Goal: Transaction & Acquisition: Purchase product/service

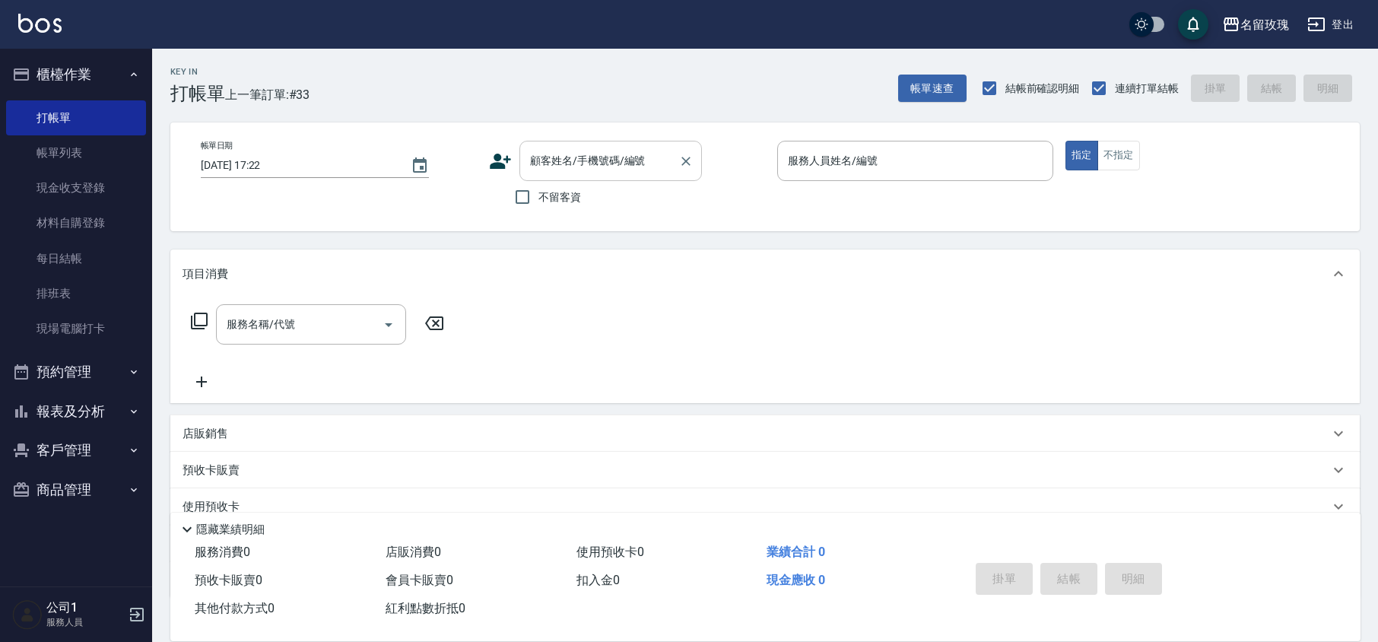
click at [588, 163] on input "顧客姓名/手機號碼/編號" at bounding box center [599, 161] width 146 height 27
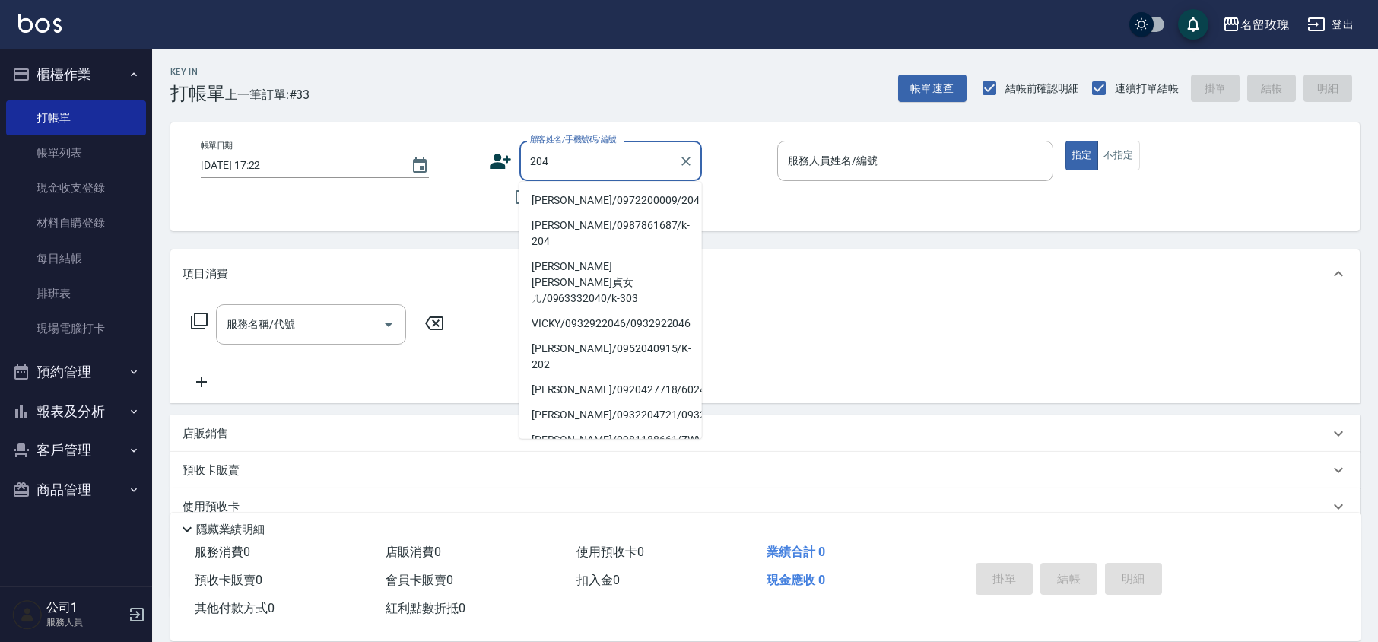
click at [594, 196] on li "[PERSON_NAME]/0972200009/204" at bounding box center [610, 200] width 183 height 25
type input "[PERSON_NAME]/0972200009/204"
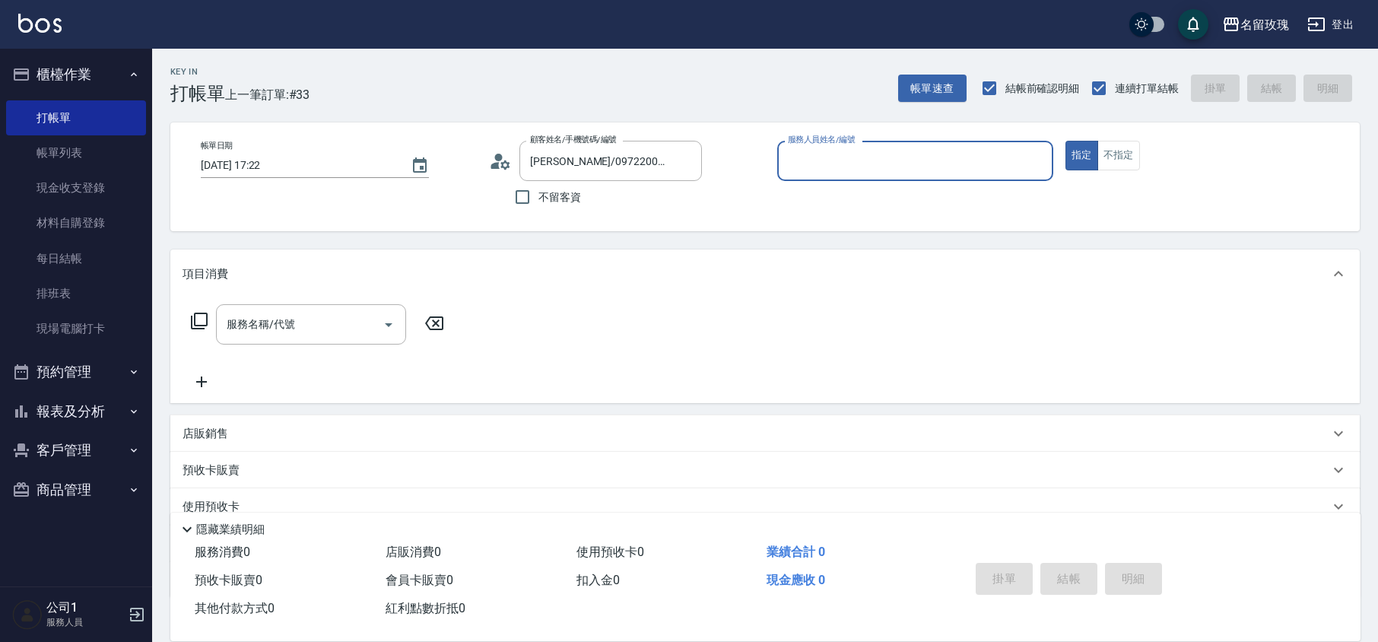
type input "[PERSON_NAME]-5"
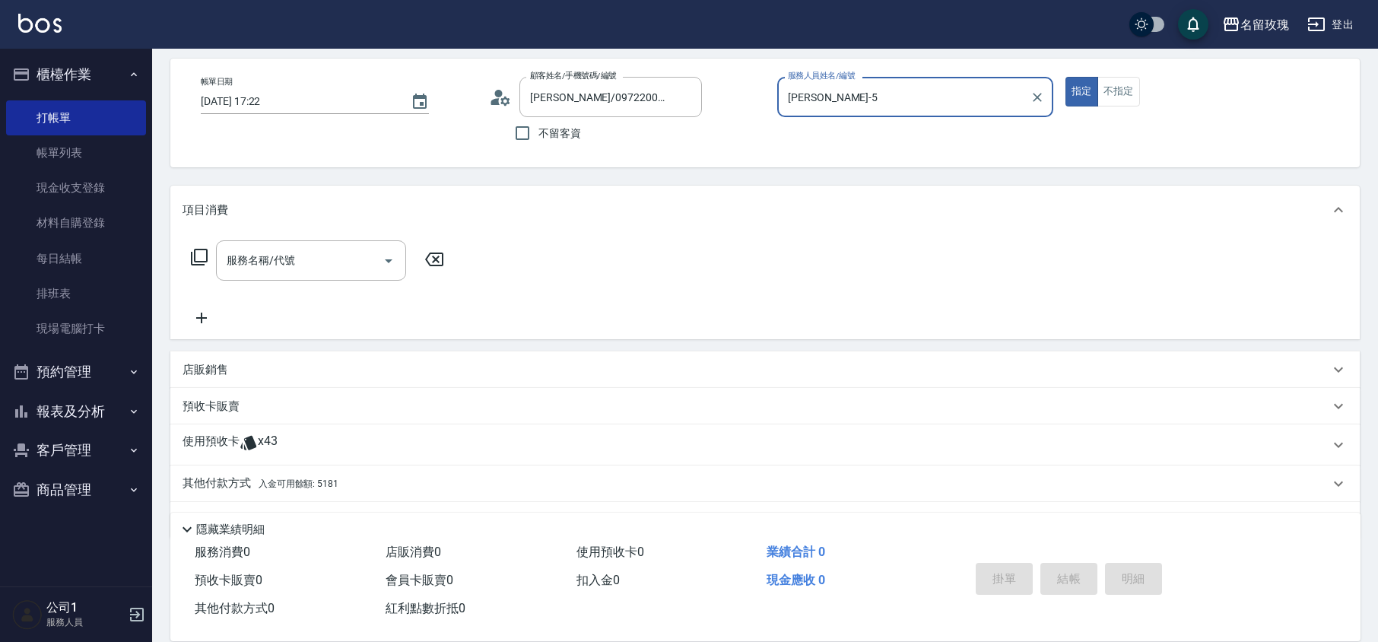
scroll to position [99, 0]
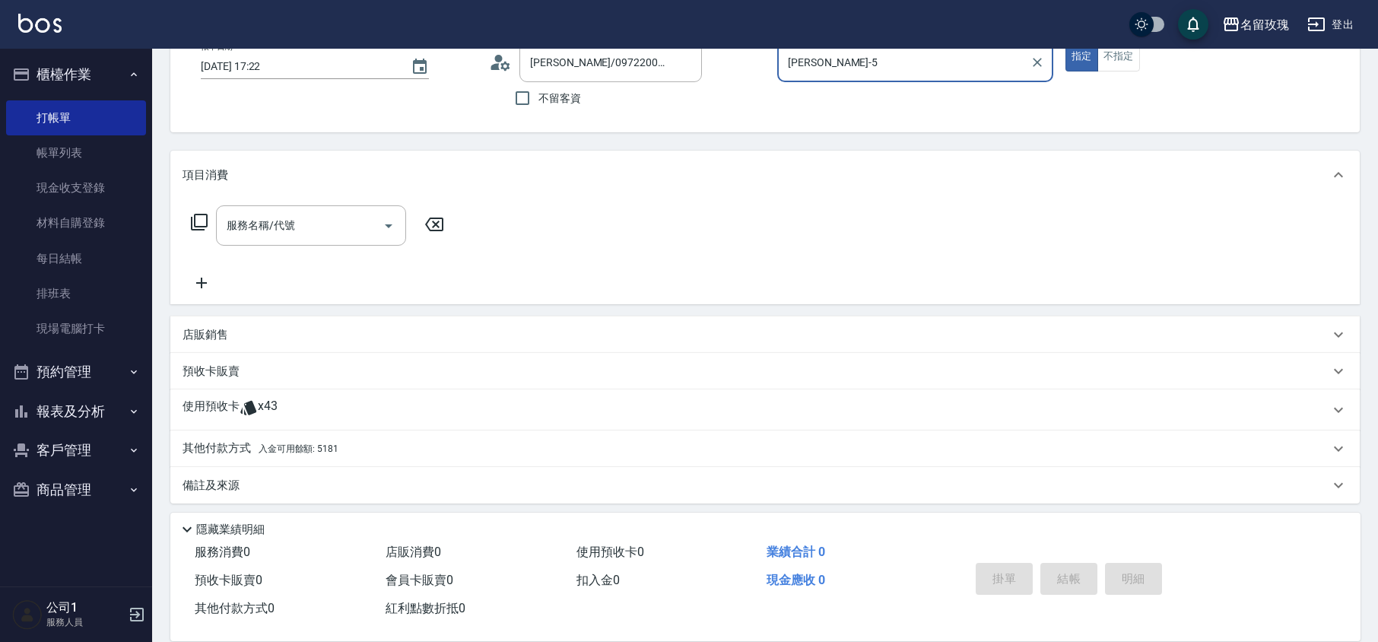
click at [290, 414] on div "使用預收卡 x43" at bounding box center [756, 409] width 1147 height 23
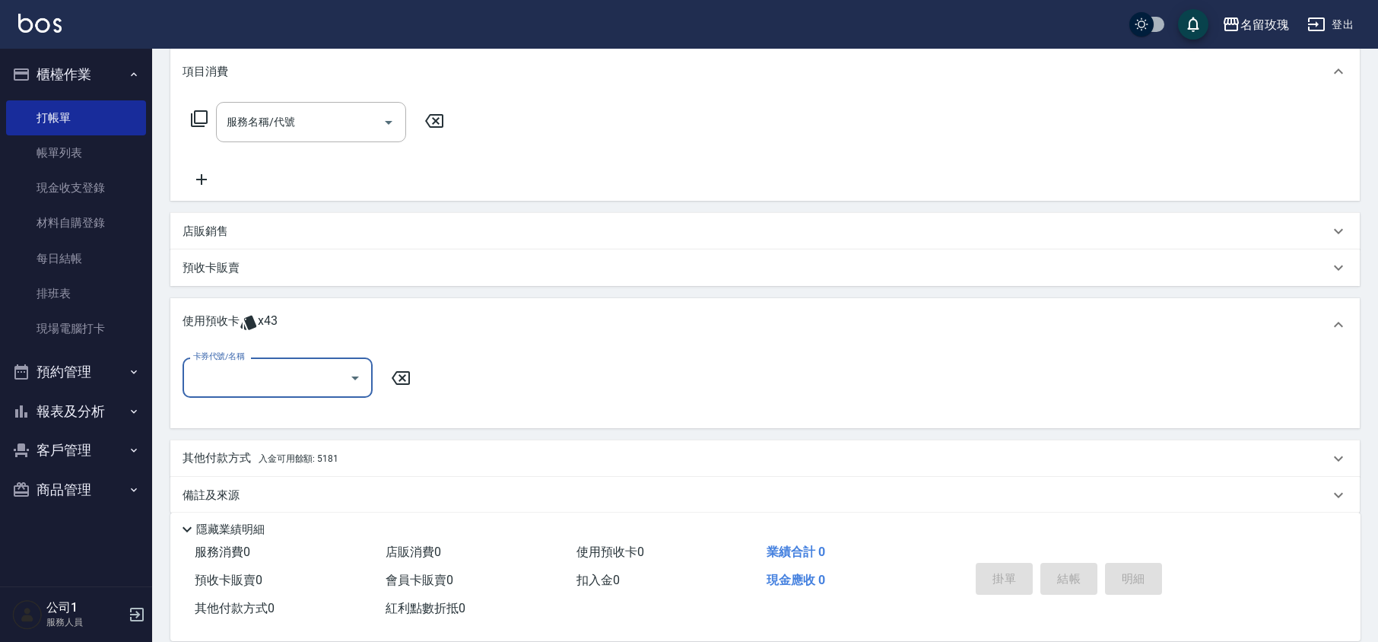
scroll to position [211, 0]
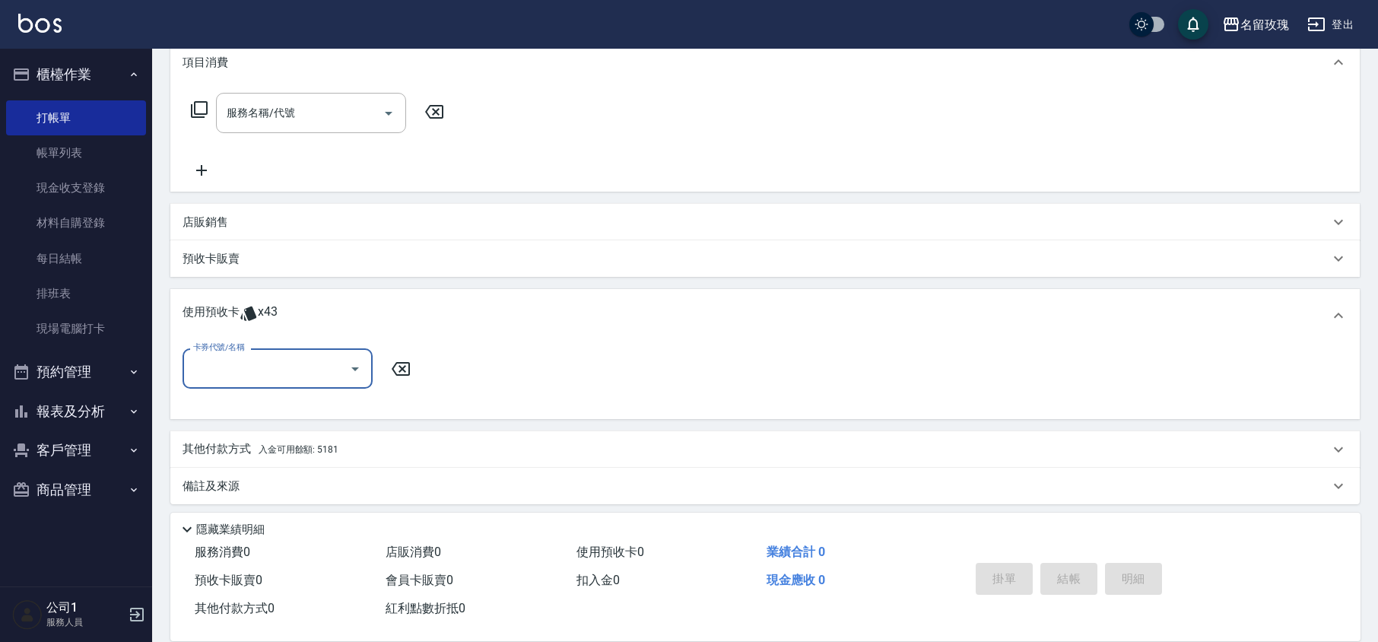
click at [351, 370] on icon "Open" at bounding box center [355, 369] width 18 height 18
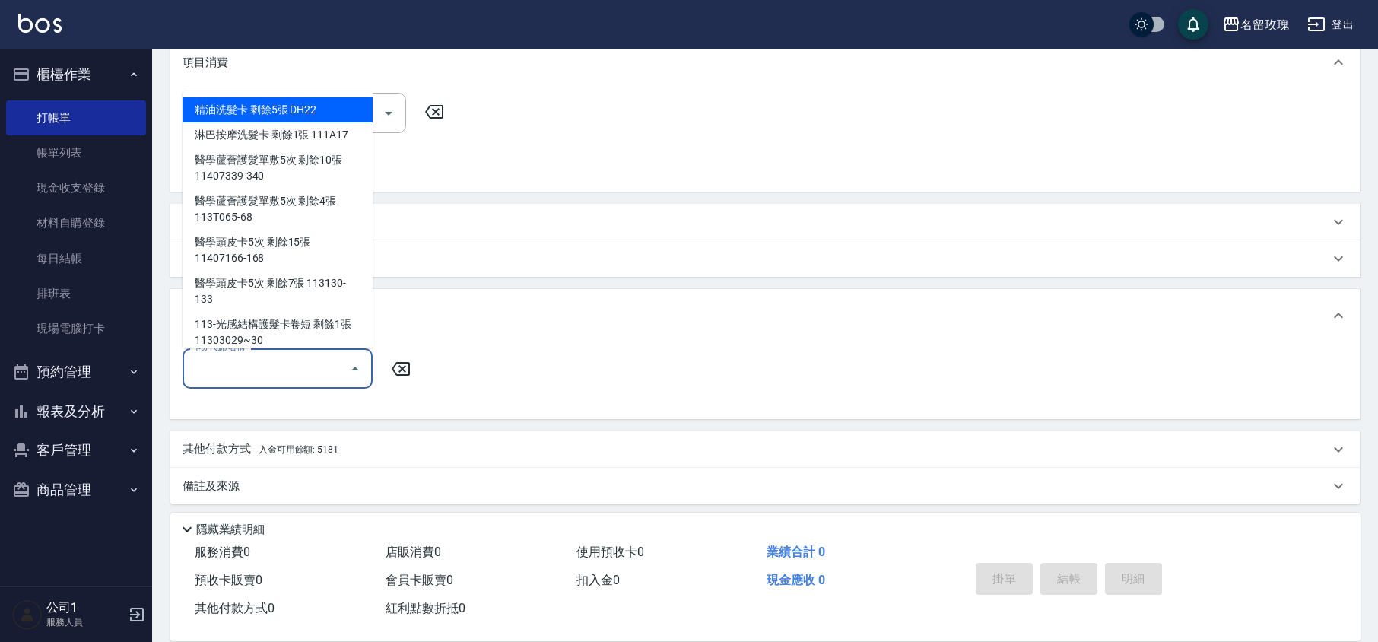
click at [253, 113] on div "精油洗髮卡 剩餘5張 DH22" at bounding box center [278, 109] width 190 height 25
type input "精油洗髮卡 DH22"
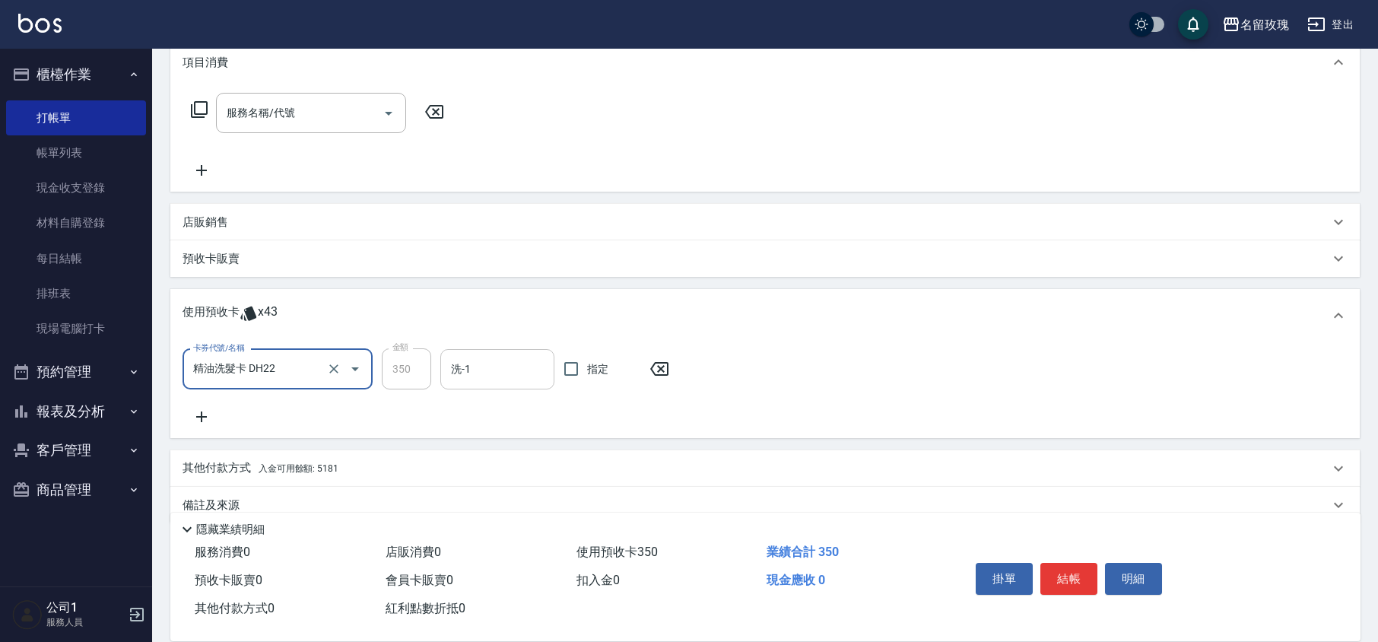
click at [454, 366] on input "洗-1" at bounding box center [497, 369] width 100 height 27
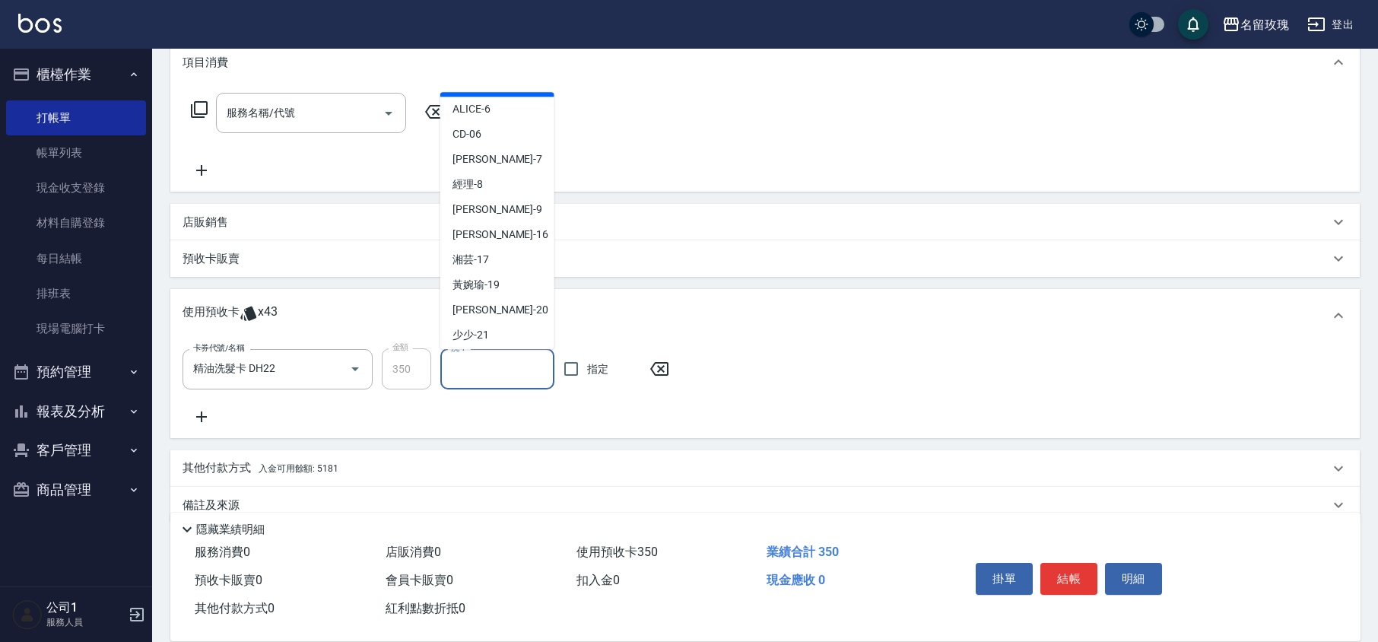
scroll to position [283, 0]
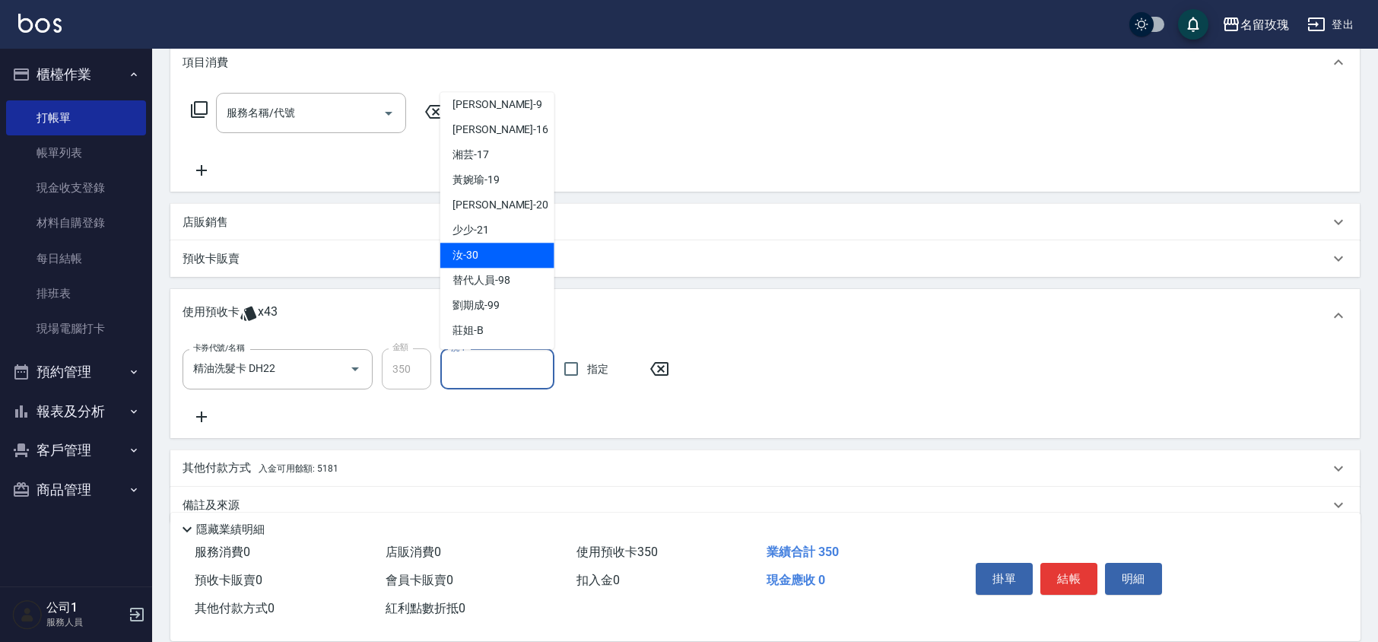
click at [494, 253] on div "汝 -30" at bounding box center [497, 255] width 114 height 25
type input "汝-30"
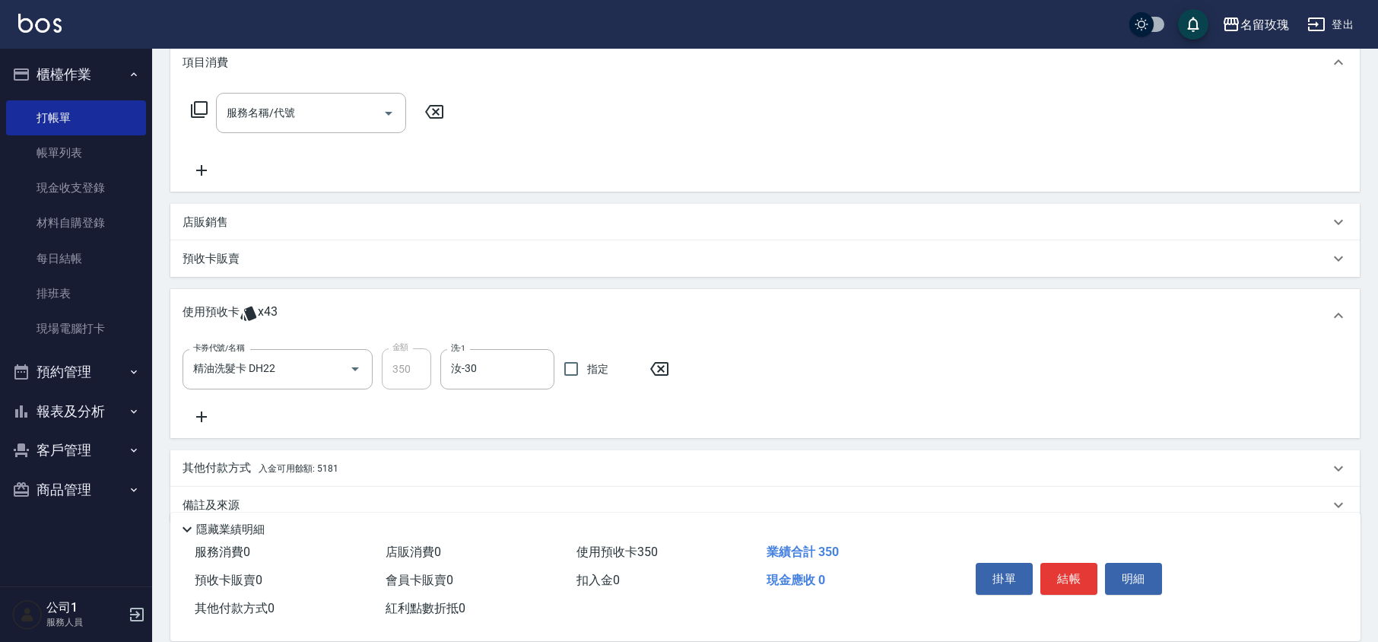
click at [513, 403] on div "卡券代號/名稱 精油洗髮卡 DH22 卡券代號/名稱 金額 350 金額 洗-1 汝-30 洗-1 指定" at bounding box center [765, 387] width 1165 height 78
type input "[DATE] 18:16"
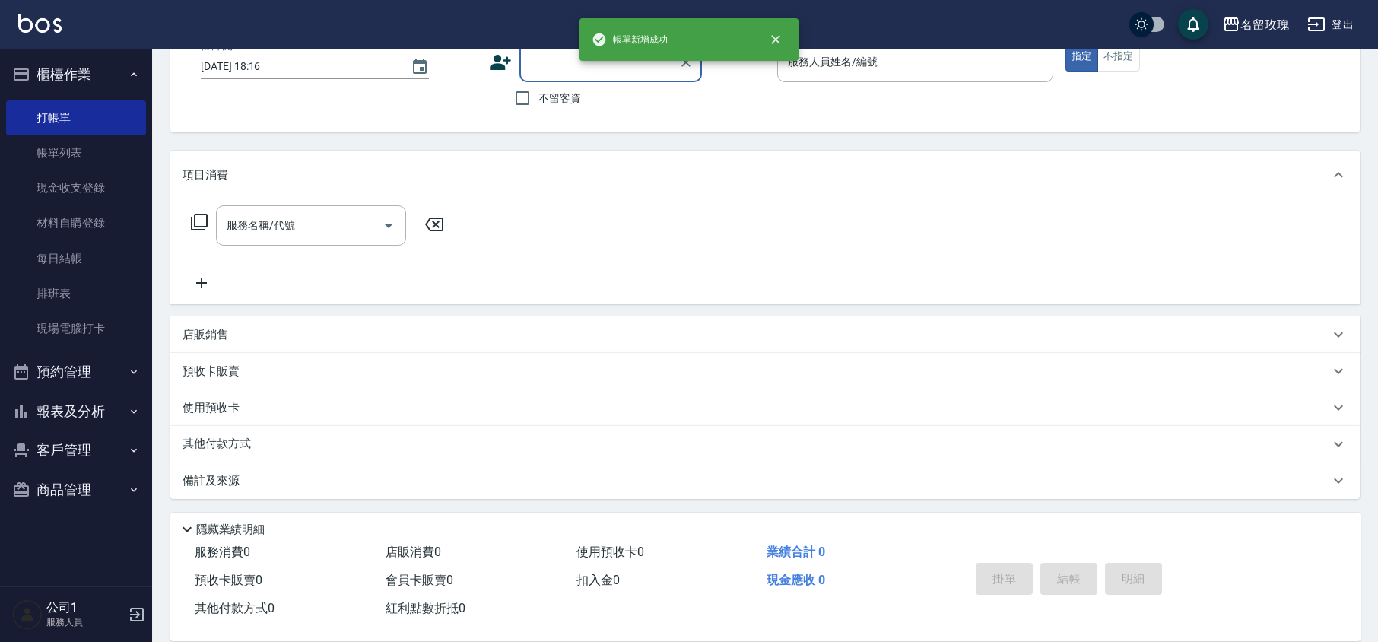
scroll to position [0, 0]
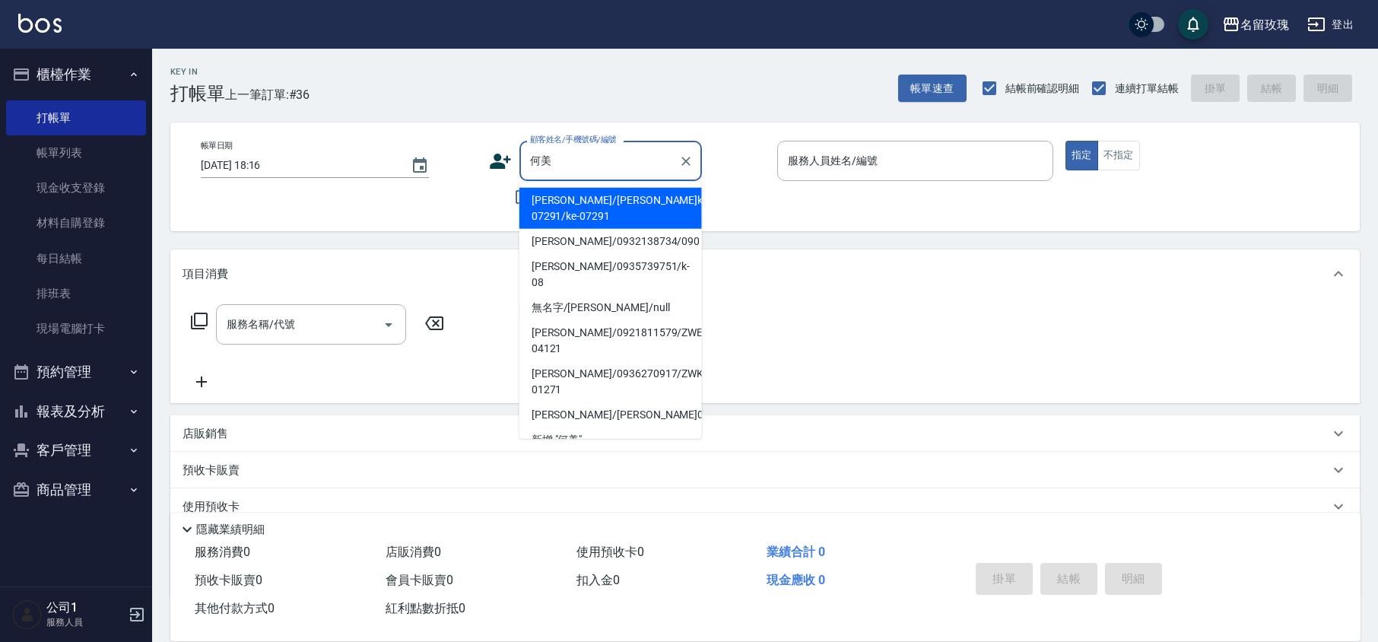
click at [612, 205] on li "[PERSON_NAME]/[PERSON_NAME]ke-07291/ke-07291" at bounding box center [610, 208] width 183 height 41
type input "[PERSON_NAME]/[PERSON_NAME]ke-07291/ke-07291"
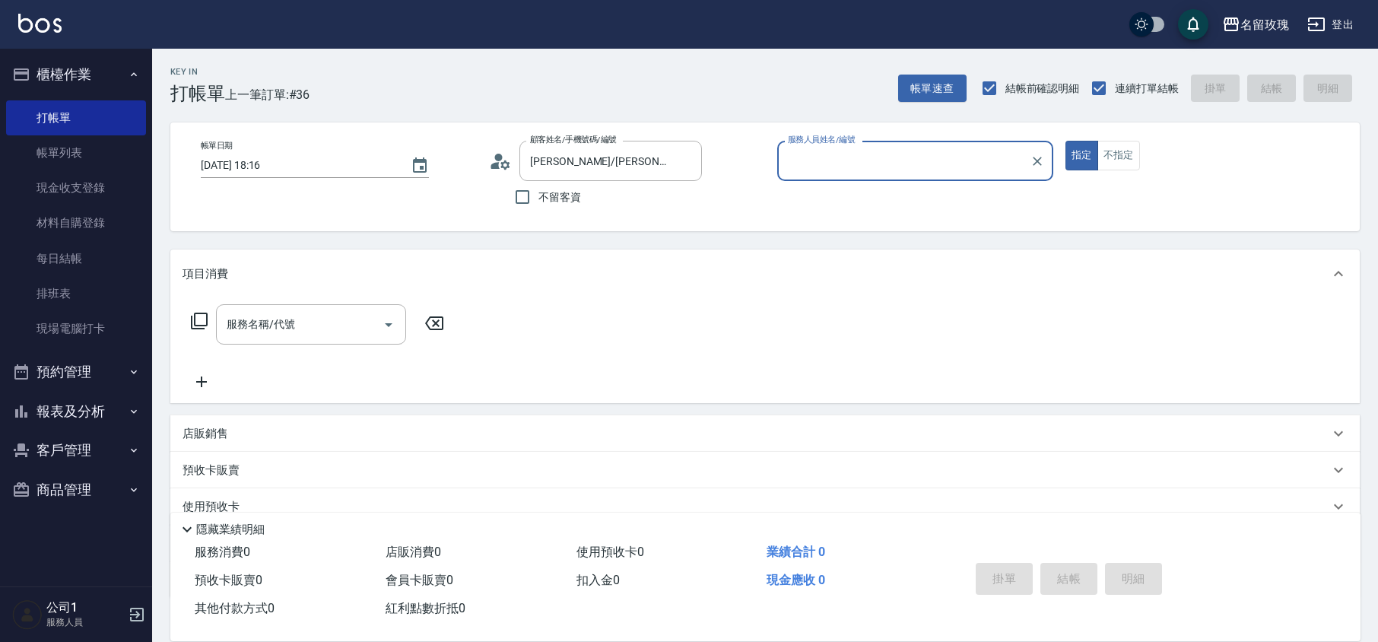
type input "[PERSON_NAME]-5"
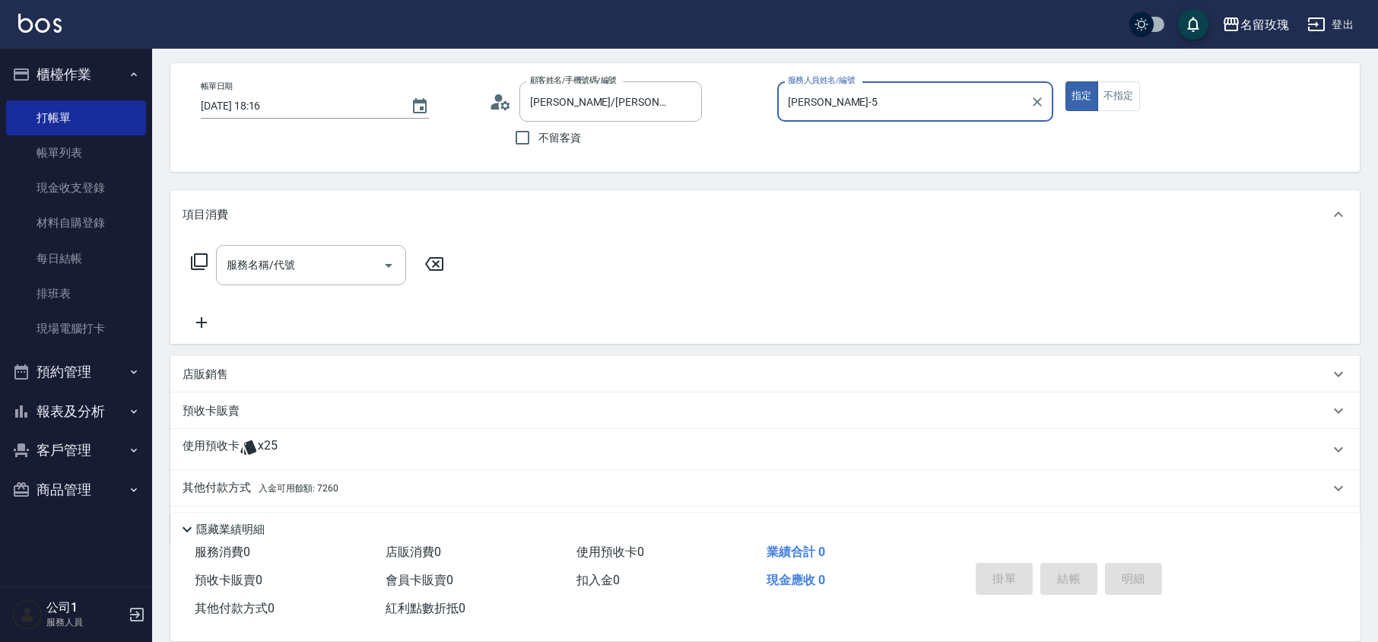
scroll to position [103, 0]
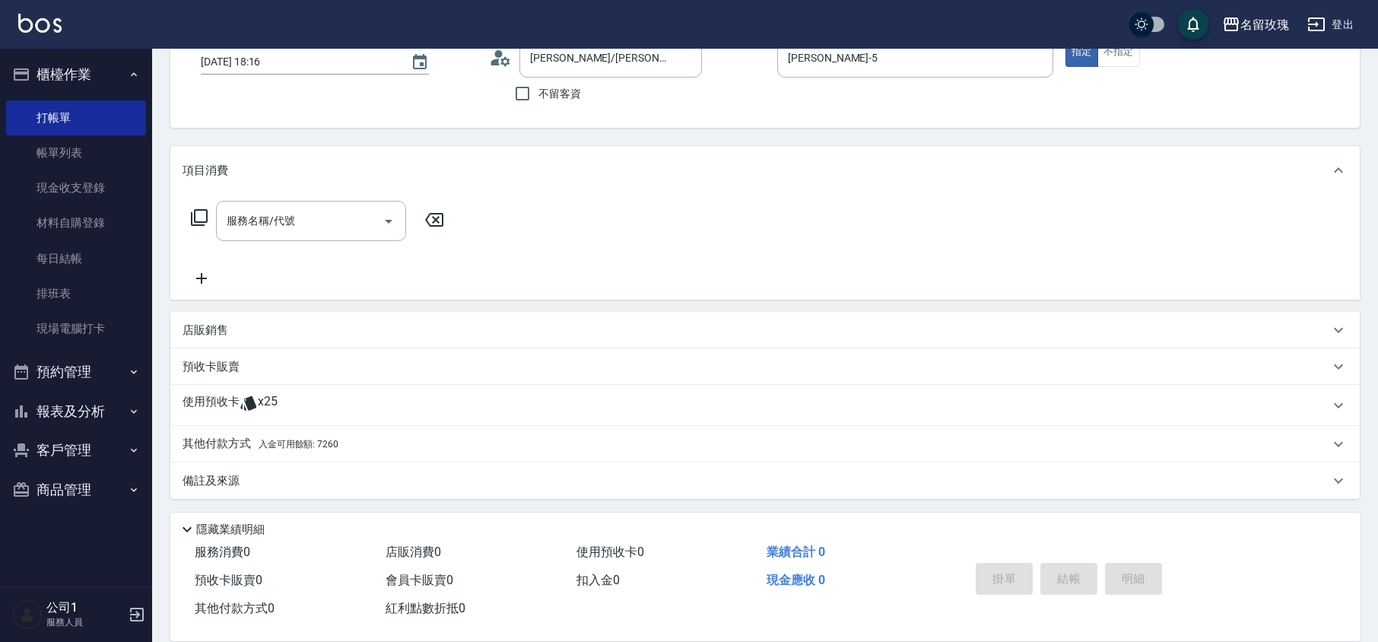
click at [211, 415] on p "使用預收卡" at bounding box center [211, 405] width 57 height 23
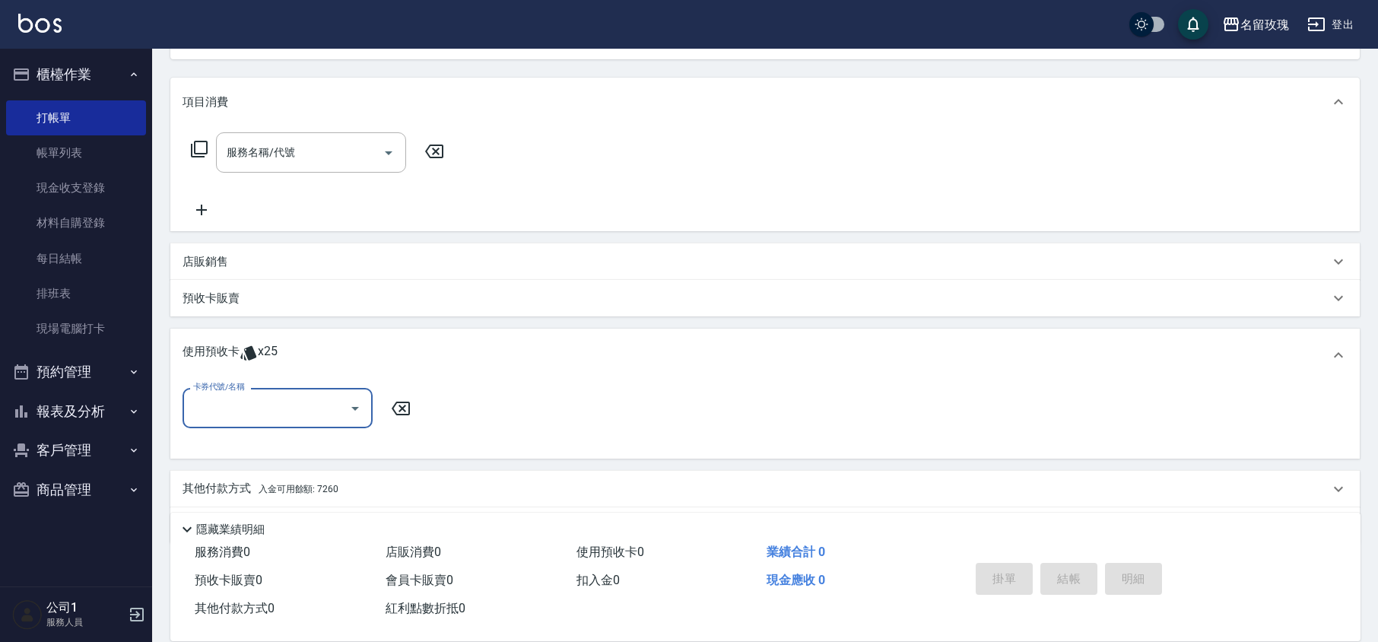
scroll to position [217, 0]
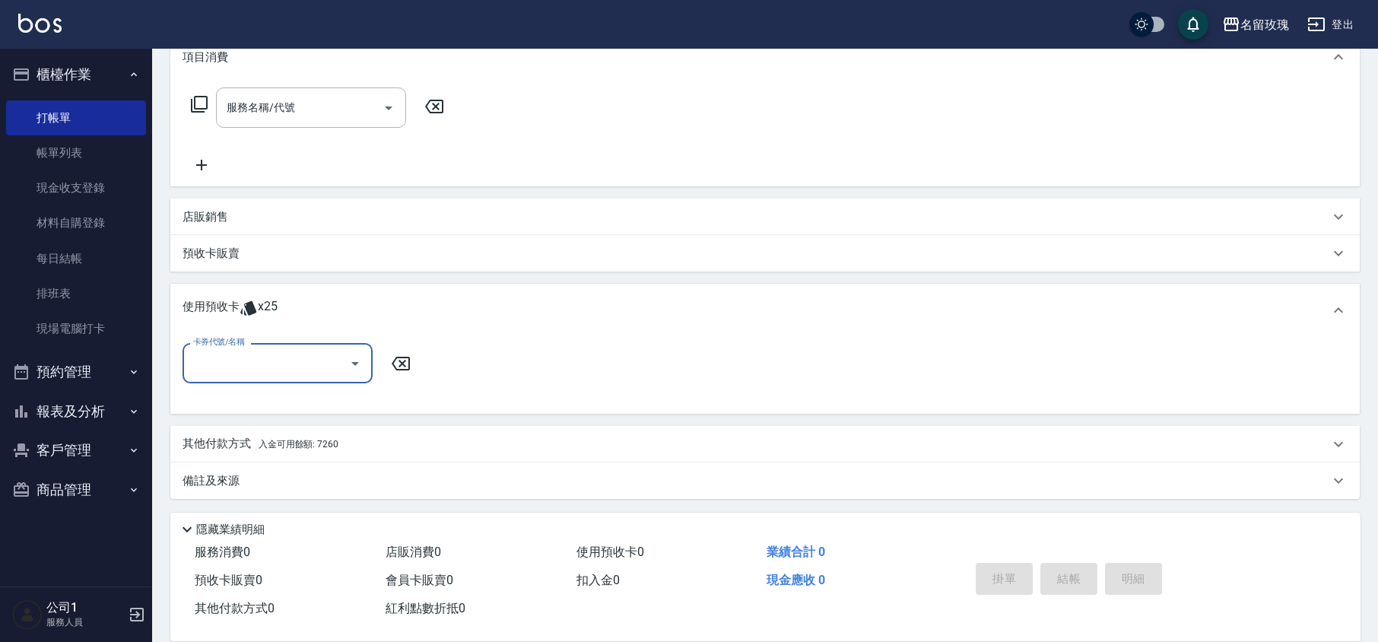
click at [348, 366] on icon "Open" at bounding box center [355, 363] width 18 height 18
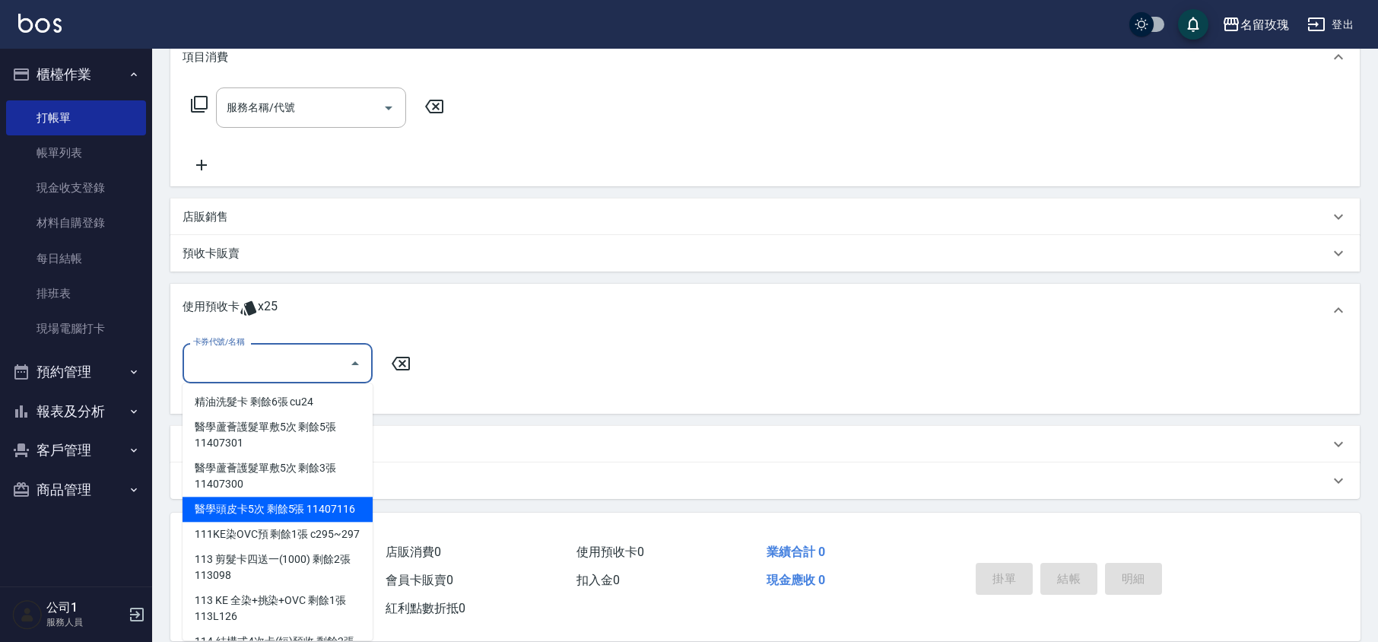
click at [326, 510] on div "醫學頭皮卡5次 剩餘5張 11407116" at bounding box center [278, 509] width 190 height 25
type input "醫學頭皮卡5次 11407116"
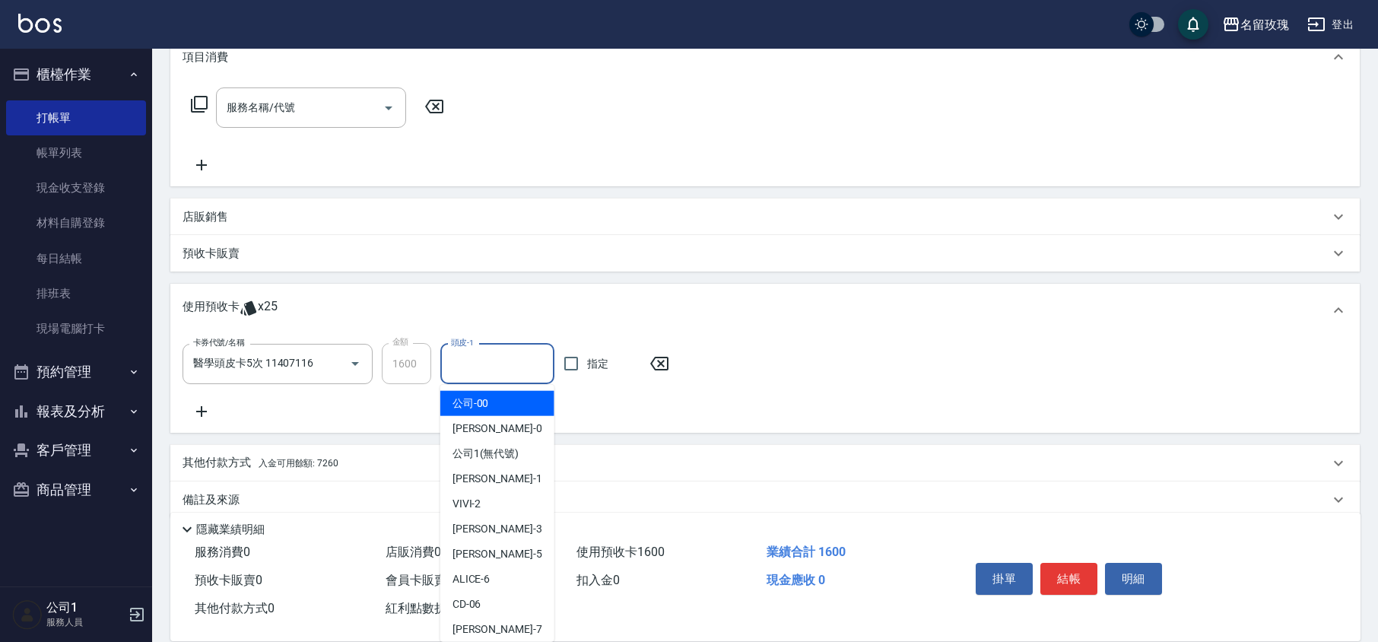
click at [497, 371] on input "頭皮-1" at bounding box center [497, 364] width 100 height 27
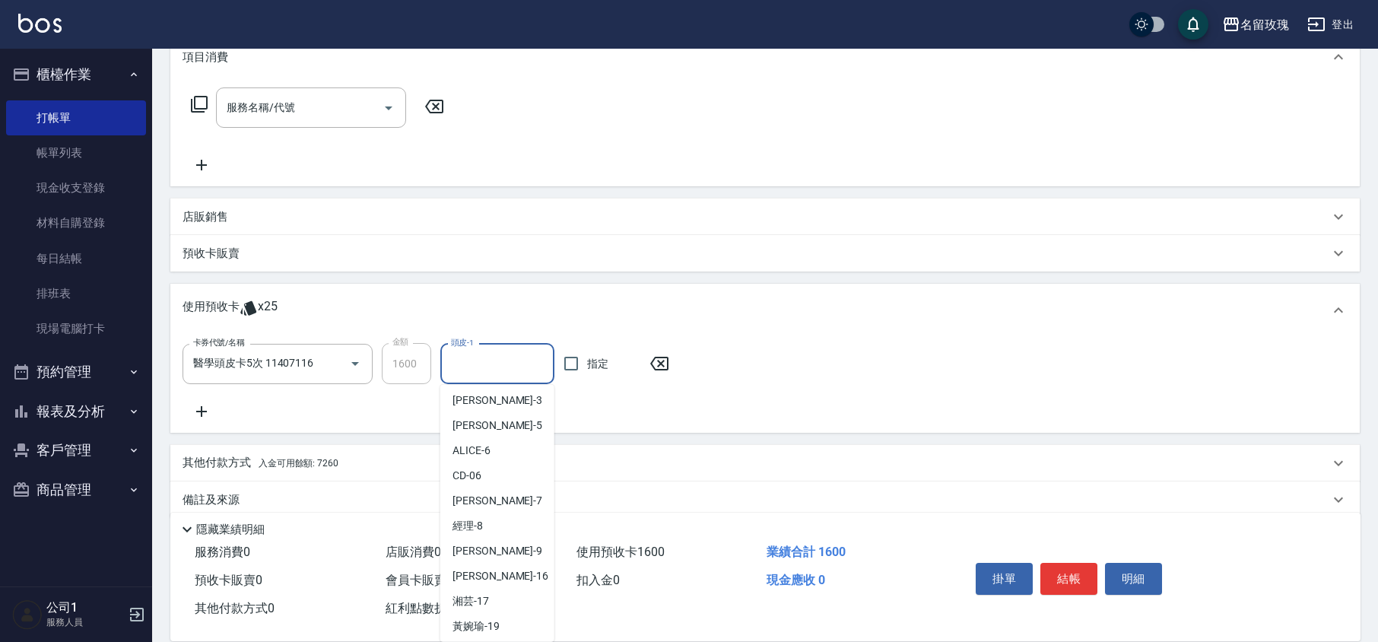
scroll to position [283, 0]
click at [491, 548] on div "汝 -30" at bounding box center [497, 547] width 114 height 25
type input "汝-30"
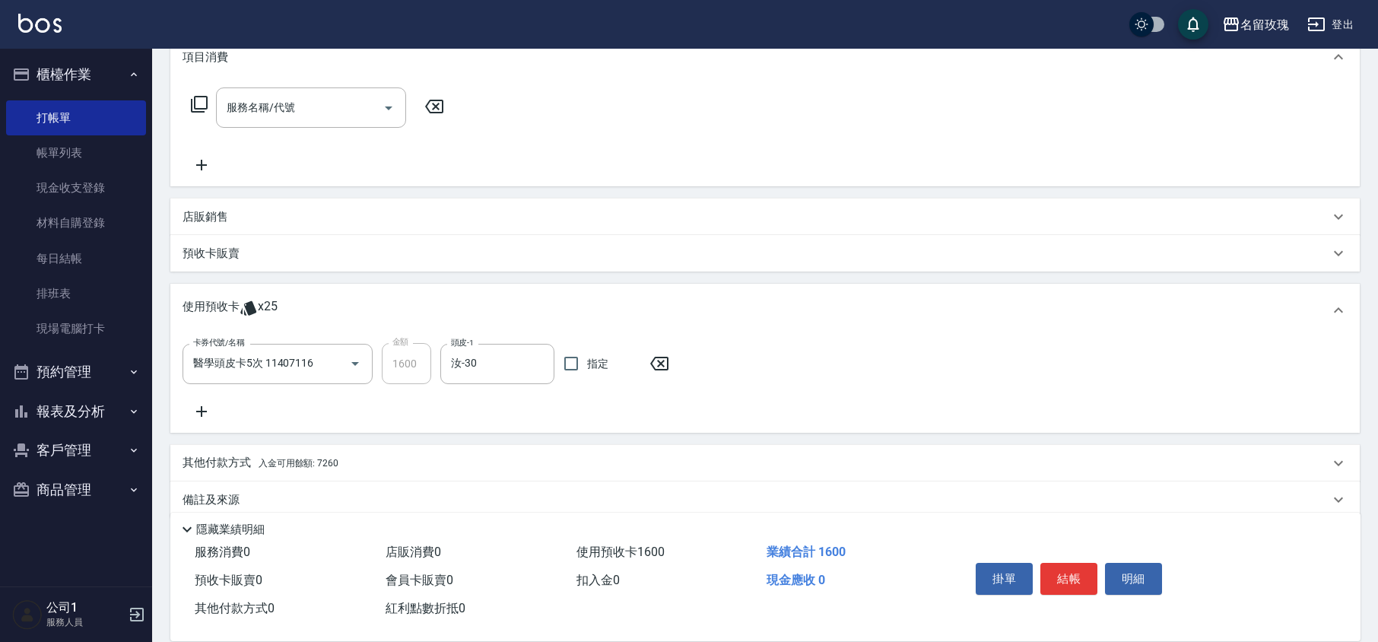
click at [211, 406] on icon at bounding box center [202, 411] width 38 height 18
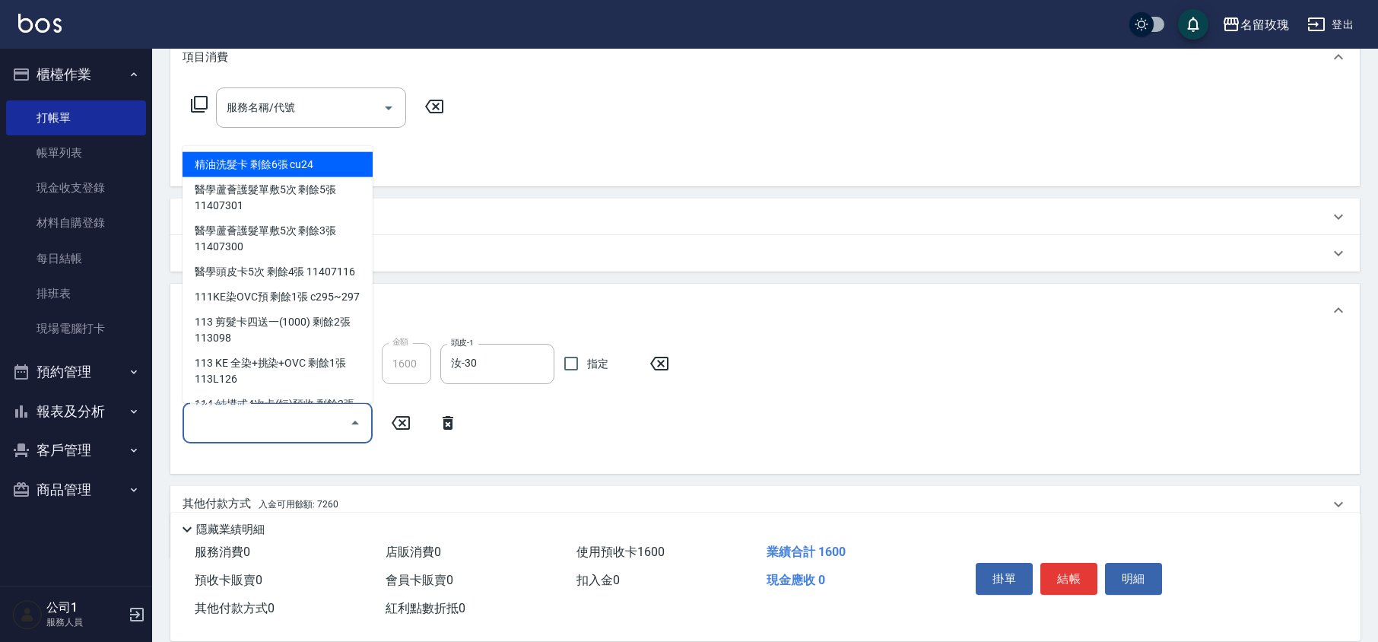
click at [341, 421] on input "卡券代號/名稱" at bounding box center [266, 422] width 154 height 27
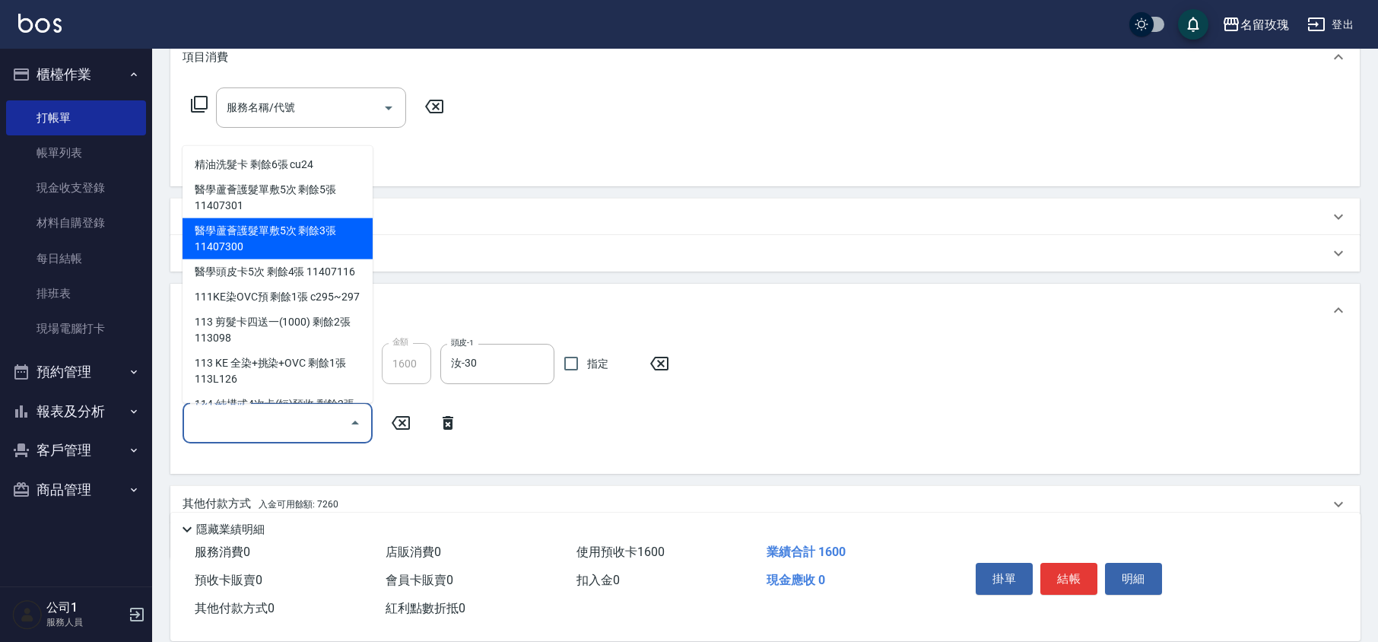
click at [329, 233] on div "醫學蘆薈護髮單敷5次 剩餘3張 11407300" at bounding box center [278, 238] width 190 height 41
type input "醫學蘆薈護髮單敷5次 11407300"
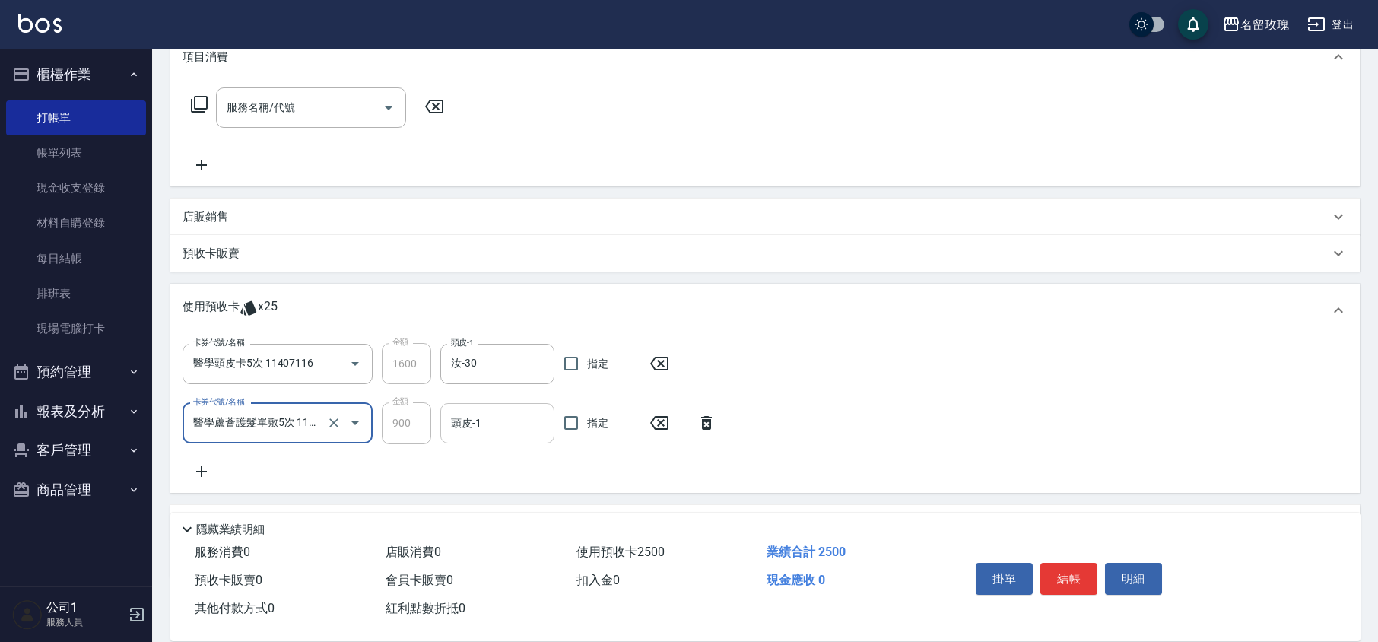
click at [525, 421] on input "頭皮-1" at bounding box center [497, 423] width 100 height 27
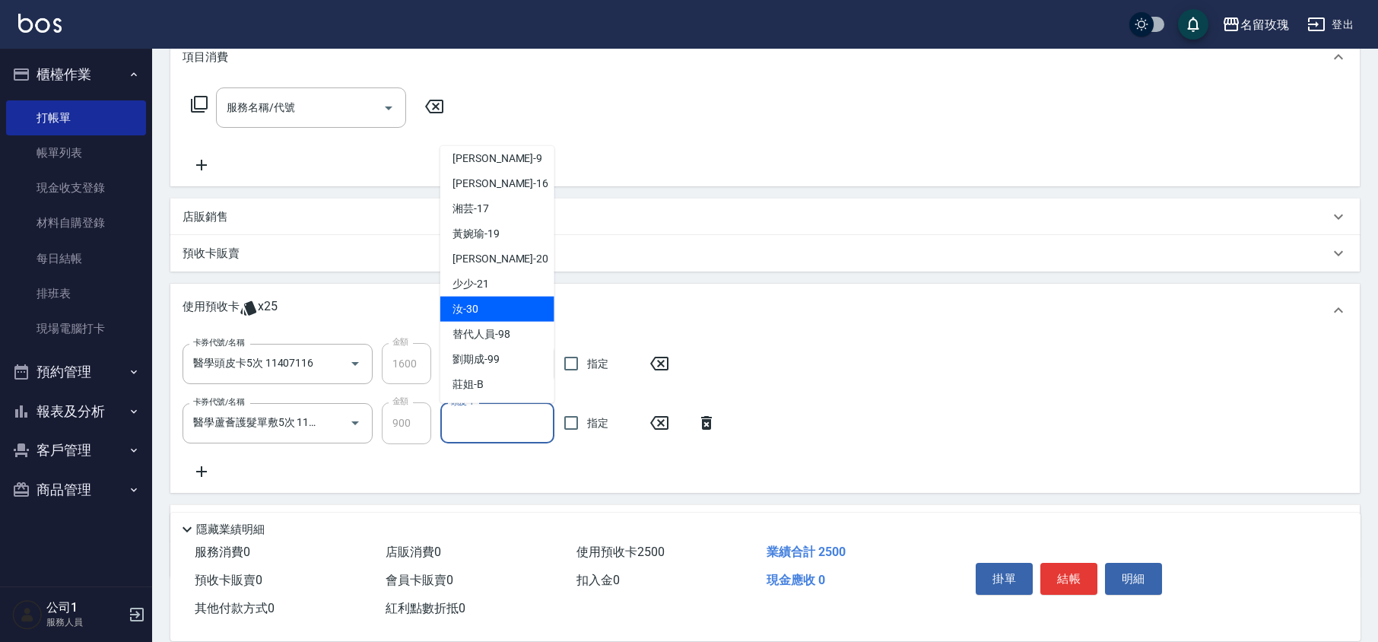
click at [471, 312] on span "汝 -30" at bounding box center [465, 309] width 26 height 16
type input "汝-30"
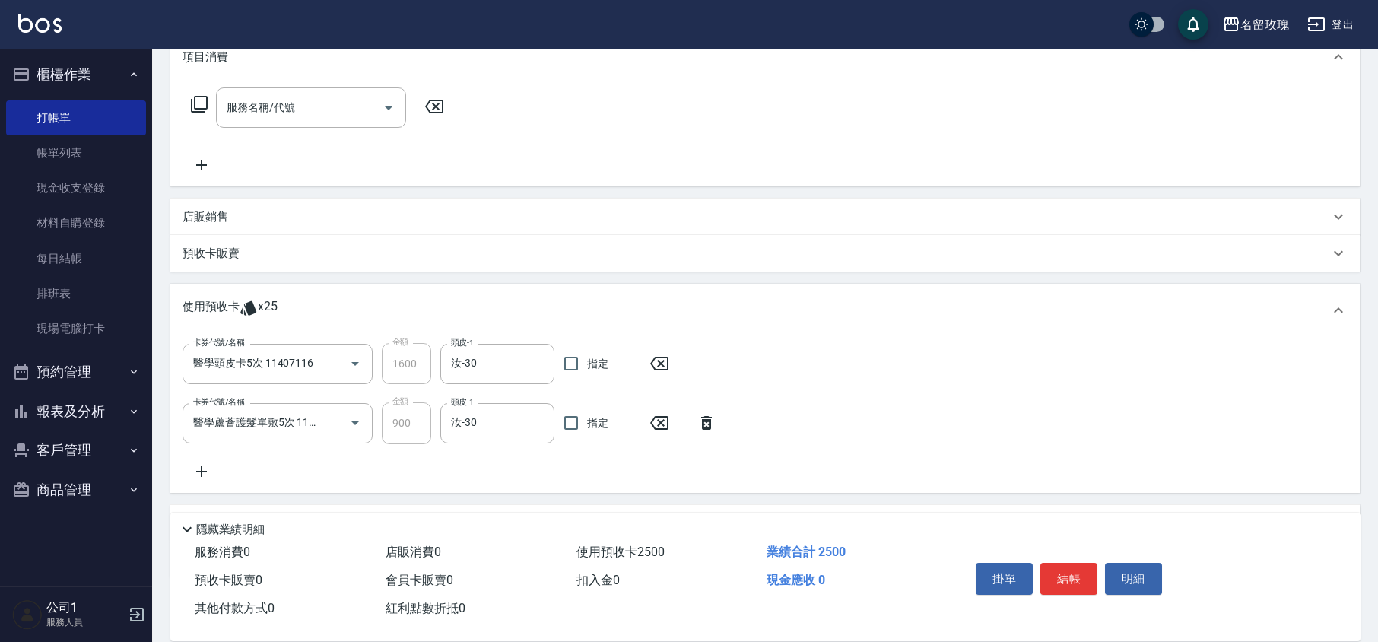
click at [205, 479] on icon at bounding box center [202, 471] width 38 height 18
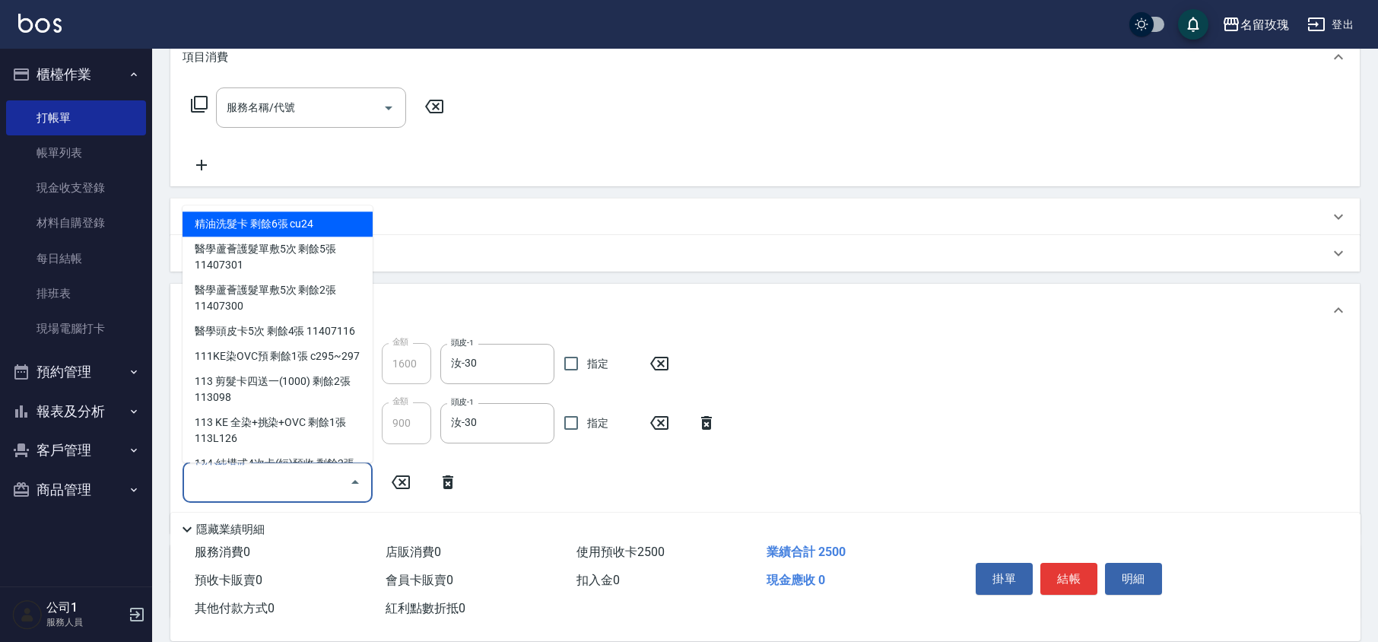
click at [339, 488] on input "卡券代號/名稱" at bounding box center [266, 482] width 154 height 27
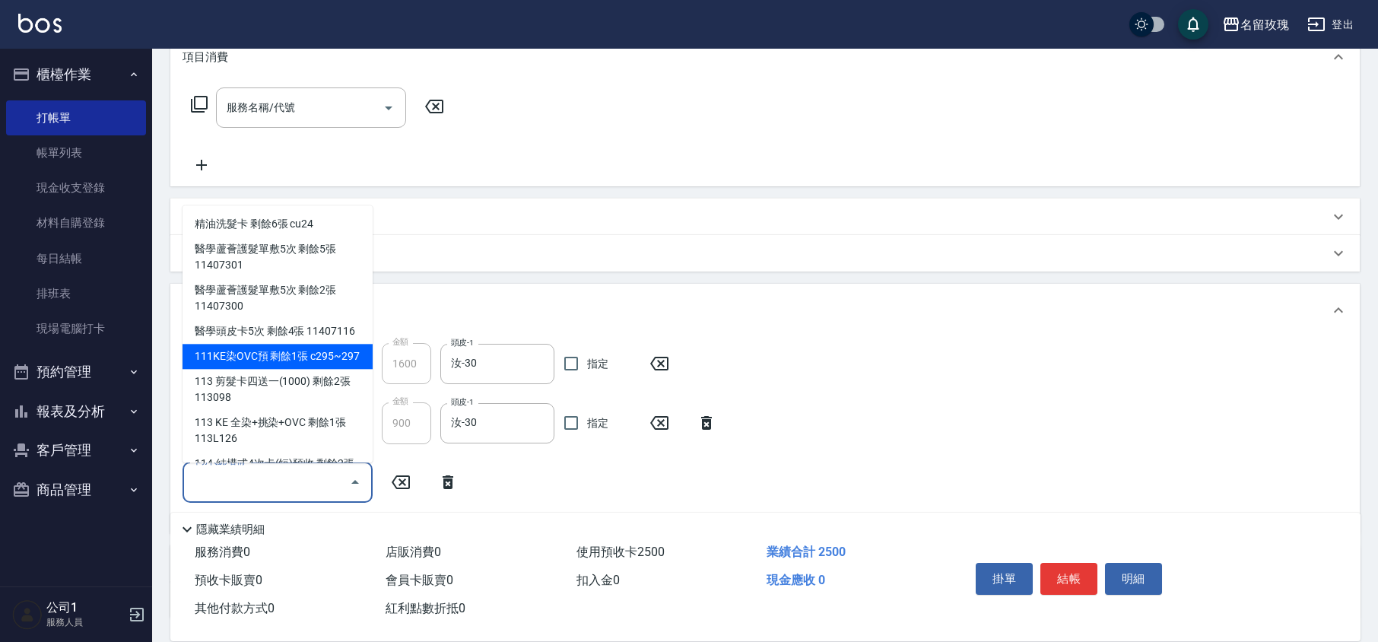
scroll to position [68, 0]
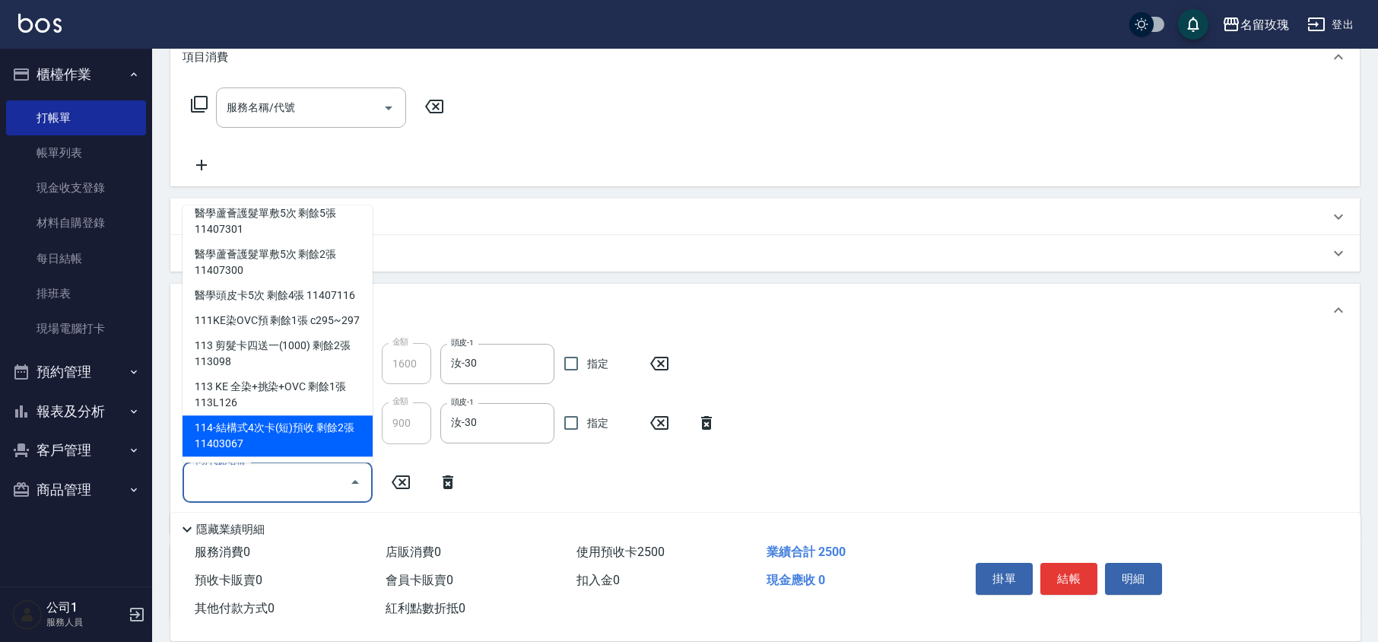
click at [303, 432] on div "114-結構式4次卡(短)預收 剩餘2張 11403067" at bounding box center [278, 436] width 190 height 41
type input "114-結構式4次卡(短)預收 11403067"
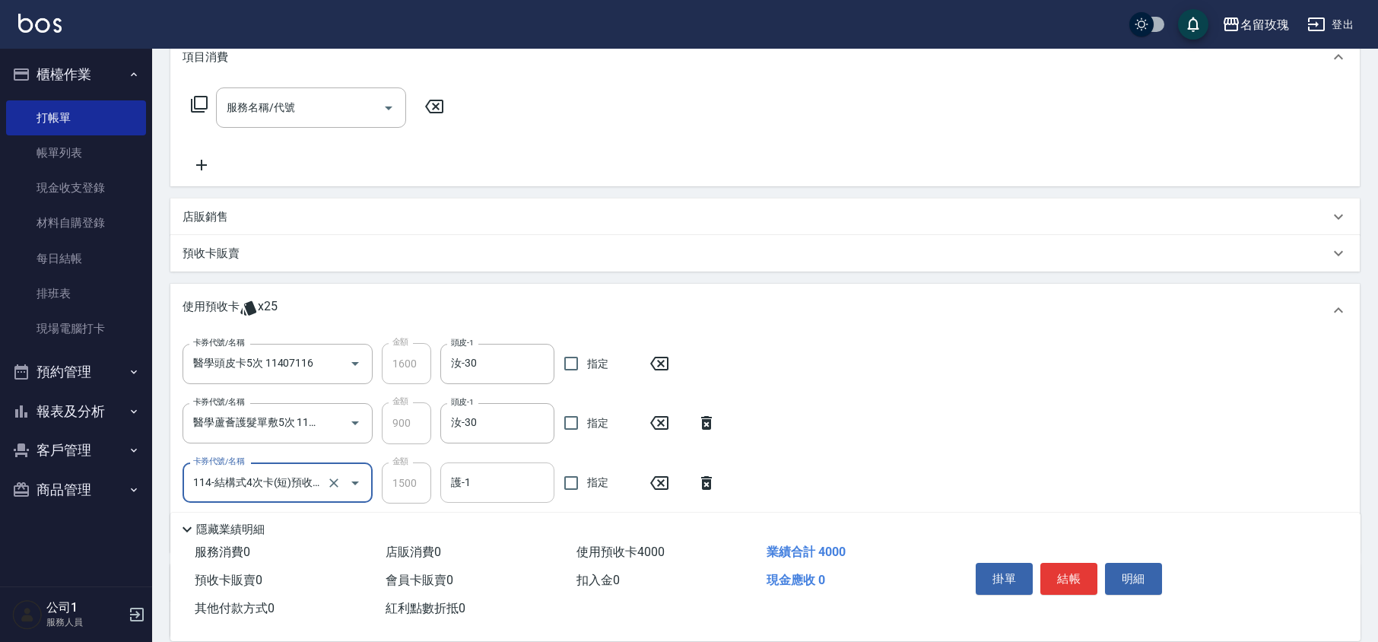
click at [494, 469] on input "護-1" at bounding box center [497, 482] width 100 height 27
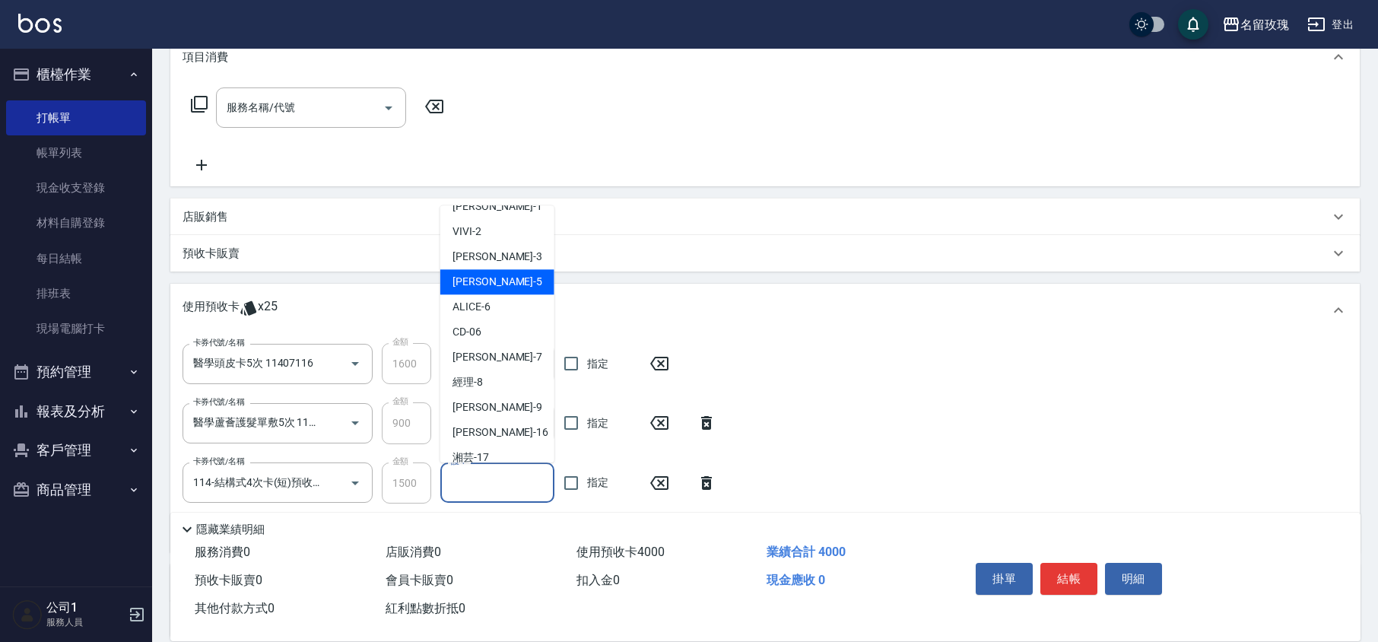
scroll to position [283, 0]
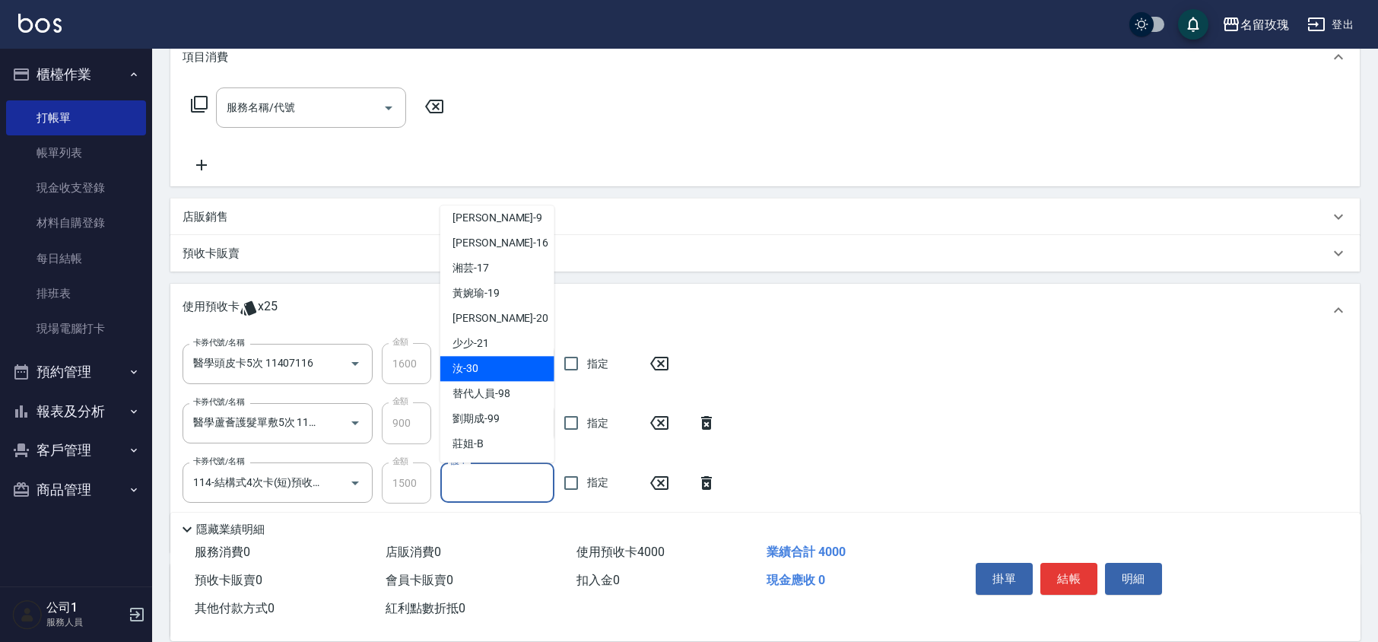
click at [487, 366] on div "汝 -30" at bounding box center [497, 369] width 114 height 25
type input "汝-30"
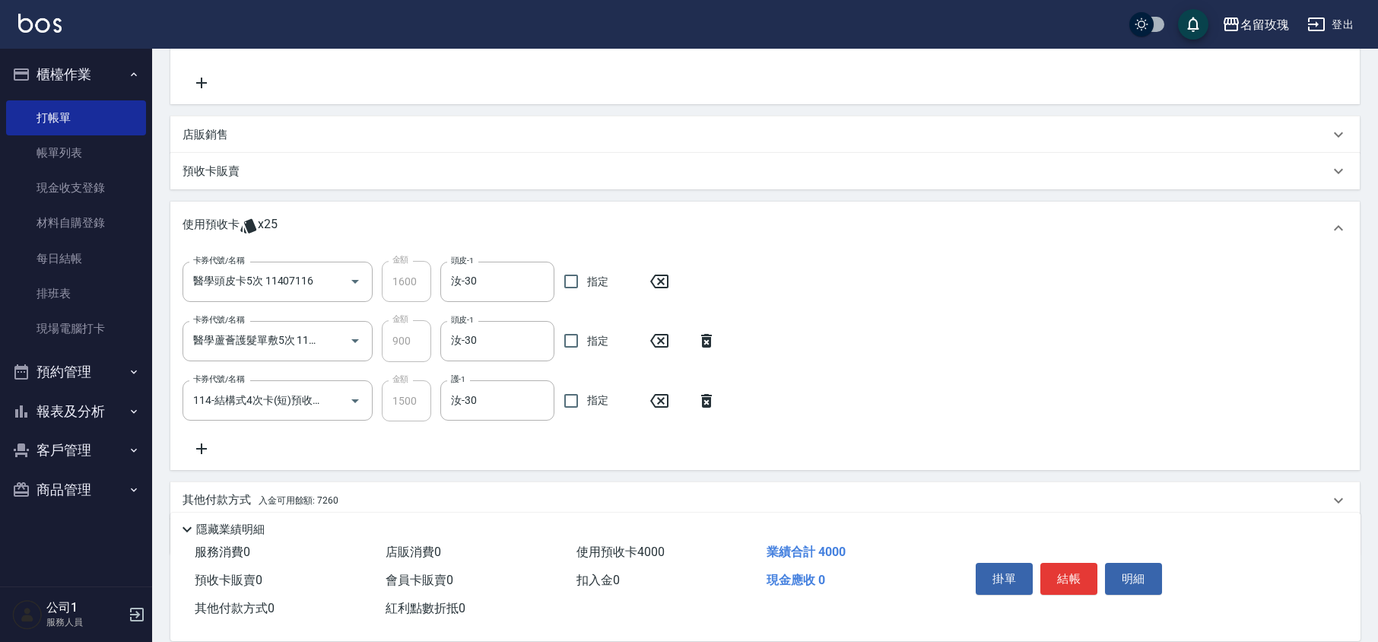
scroll to position [354, 0]
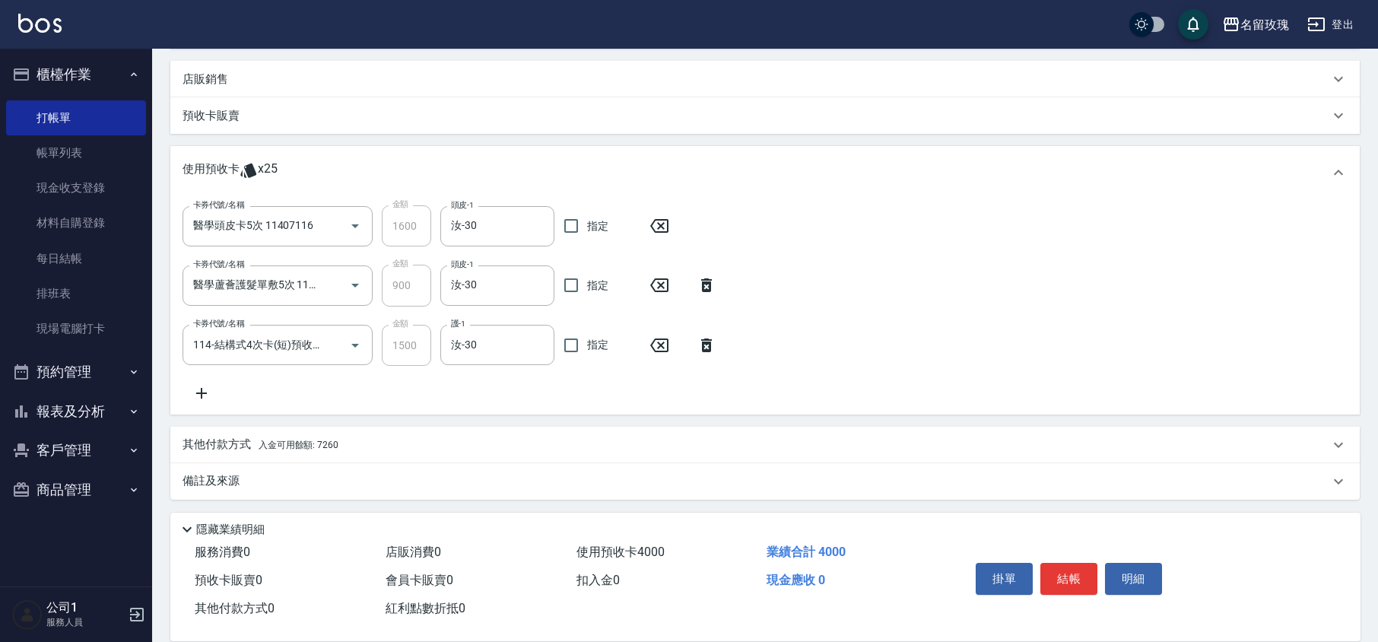
click at [471, 392] on div "卡券代號/名稱 醫學頭皮卡5次 11407116 卡券代號/名稱 金額 1600 金額 頭皮-1 汝-30 頭皮-1 指定 卡券代號/名稱 醫學蘆薈護髮單敷5…" at bounding box center [765, 303] width 1165 height 196
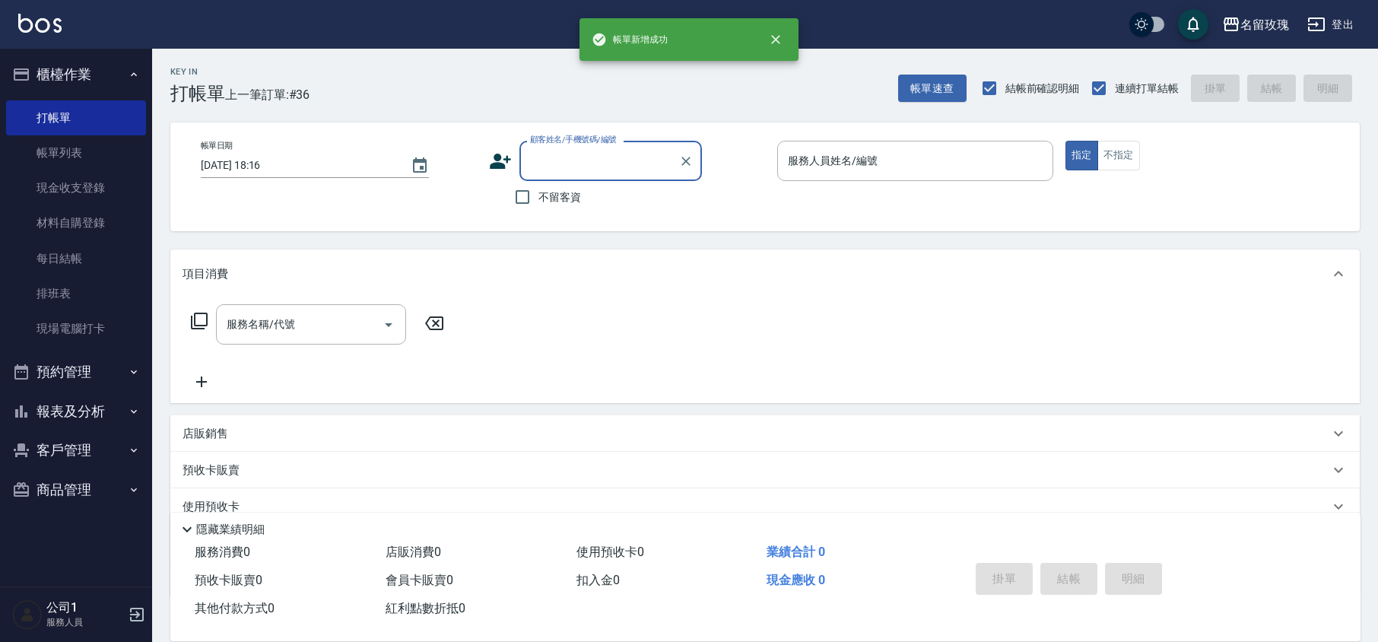
scroll to position [0, 0]
click at [91, 397] on button "報表及分析" at bounding box center [76, 412] width 140 height 40
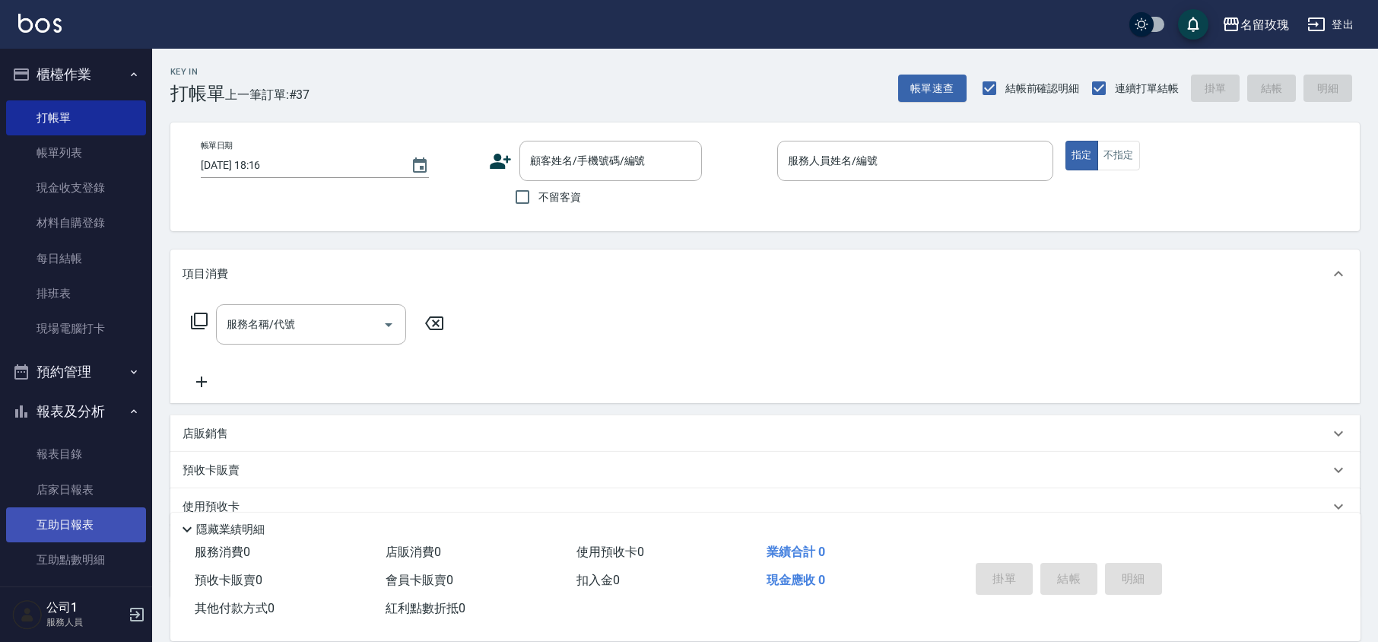
click at [71, 517] on link "互助日報表" at bounding box center [76, 524] width 140 height 35
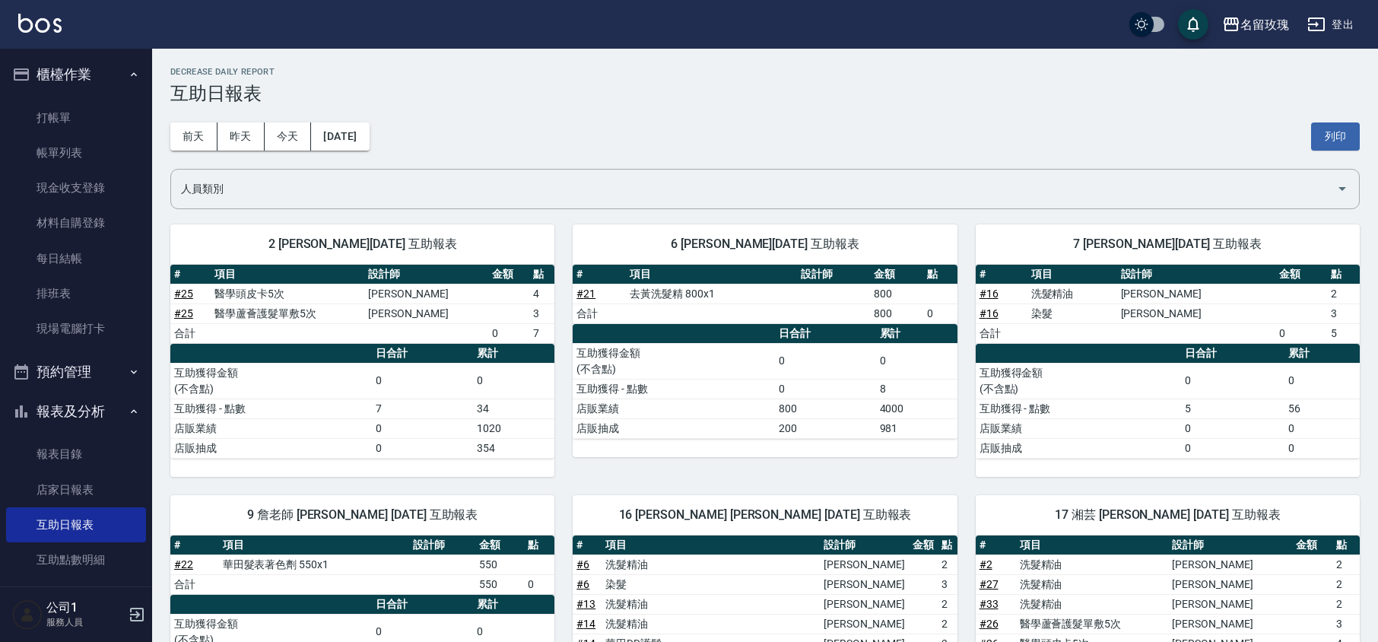
click at [555, 104] on div "[DATE] [DATE] [DATE] [DATE] 列印" at bounding box center [764, 136] width 1189 height 65
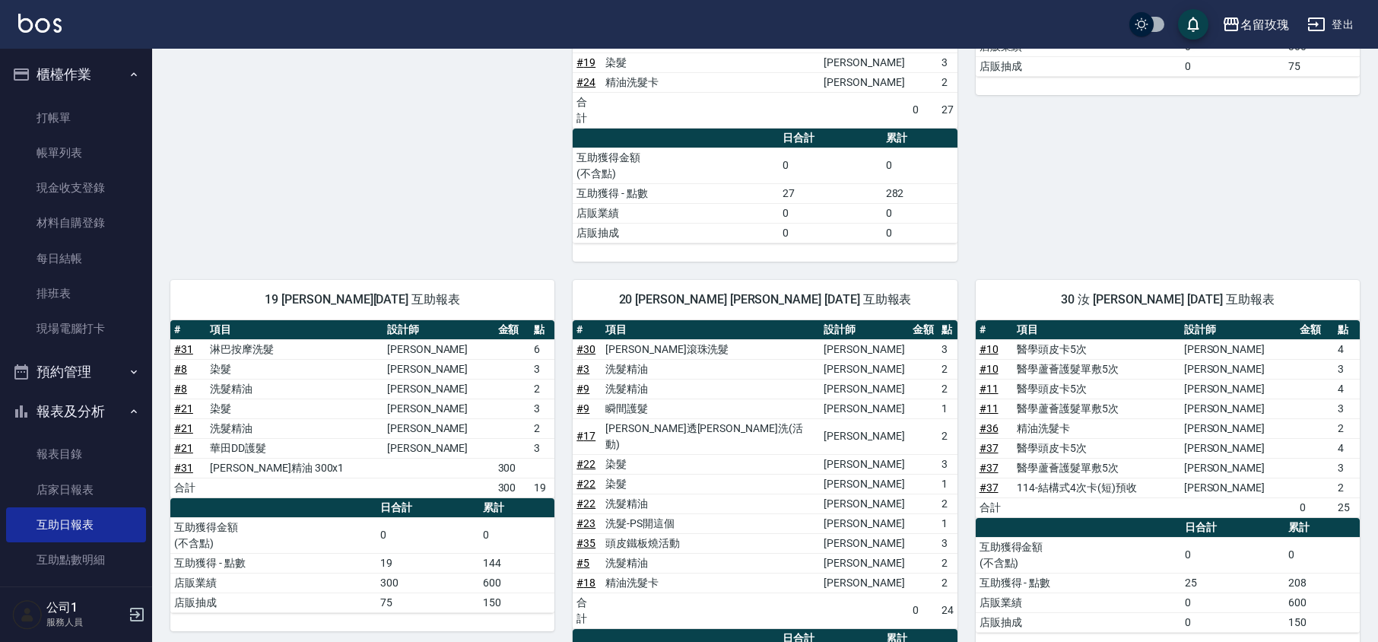
scroll to position [802, 0]
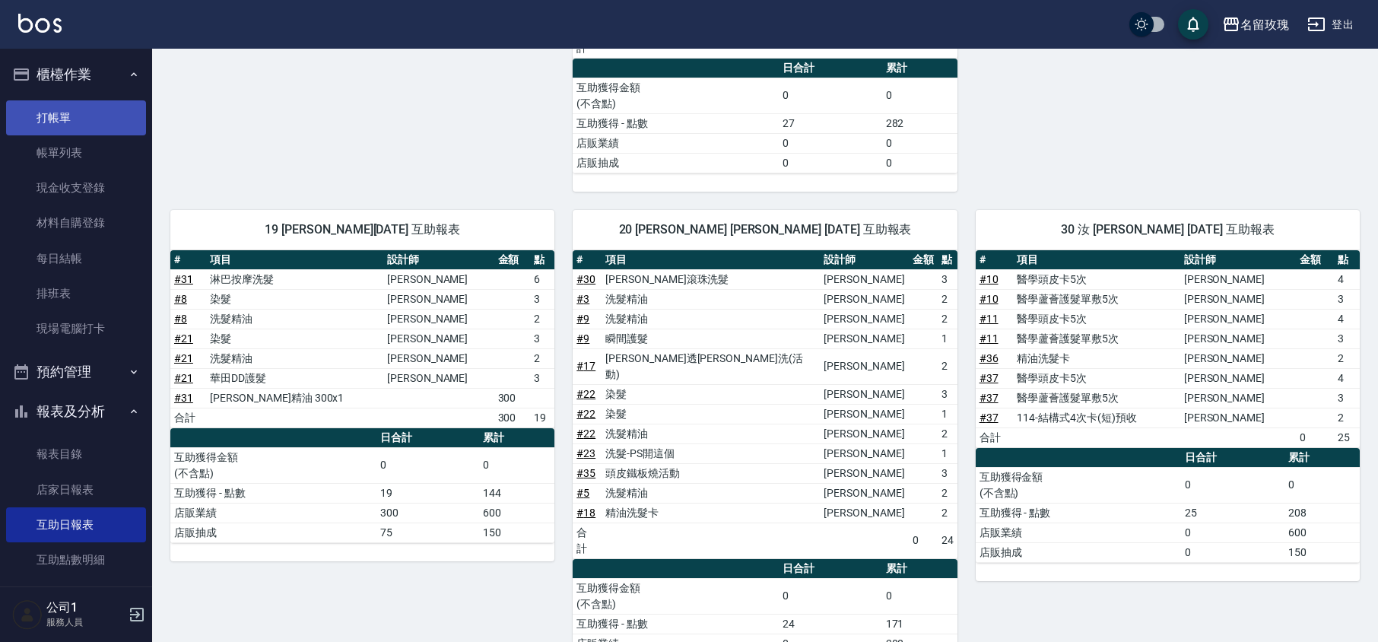
click at [71, 104] on link "打帳單" at bounding box center [76, 117] width 140 height 35
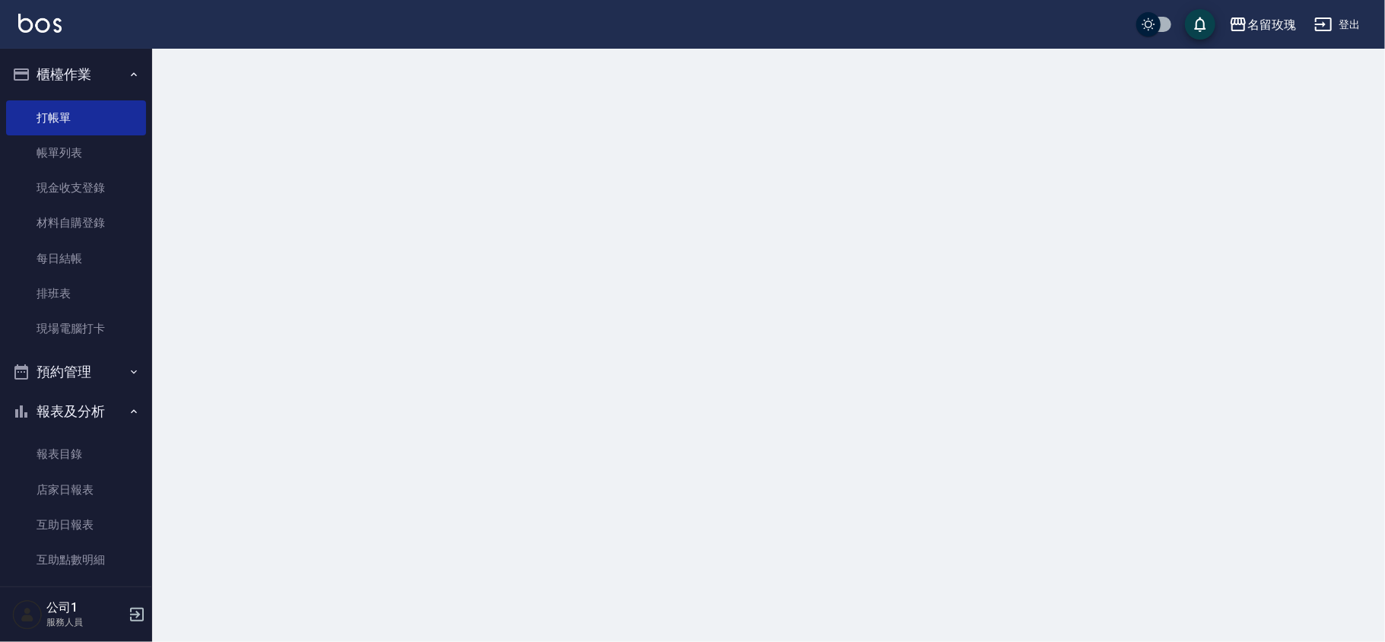
click at [84, 62] on button "櫃檯作業" at bounding box center [76, 75] width 140 height 40
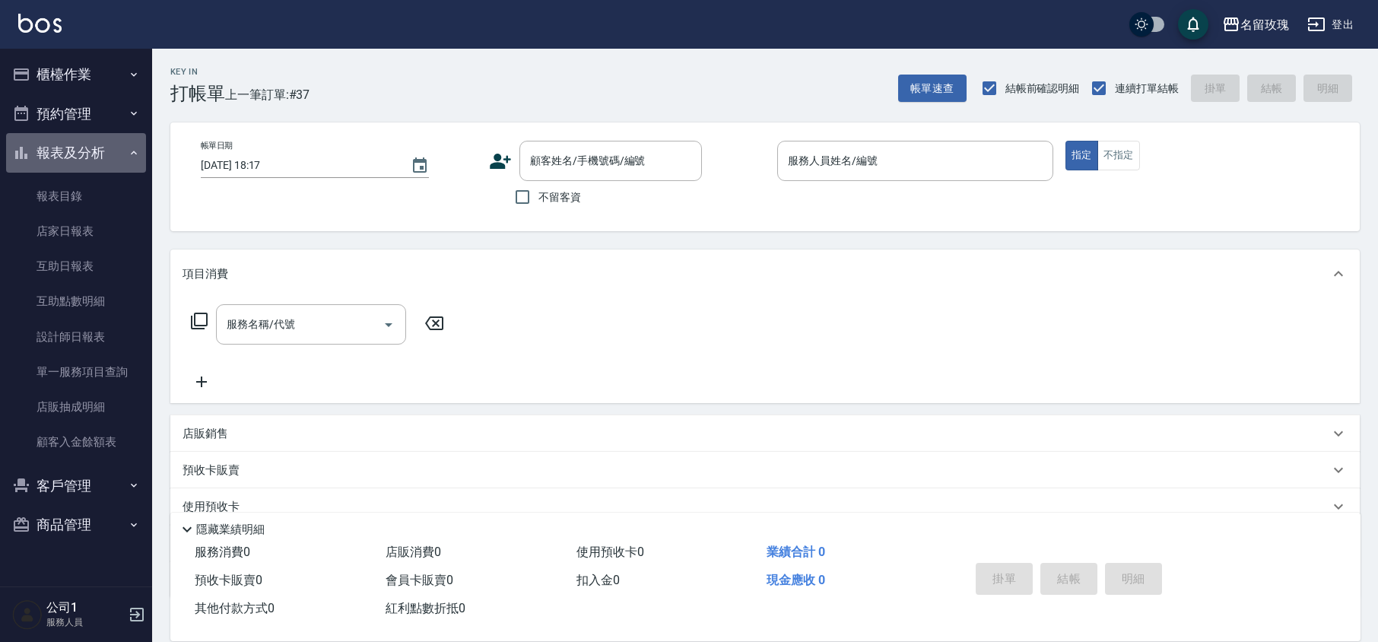
click at [91, 153] on button "報表及分析" at bounding box center [76, 153] width 140 height 40
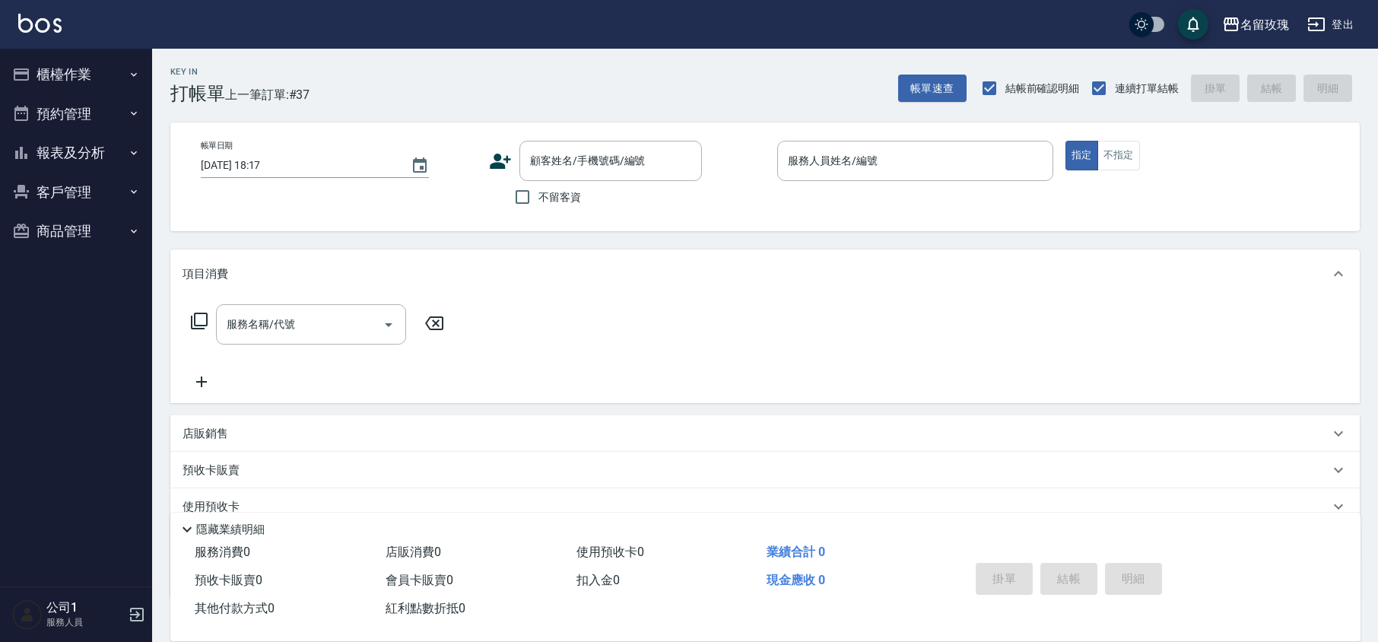
click at [351, 73] on div "Key In 打帳單 上一筆訂單:#37 帳單速查 結帳前確認明細 連續打單結帳 掛單 結帳 明細" at bounding box center [756, 77] width 1208 height 56
click at [102, 80] on button "櫃檯作業" at bounding box center [76, 75] width 140 height 40
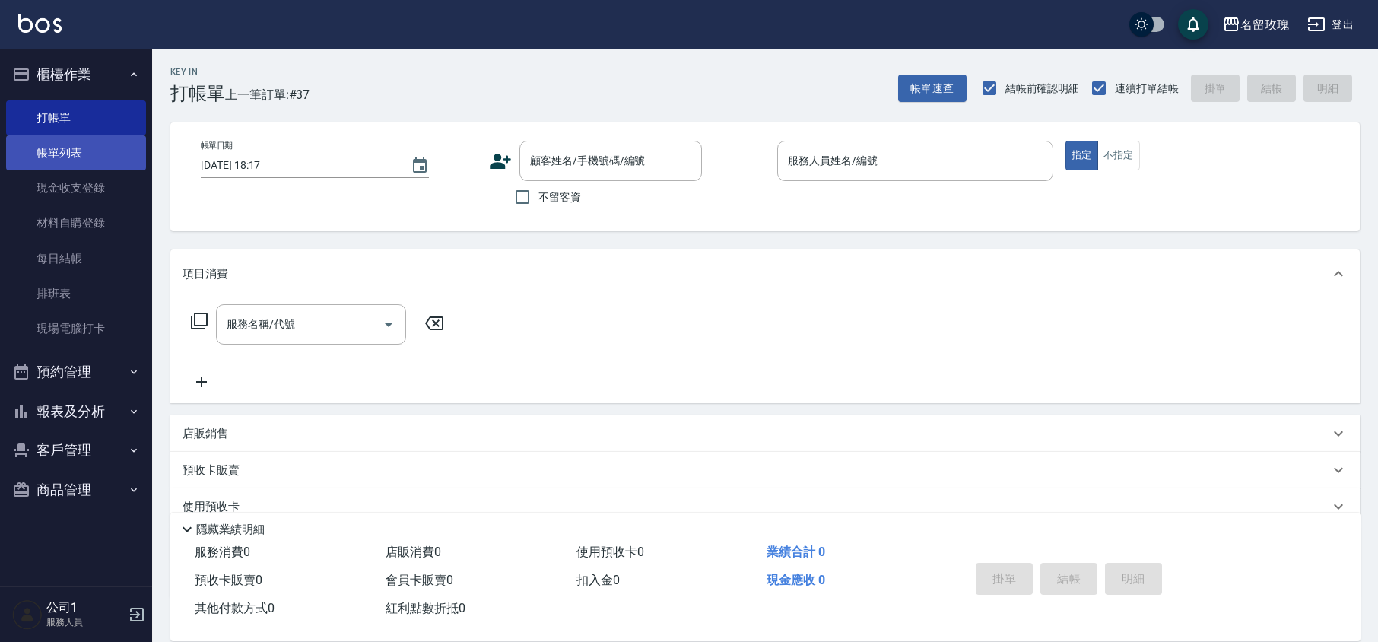
click at [110, 156] on link "帳單列表" at bounding box center [76, 152] width 140 height 35
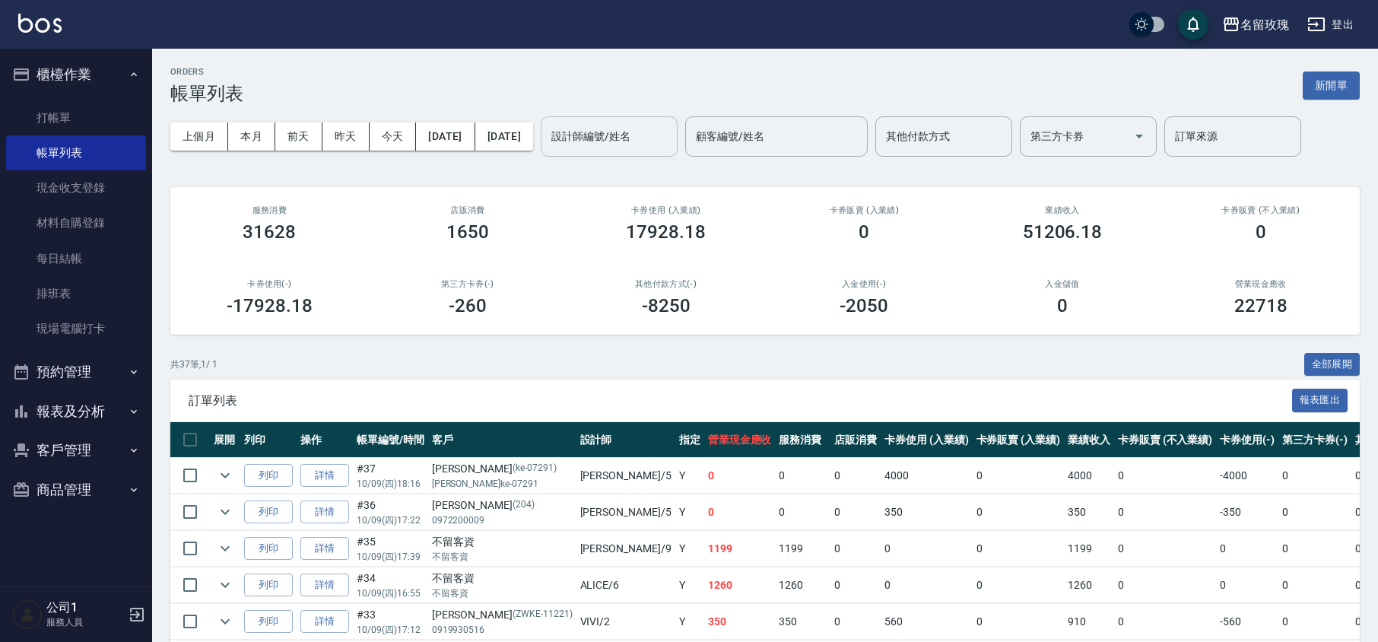
click at [639, 141] on input "設計師編號/姓名" at bounding box center [609, 136] width 123 height 27
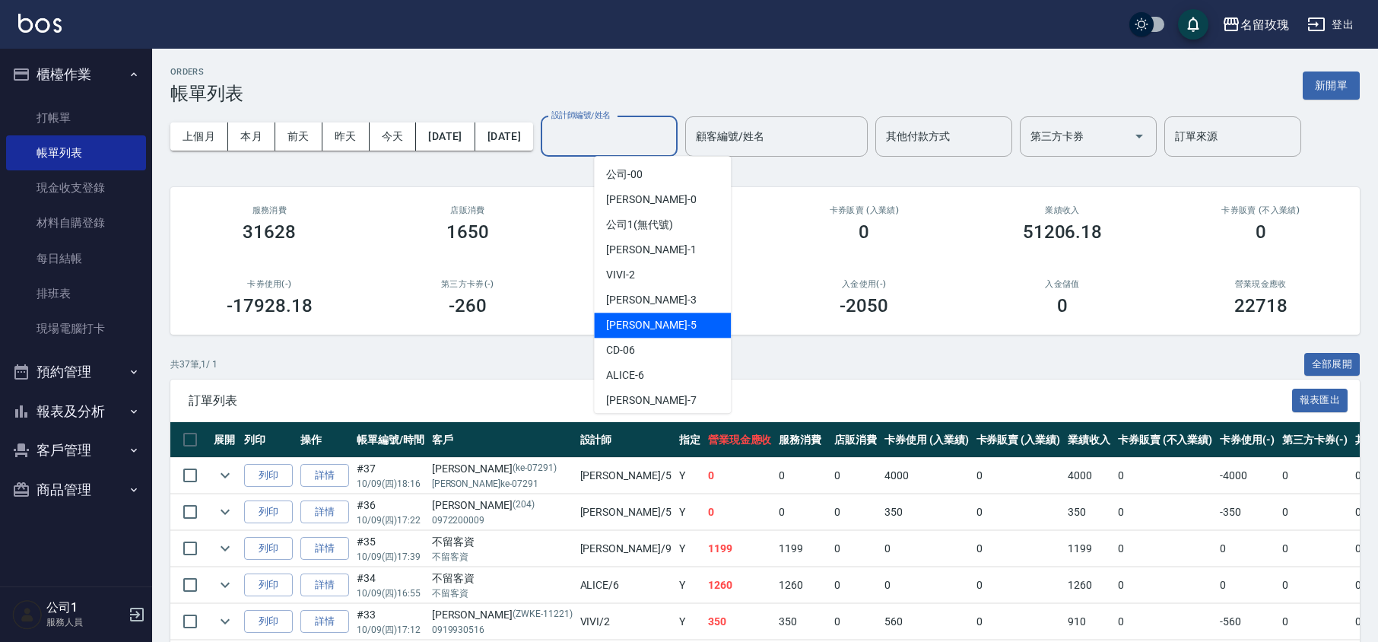
click at [665, 333] on div "KELLY -5" at bounding box center [662, 325] width 137 height 25
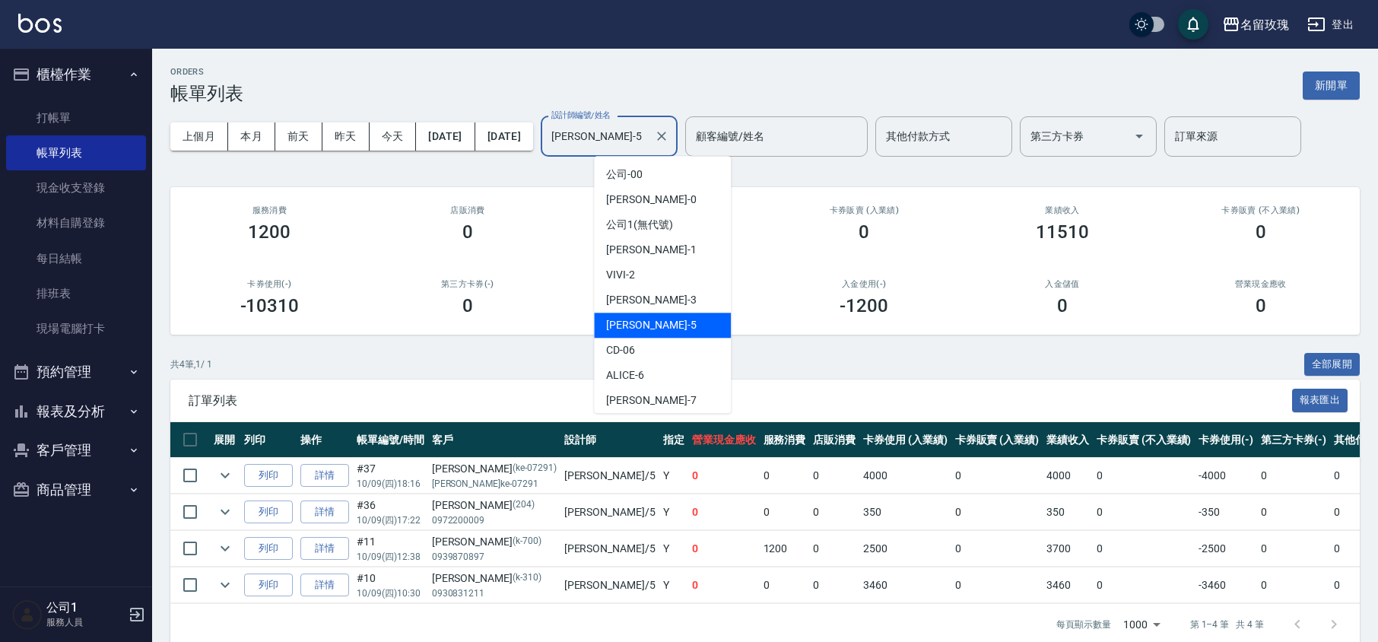
click at [640, 123] on input "[PERSON_NAME]-5" at bounding box center [598, 136] width 100 height 27
click at [655, 283] on div "VIVI -2" at bounding box center [662, 274] width 137 height 25
type input "VIVI-2"
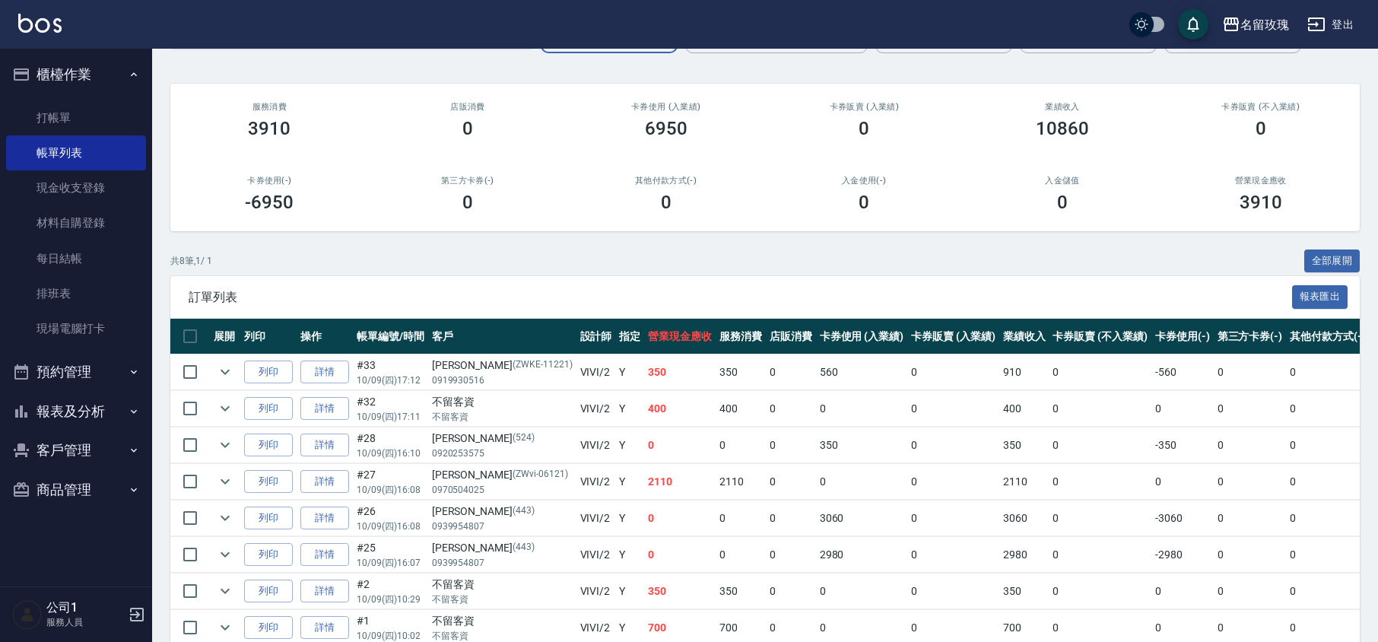
scroll to position [187, 0]
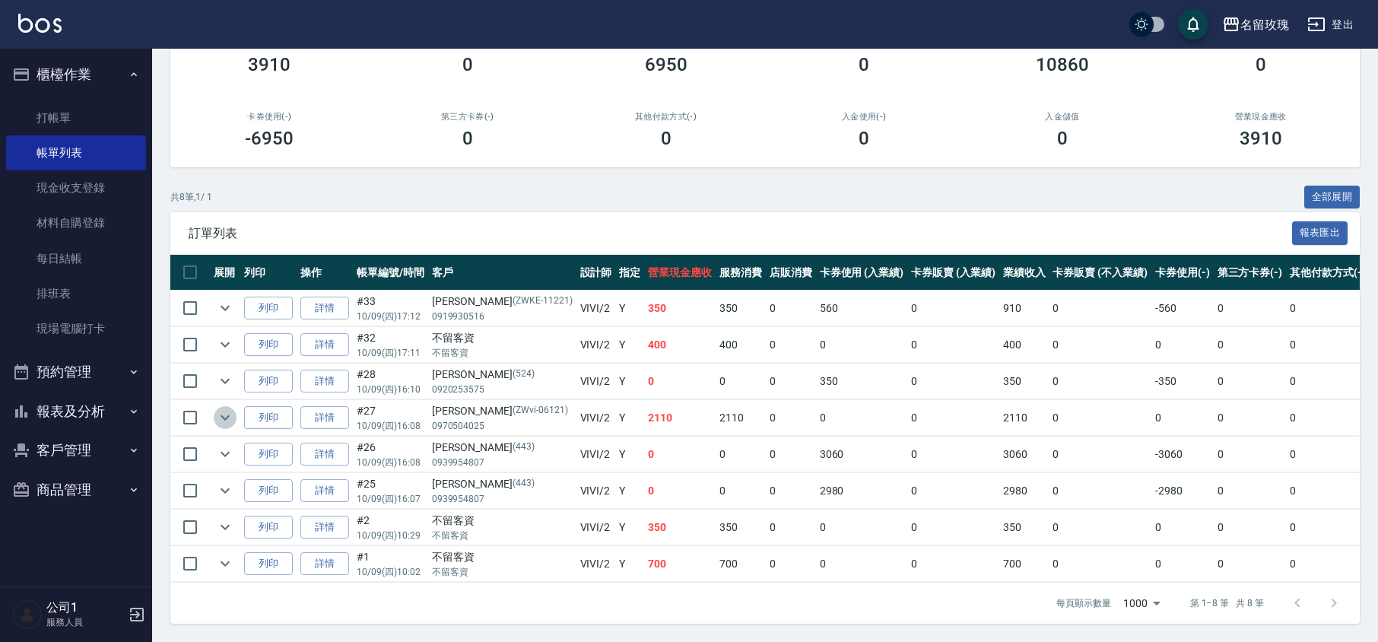
click at [229, 408] on icon "expand row" at bounding box center [225, 417] width 18 height 18
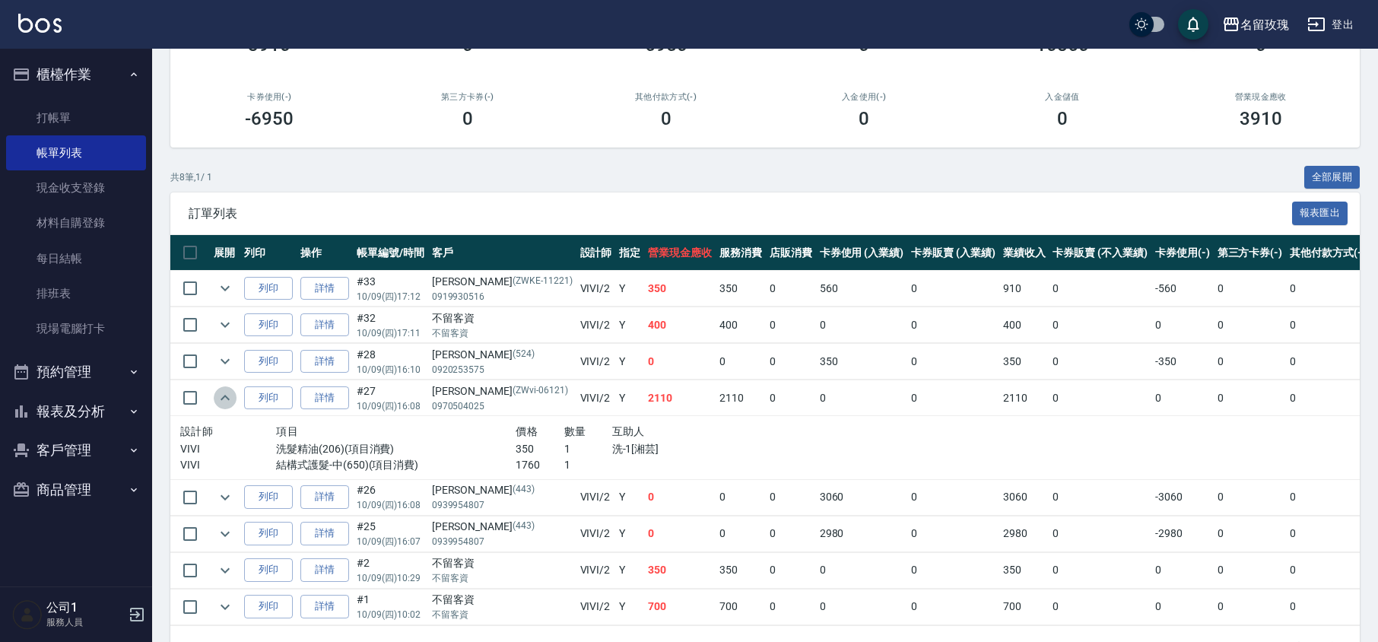
click at [217, 395] on icon "expand row" at bounding box center [225, 398] width 18 height 18
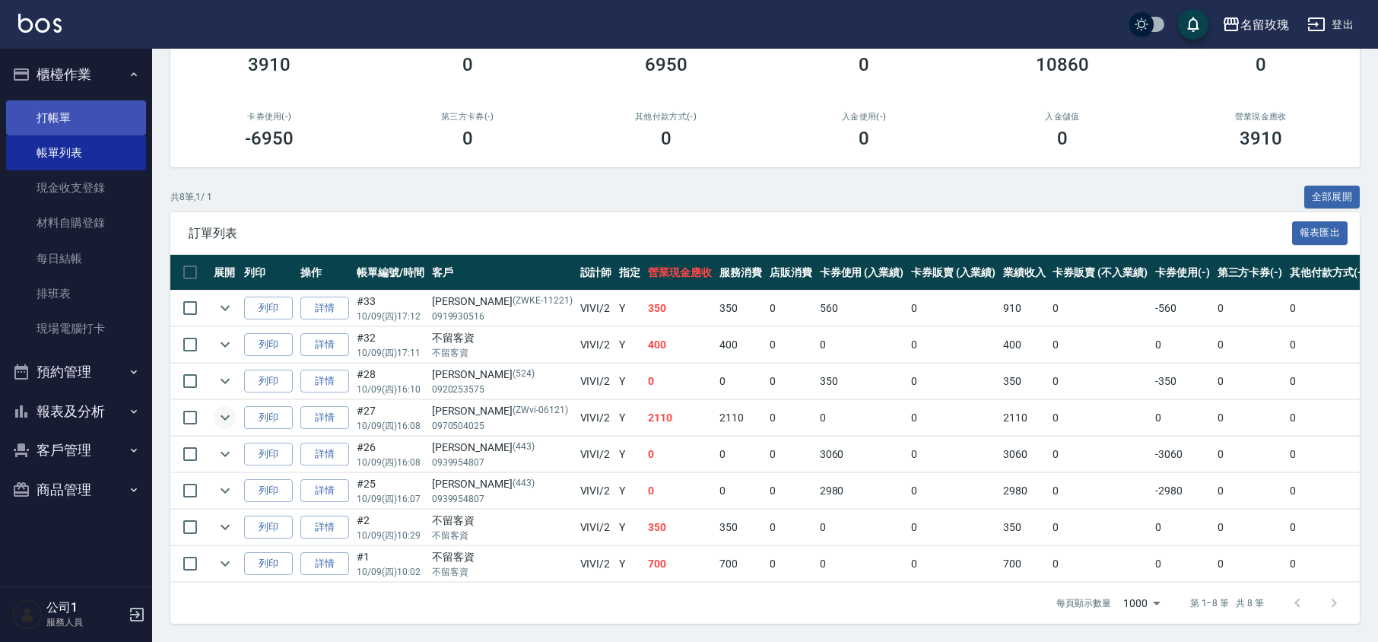
click at [55, 116] on link "打帳單" at bounding box center [76, 117] width 140 height 35
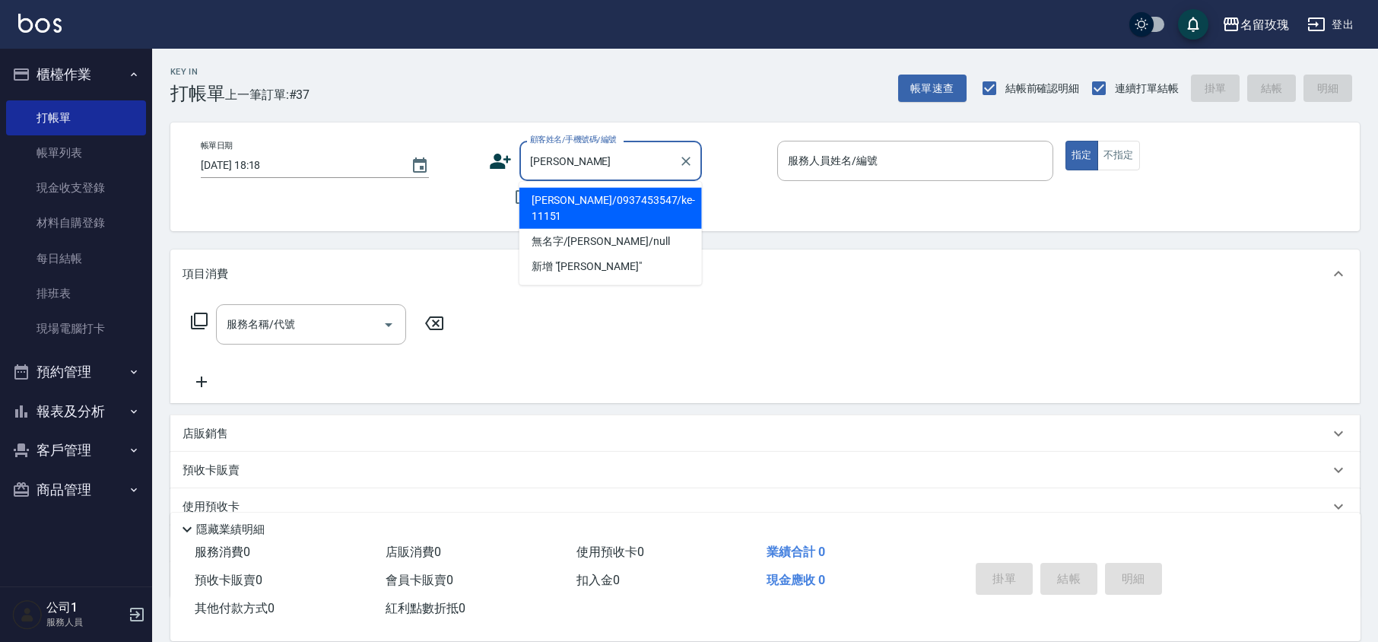
click at [602, 205] on li "[PERSON_NAME]/0937453547/ke-11151" at bounding box center [610, 208] width 183 height 41
type input "[PERSON_NAME]/0937453547/ke-11151"
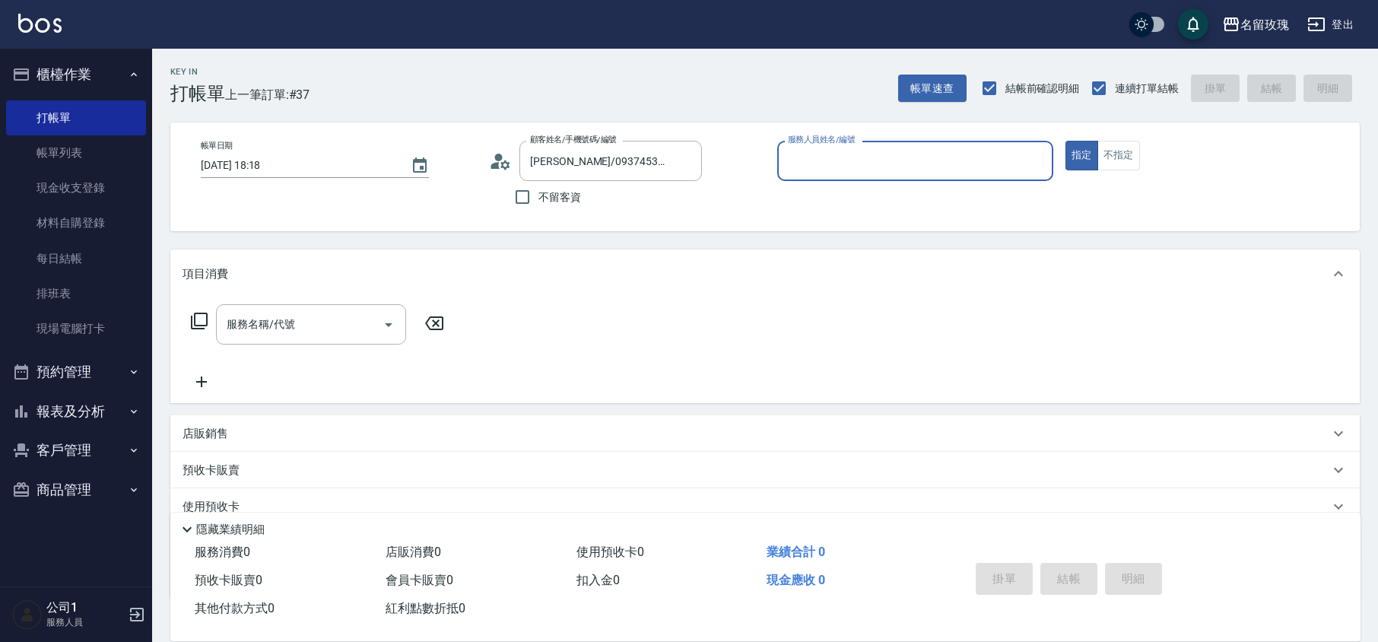
type input "[PERSON_NAME]-5"
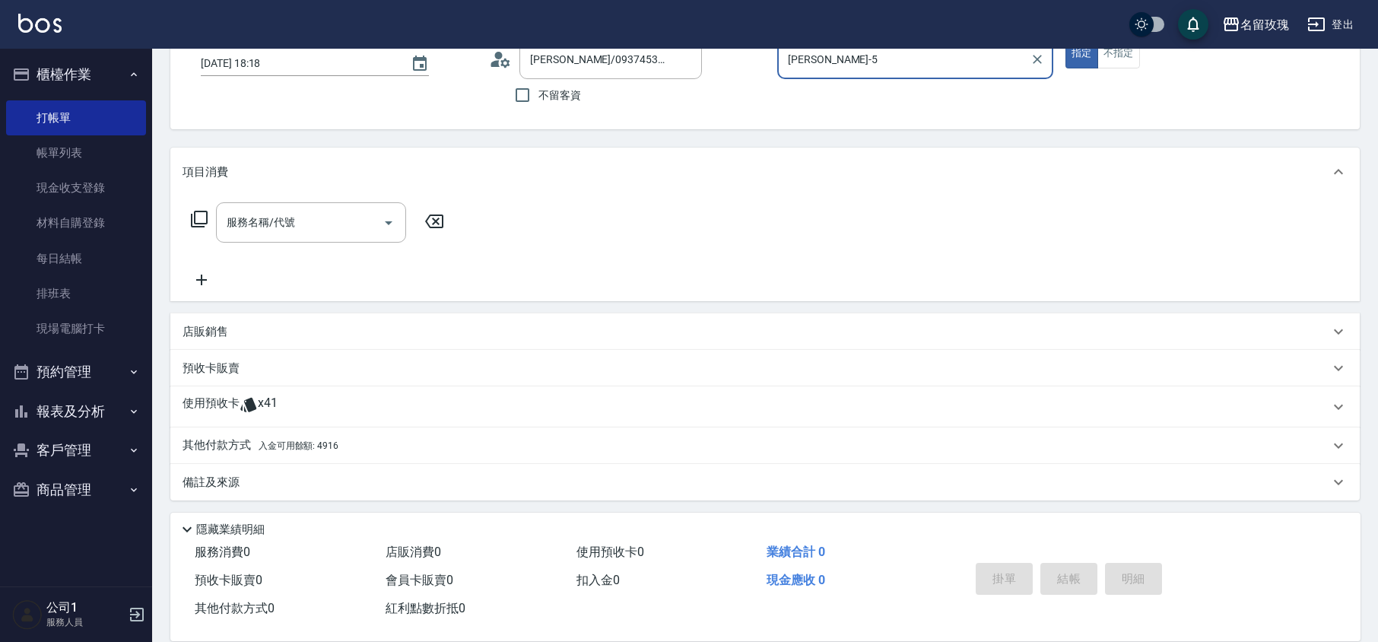
scroll to position [103, 0]
click at [275, 411] on span "x41" at bounding box center [268, 405] width 20 height 23
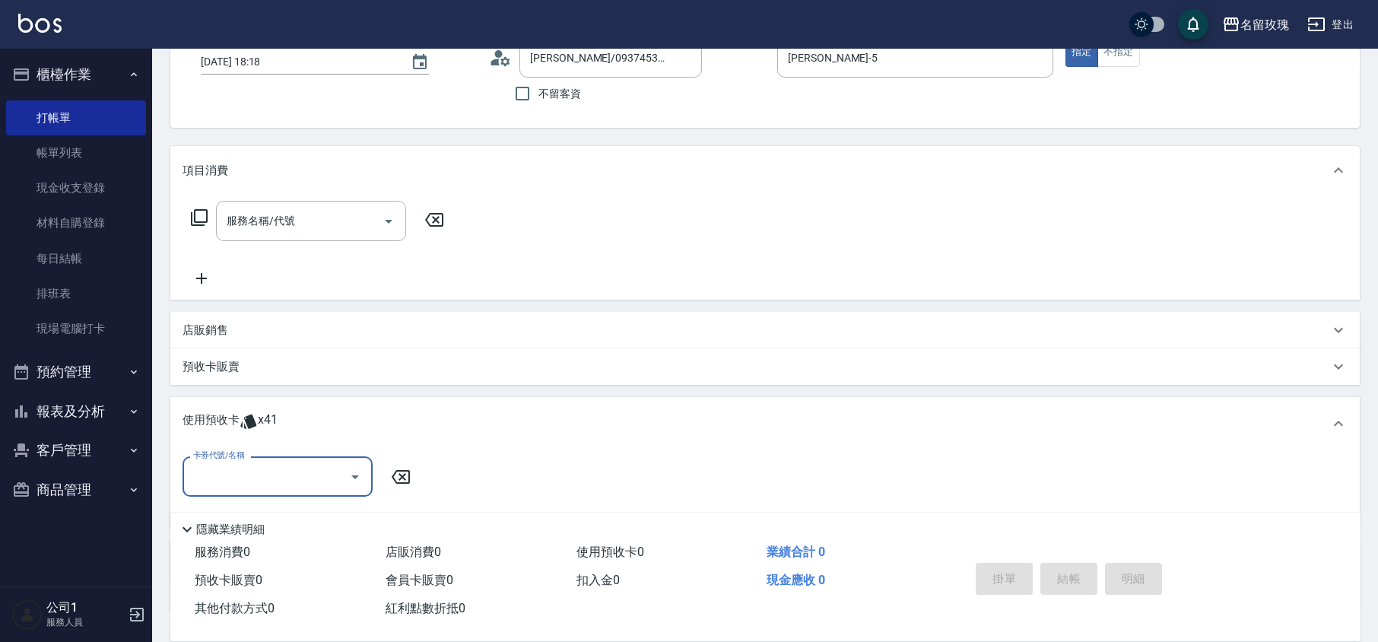
scroll to position [0, 0]
click at [280, 456] on div "卡券代號/名稱" at bounding box center [278, 476] width 190 height 40
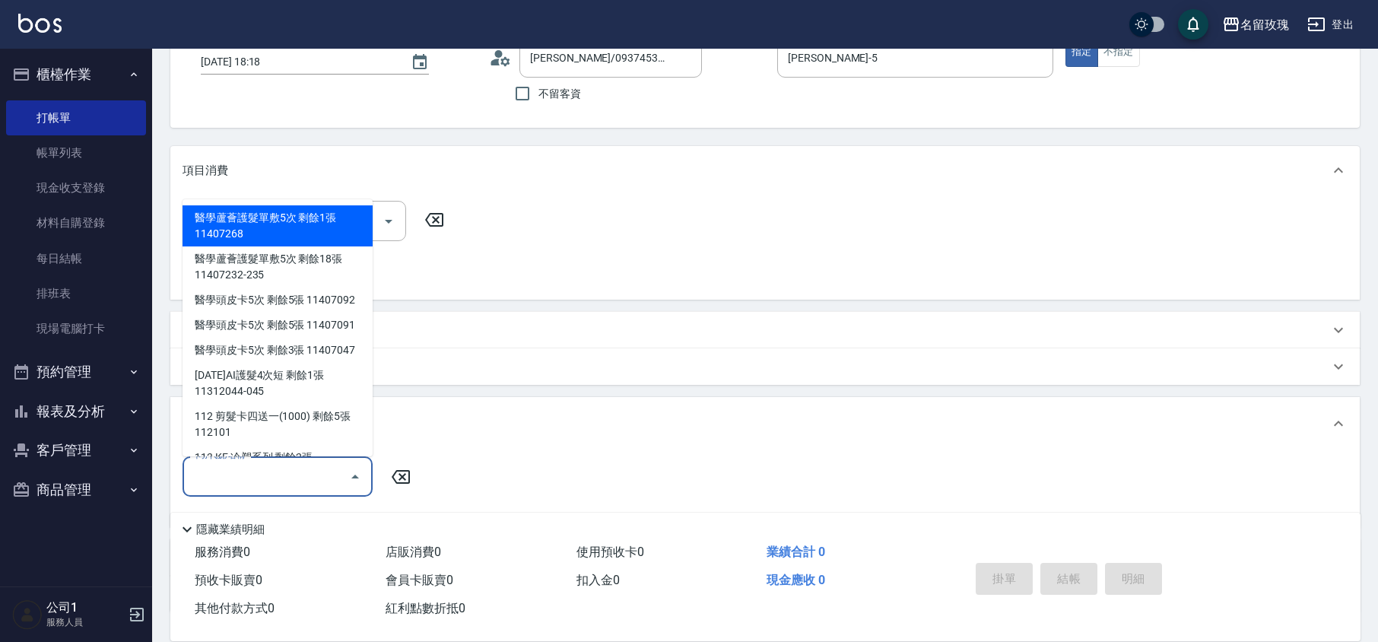
click at [326, 473] on input "卡券代號/名稱" at bounding box center [266, 476] width 154 height 27
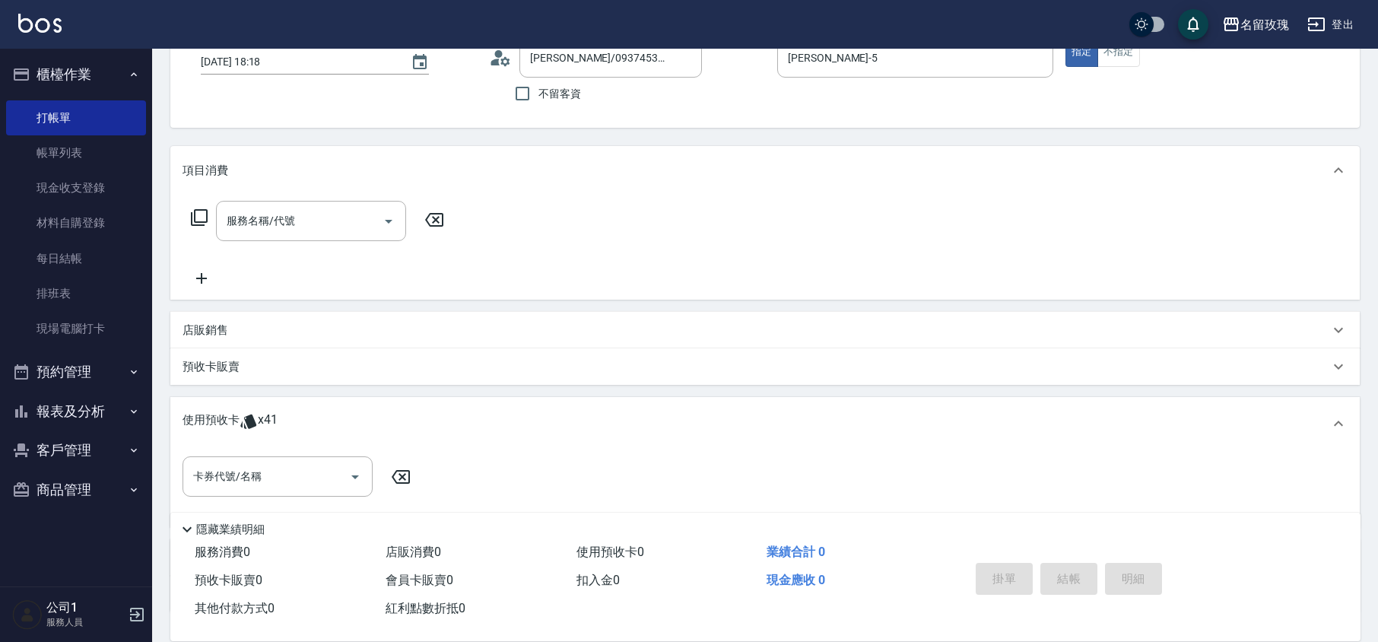
click at [500, 61] on icon at bounding box center [500, 57] width 23 height 23
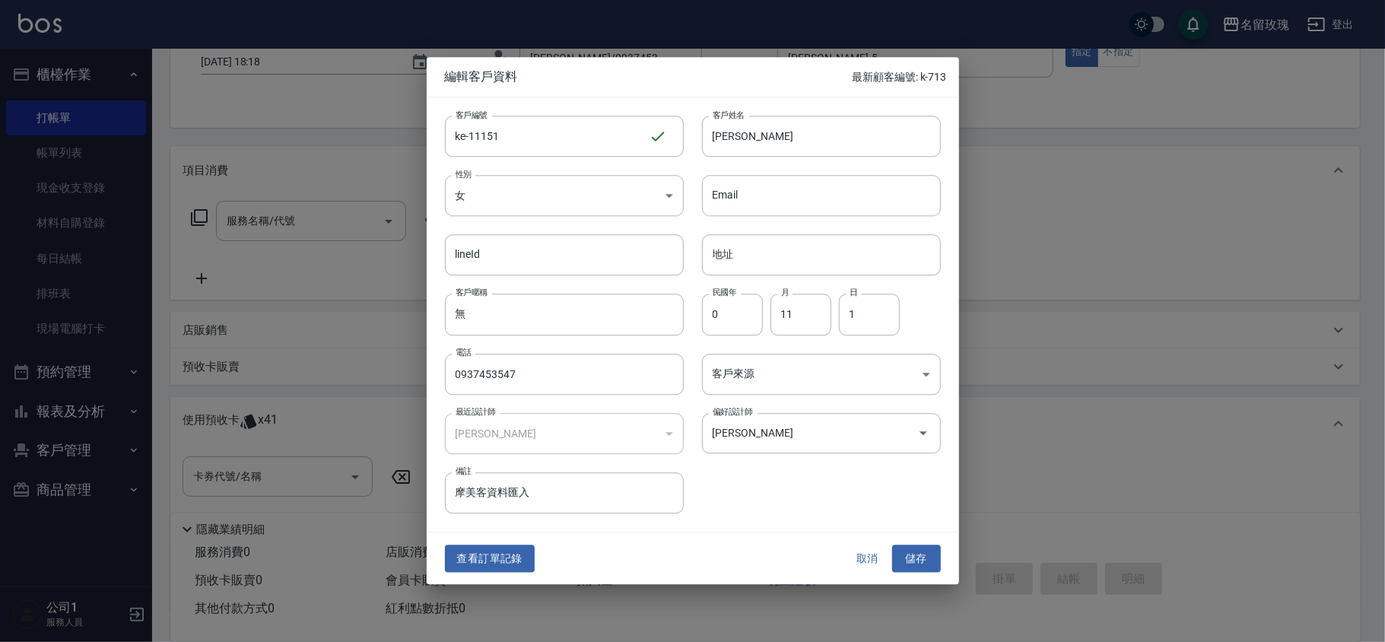
click at [871, 561] on button "取消" at bounding box center [867, 558] width 49 height 28
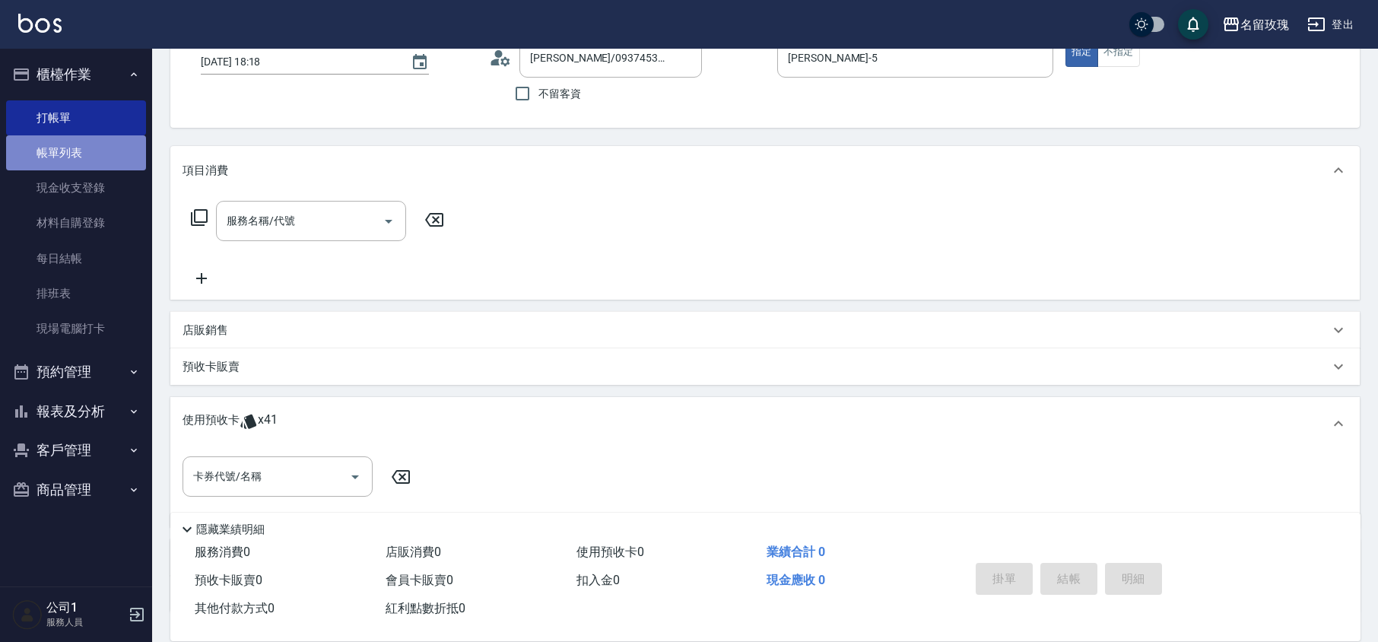
click at [35, 153] on link "帳單列表" at bounding box center [76, 152] width 140 height 35
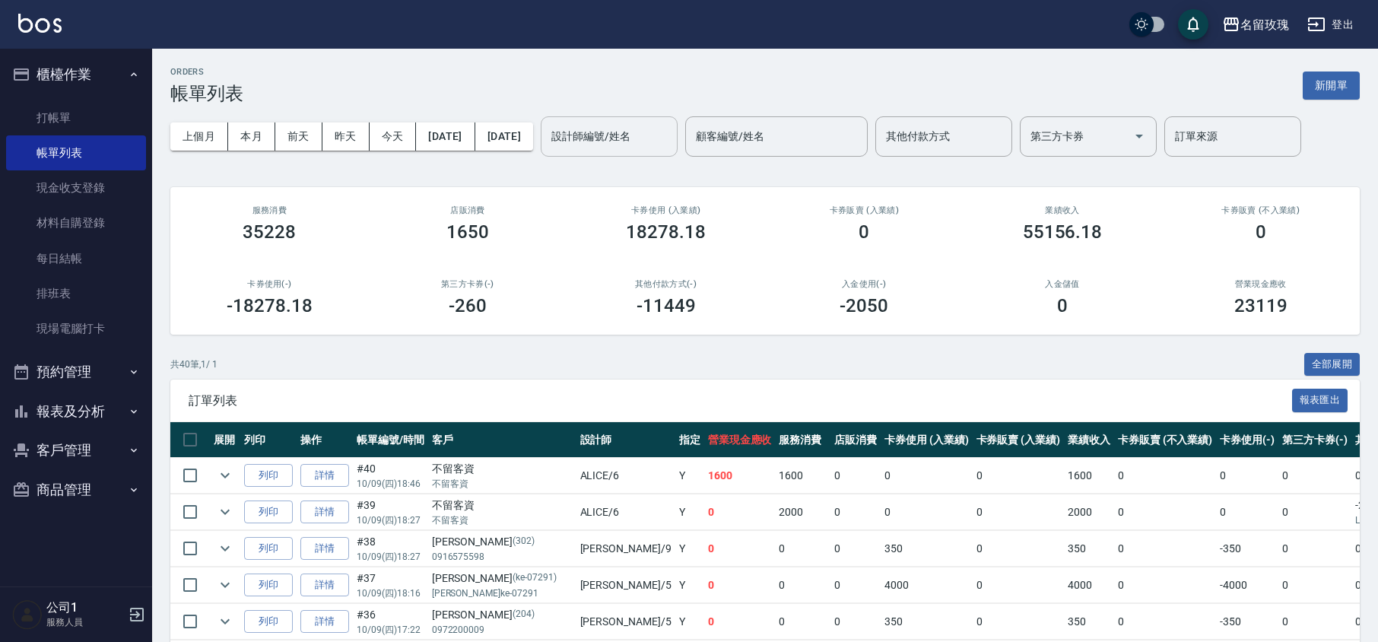
click at [671, 140] on input "設計師編號/姓名" at bounding box center [609, 136] width 123 height 27
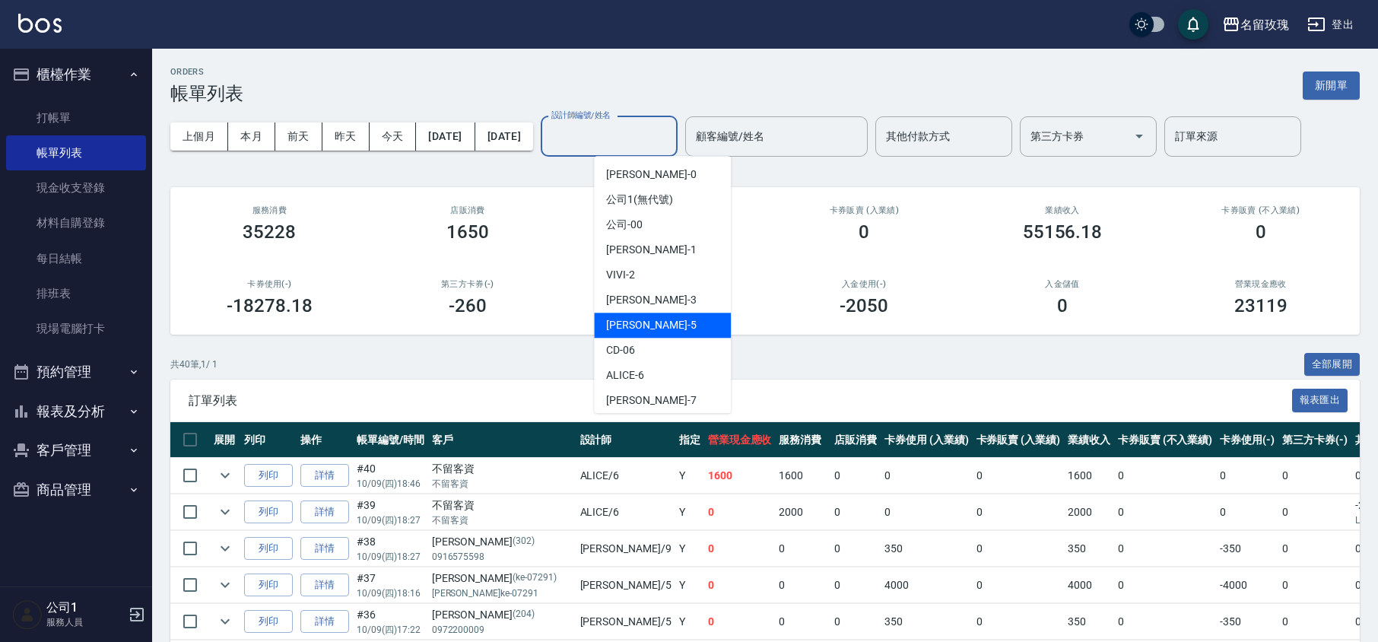
click at [659, 326] on div "KELLY -5" at bounding box center [662, 325] width 137 height 25
type input "[PERSON_NAME]-5"
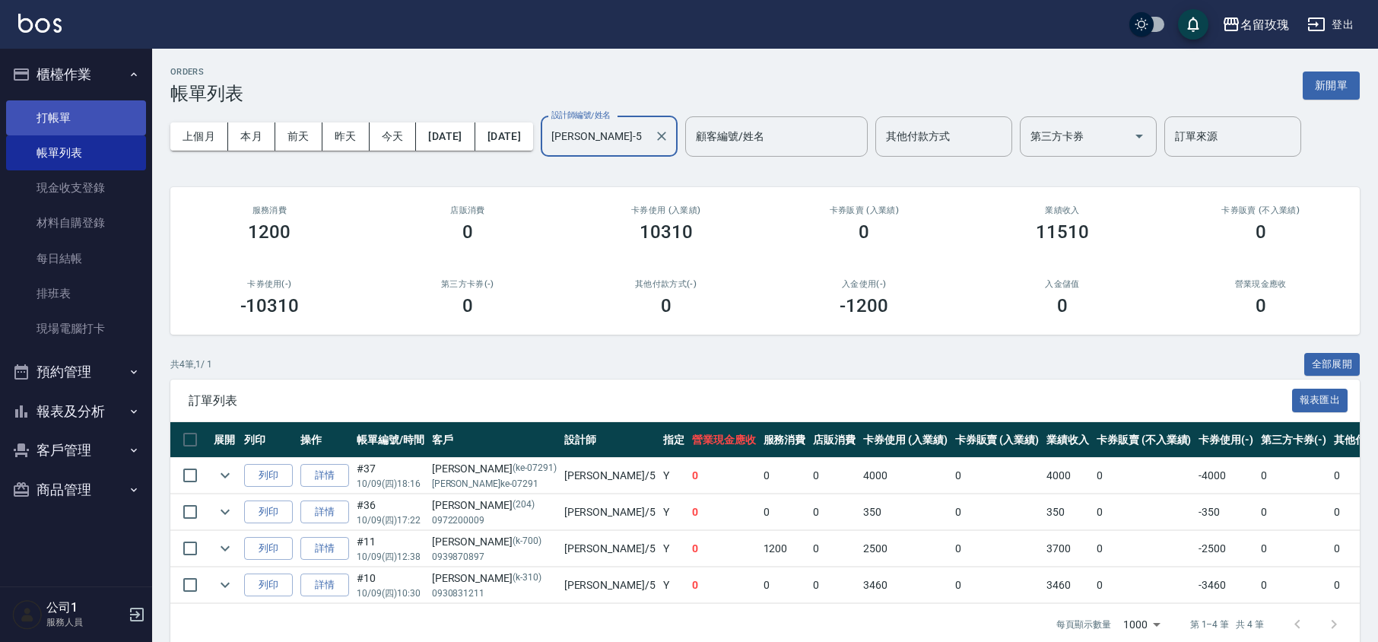
click at [68, 113] on link "打帳單" at bounding box center [76, 117] width 140 height 35
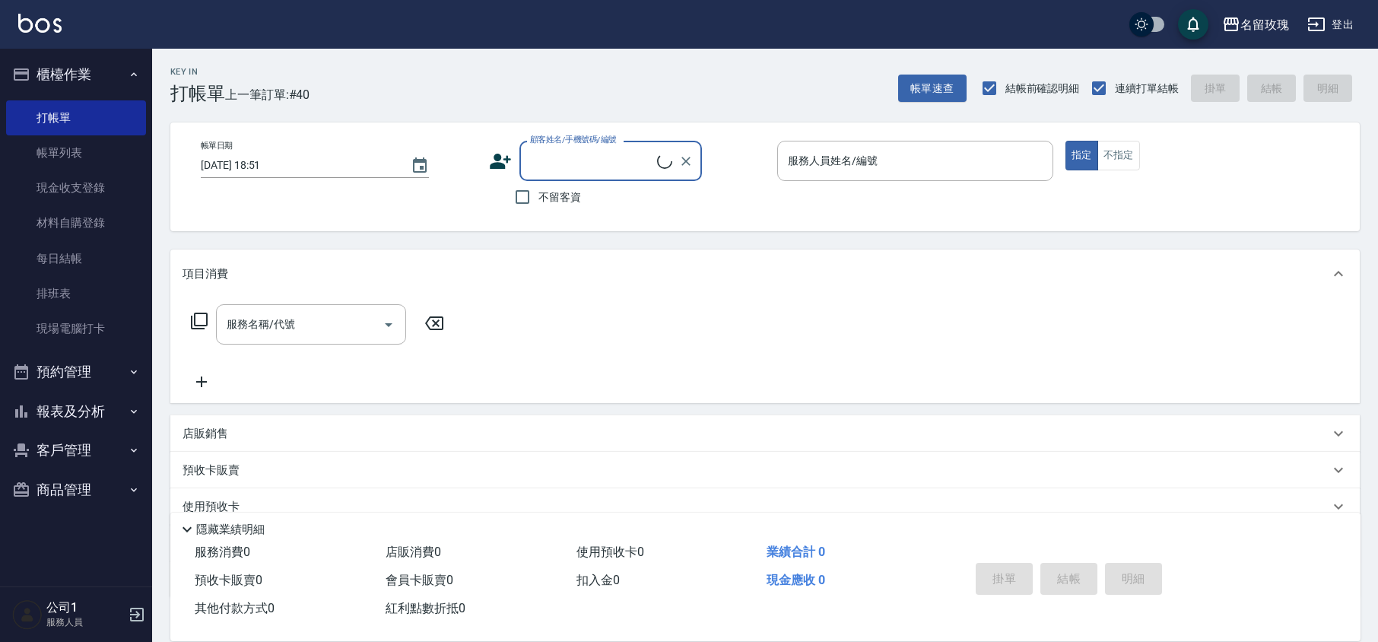
click at [551, 159] on input "顧客姓名/手機號碼/編號" at bounding box center [591, 161] width 131 height 27
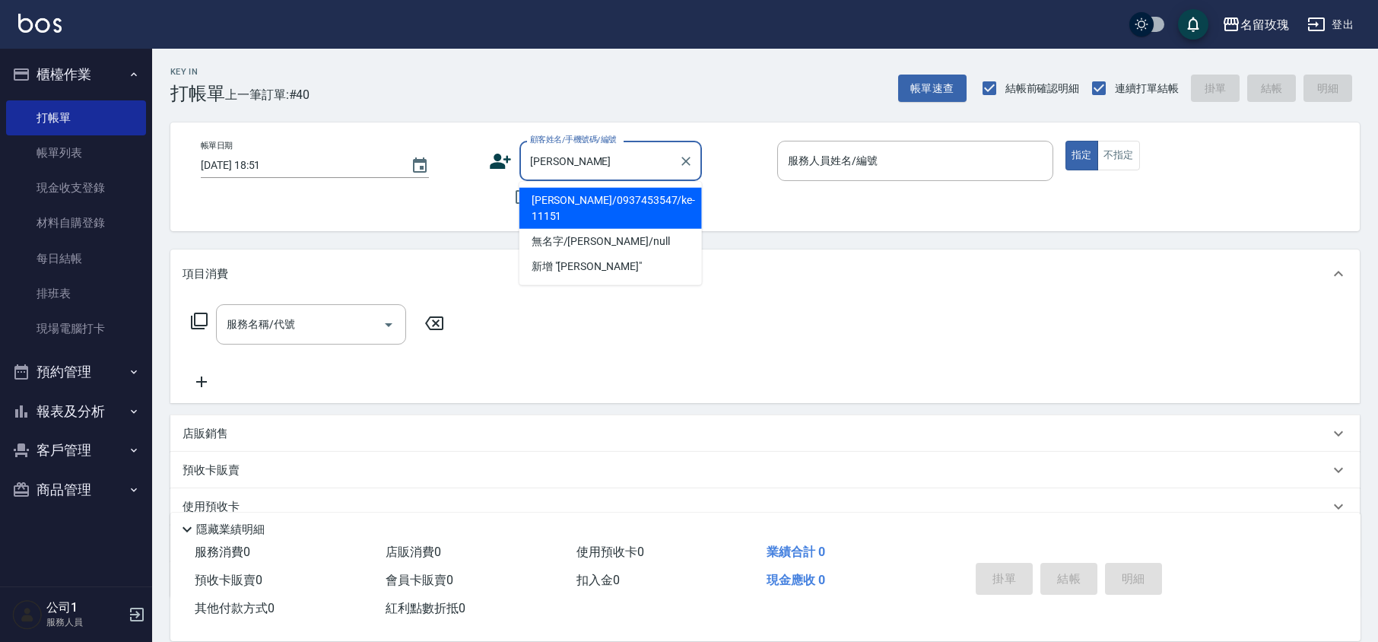
click at [542, 199] on li "[PERSON_NAME]/0937453547/ke-11151" at bounding box center [610, 208] width 183 height 41
type input "[PERSON_NAME]/0937453547/ke-11151"
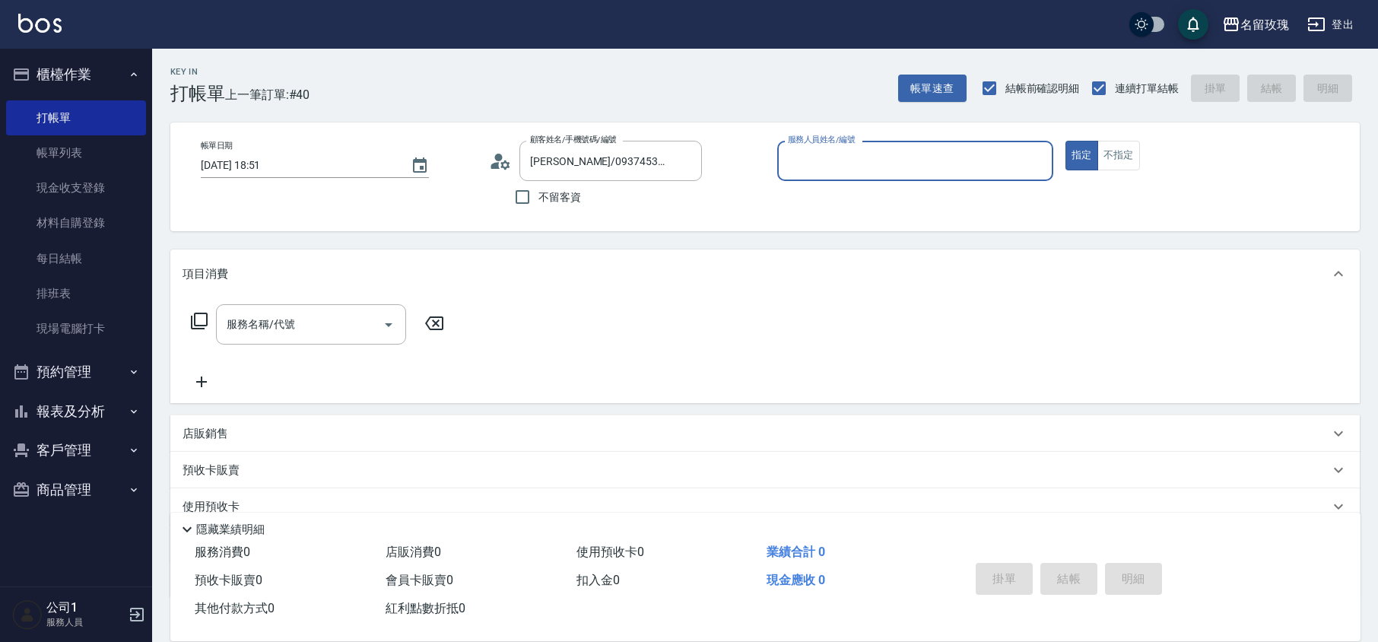
type input "[PERSON_NAME]-5"
click at [497, 148] on div "顧客姓名/手機號碼/編號 [PERSON_NAME]/0937453547/ke-11151 顧客姓名/手機號碼/編號" at bounding box center [627, 161] width 276 height 40
click at [494, 158] on icon at bounding box center [500, 161] width 23 height 23
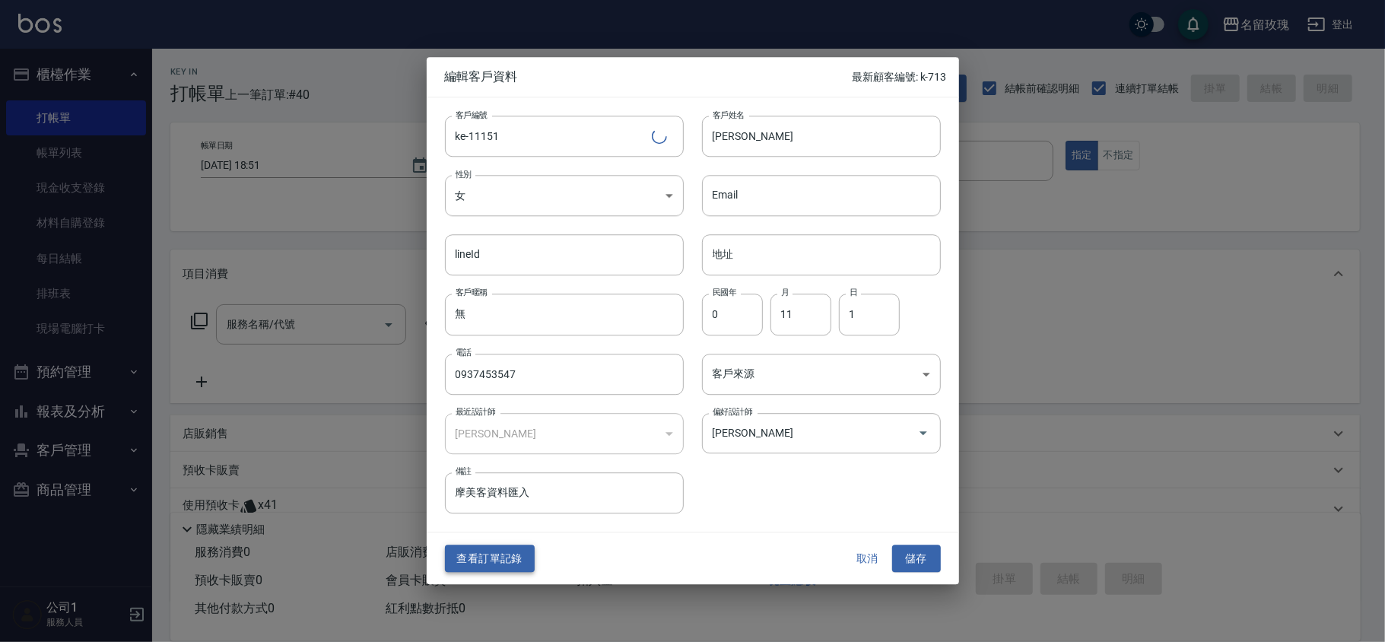
click at [494, 546] on button "查看訂單記錄" at bounding box center [490, 558] width 90 height 28
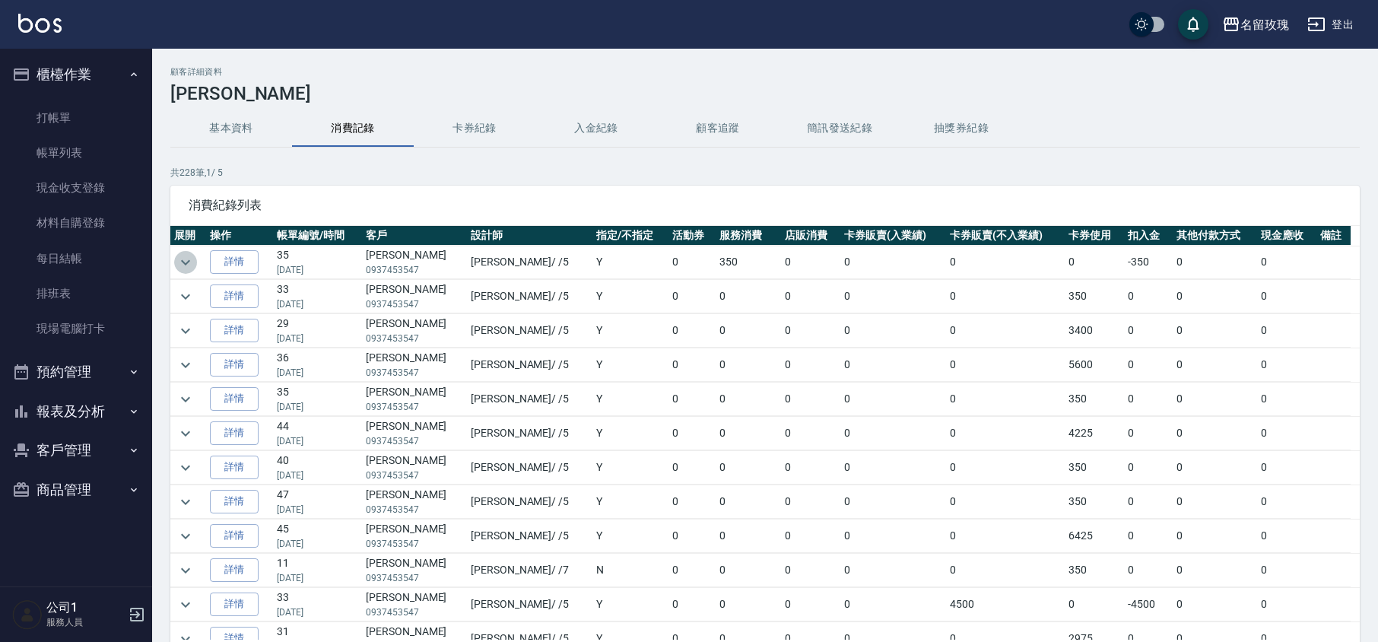
click at [193, 265] on button "expand row" at bounding box center [185, 262] width 23 height 23
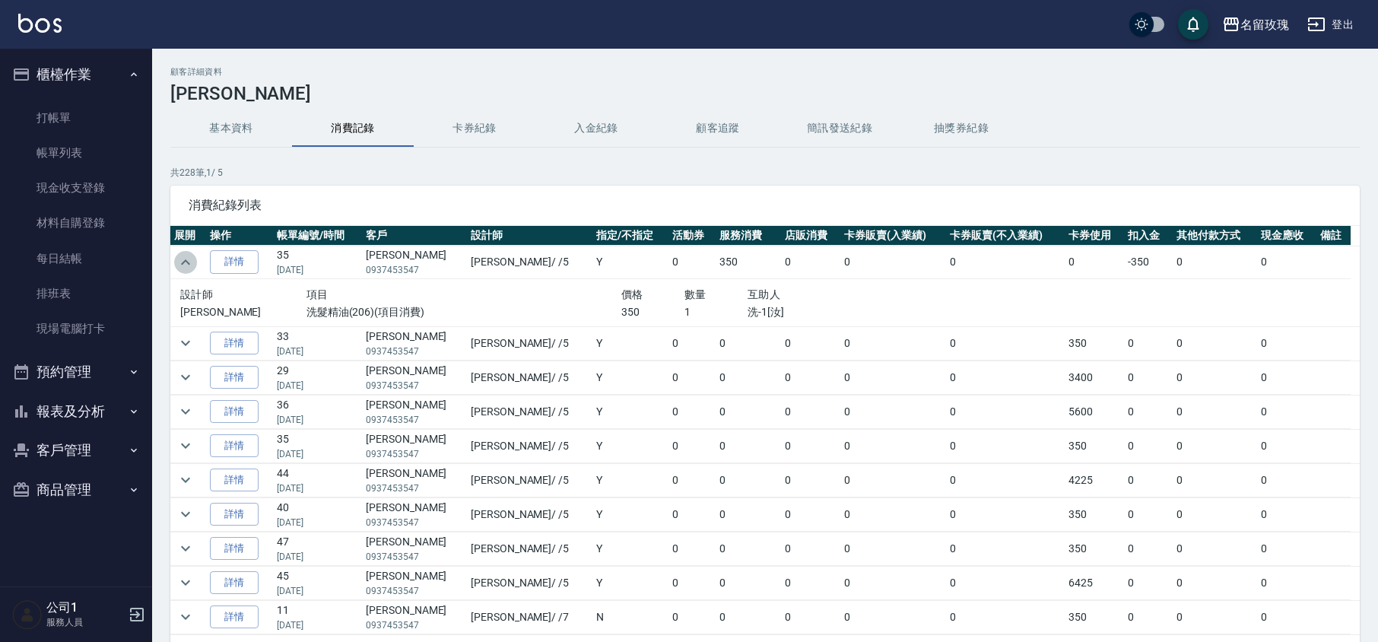
click at [193, 265] on icon "expand row" at bounding box center [185, 262] width 18 height 18
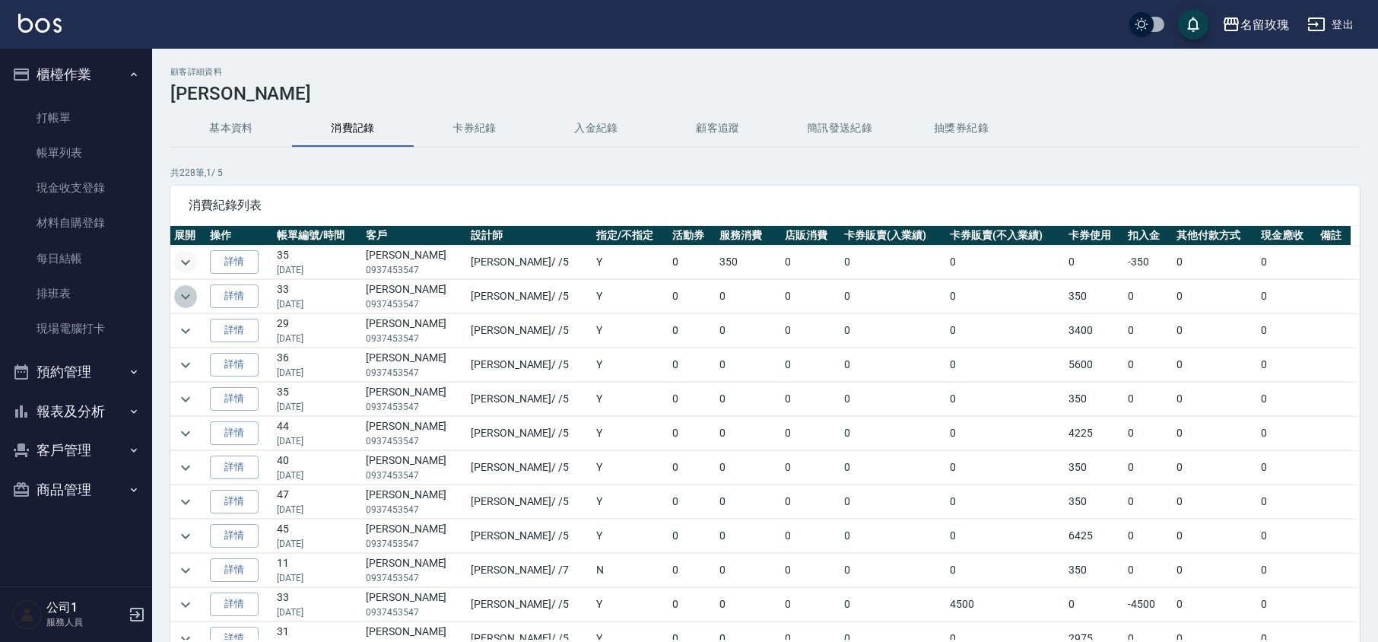
click at [192, 306] on icon "expand row" at bounding box center [185, 296] width 18 height 18
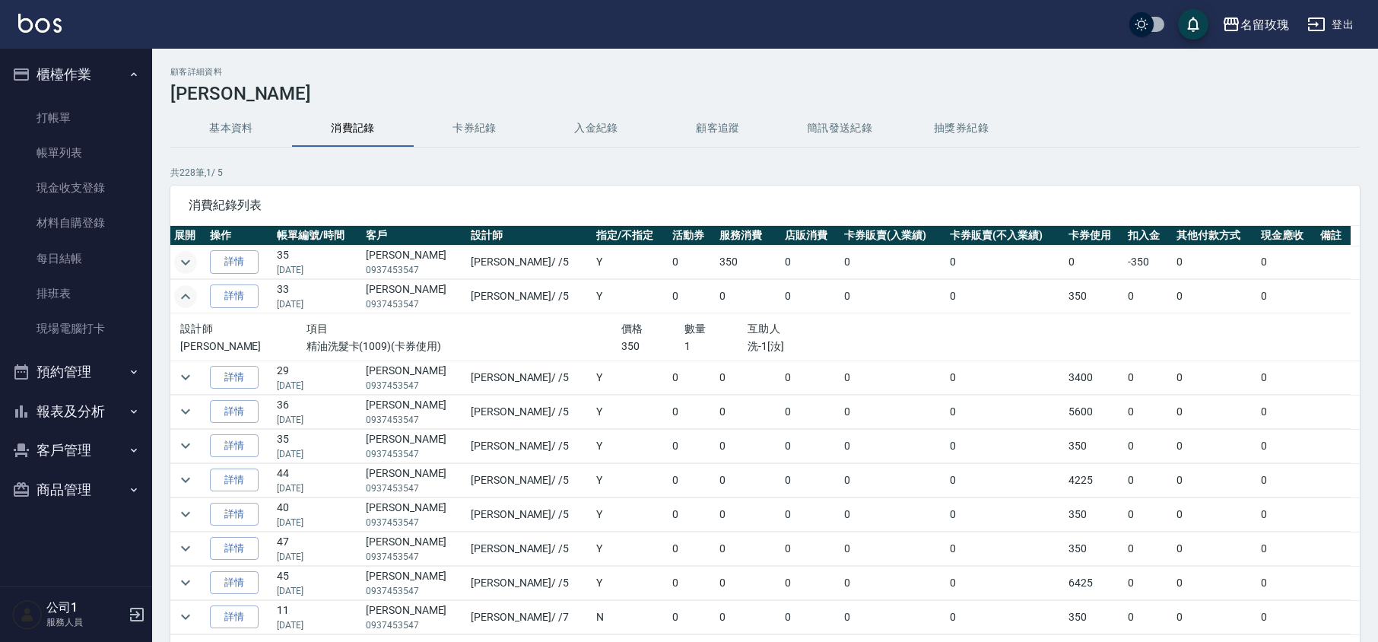
click at [187, 301] on icon "expand row" at bounding box center [185, 296] width 18 height 18
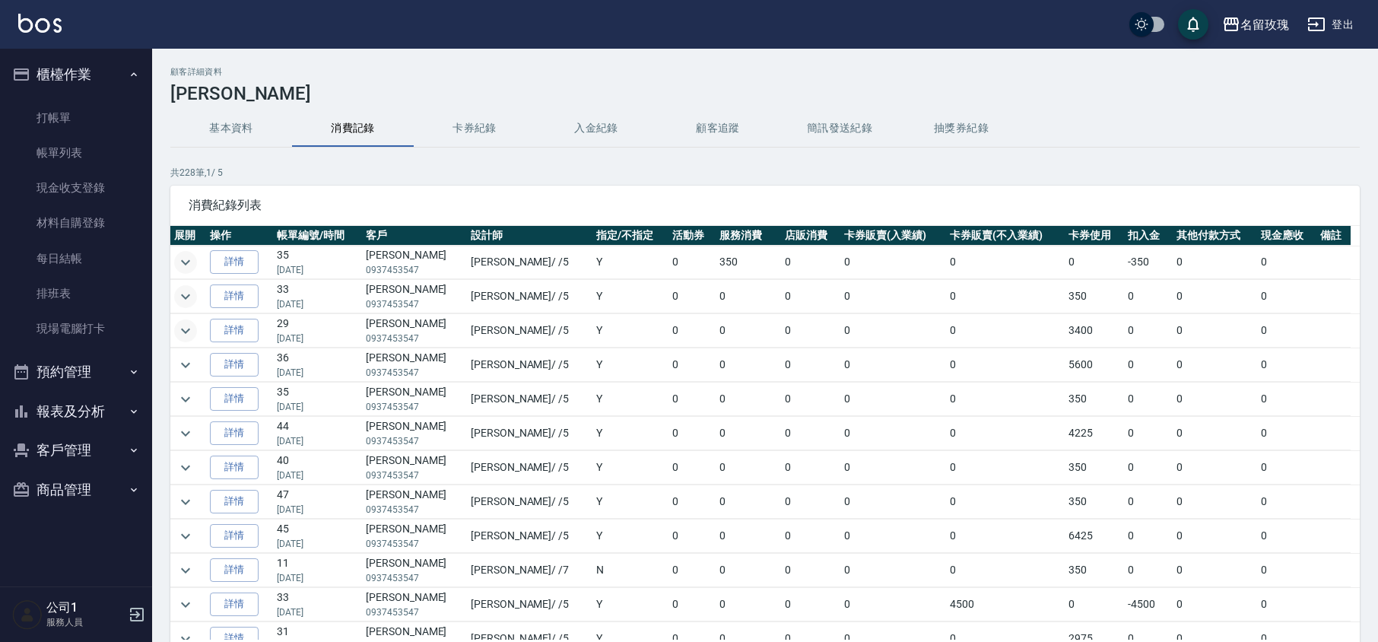
click at [183, 327] on icon "expand row" at bounding box center [185, 331] width 18 height 18
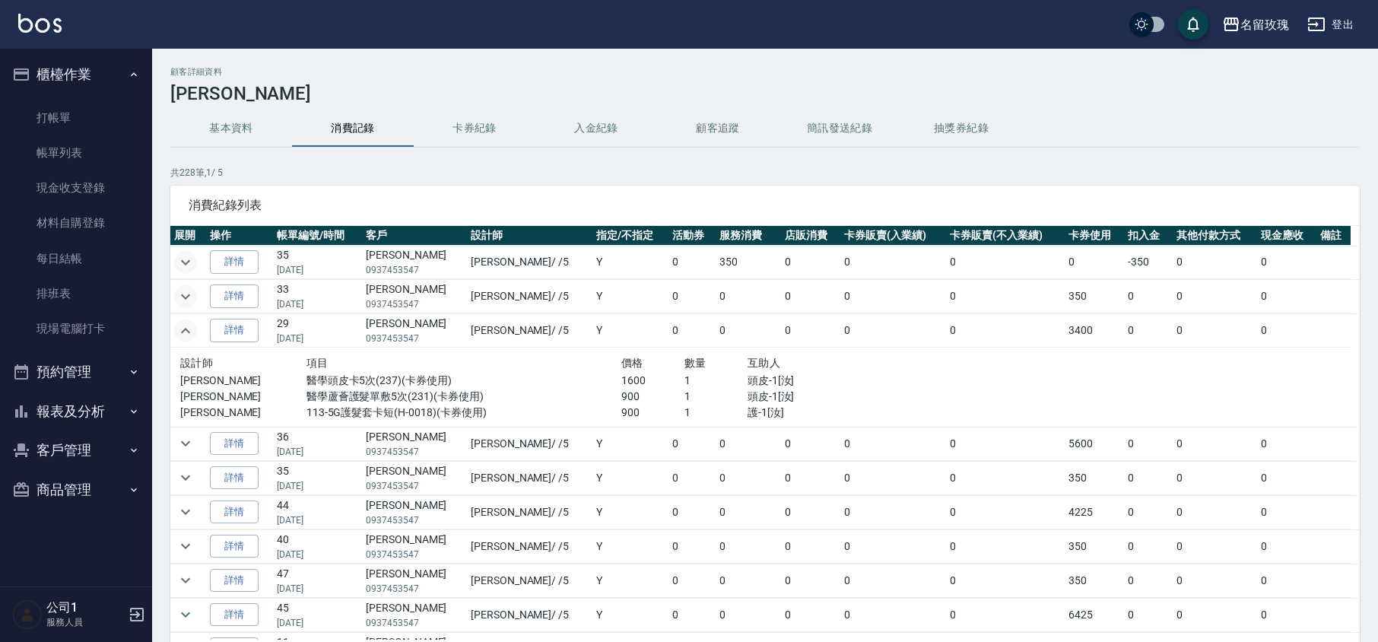
click at [184, 325] on icon "expand row" at bounding box center [185, 331] width 18 height 18
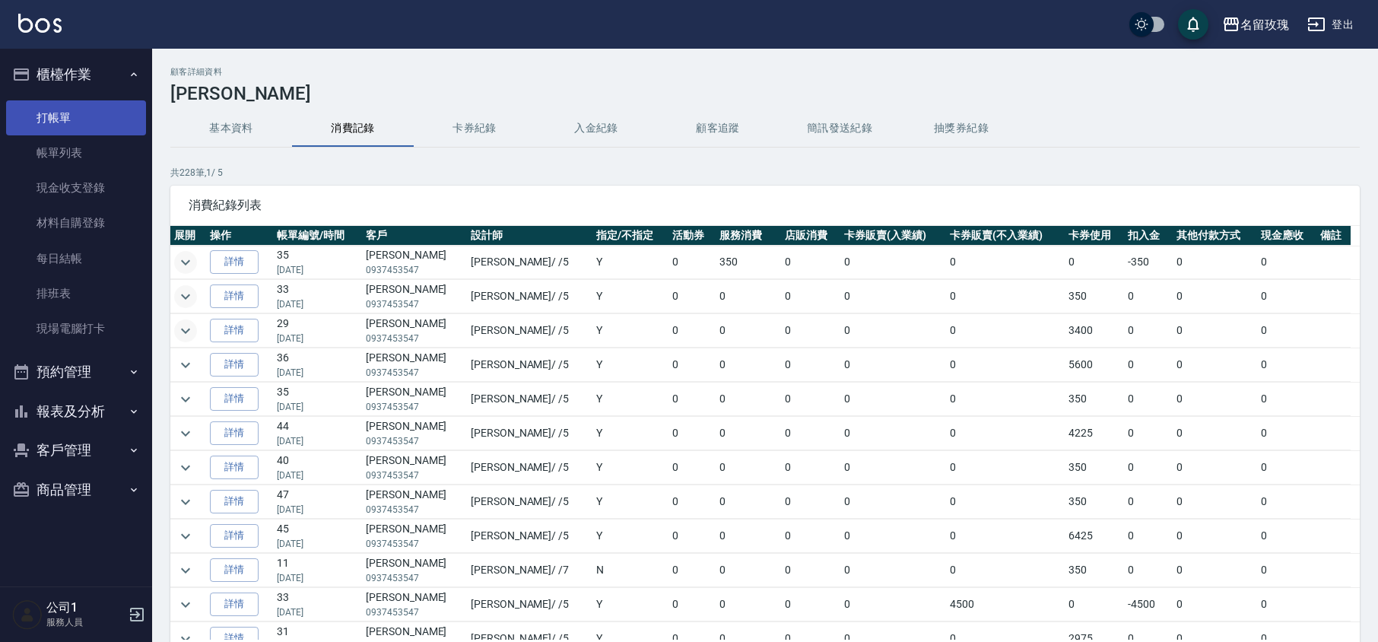
click at [61, 110] on link "打帳單" at bounding box center [76, 117] width 140 height 35
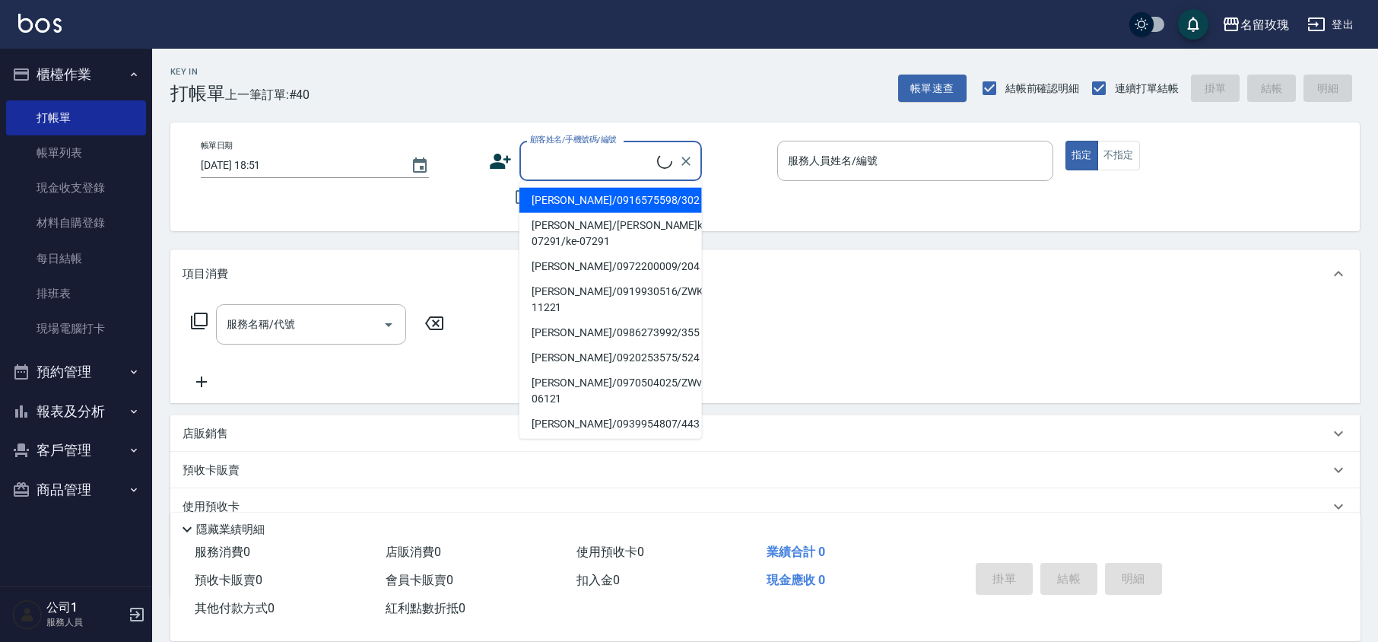
click at [579, 172] on input "顧客姓名/手機號碼/編號" at bounding box center [591, 161] width 131 height 27
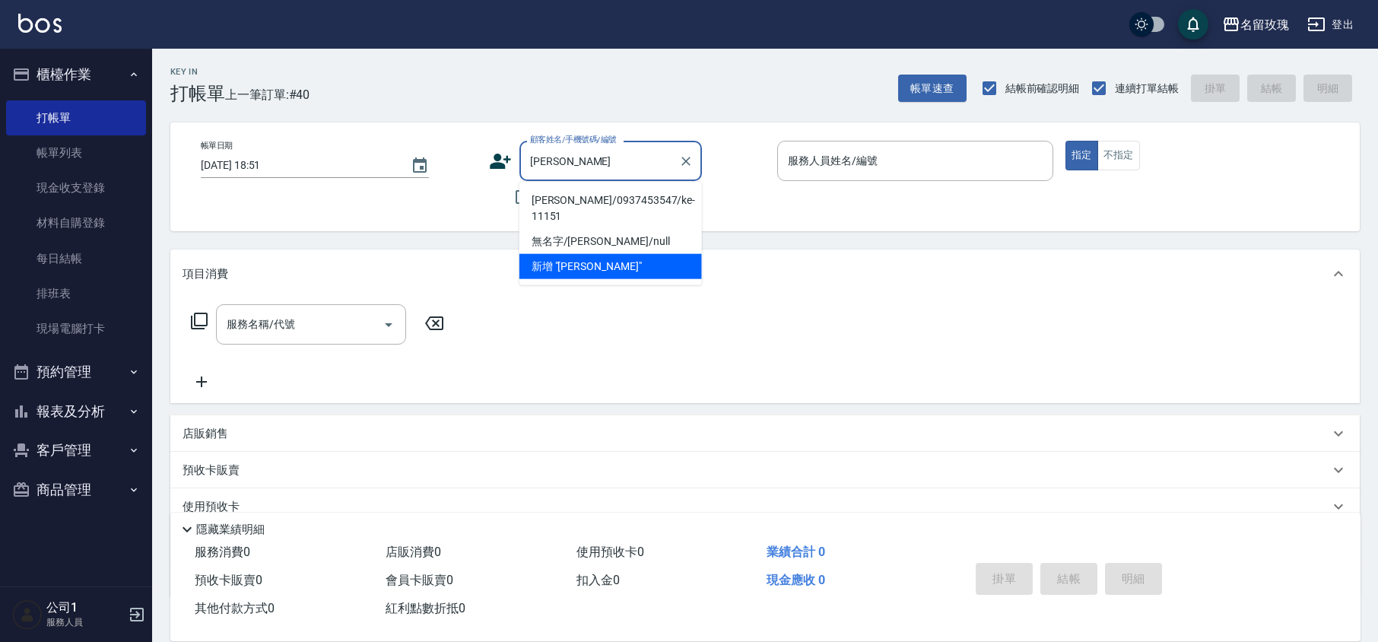
drag, startPoint x: 657, startPoint y: 199, endPoint x: 633, endPoint y: 227, distance: 36.1
click at [656, 201] on li "[PERSON_NAME]/0937453547/ke-11151" at bounding box center [610, 208] width 183 height 41
type input "[PERSON_NAME]/0937453547/ke-11151"
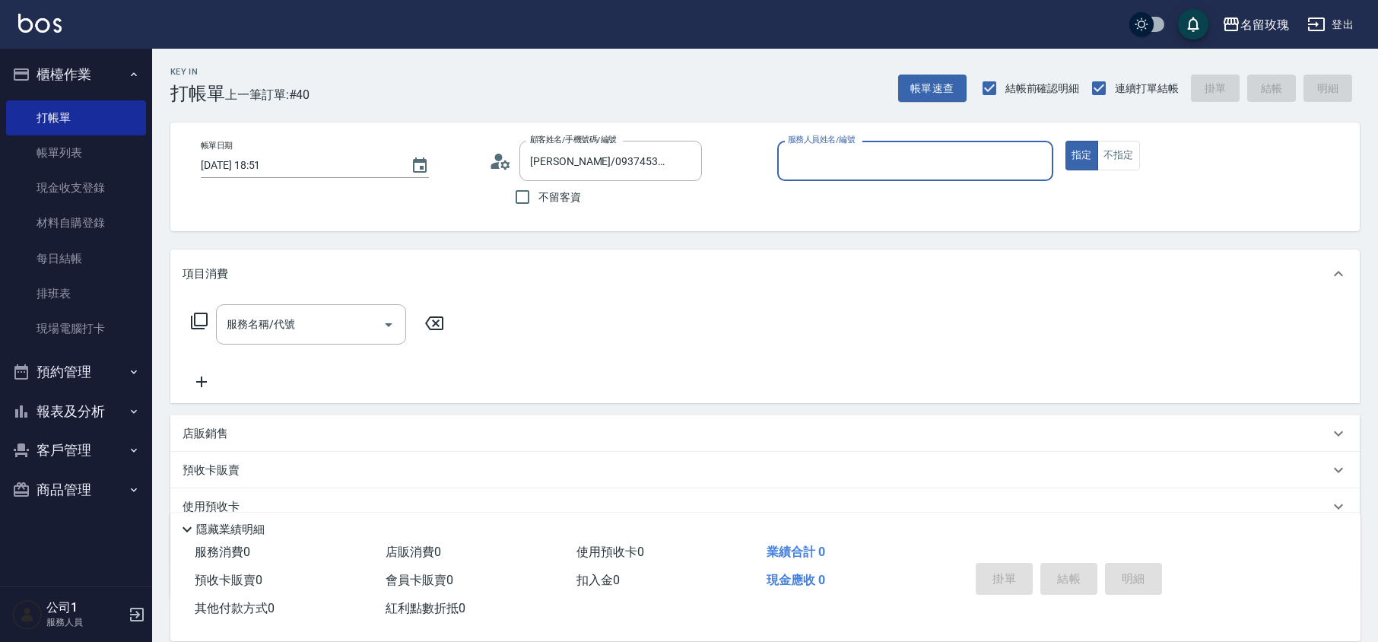
type input "[PERSON_NAME]-5"
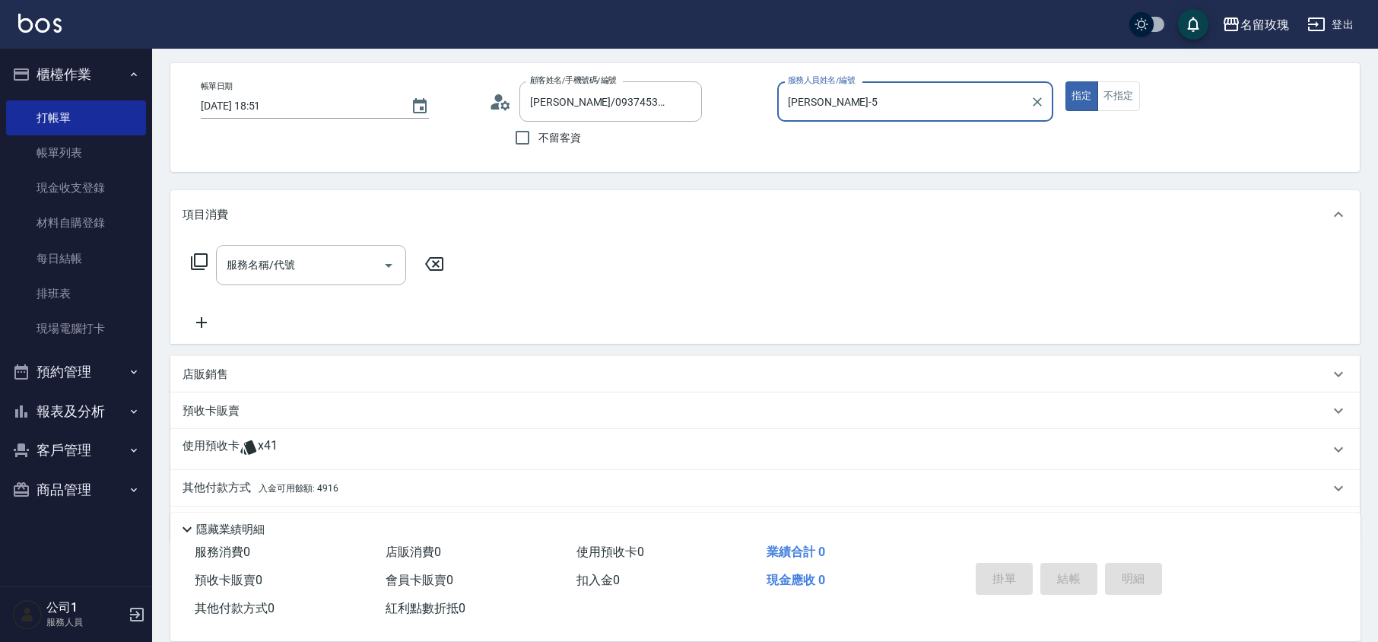
scroll to position [103, 0]
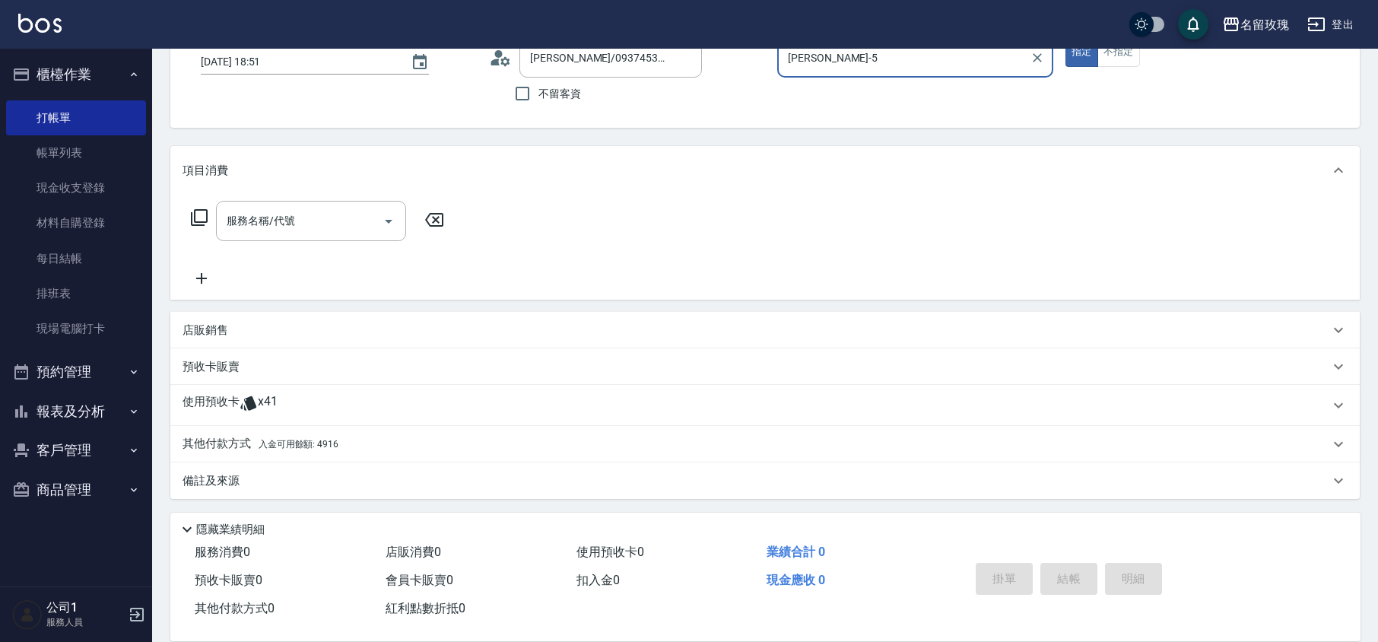
click at [286, 399] on div "使用預收卡 x41" at bounding box center [756, 405] width 1147 height 23
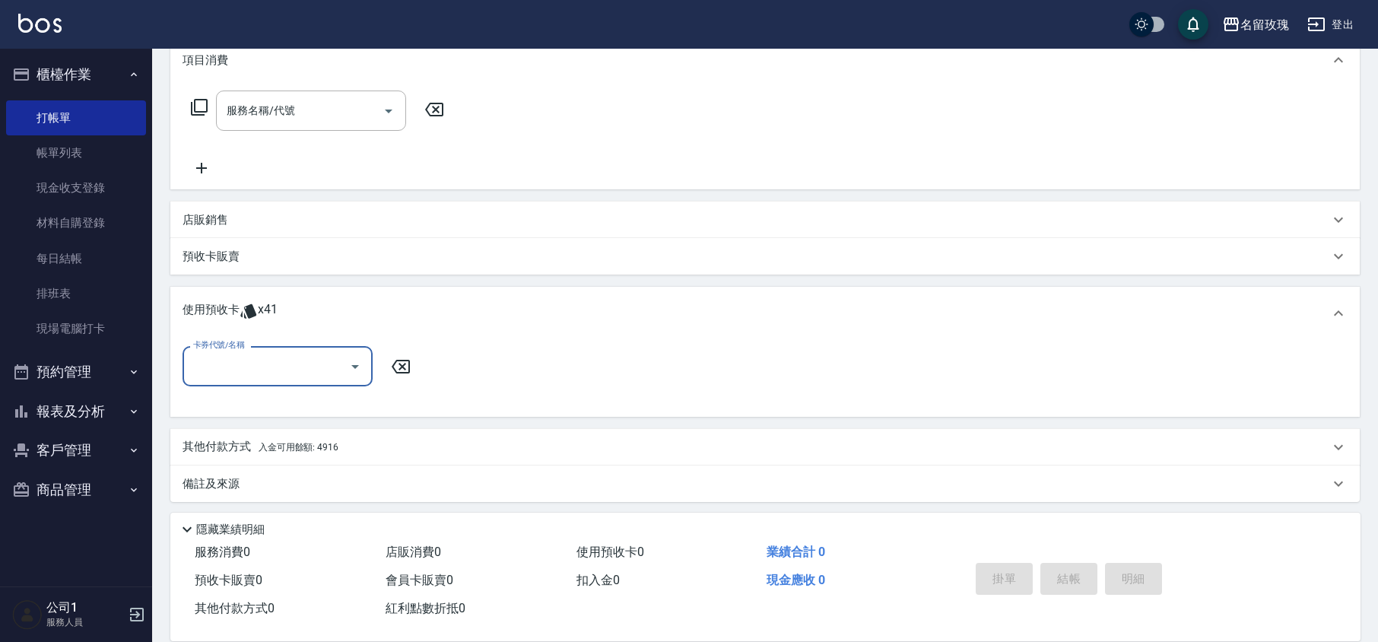
scroll to position [217, 0]
click at [284, 348] on div "卡券代號/名稱" at bounding box center [278, 363] width 190 height 40
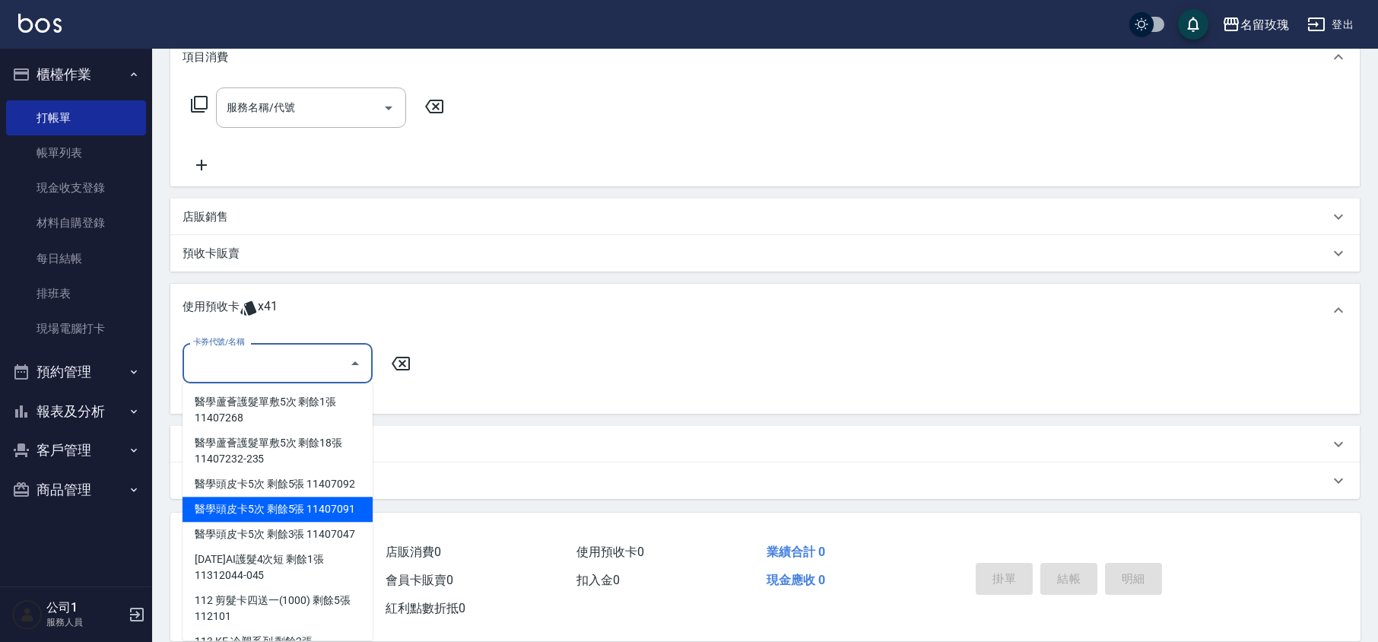
click at [229, 520] on div "醫學頭皮卡5次 剩餘5張 11407091" at bounding box center [278, 509] width 190 height 25
type input "醫學頭皮卡5次 11407091"
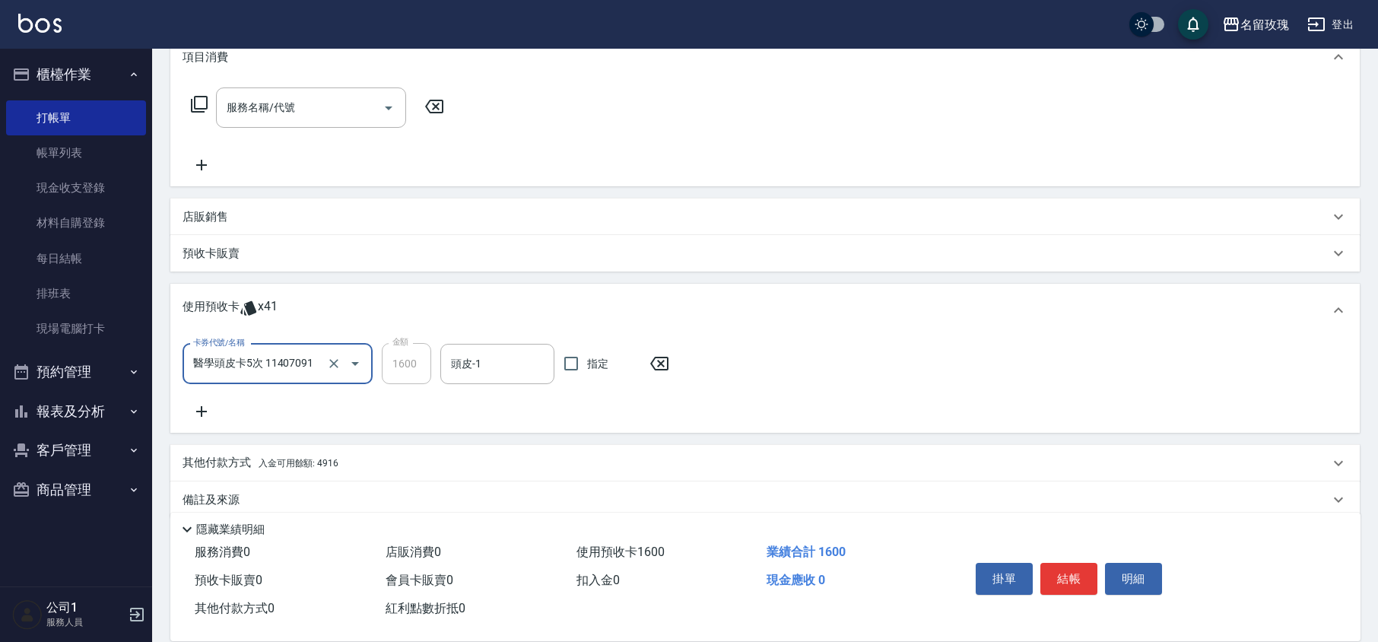
click at [484, 385] on div "卡券代號/名稱 醫學頭皮卡5次 11407091 卡券代號/名稱 金額 1600 金額 頭皮-1 頭皮-1 指定" at bounding box center [765, 382] width 1165 height 78
click at [490, 376] on input "頭皮-1" at bounding box center [497, 364] width 100 height 27
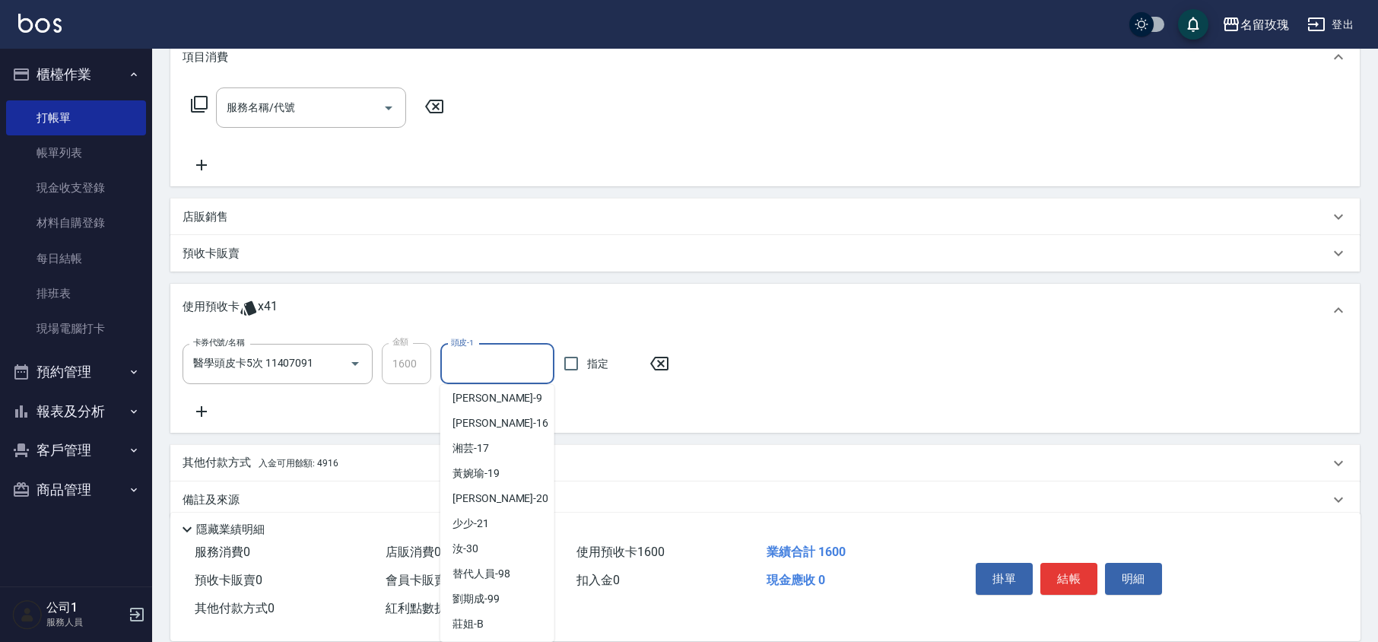
scroll to position [283, 0]
click at [491, 449] on div "湘芸 -17" at bounding box center [497, 447] width 114 height 25
type input "湘芸-17"
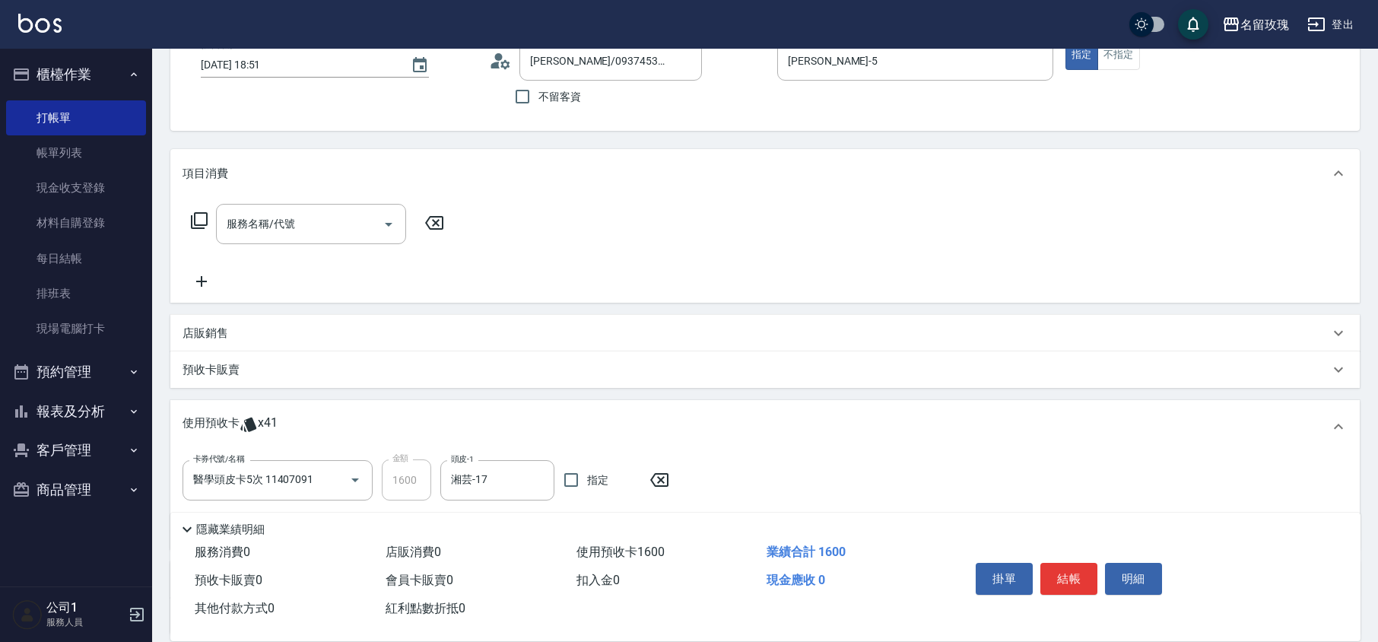
scroll to position [0, 0]
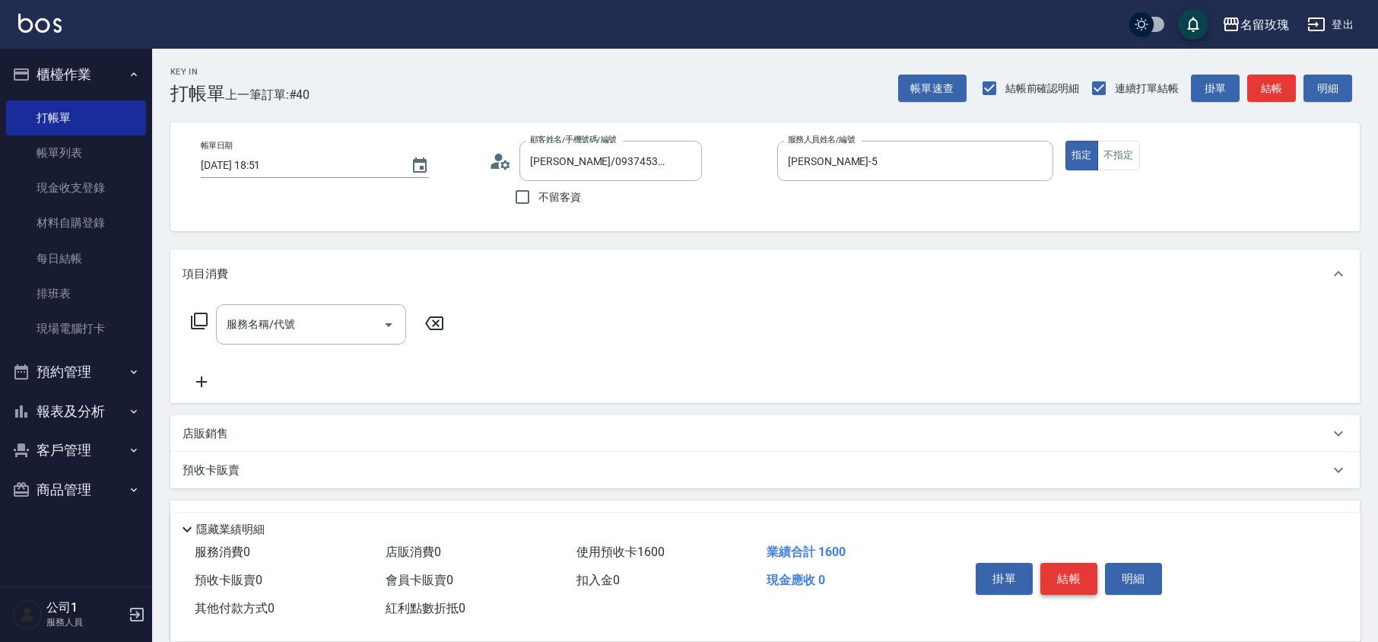
click at [1056, 572] on button "結帳" at bounding box center [1068, 579] width 57 height 32
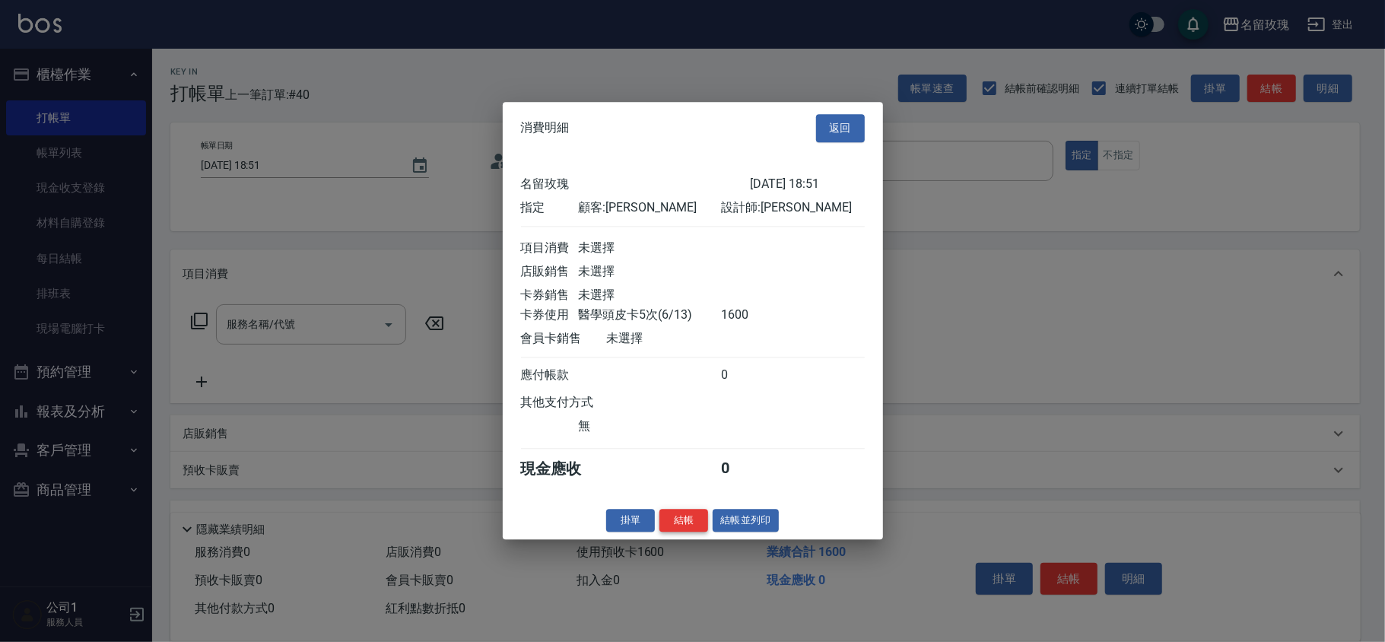
click at [686, 525] on button "結帳" at bounding box center [683, 521] width 49 height 24
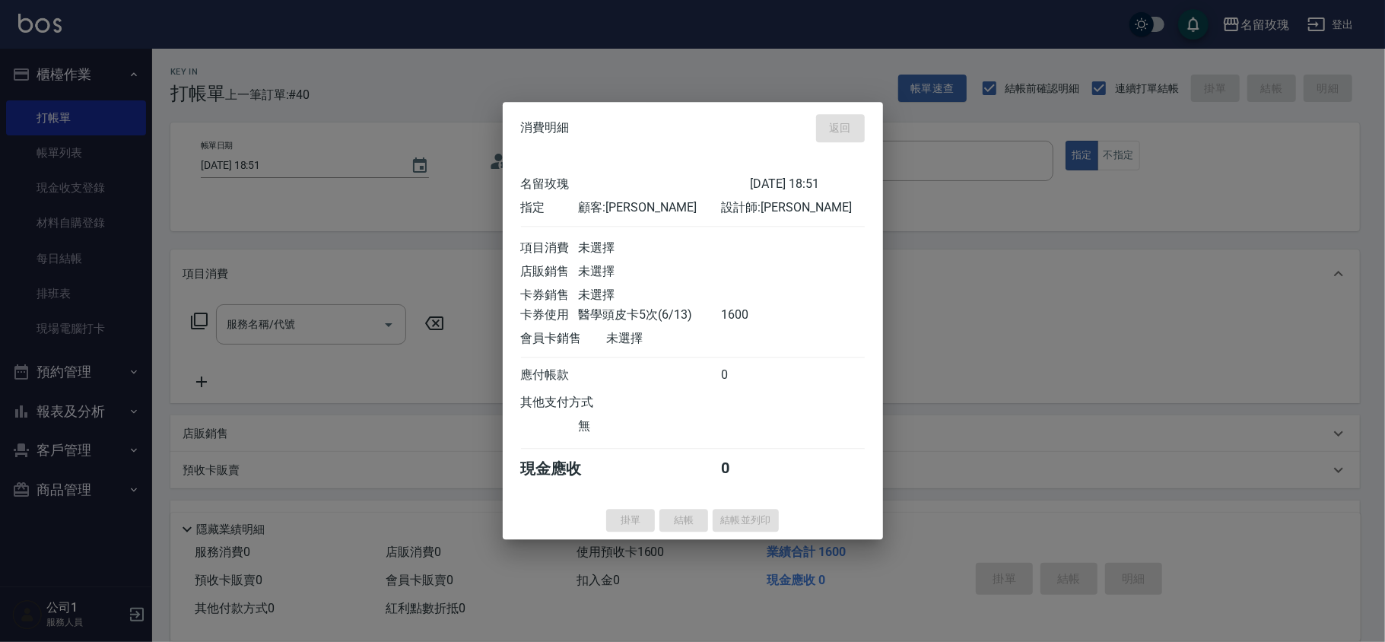
type input "[DATE] 18:53"
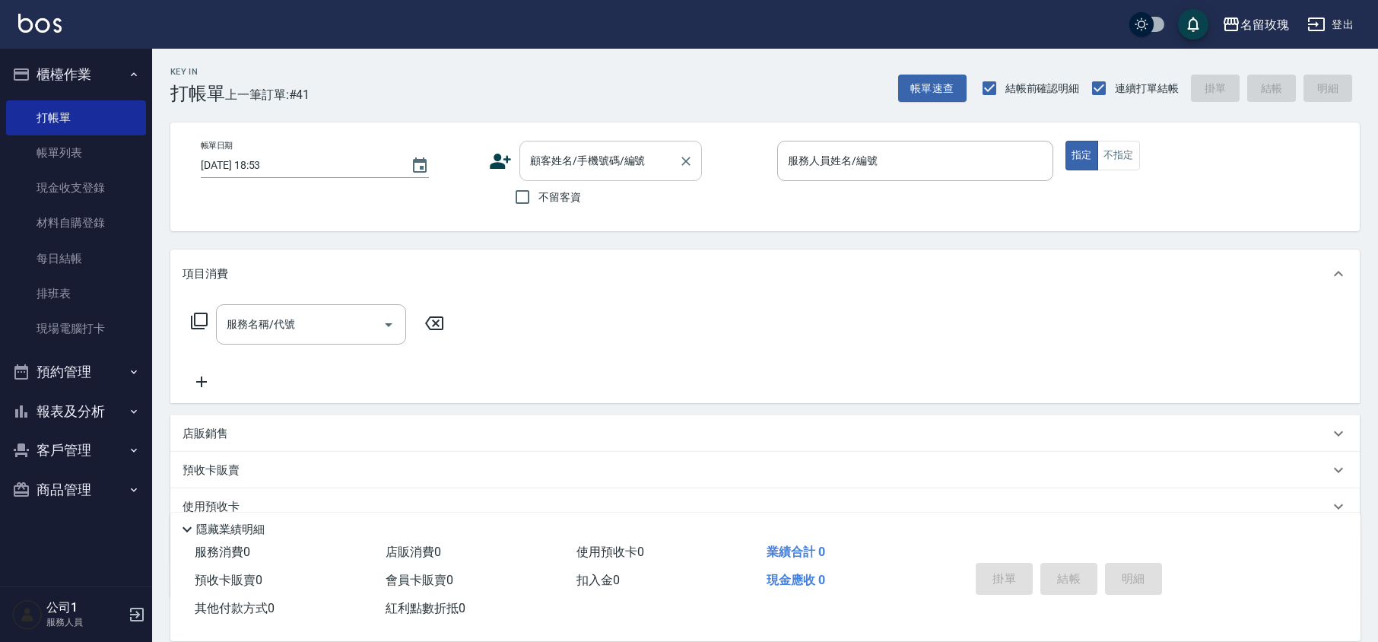
click at [567, 168] on input "顧客姓名/手機號碼/編號" at bounding box center [599, 161] width 146 height 27
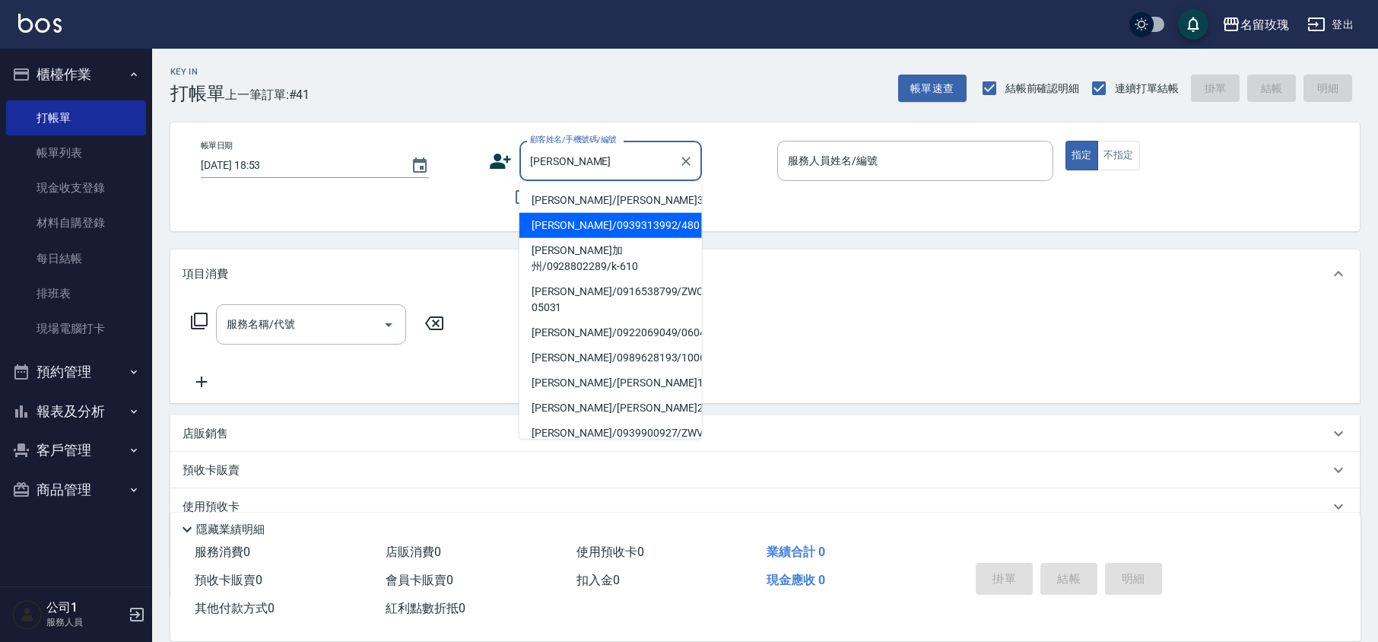
click at [579, 229] on li "[PERSON_NAME]/0939313992/480" at bounding box center [610, 225] width 183 height 25
type input "[PERSON_NAME]/0939313992/480"
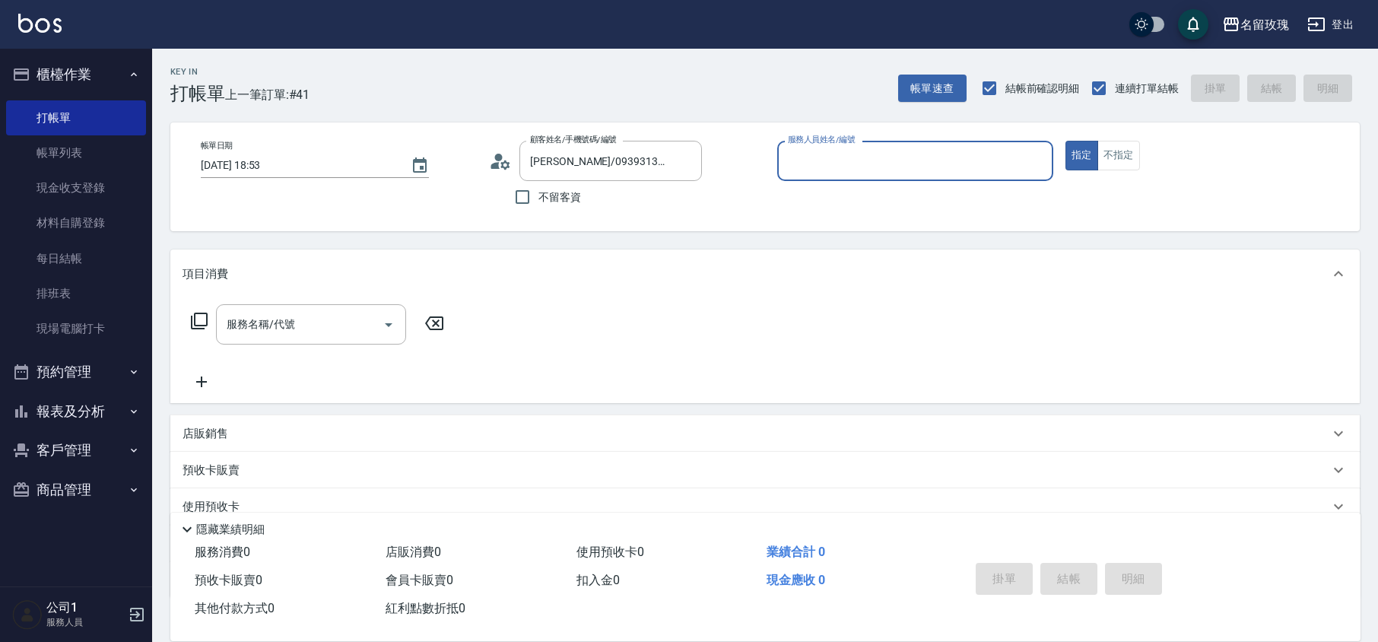
type input "VIVI-2"
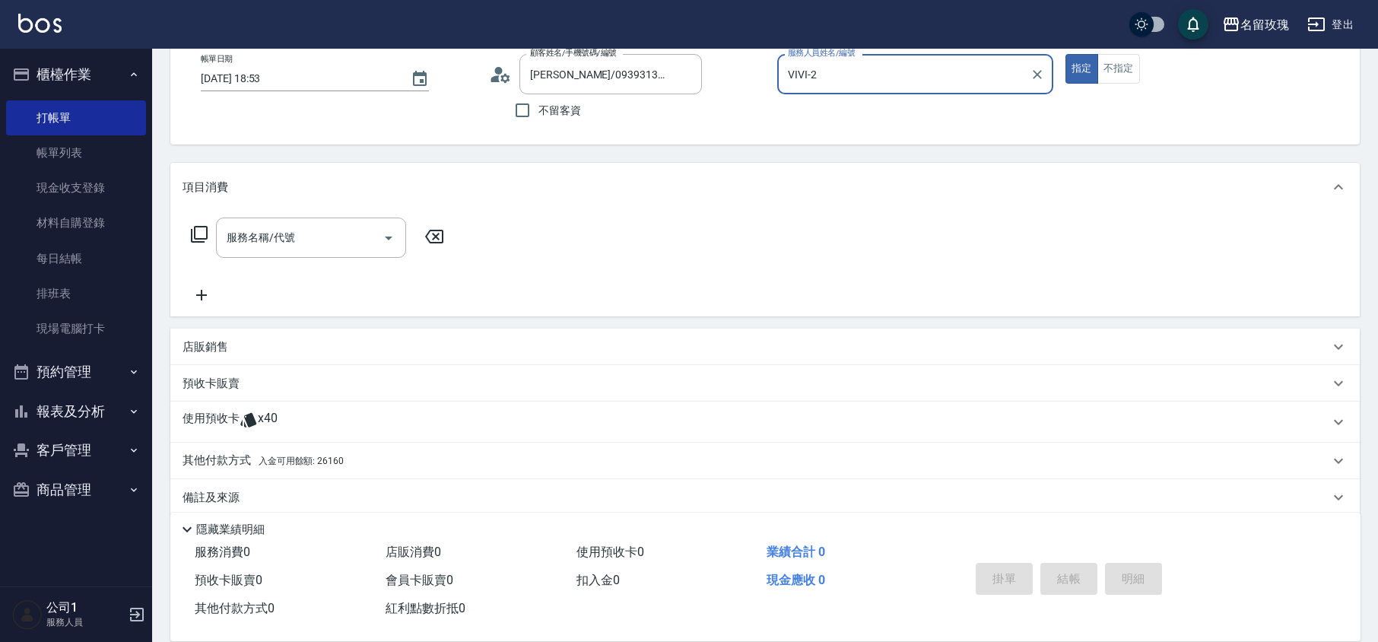
scroll to position [103, 0]
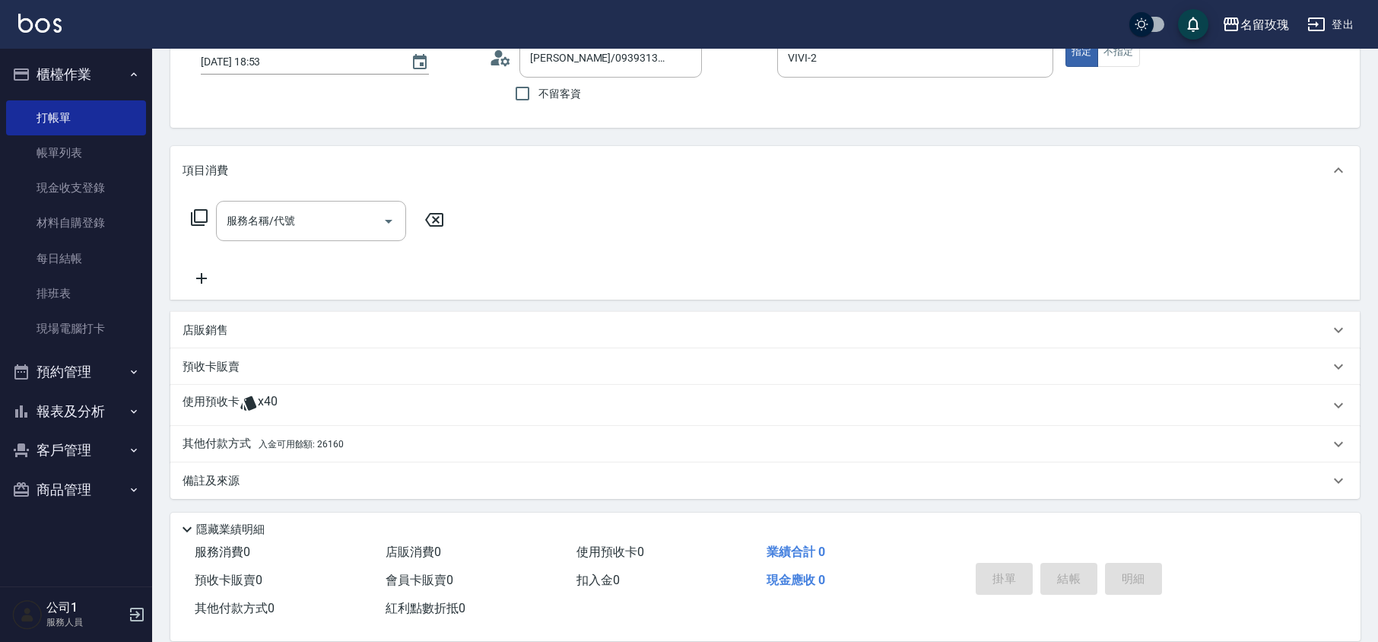
click at [311, 409] on div "使用預收卡 x40" at bounding box center [756, 405] width 1147 height 23
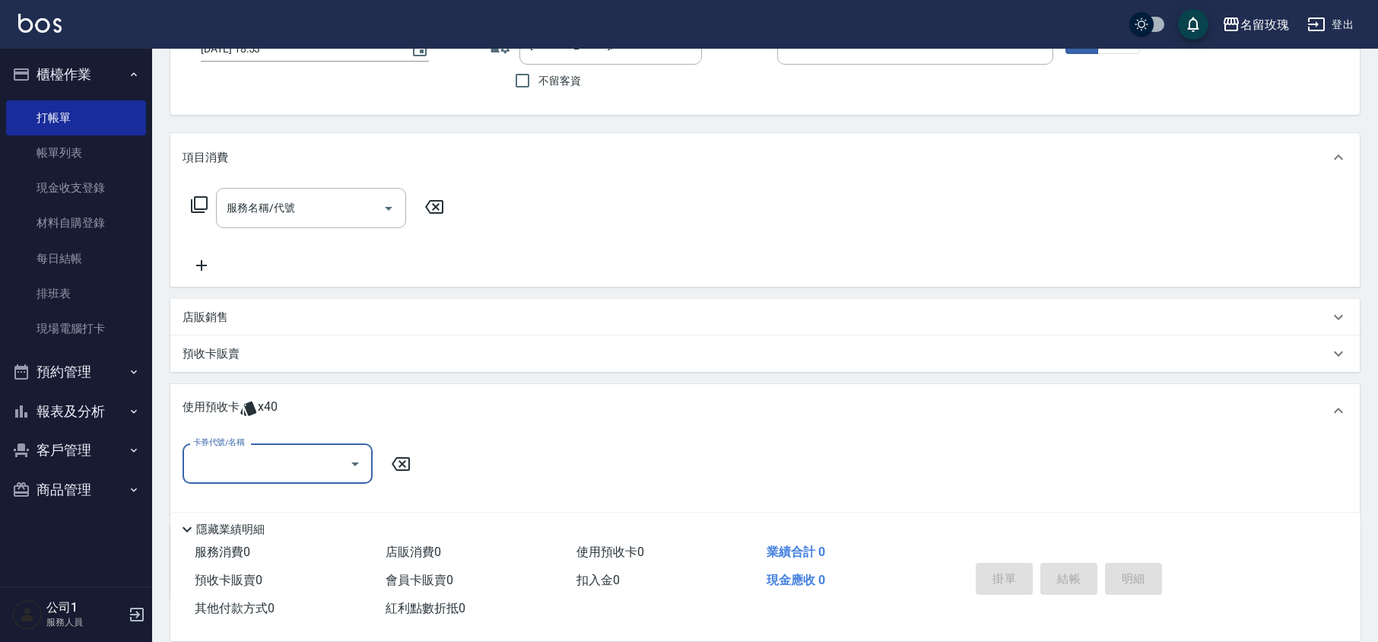
scroll to position [0, 0]
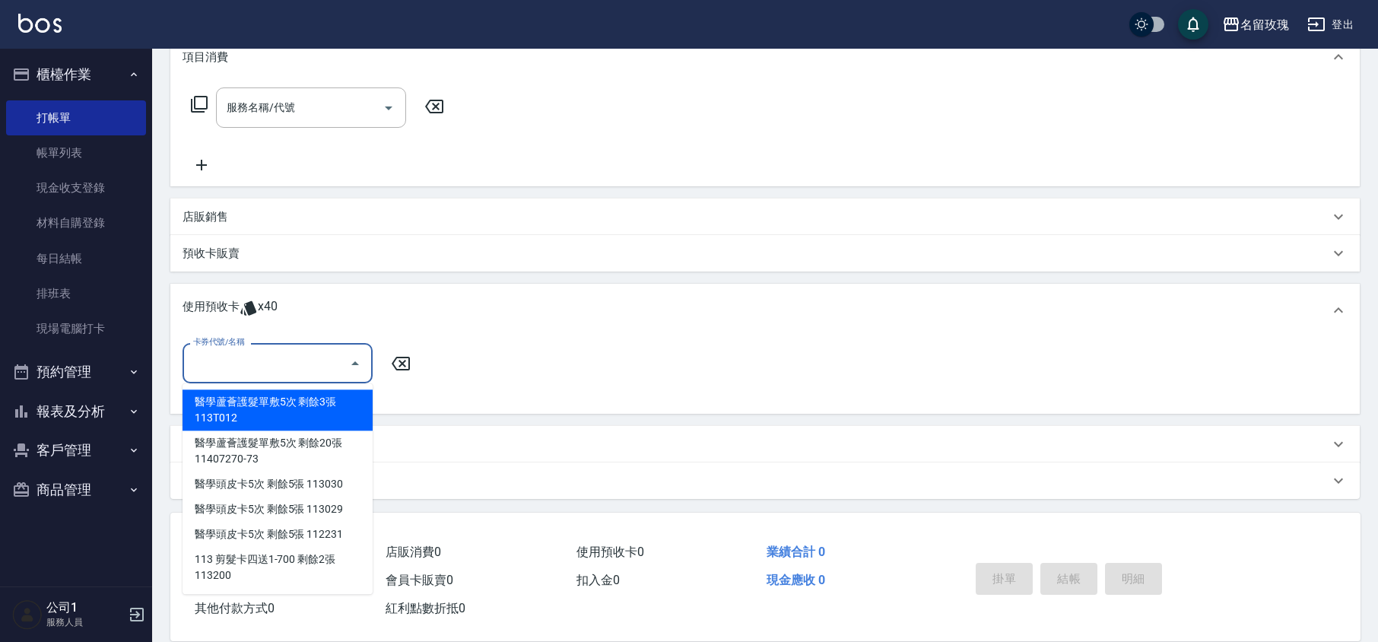
click at [298, 370] on input "卡券代號/名稱" at bounding box center [266, 363] width 154 height 27
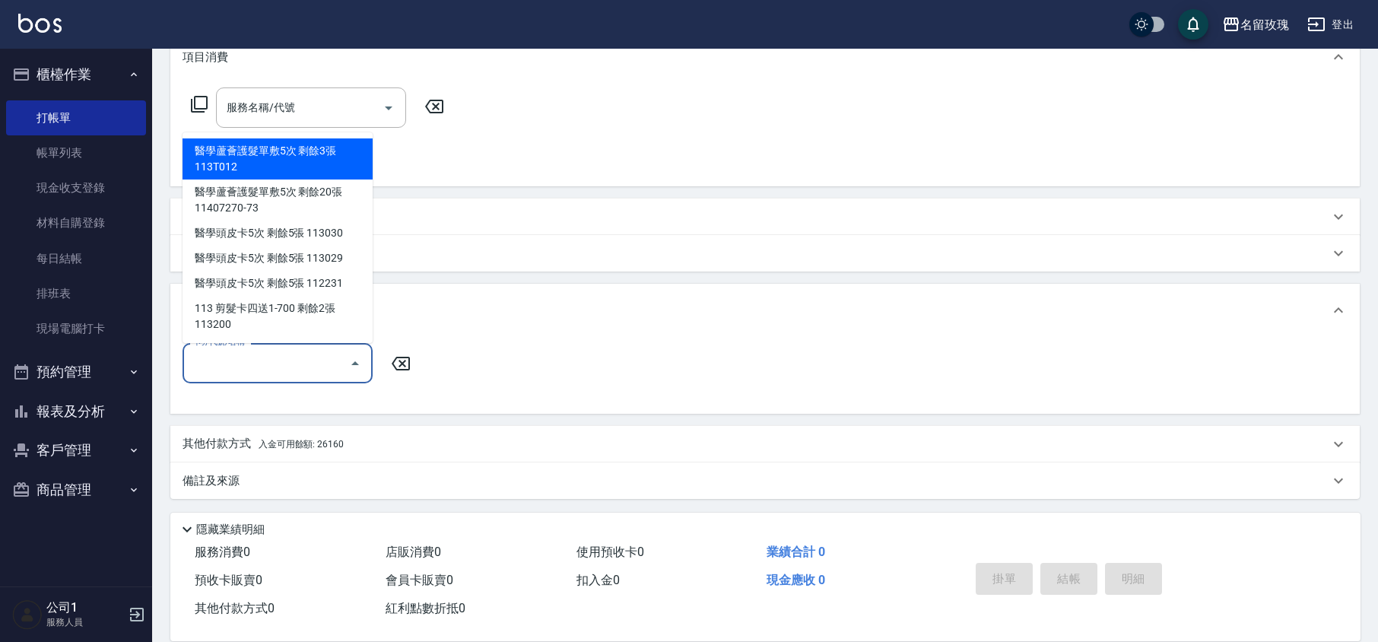
scroll to position [14, 0]
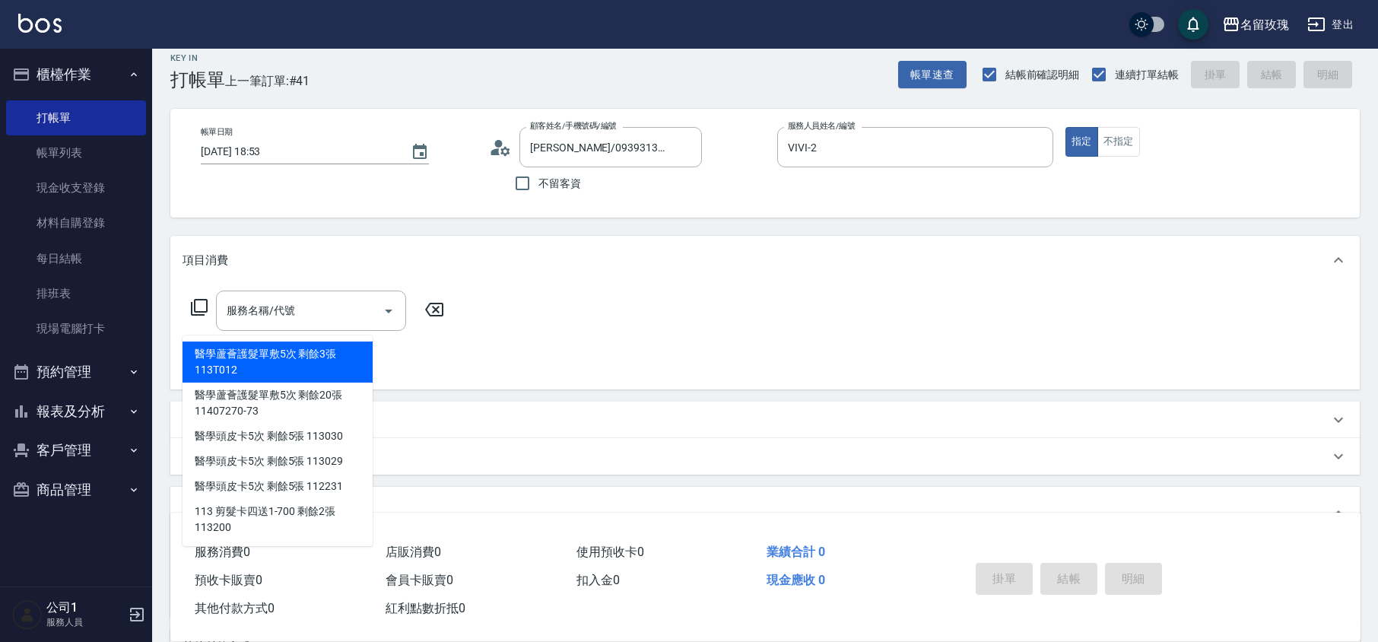
click at [192, 313] on icon at bounding box center [199, 307] width 18 height 18
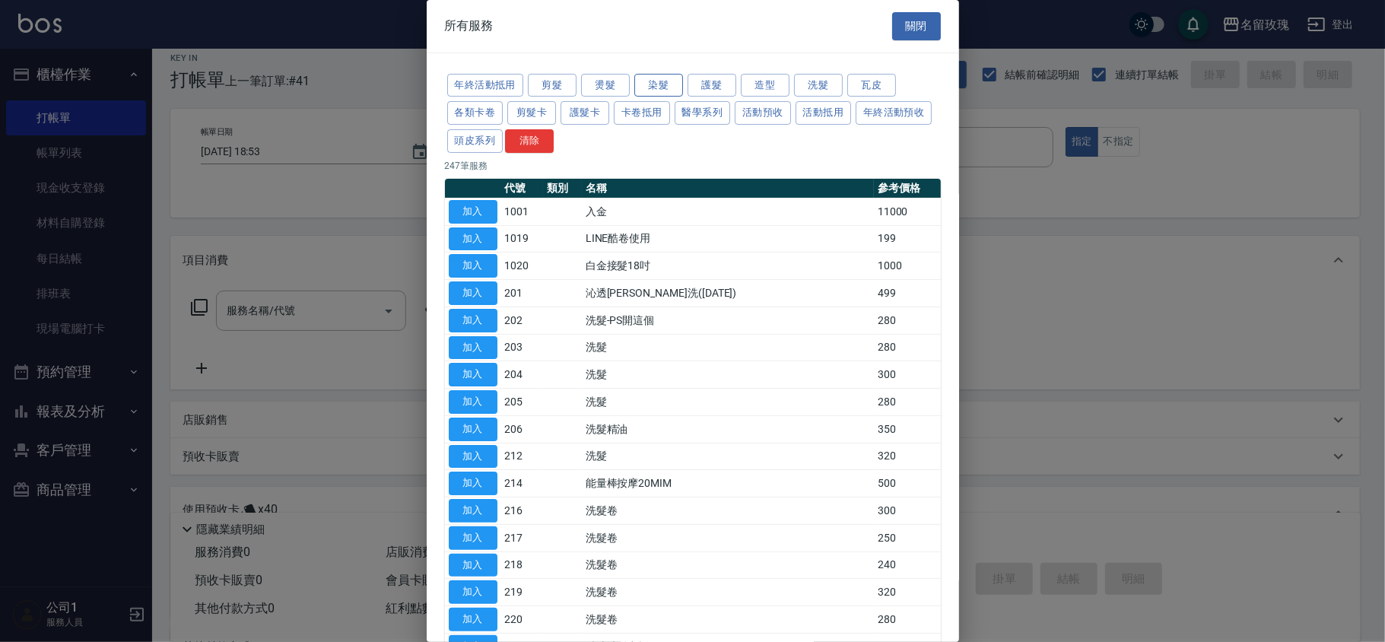
click at [651, 84] on button "染髮" at bounding box center [658, 86] width 49 height 24
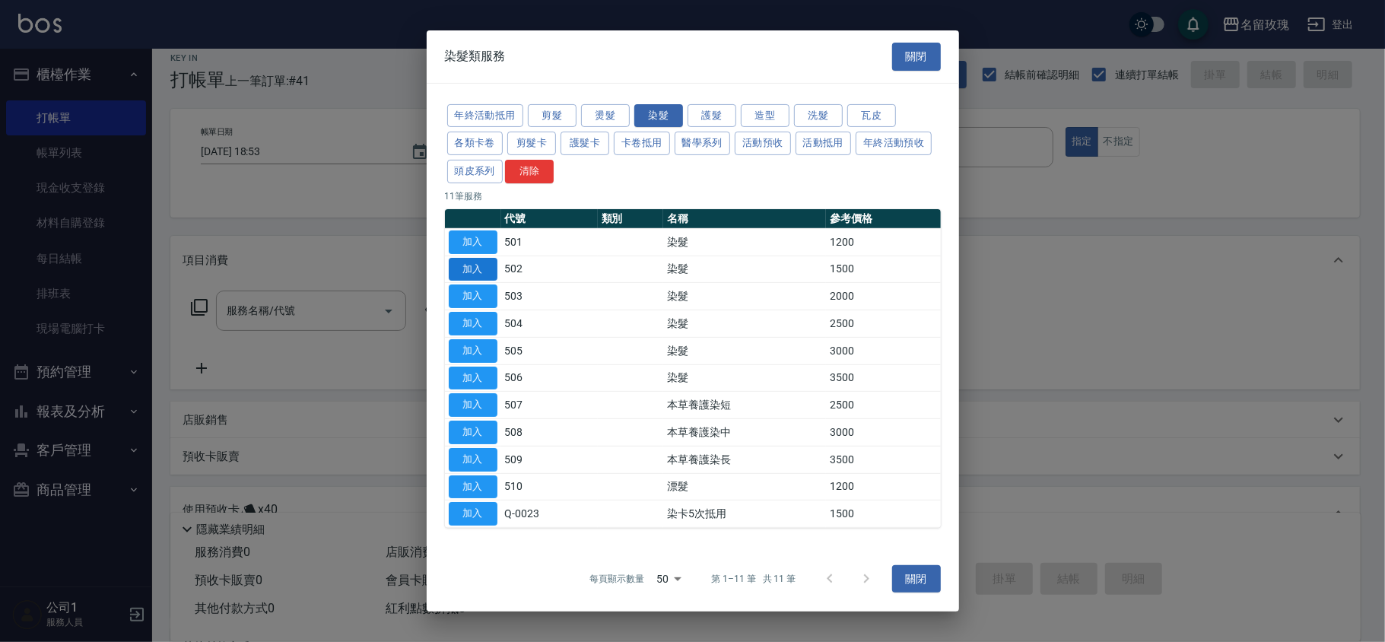
click at [470, 271] on button "加入" at bounding box center [473, 269] width 49 height 24
type input "染髮(502)"
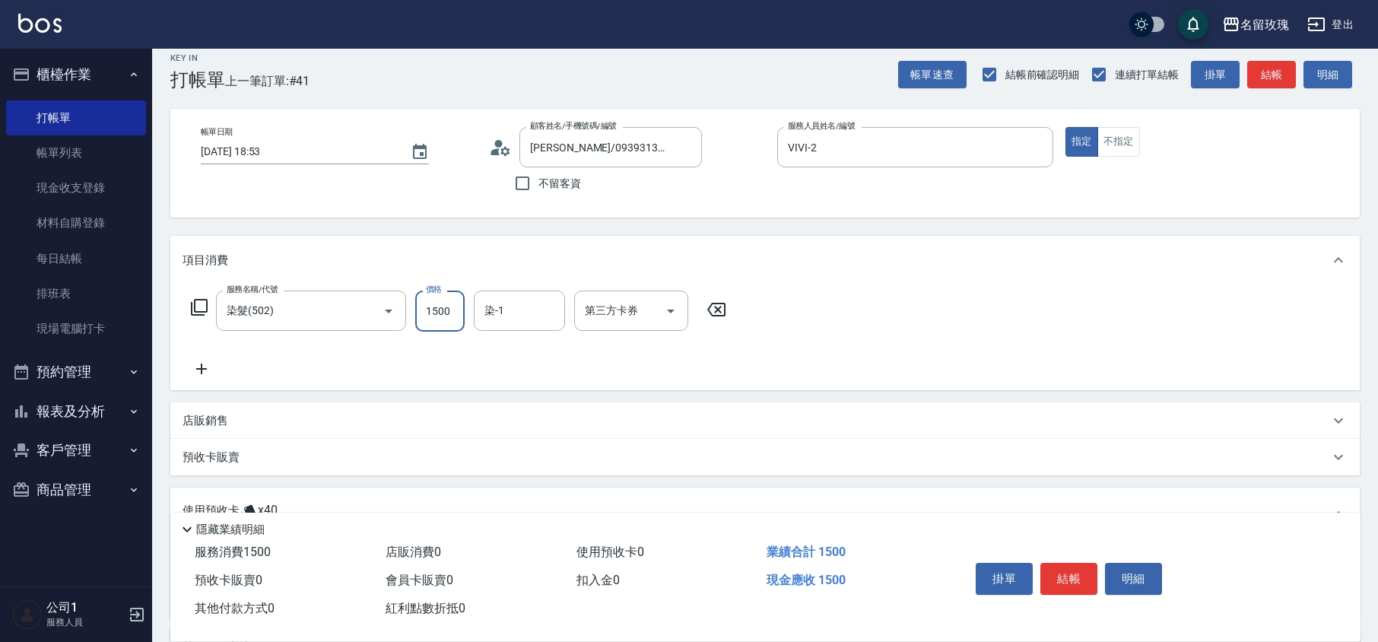
click at [442, 307] on input "1500" at bounding box center [439, 310] width 49 height 41
click at [437, 309] on input "1500" at bounding box center [439, 310] width 49 height 41
type input "1800"
click at [521, 312] on input "染-1" at bounding box center [520, 310] width 78 height 27
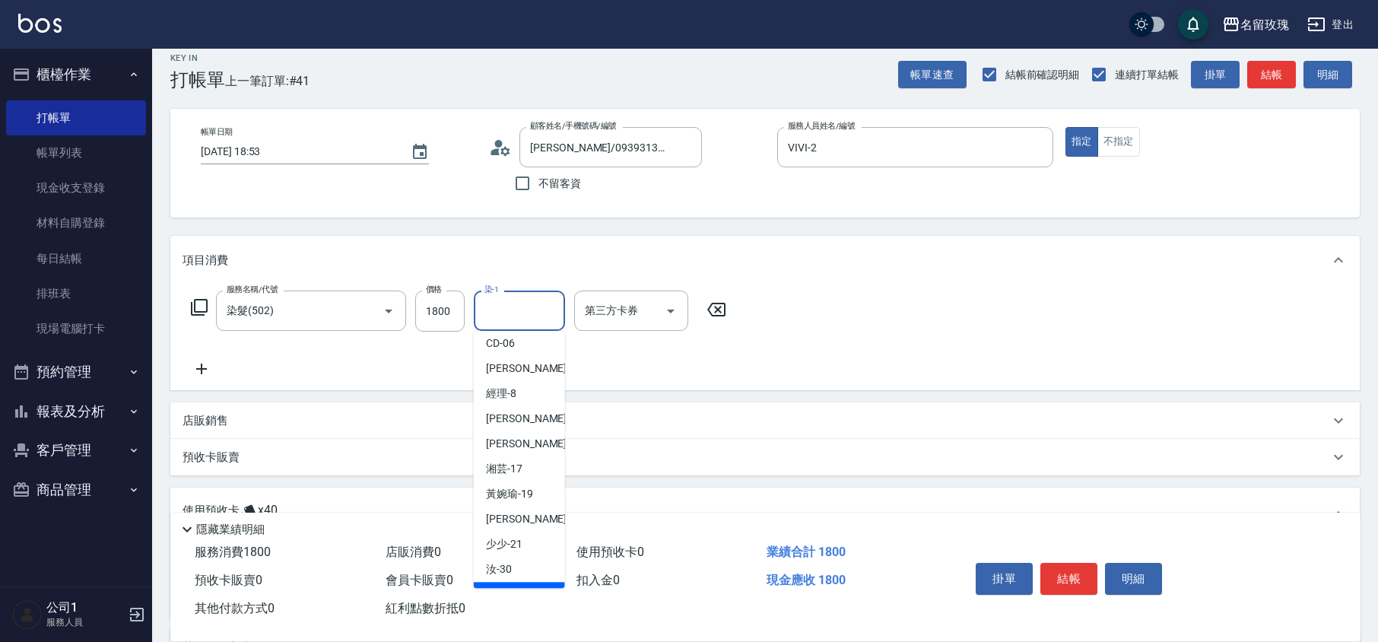
scroll to position [299, 0]
click at [515, 398] on span "湘芸 -17" at bounding box center [504, 394] width 37 height 16
type input "湘芸-17"
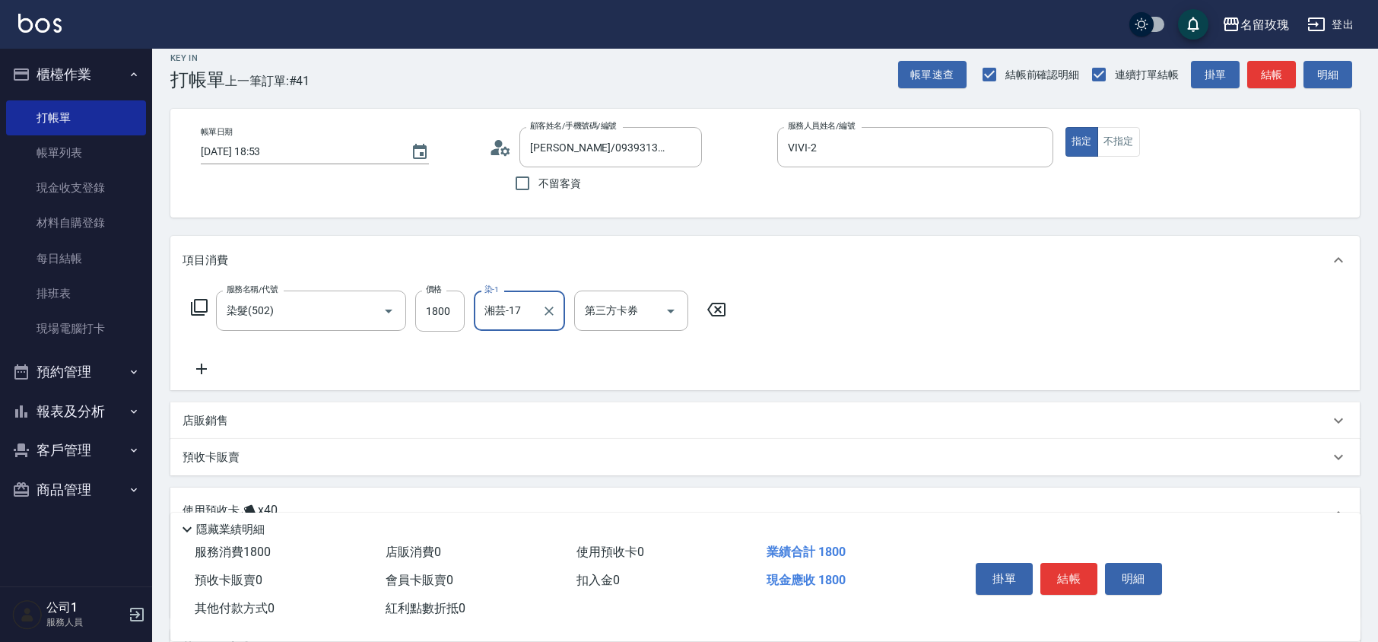
click at [196, 362] on icon at bounding box center [202, 369] width 38 height 18
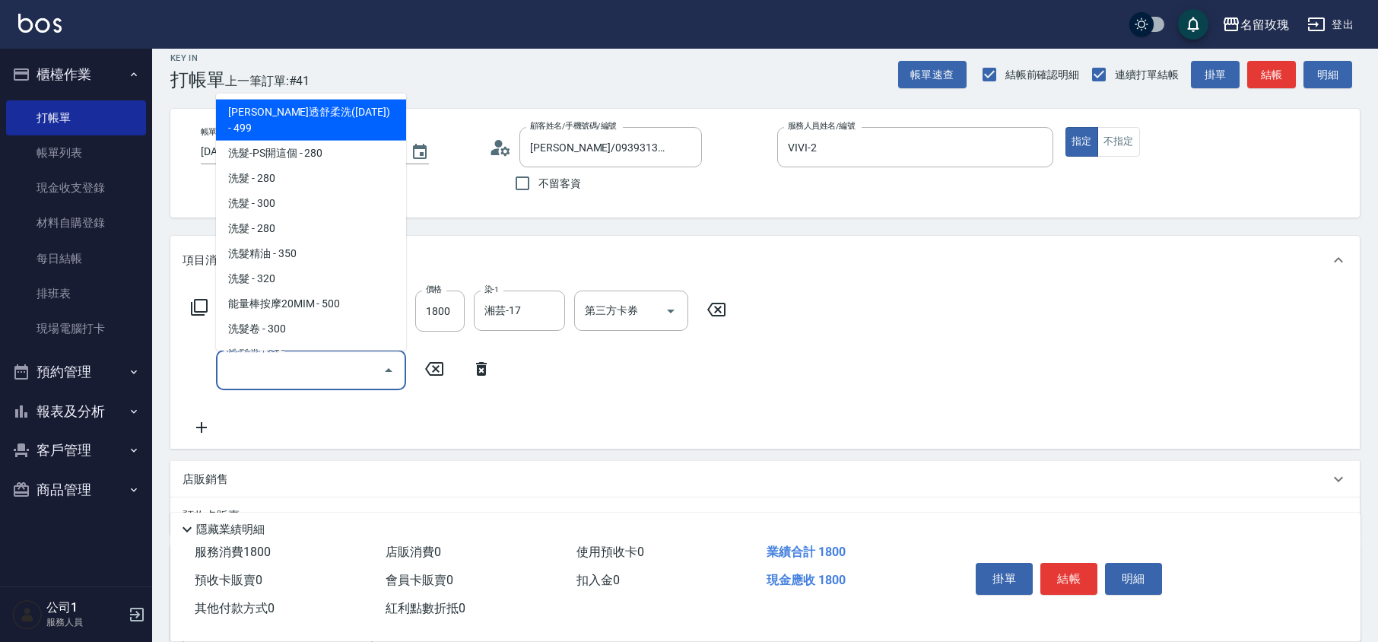
click at [250, 366] on input "服務名稱/代號" at bounding box center [300, 370] width 154 height 27
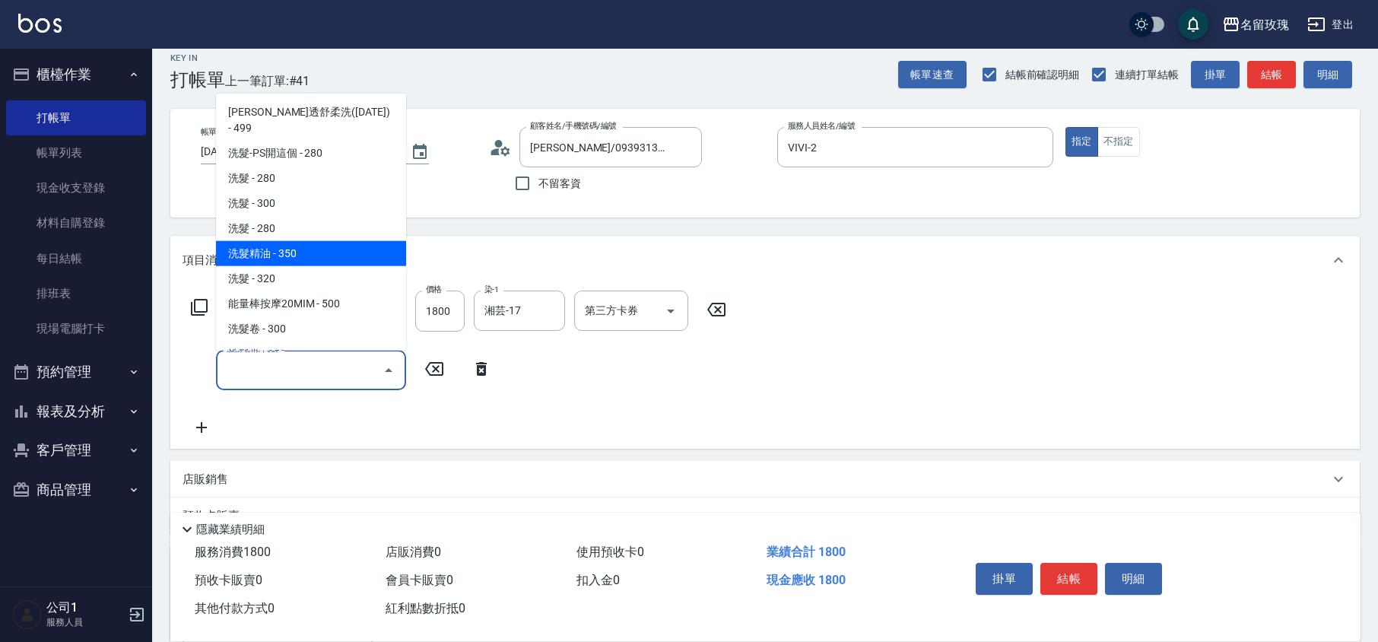
click at [317, 243] on span "洗髮精油 - 350" at bounding box center [311, 253] width 190 height 25
type input "洗髮精油(206)"
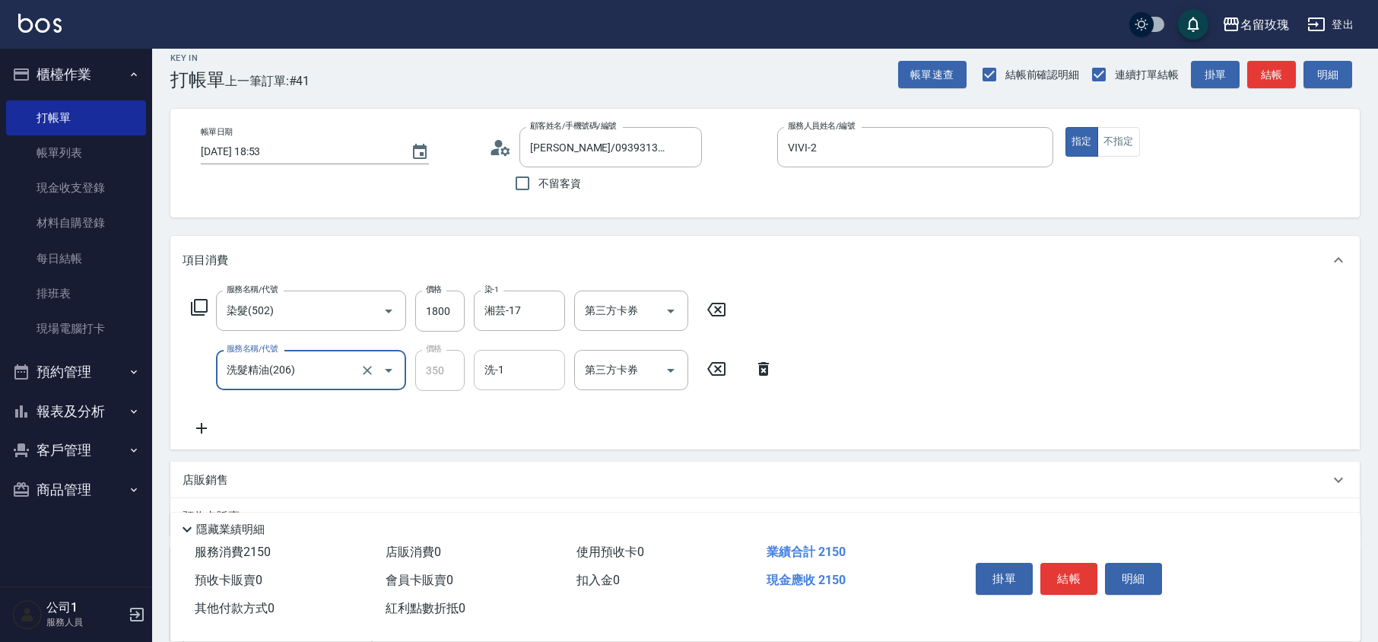
click at [496, 375] on input "洗-1" at bounding box center [520, 370] width 78 height 27
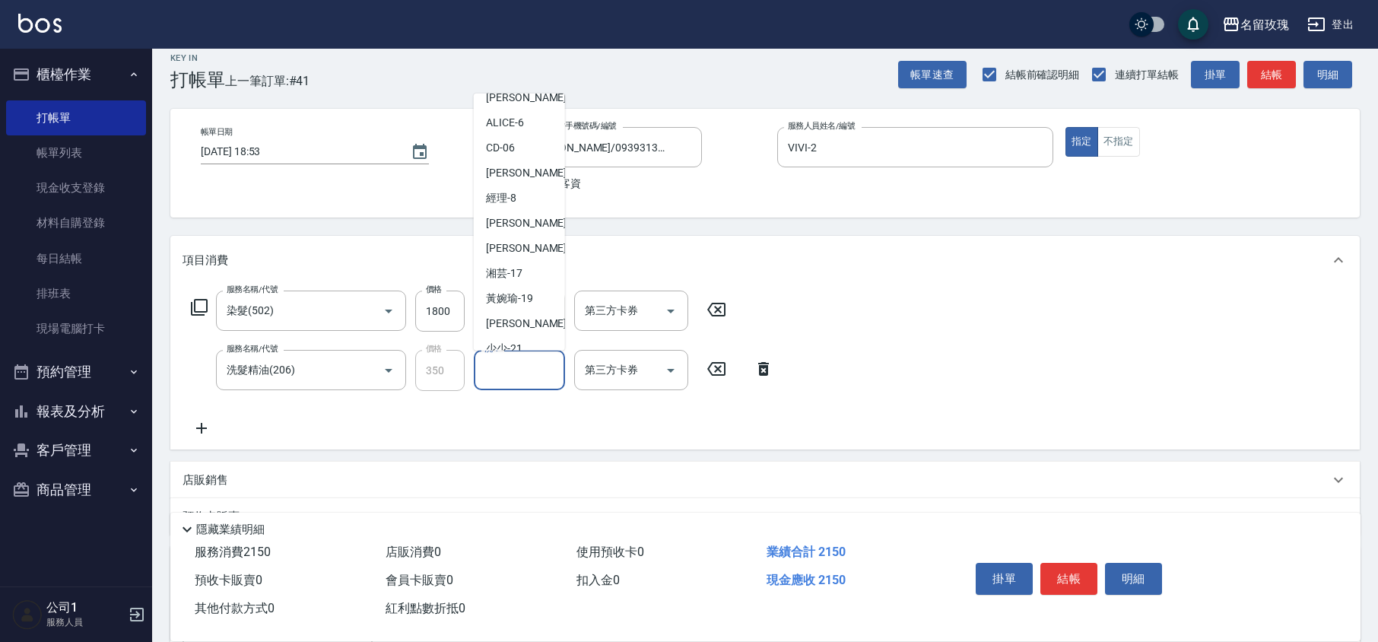
scroll to position [298, 0]
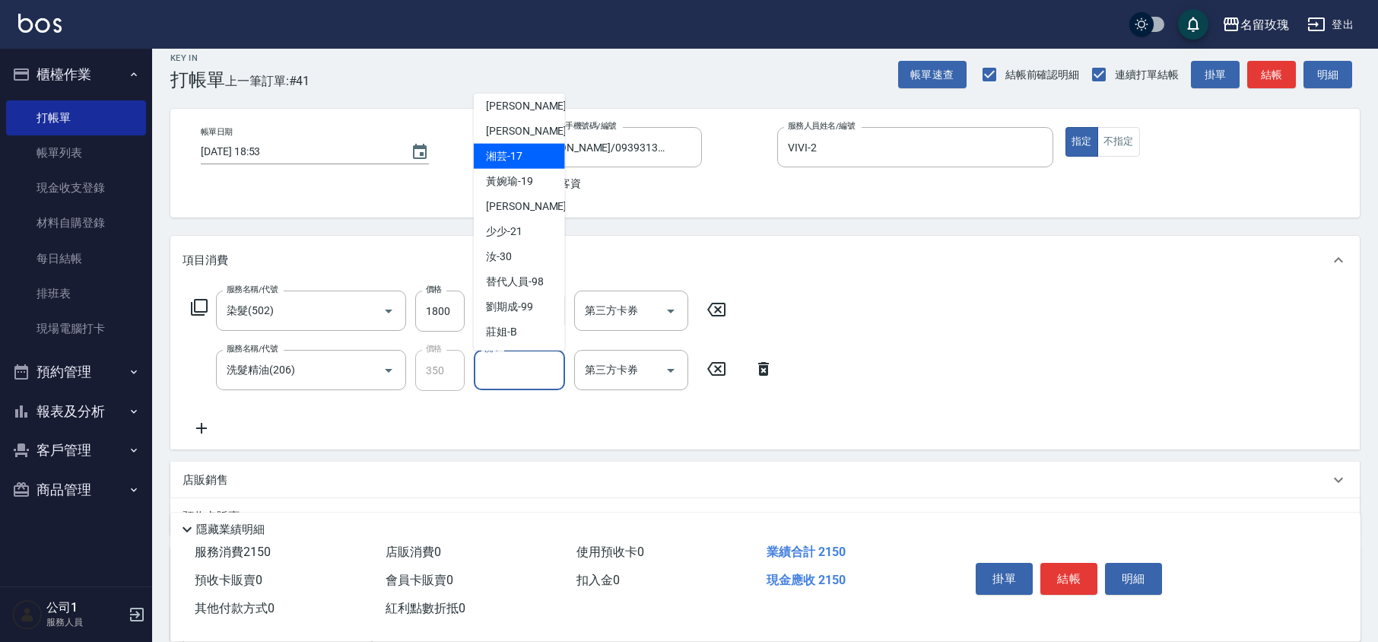
click at [526, 148] on div "湘芸 -17" at bounding box center [519, 156] width 91 height 25
type input "湘芸-17"
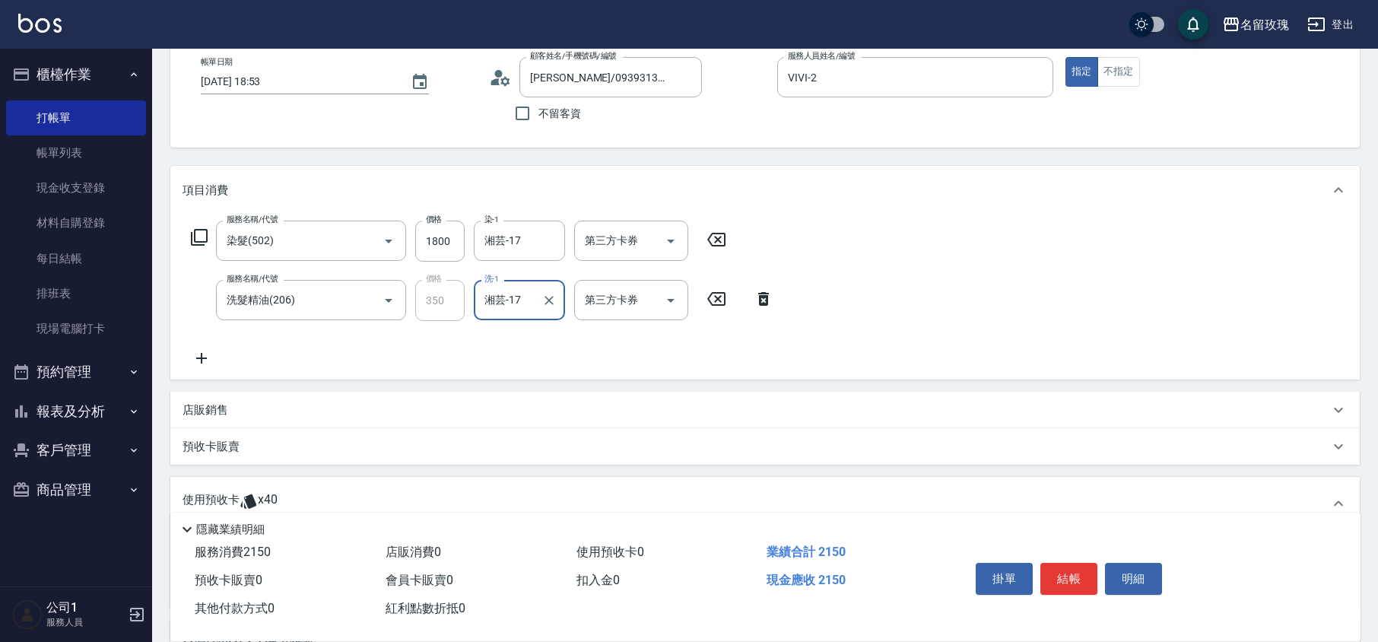
scroll to position [278, 0]
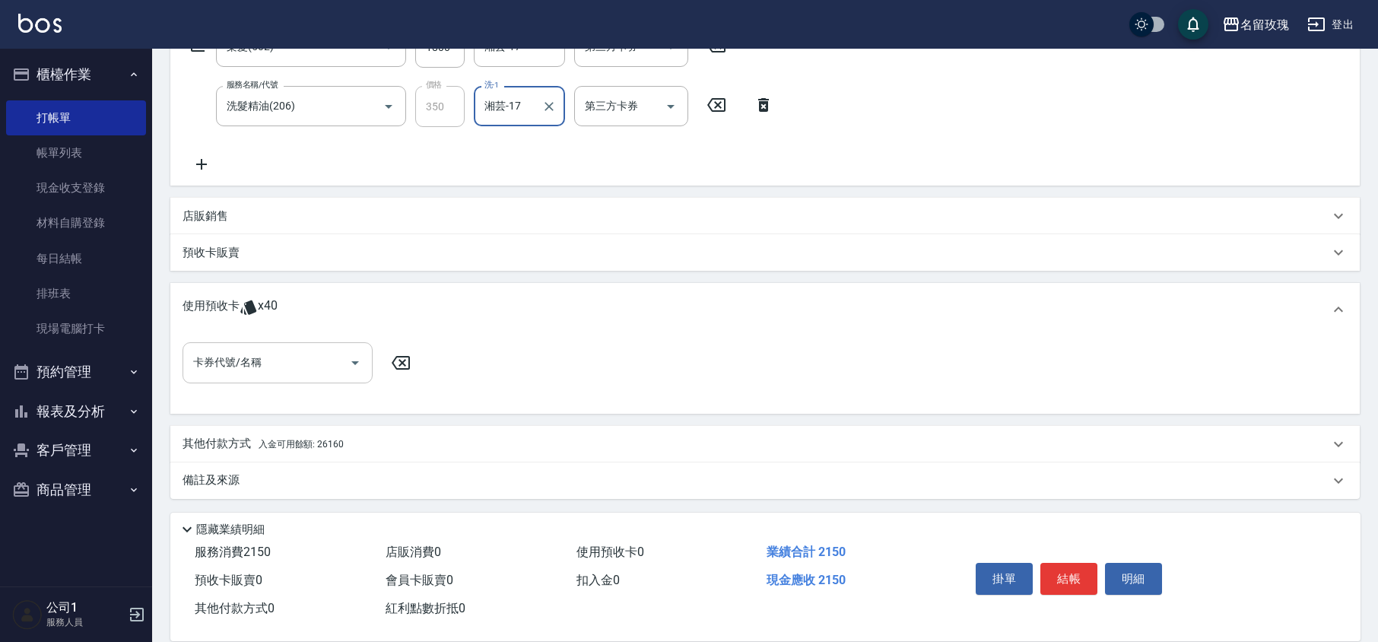
click at [263, 362] on input "卡券代號/名稱" at bounding box center [266, 362] width 154 height 27
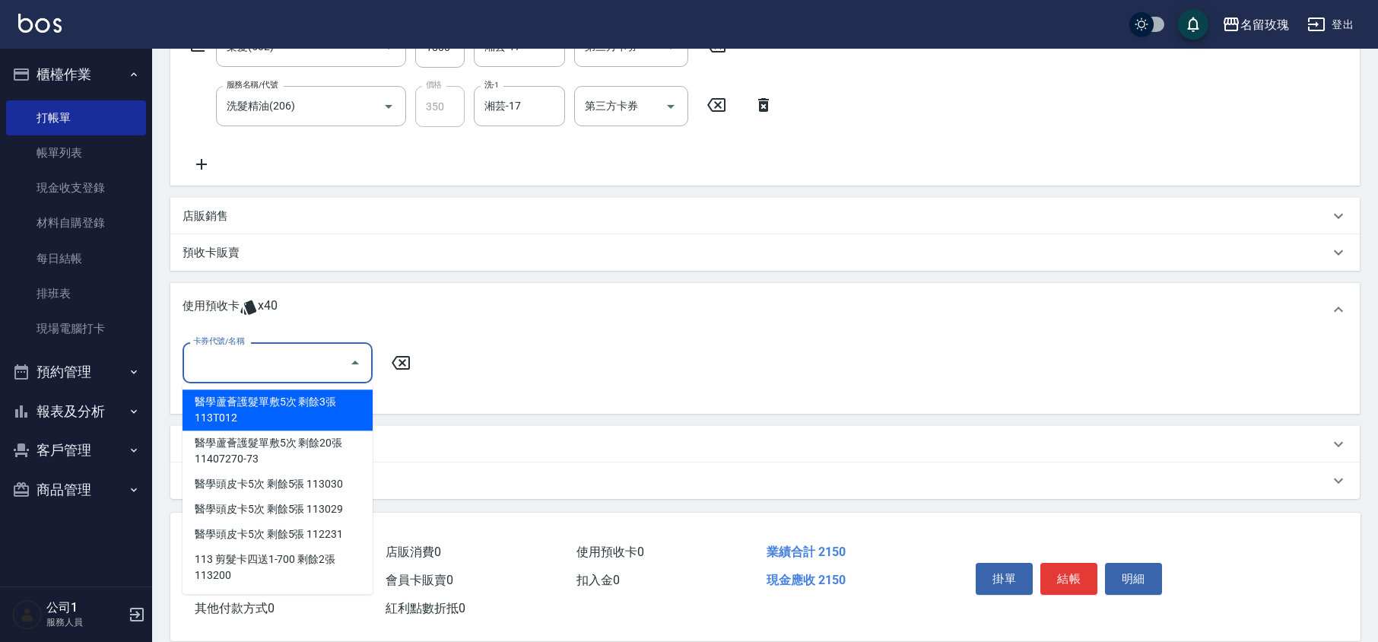
click at [271, 402] on div "醫學蘆薈護髮單敷5次 剩餘3張 113T012" at bounding box center [278, 409] width 190 height 41
type input "醫學蘆薈護髮單敷5次 113T012"
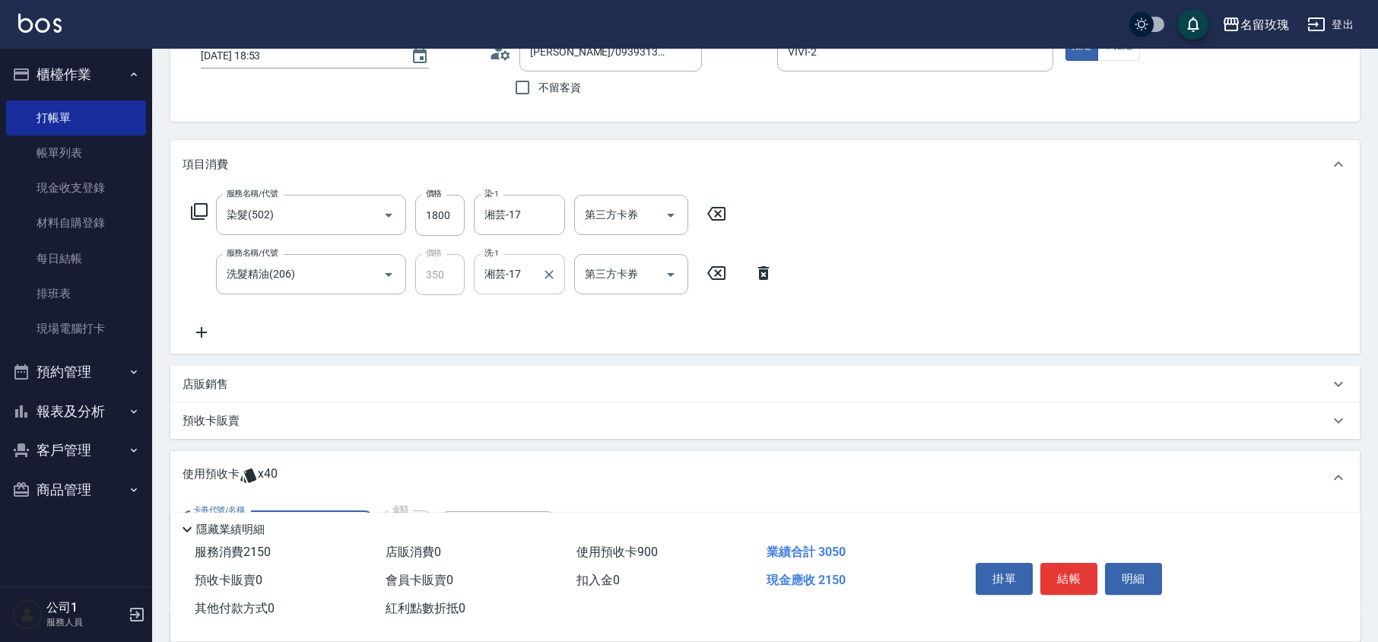
scroll to position [0, 0]
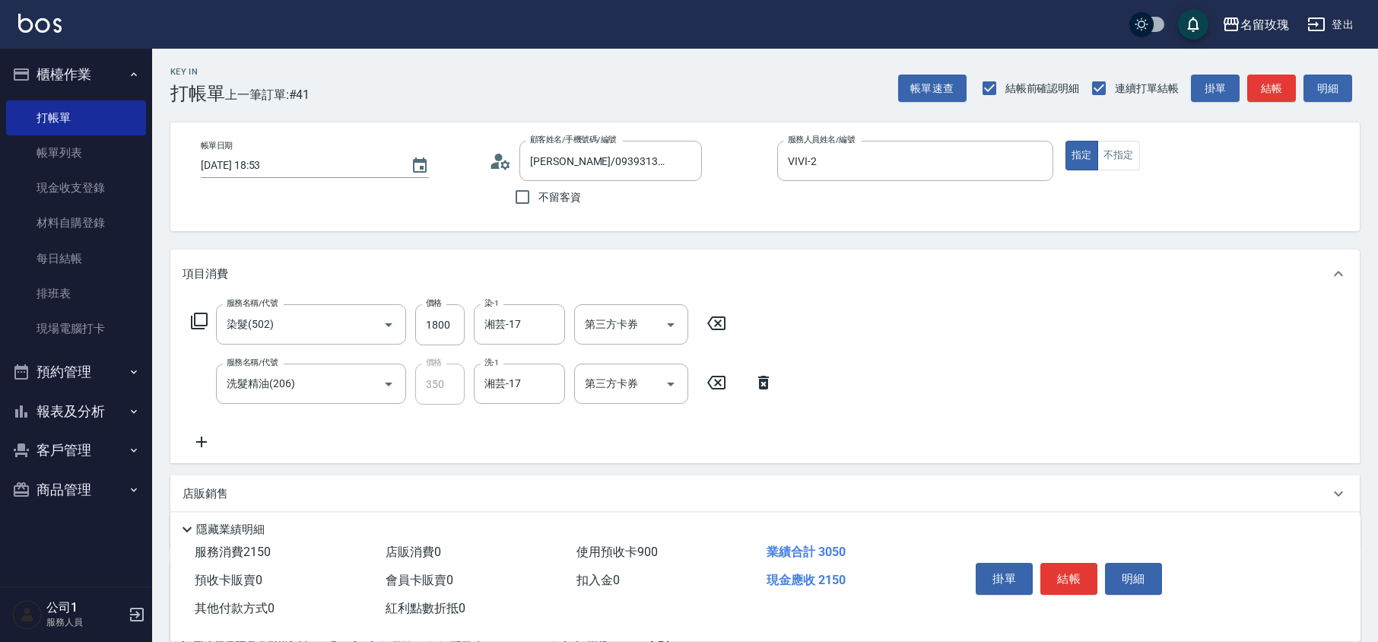
click at [497, 159] on circle at bounding box center [499, 158] width 8 height 8
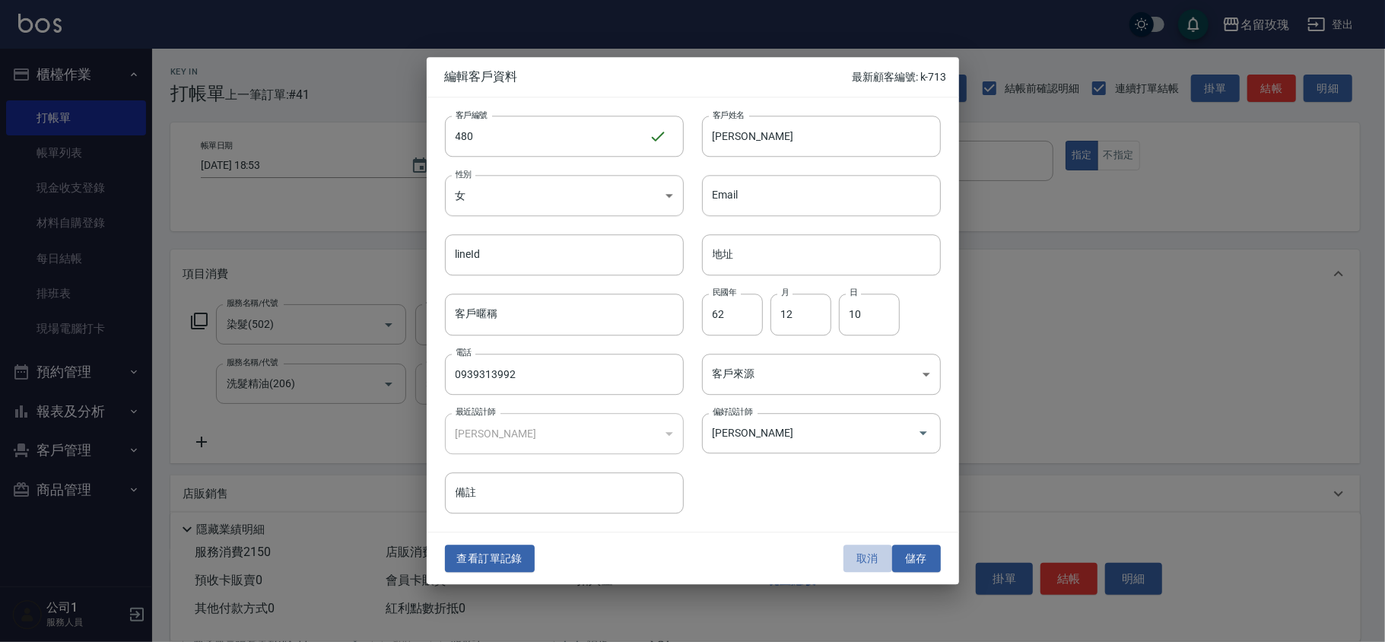
click at [861, 563] on button "取消" at bounding box center [867, 558] width 49 height 28
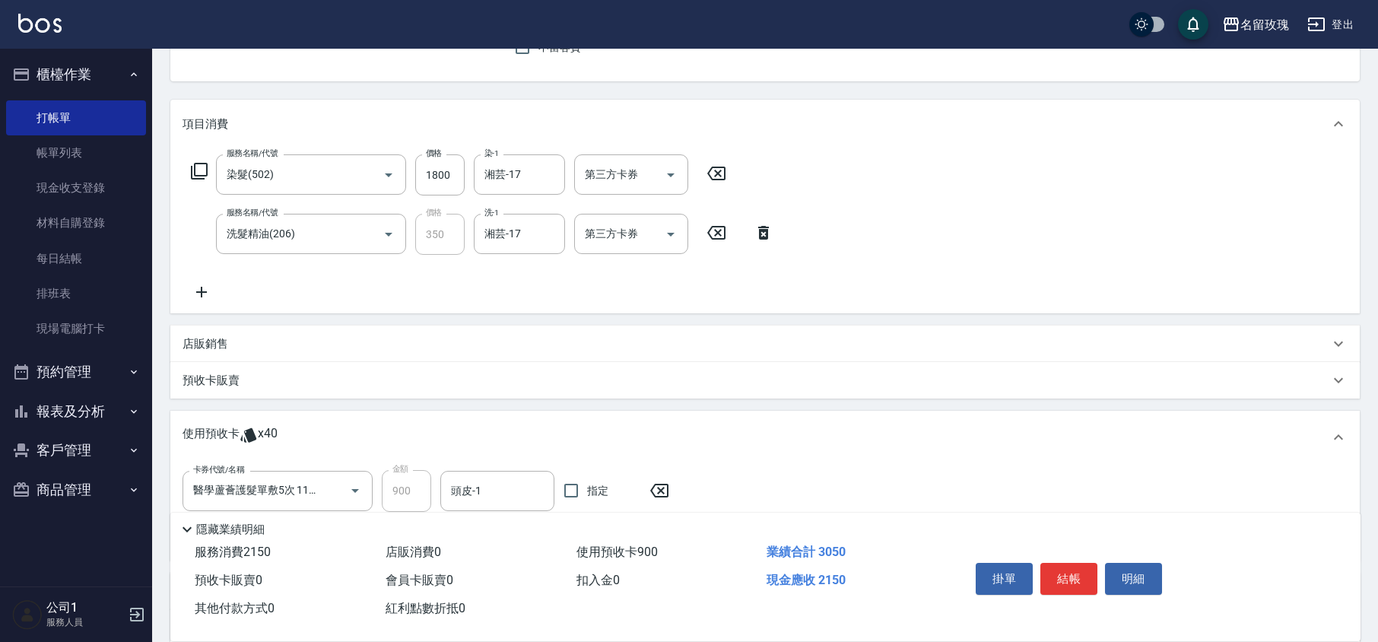
scroll to position [296, 0]
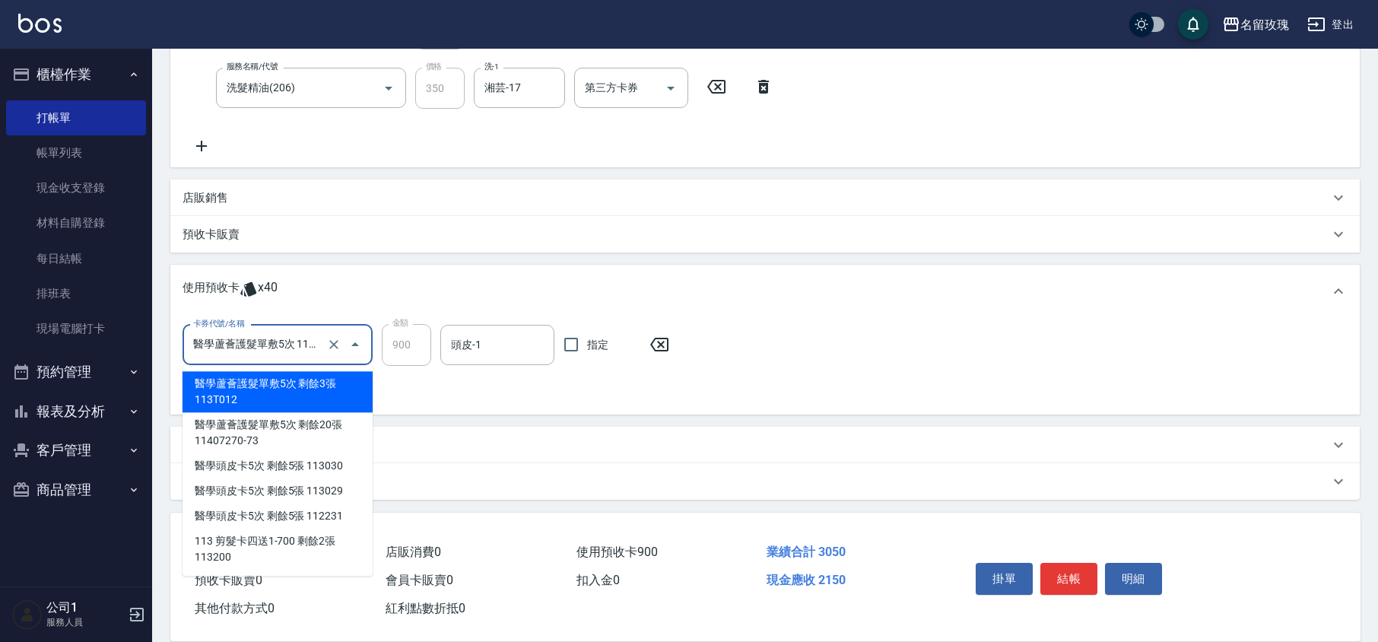
click at [303, 341] on input "醫學蘆薈護髮單敷5次 113T012" at bounding box center [256, 345] width 134 height 27
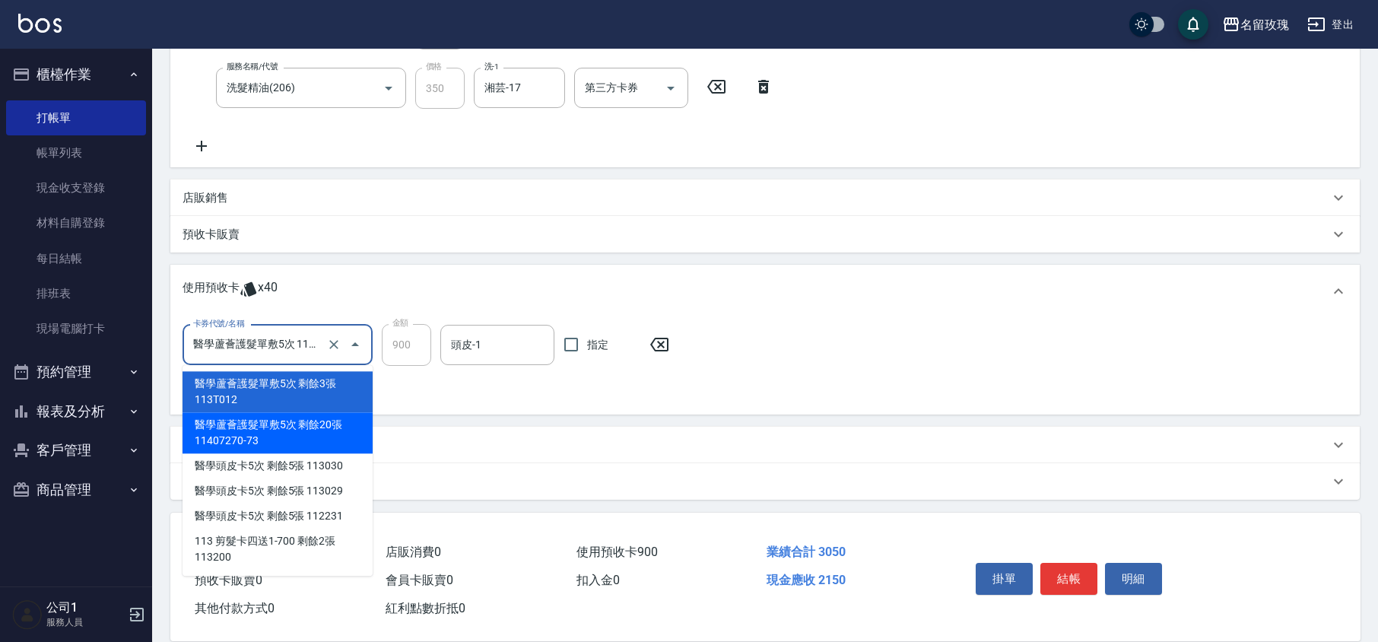
click at [469, 384] on div "卡券代號/名稱 醫學蘆薈護髮單敷5次 113T012 卡券代號/名稱 金額 900 金額 頭皮-1 頭皮-1 指定" at bounding box center [765, 363] width 1165 height 78
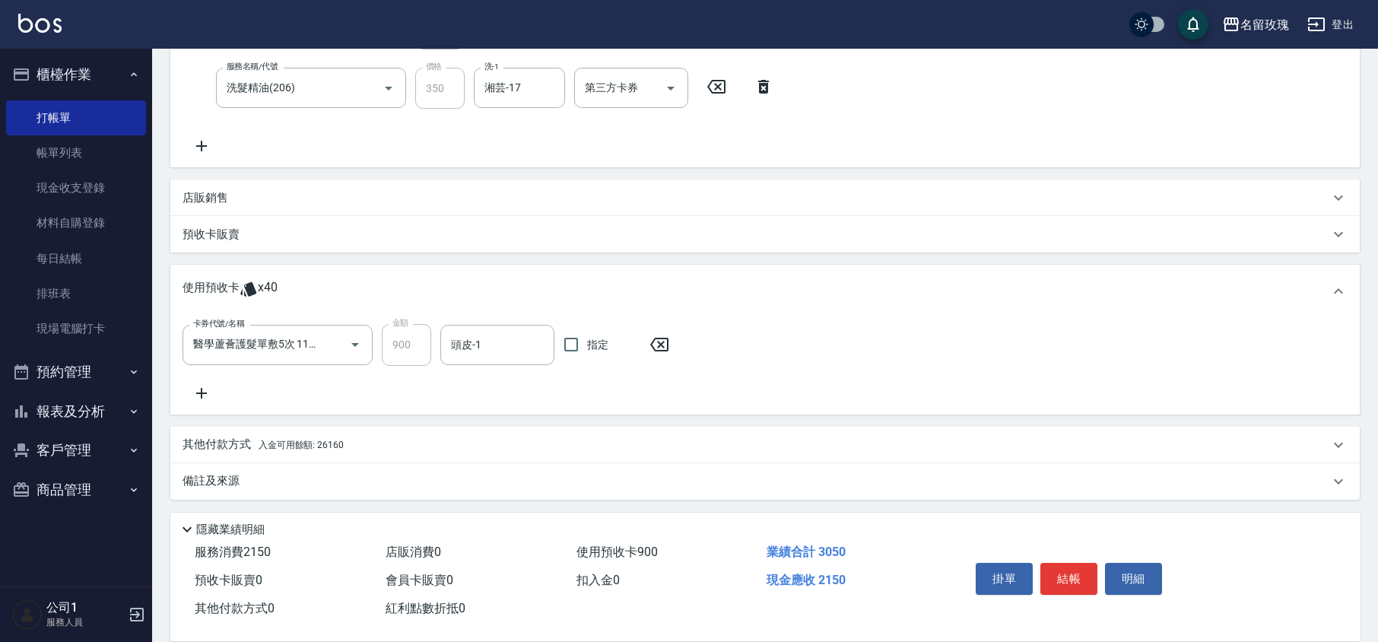
click at [196, 380] on div "卡券代號/名稱 醫學蘆薈護髮單敷5次 113T012 卡券代號/名稱 金額 900 金額 頭皮-1 頭皮-1 指定" at bounding box center [765, 363] width 1165 height 78
click at [202, 391] on icon at bounding box center [202, 393] width 38 height 18
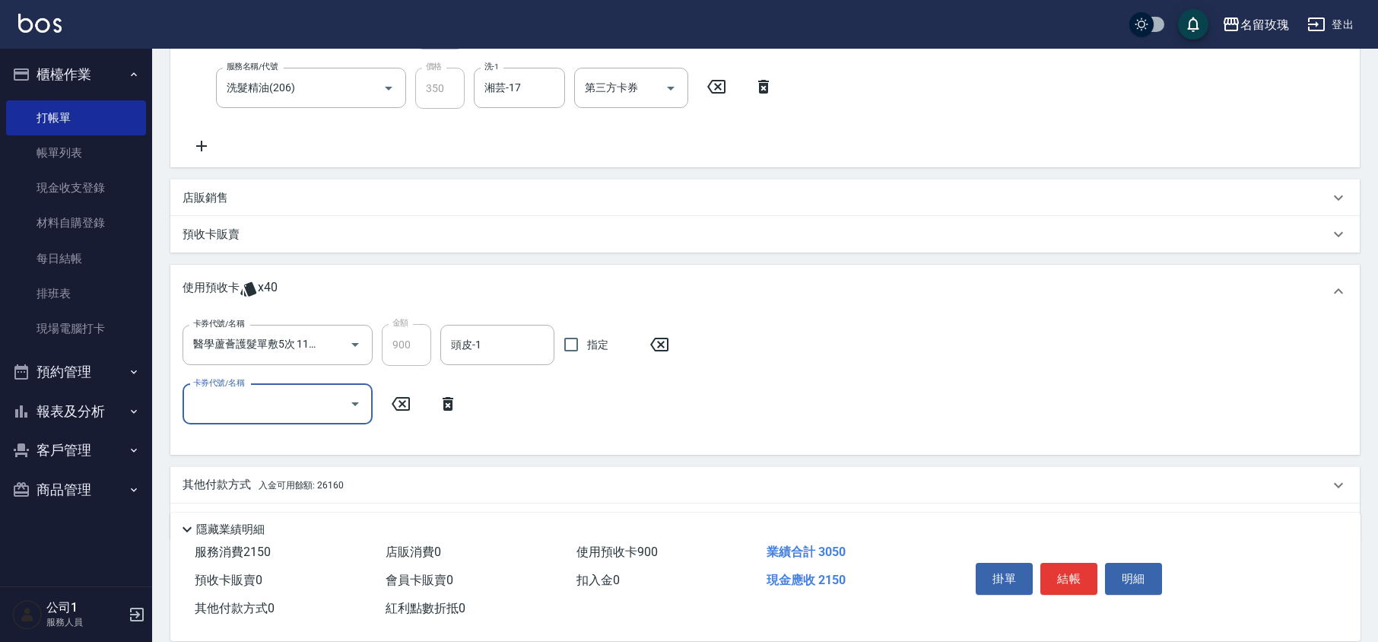
click at [259, 403] on input "卡券代號/名稱" at bounding box center [266, 404] width 154 height 27
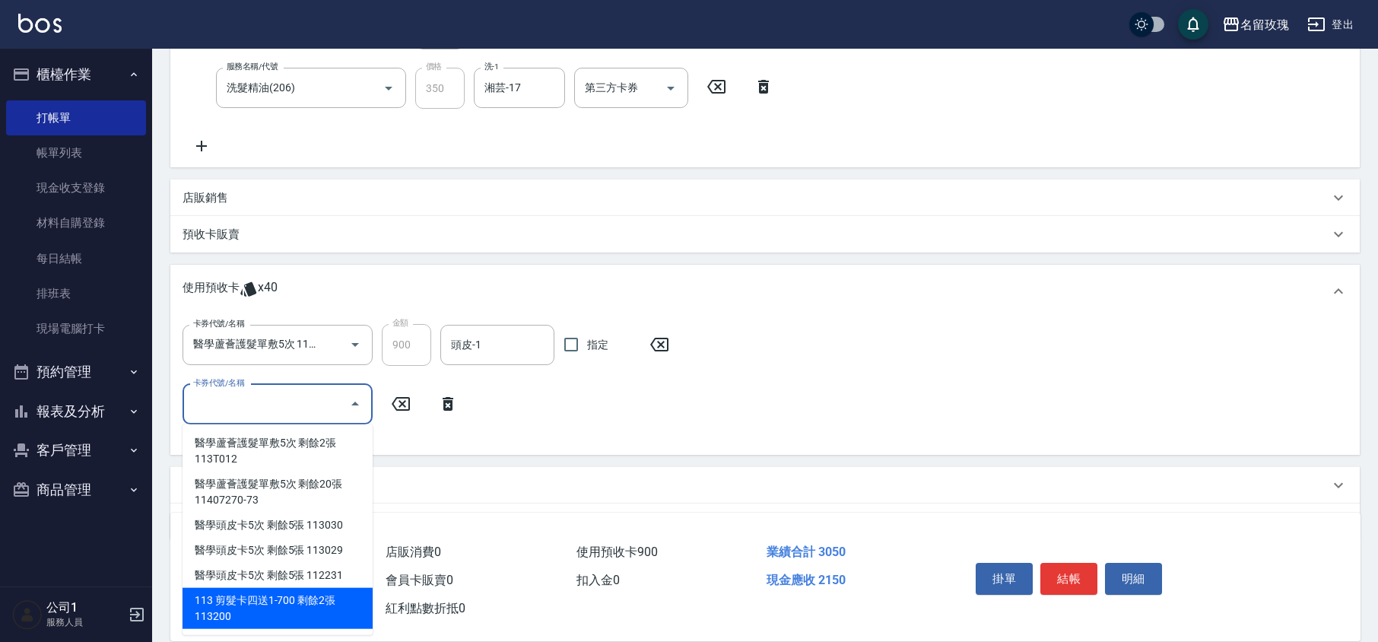
click at [281, 604] on div "113 剪髮卡四送1-700 剩餘2張 113200" at bounding box center [278, 608] width 190 height 41
type input "113 剪髮卡四送1-700 113200"
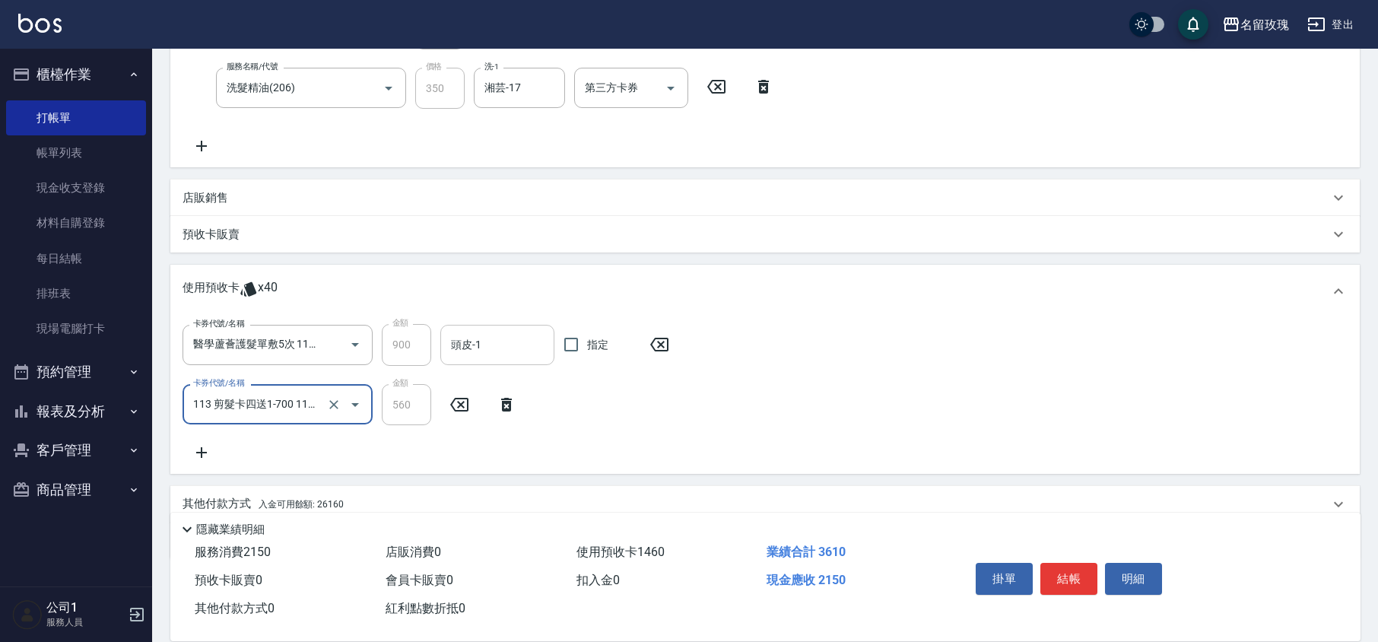
click at [511, 332] on input "頭皮-1" at bounding box center [497, 345] width 100 height 27
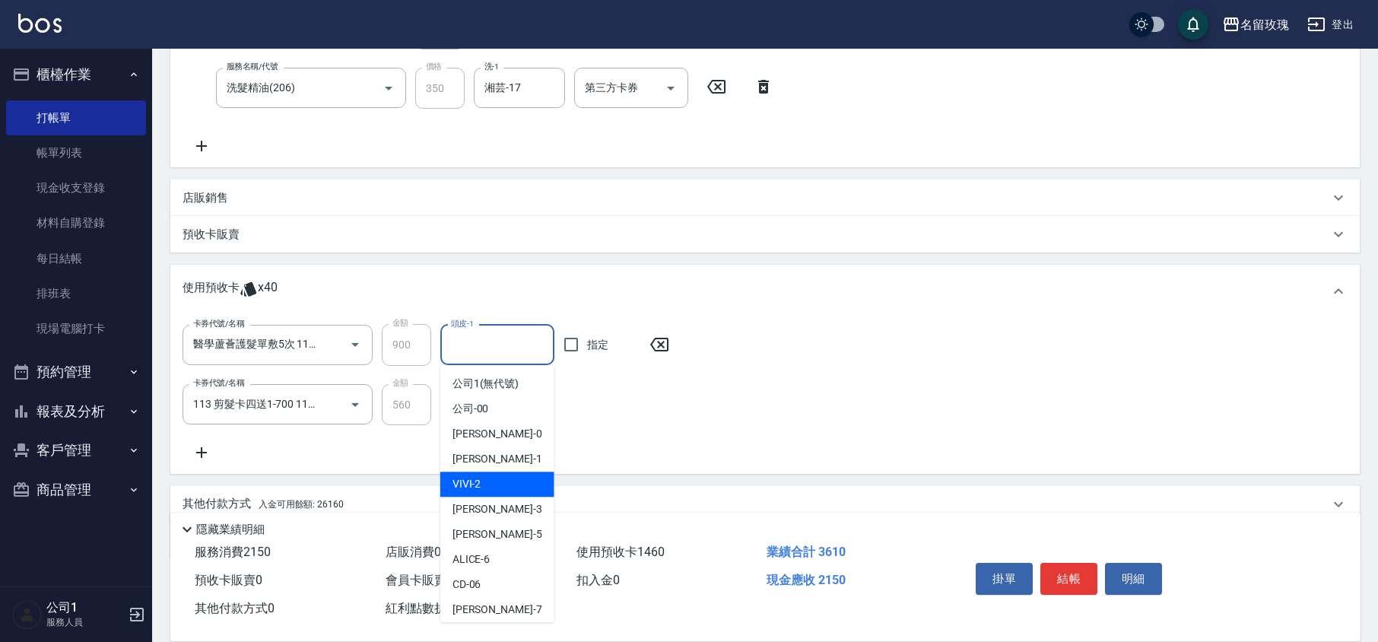
scroll to position [283, 0]
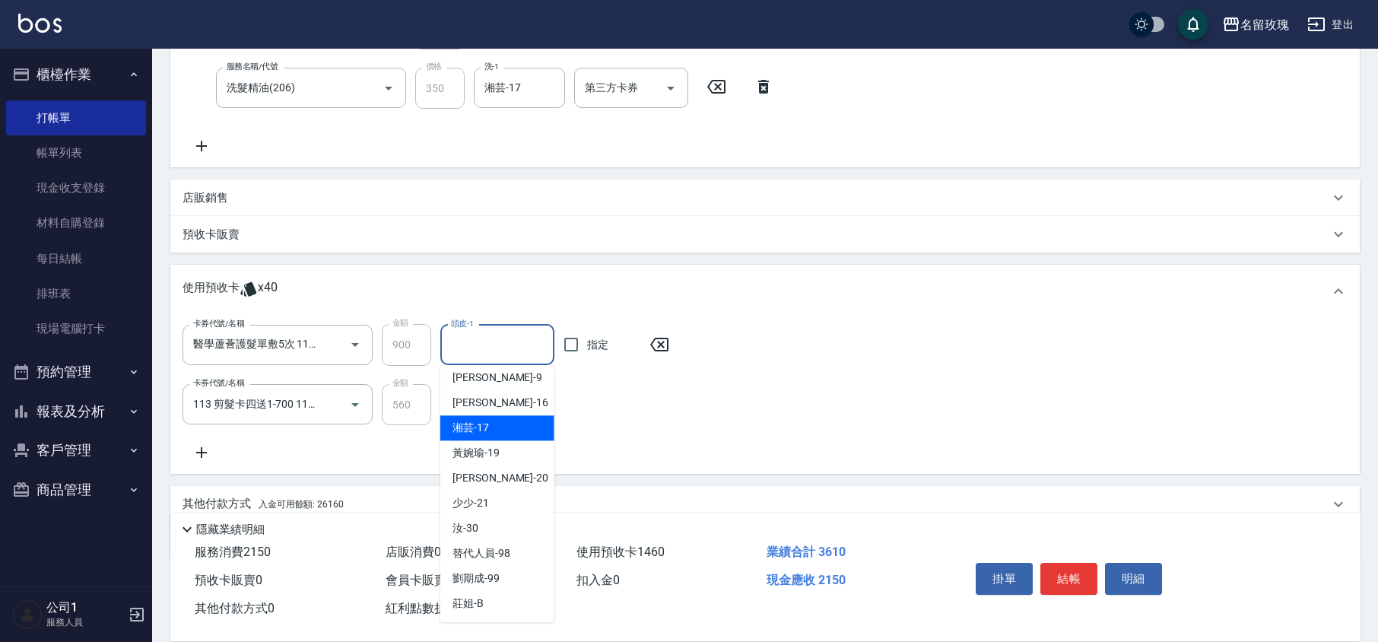
click at [493, 427] on div "湘芸 -17" at bounding box center [497, 427] width 114 height 25
type input "湘芸-17"
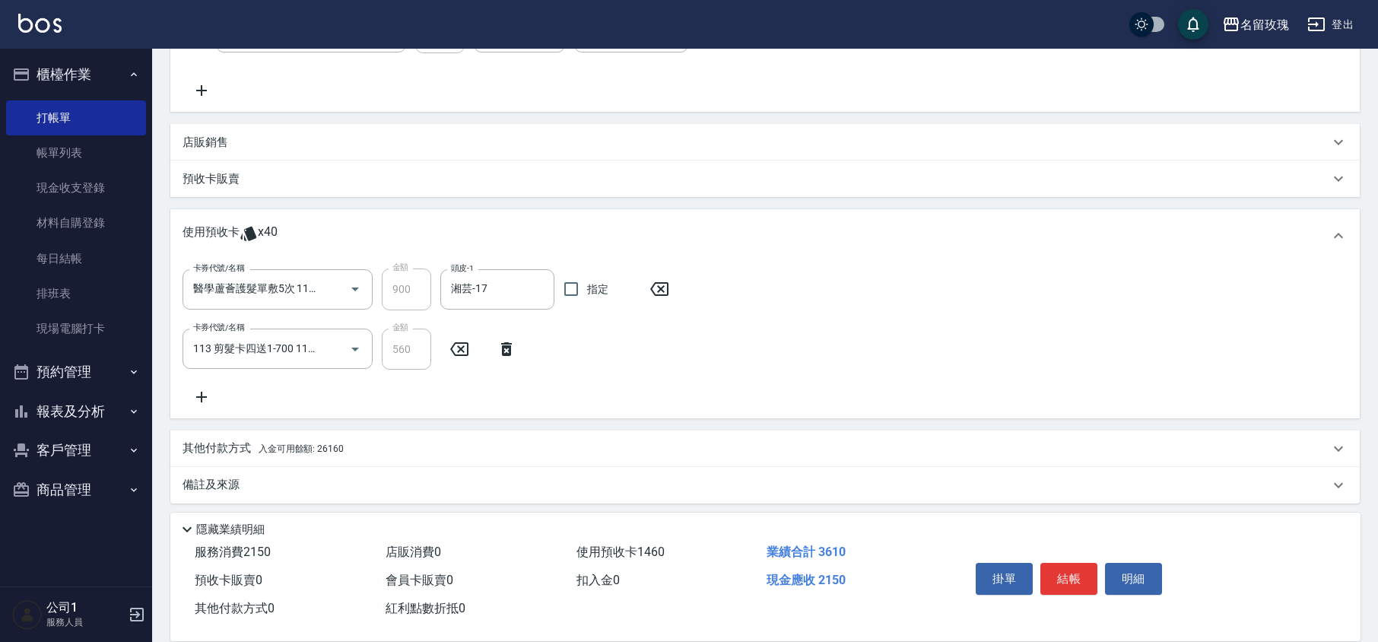
scroll to position [356, 0]
click at [326, 446] on span "入金可用餘額: 26160" at bounding box center [301, 444] width 85 height 11
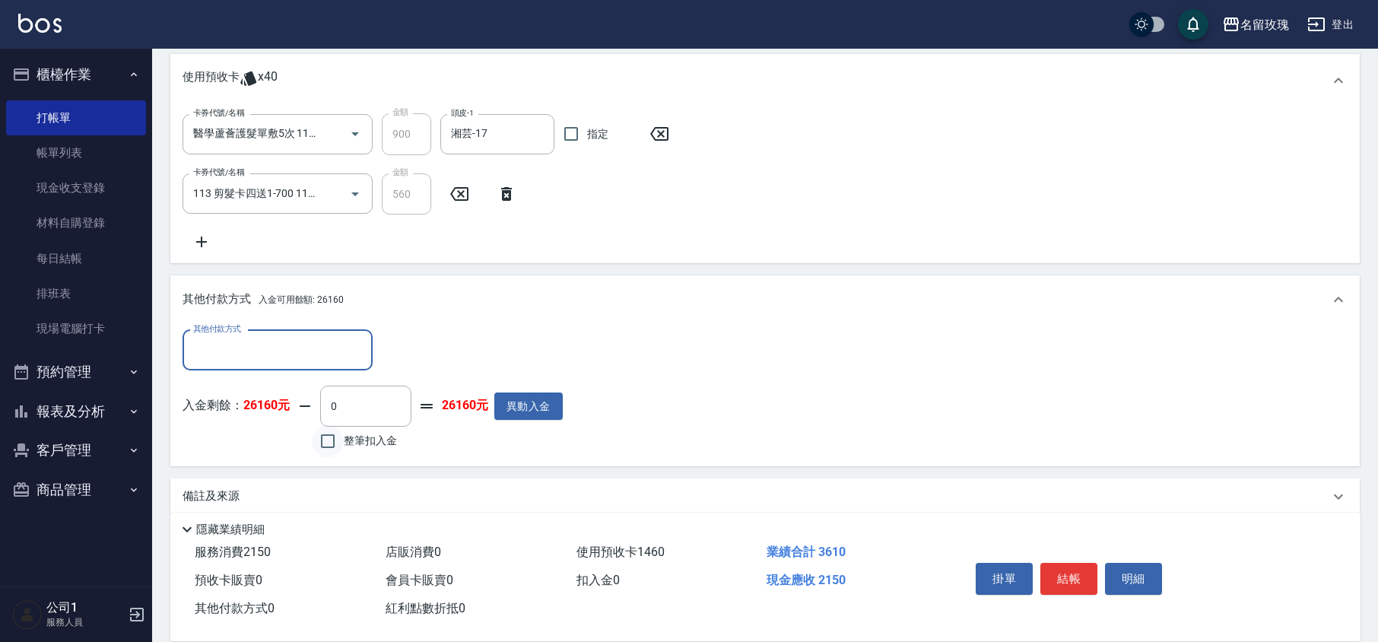
scroll to position [518, 0]
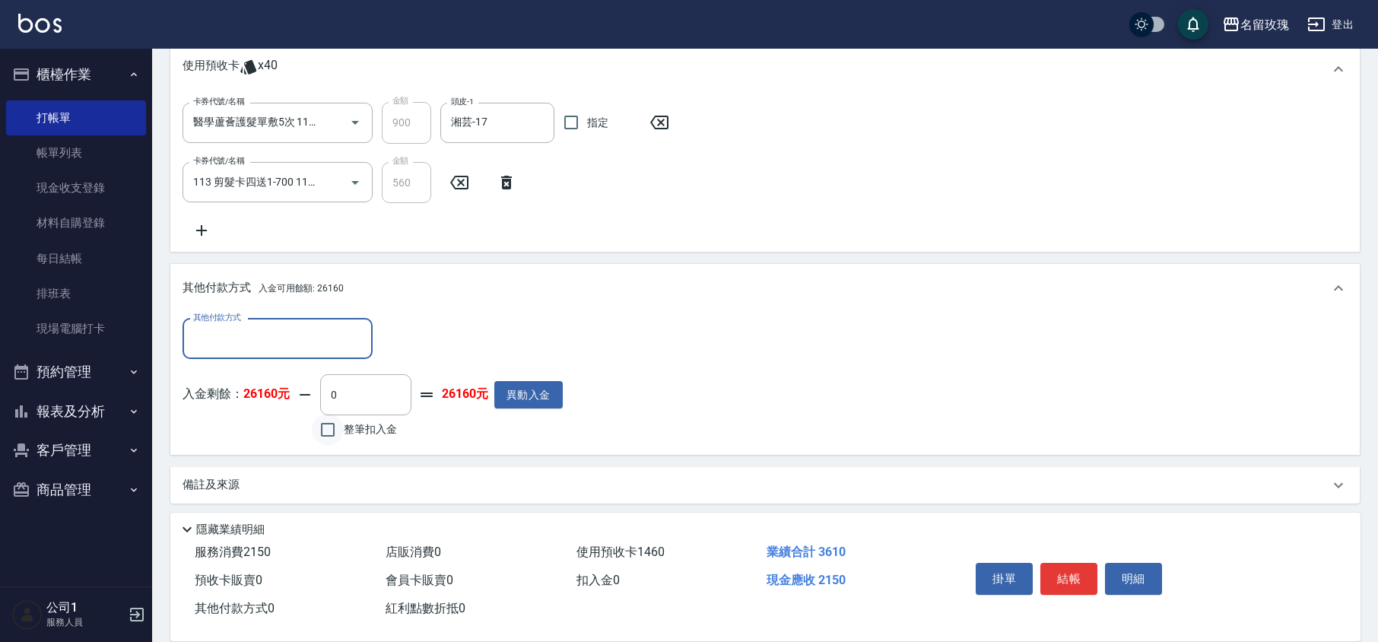
click at [341, 430] on input "整筆扣入金" at bounding box center [328, 430] width 32 height 32
checkbox input "true"
type input "2150"
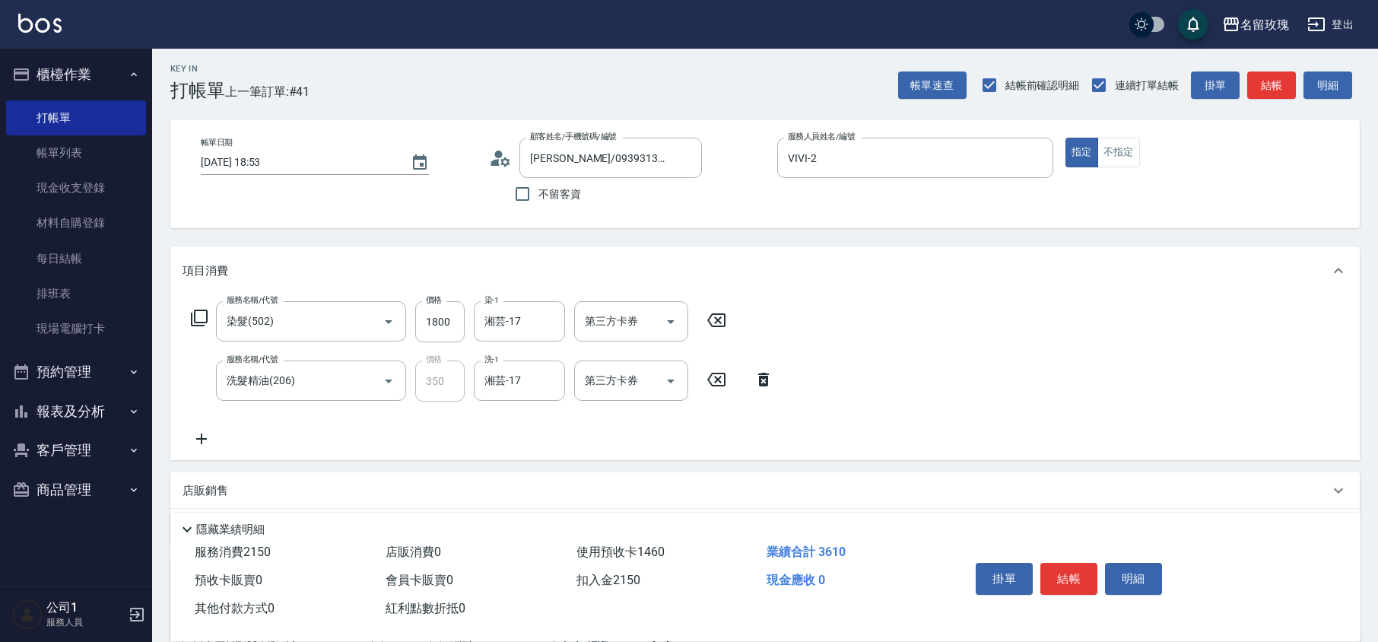
scroll to position [0, 0]
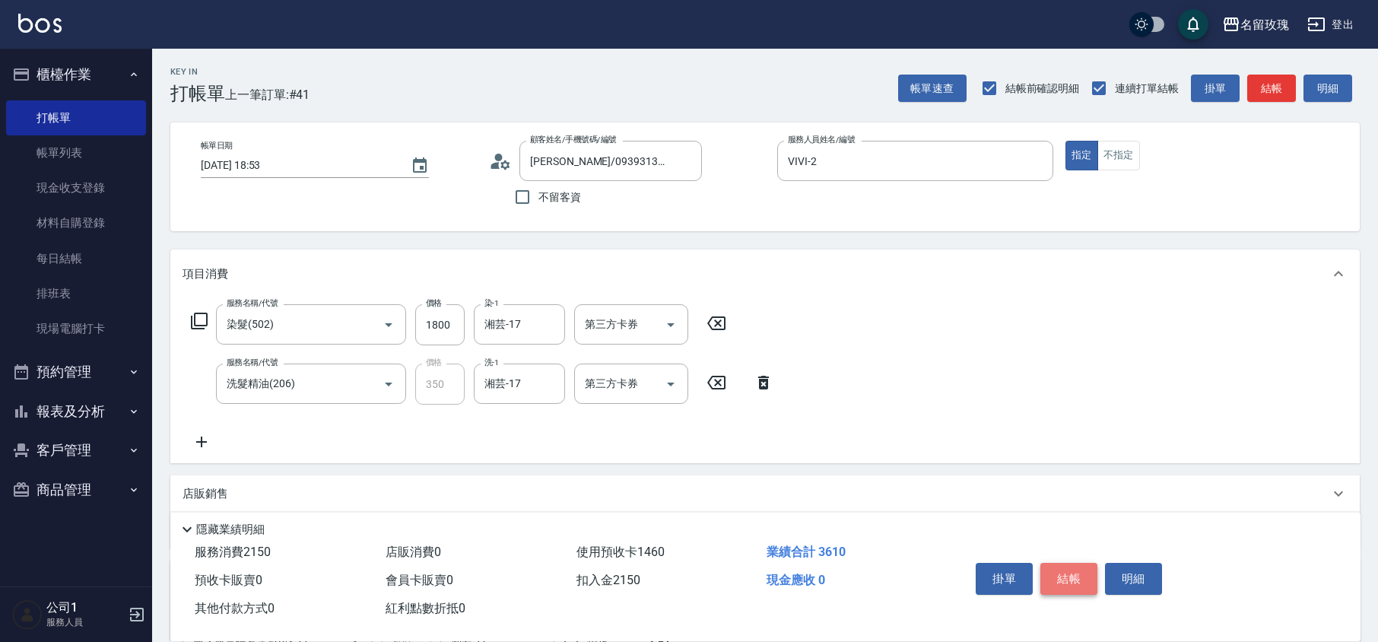
click at [1050, 566] on button "結帳" at bounding box center [1068, 579] width 57 height 32
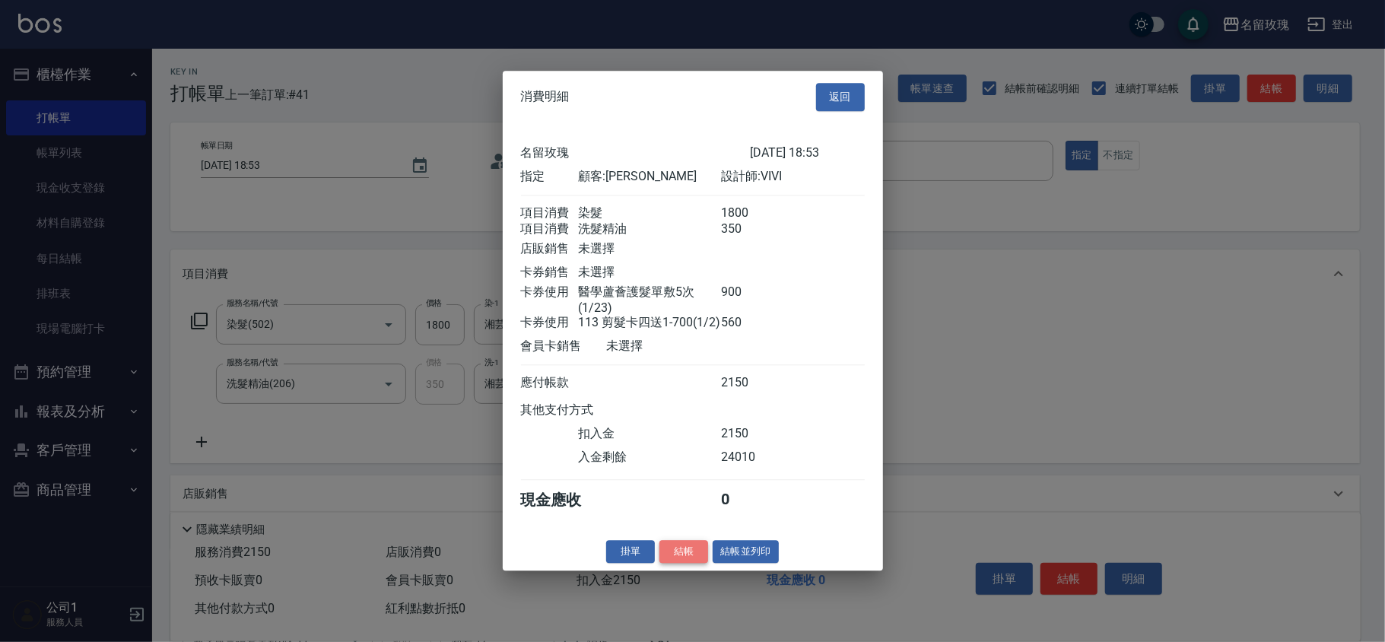
click at [691, 554] on button "結帳" at bounding box center [683, 552] width 49 height 24
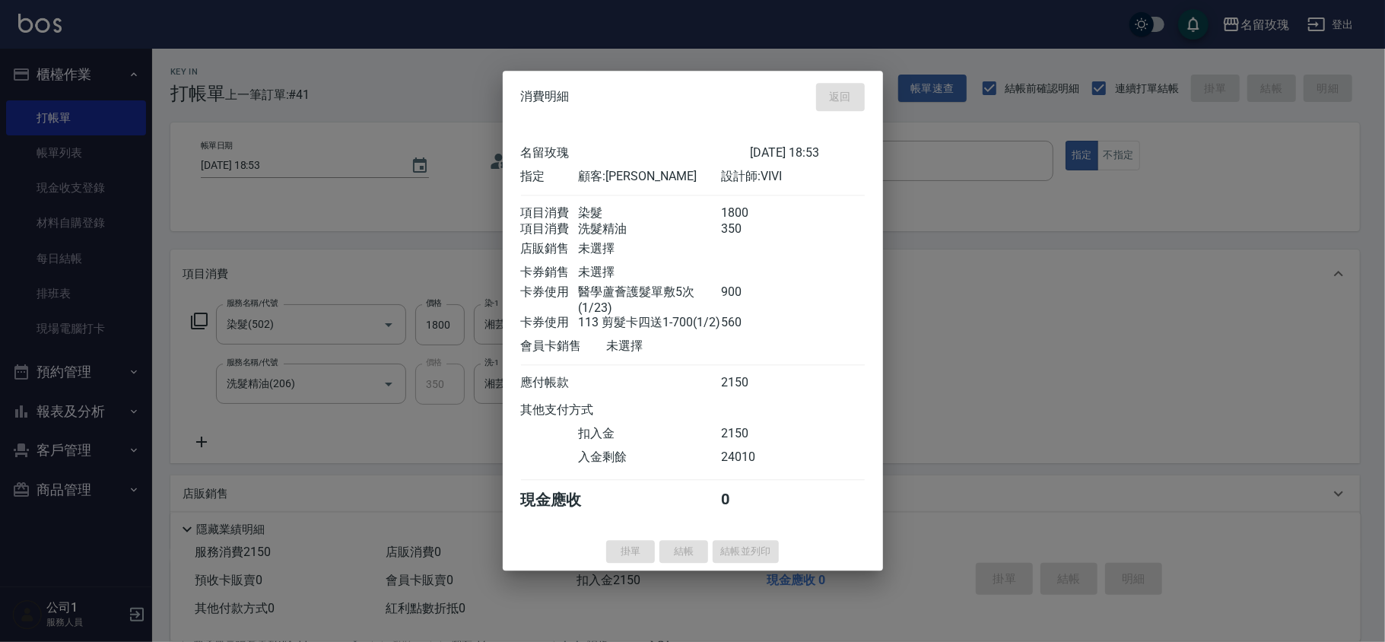
type input "[DATE] 18:55"
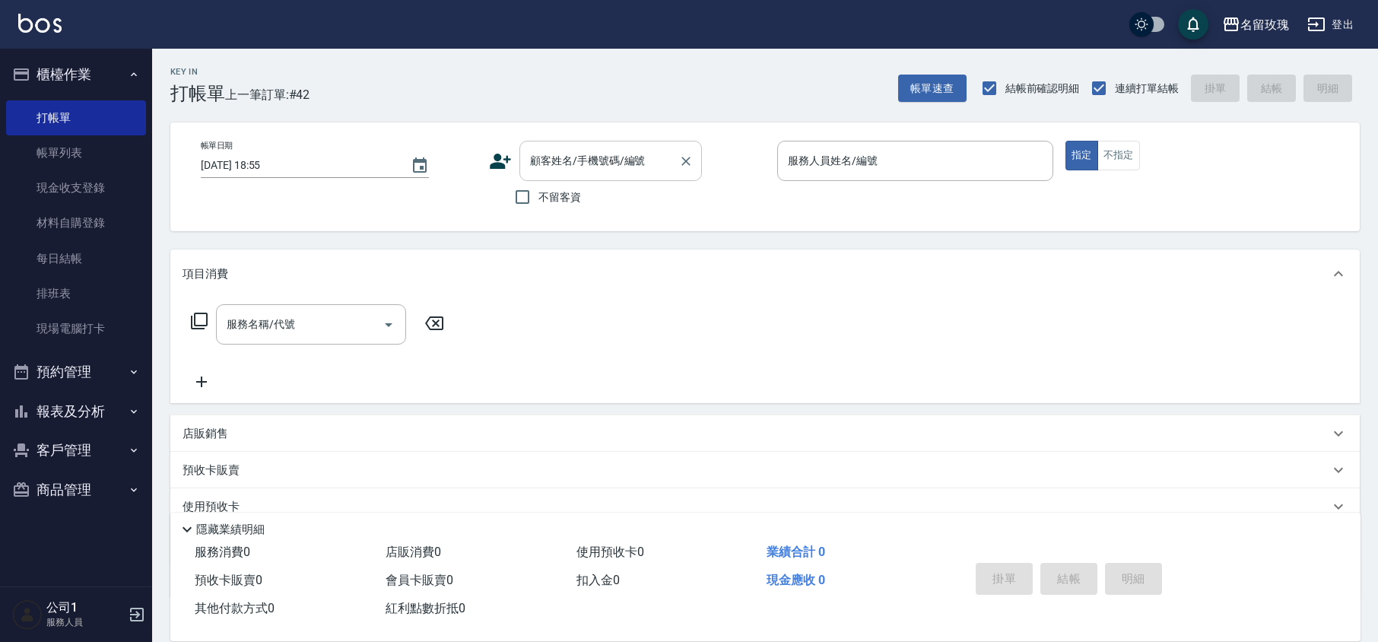
click at [551, 152] on div "顧客姓名/手機號碼/編號 顧客姓名/手機號碼/編號" at bounding box center [610, 161] width 183 height 40
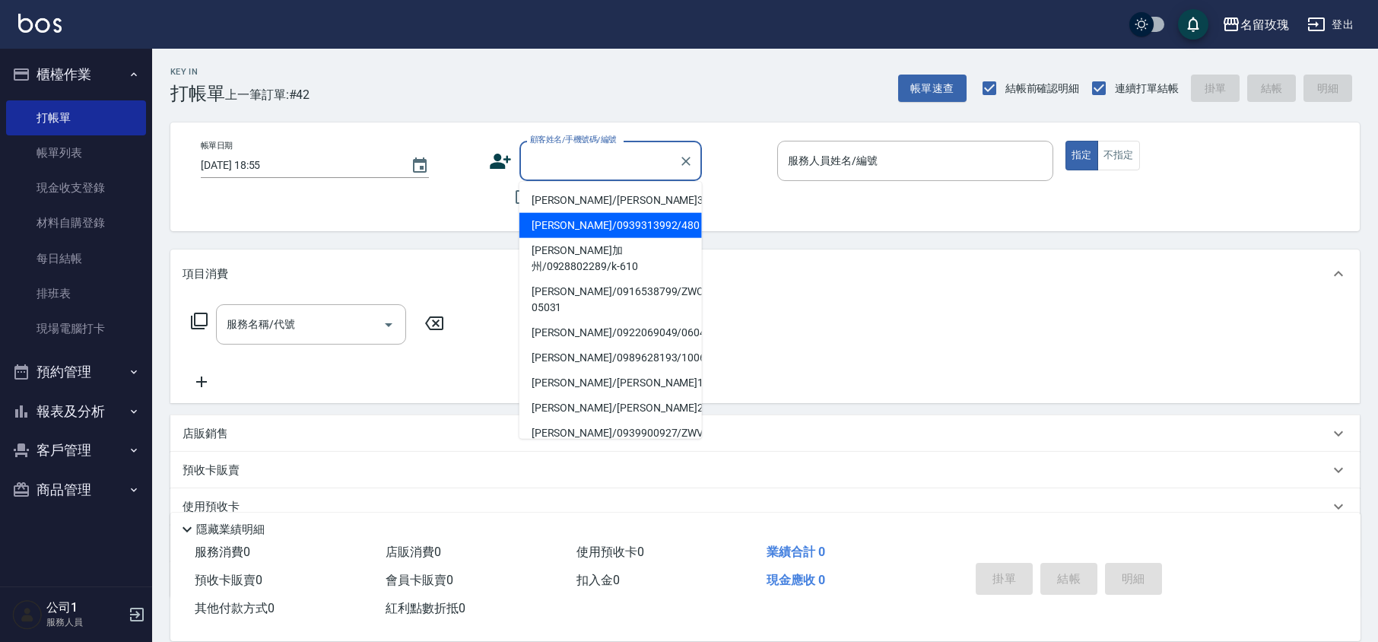
click at [594, 232] on li "[PERSON_NAME]/0939313992/480" at bounding box center [610, 225] width 183 height 25
type input "[PERSON_NAME]/0939313992/480"
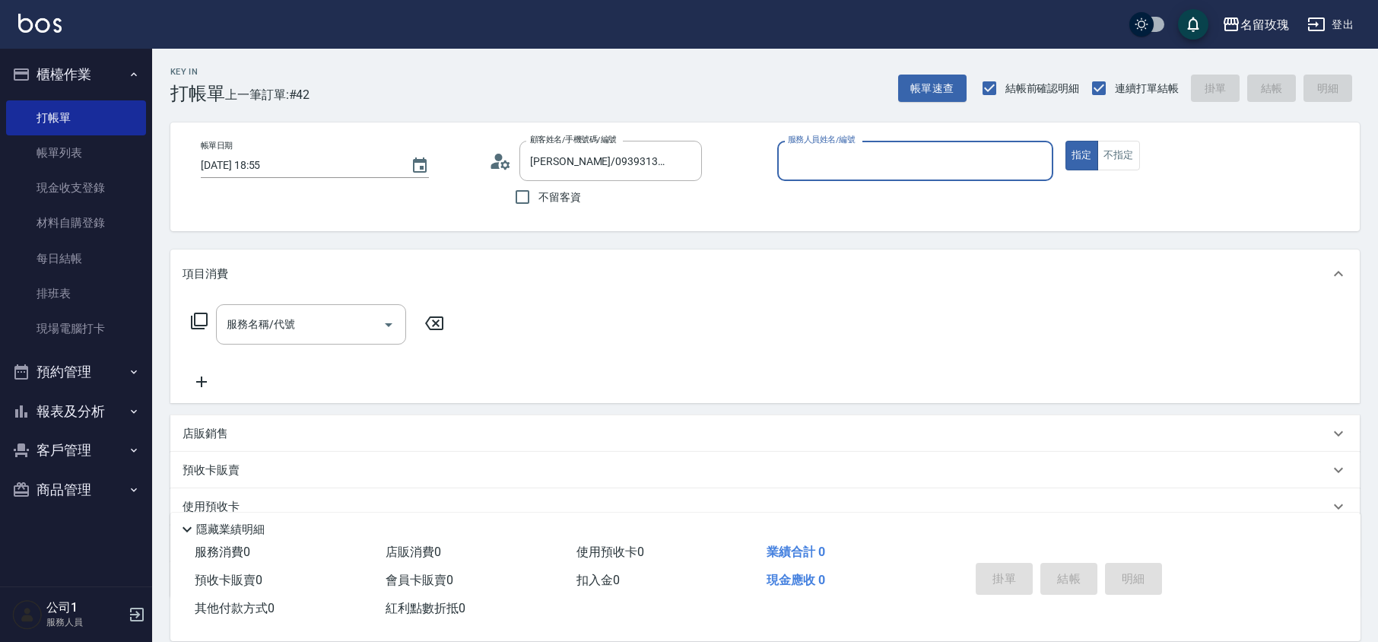
type input "VIVI-2"
click at [278, 315] on div "服務名稱/代號 服務名稱/代號" at bounding box center [311, 324] width 190 height 40
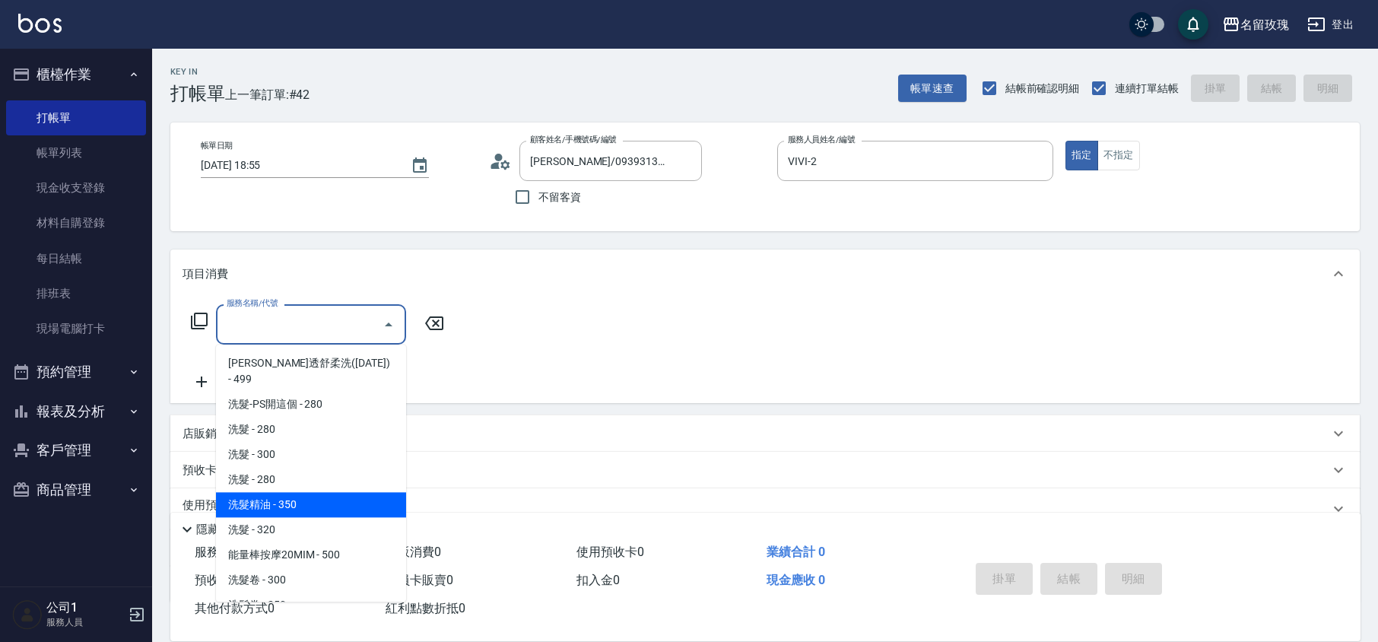
click at [301, 492] on span "洗髮精油 - 350" at bounding box center [311, 504] width 190 height 25
type input "洗髮精油(206)"
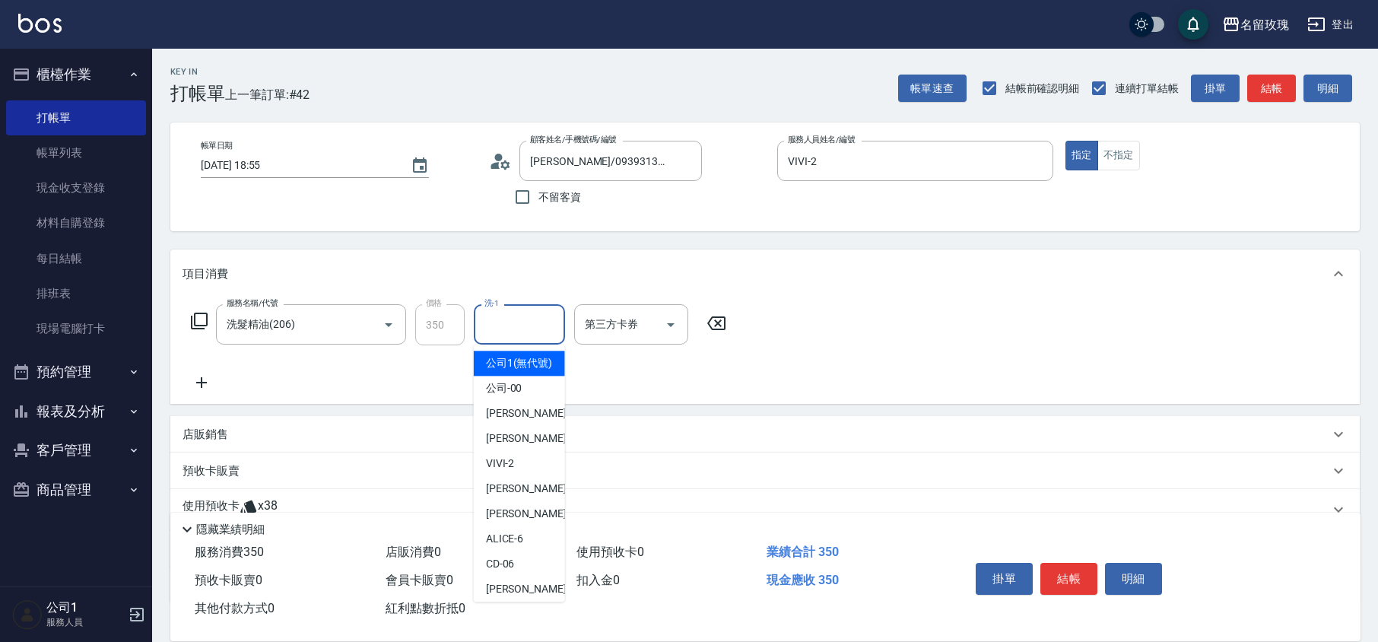
click at [482, 327] on input "洗-1" at bounding box center [520, 324] width 78 height 27
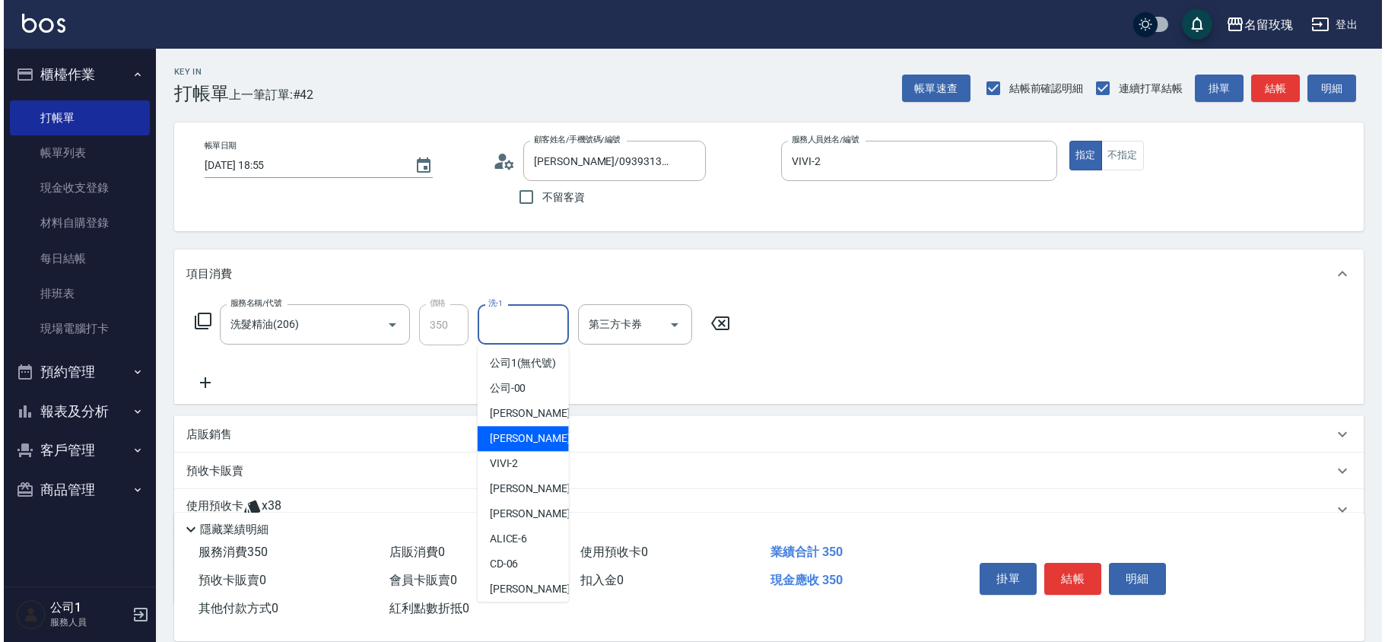
scroll to position [299, 0]
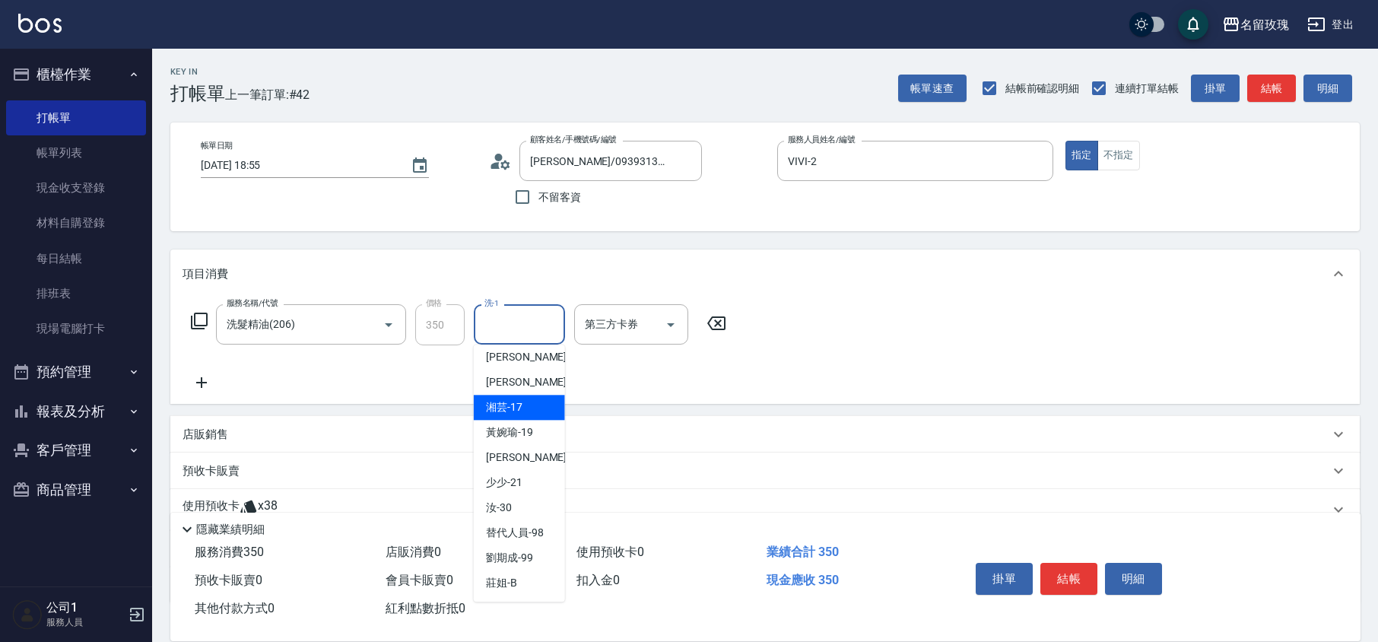
click at [519, 412] on span "湘芸 -17" at bounding box center [504, 407] width 37 height 16
type input "湘芸-17"
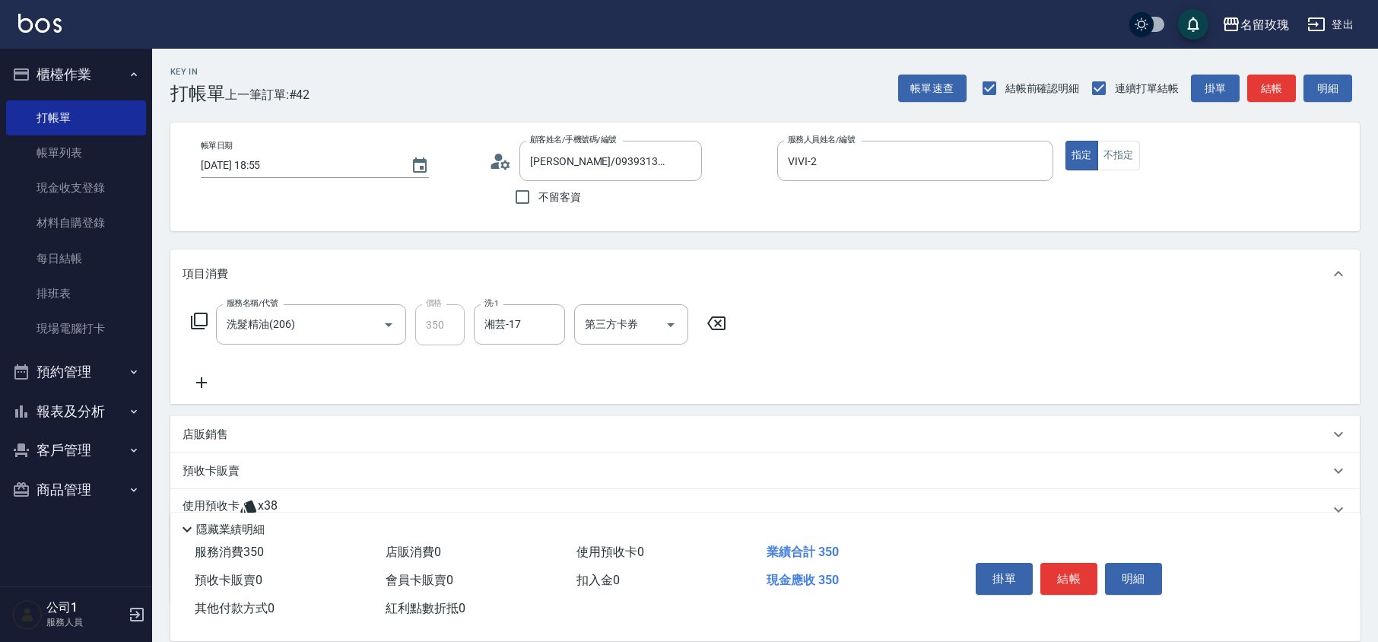
click at [195, 383] on icon at bounding box center [202, 382] width 38 height 18
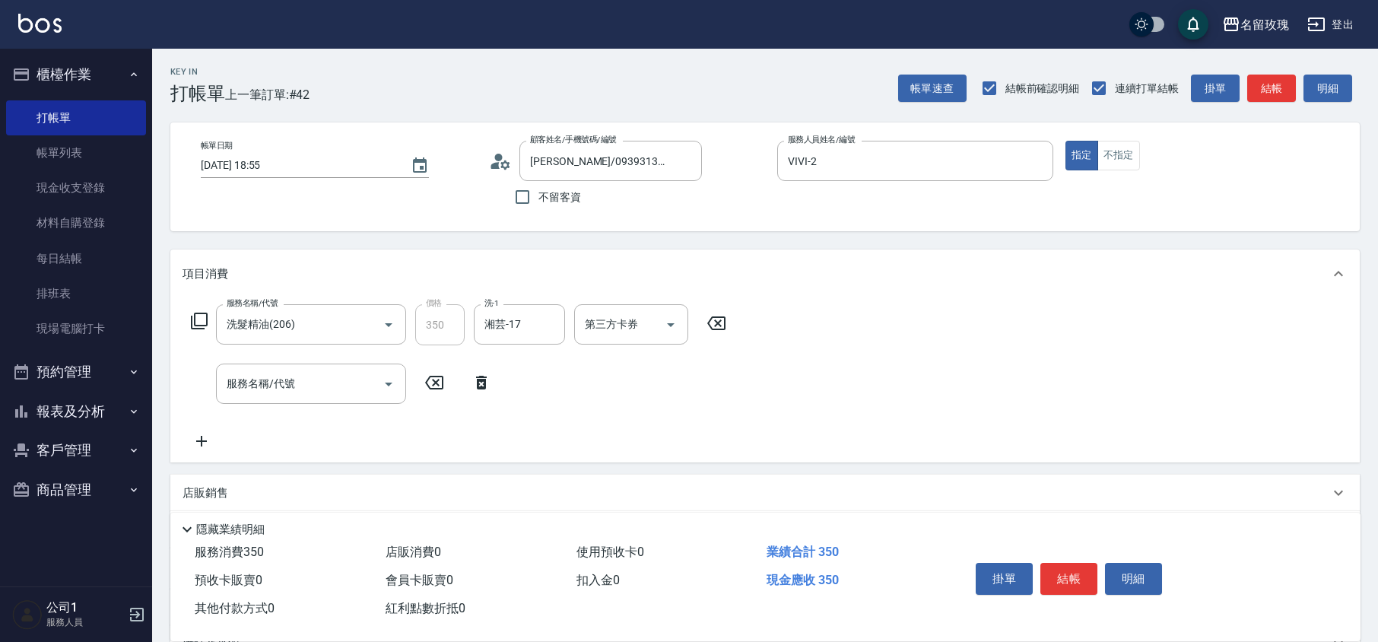
click at [475, 389] on icon at bounding box center [481, 382] width 38 height 18
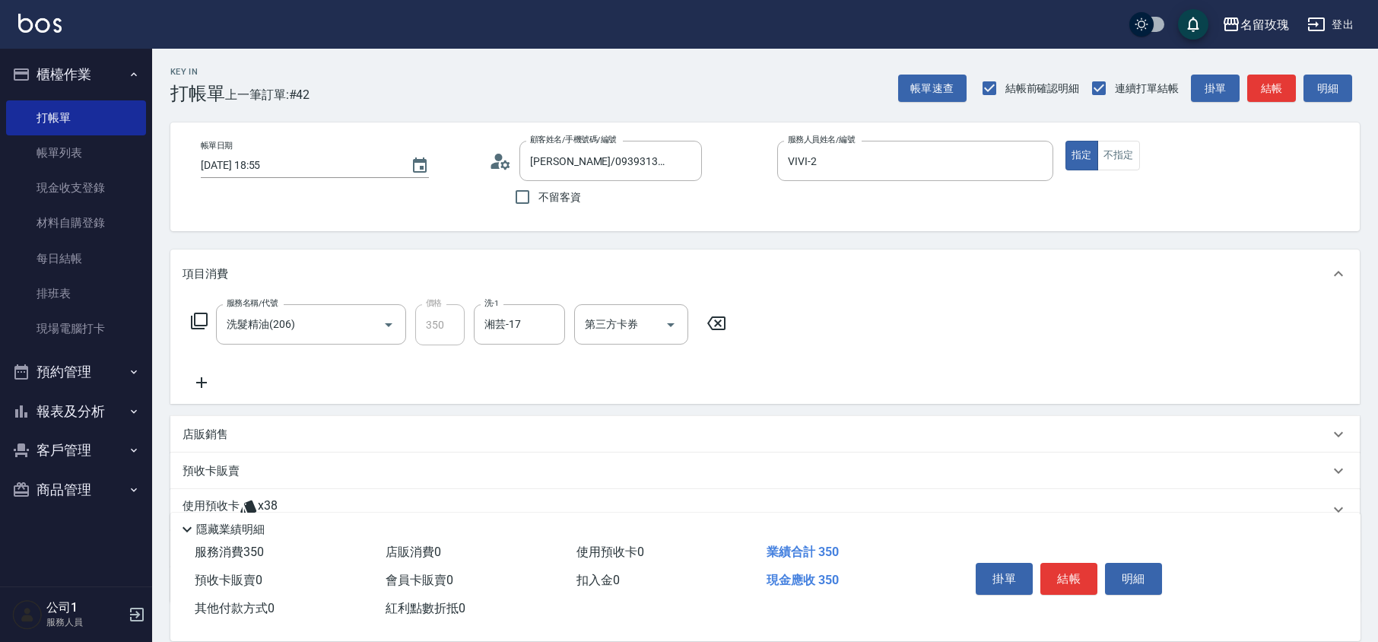
click at [190, 325] on icon at bounding box center [199, 321] width 18 height 18
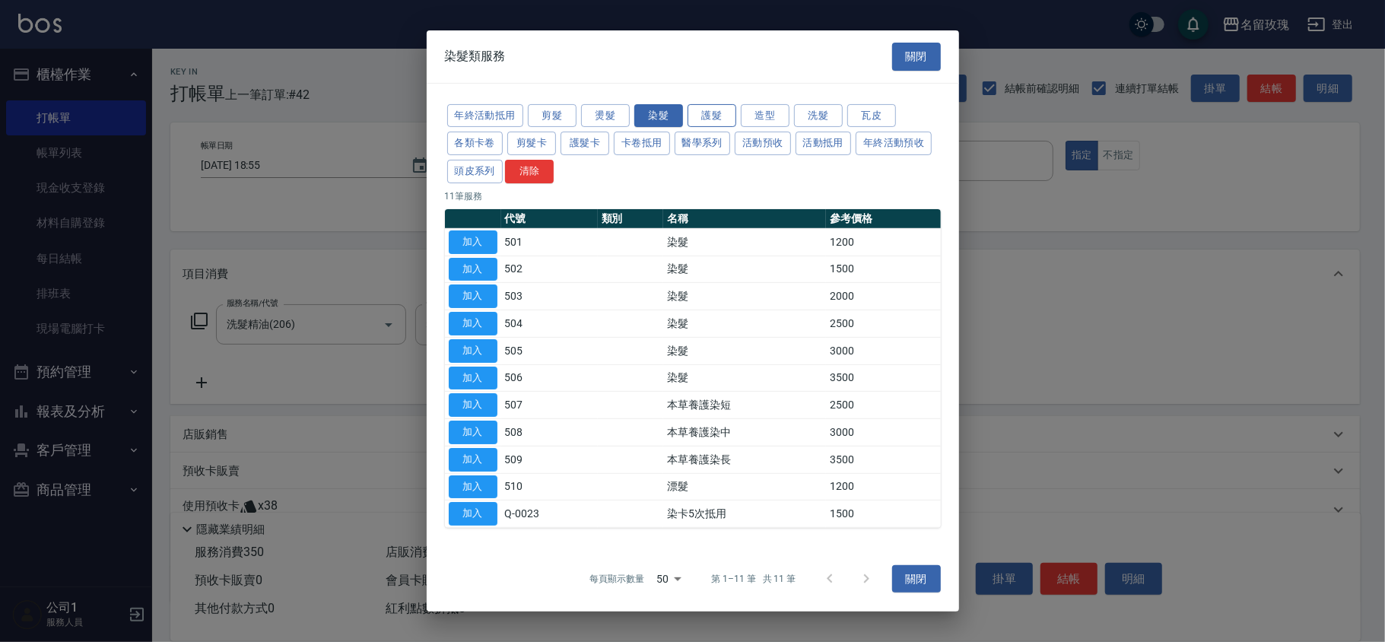
click at [727, 119] on button "護髮" at bounding box center [711, 115] width 49 height 24
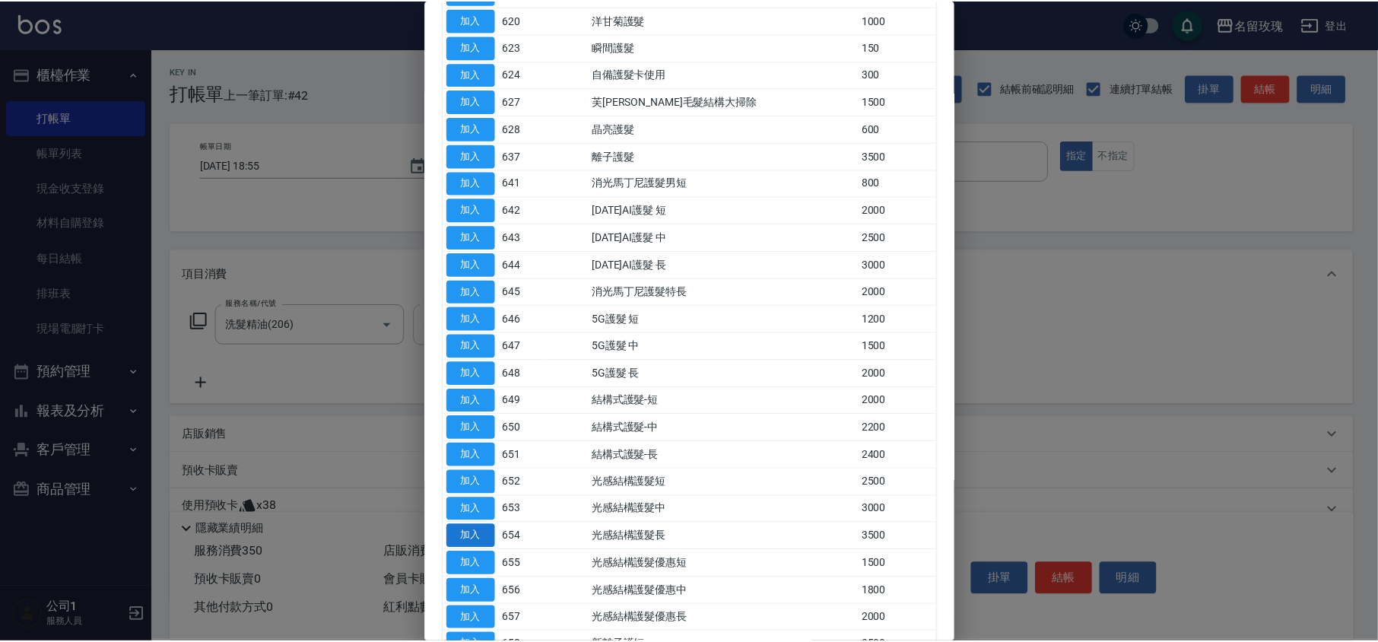
scroll to position [490, 0]
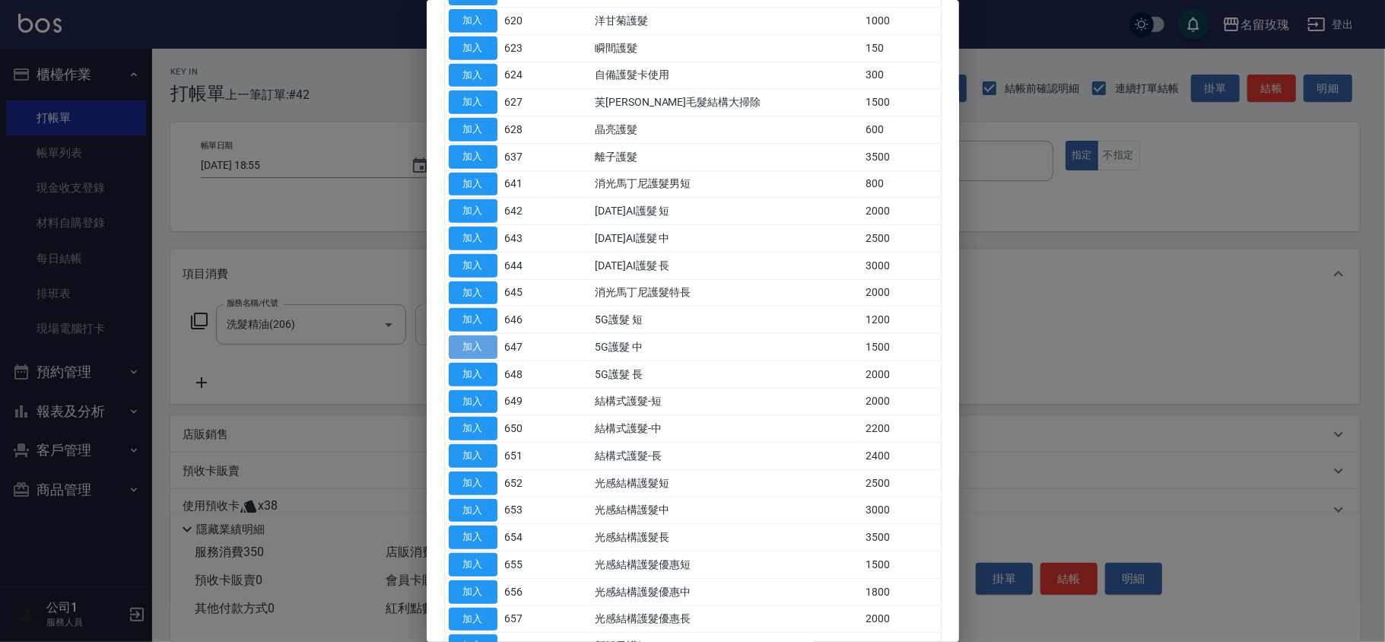
click at [473, 348] on button "加入" at bounding box center [473, 347] width 49 height 24
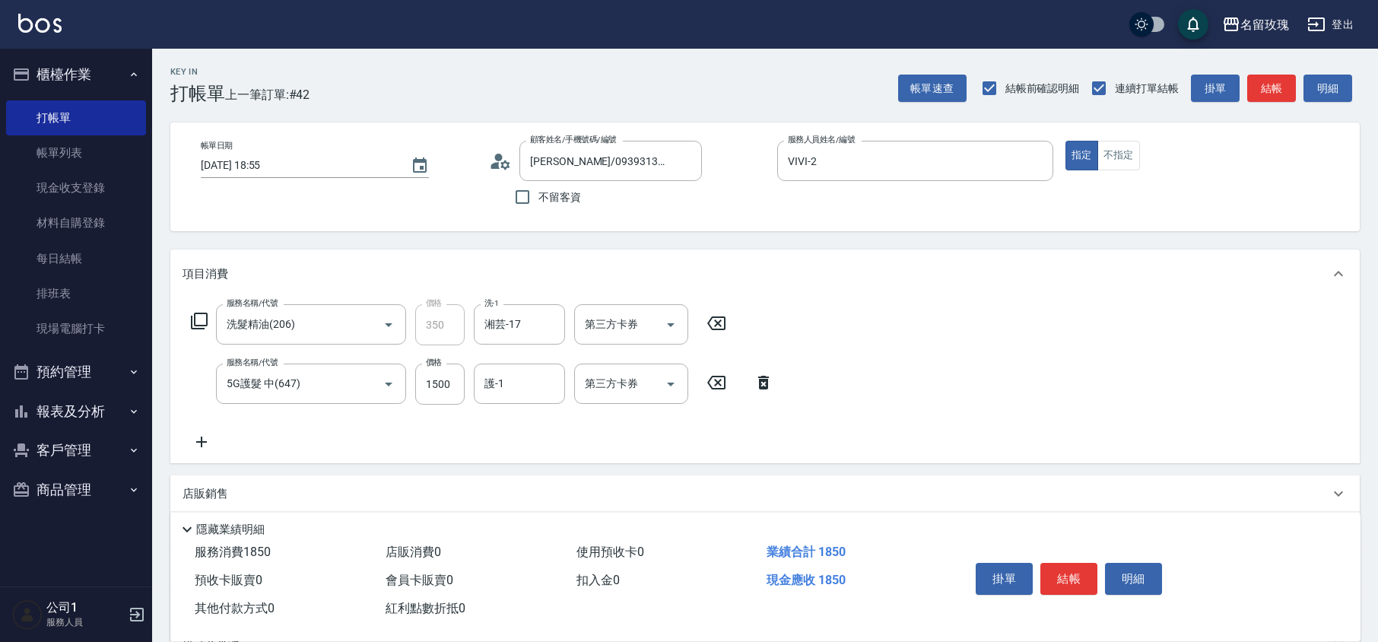
click at [529, 405] on div "護-1 護-1" at bounding box center [524, 384] width 100 height 41
click at [443, 383] on input "1500" at bounding box center [439, 384] width 49 height 41
click at [440, 388] on input "1500" at bounding box center [439, 384] width 49 height 41
type input "1200"
click at [505, 384] on input "護-1" at bounding box center [520, 383] width 78 height 27
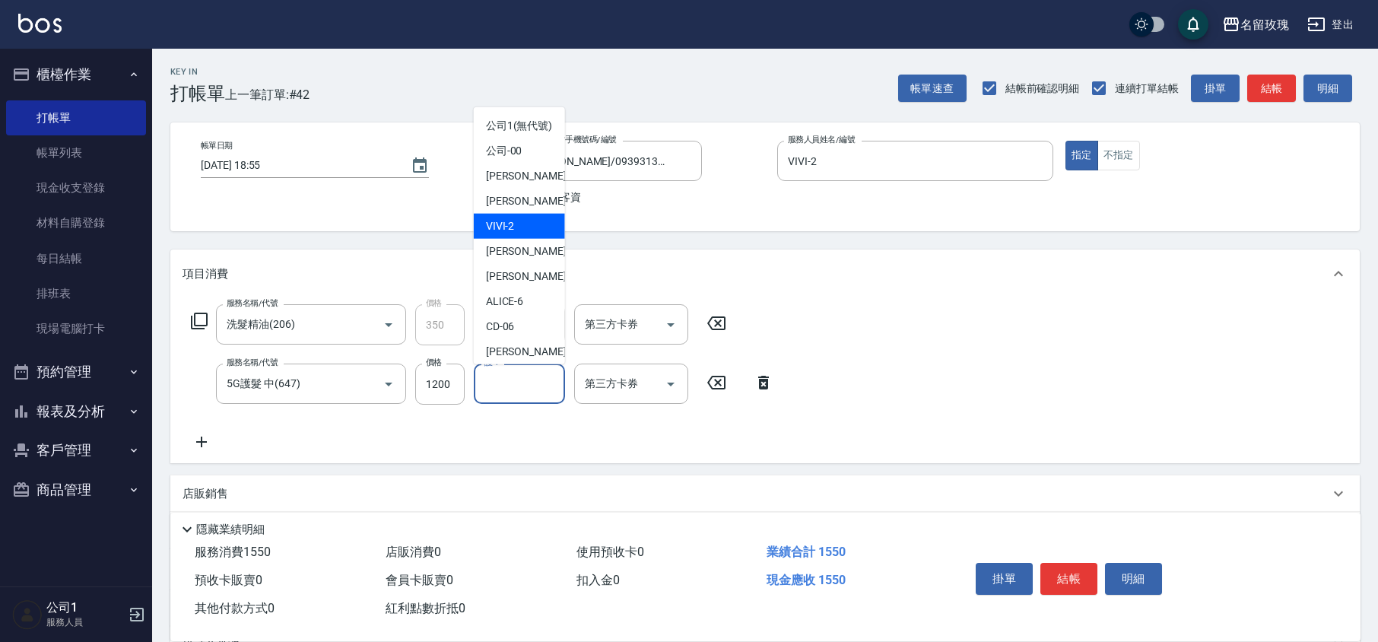
scroll to position [298, 0]
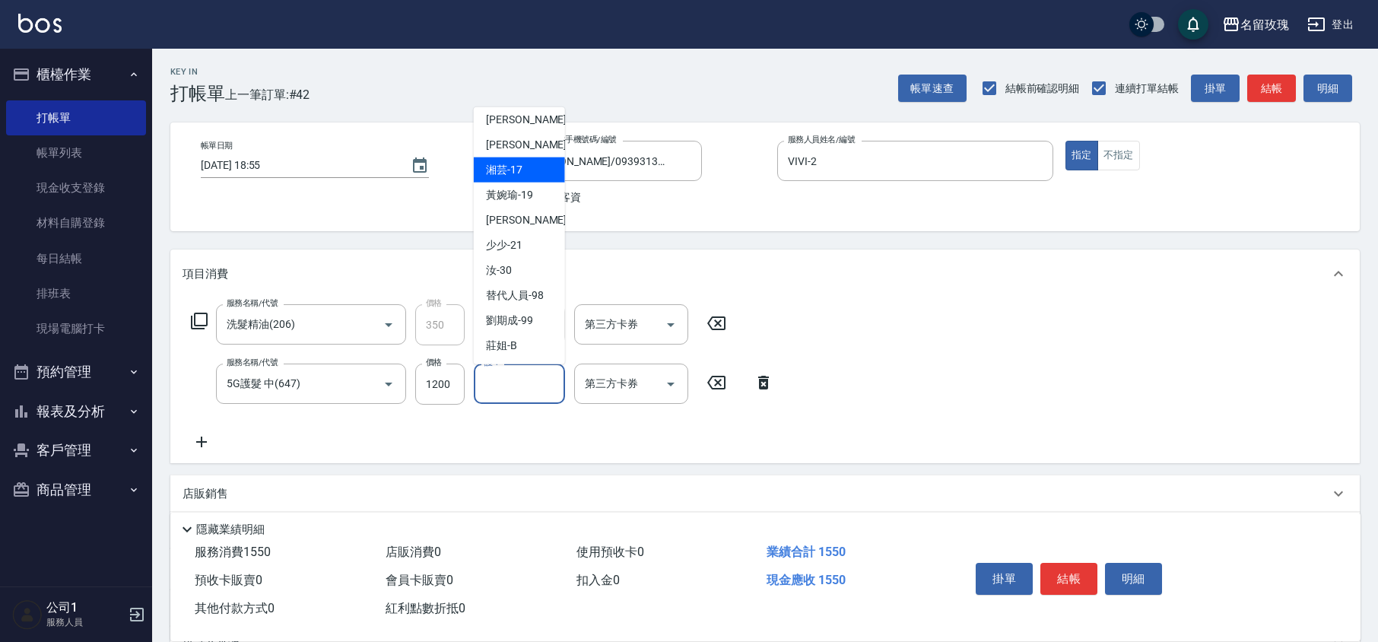
click at [519, 166] on span "湘芸 -17" at bounding box center [504, 170] width 37 height 16
type input "湘芸-17"
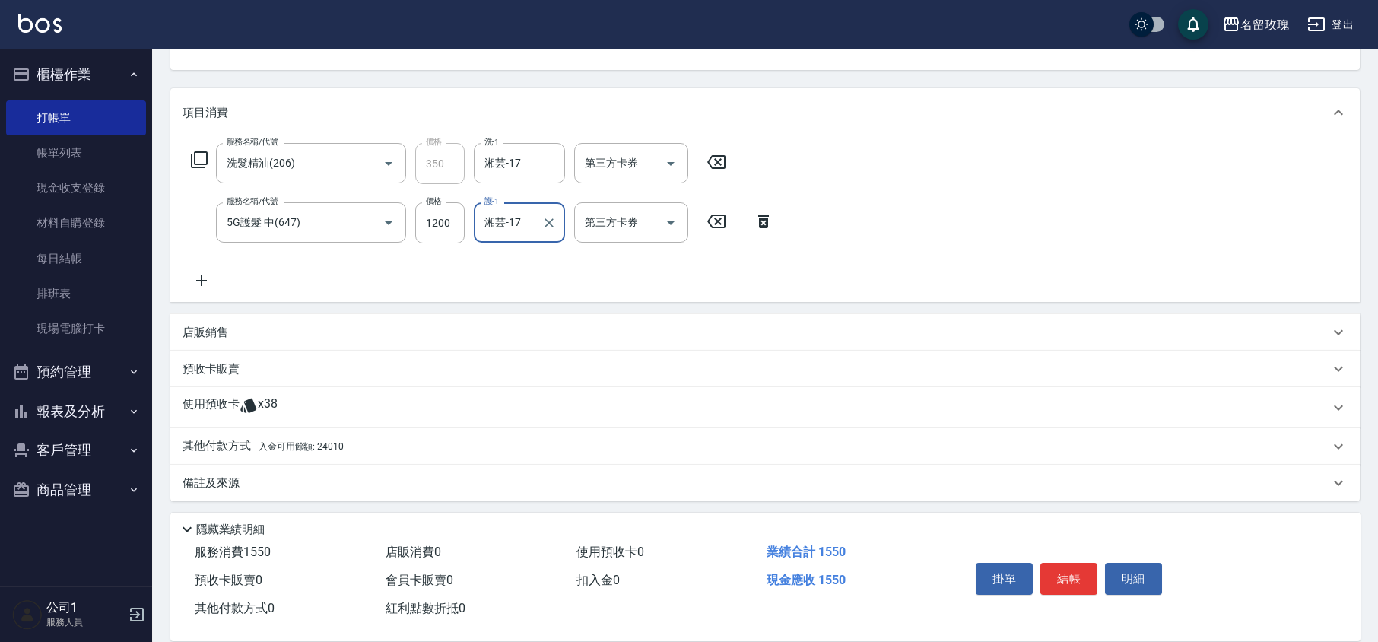
scroll to position [164, 0]
click at [289, 439] on span "入金可用餘額: 24010" at bounding box center [301, 444] width 85 height 11
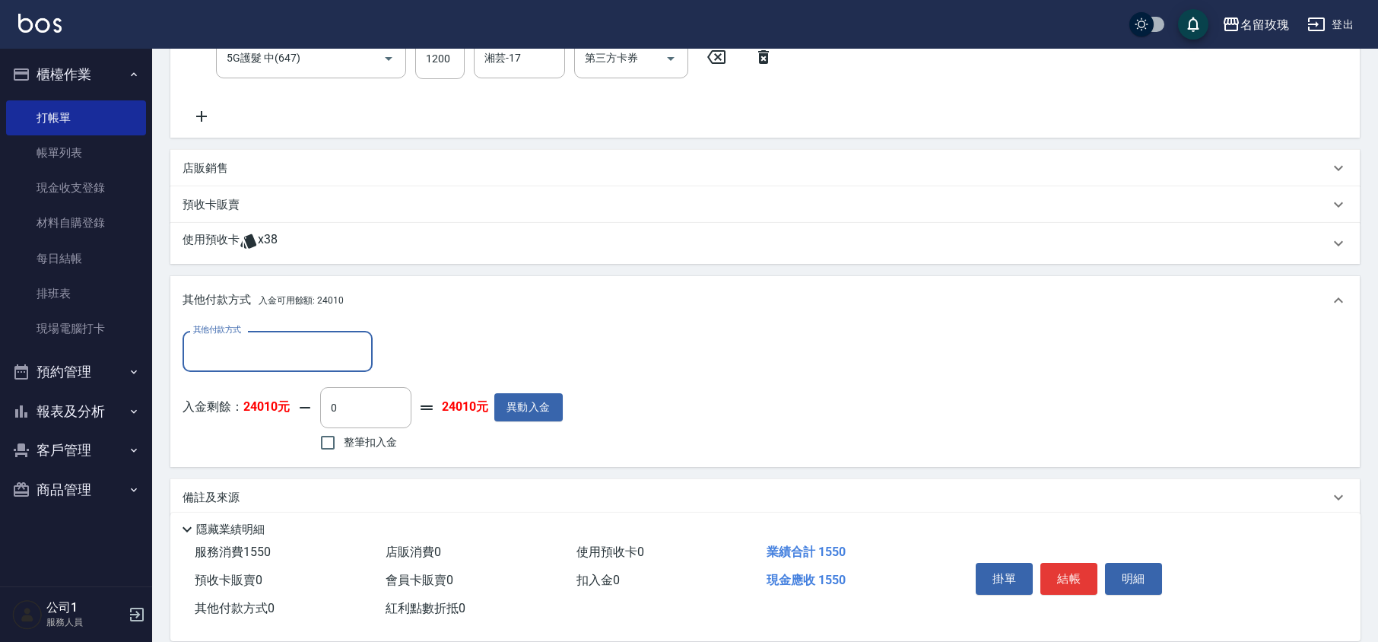
scroll to position [338, 0]
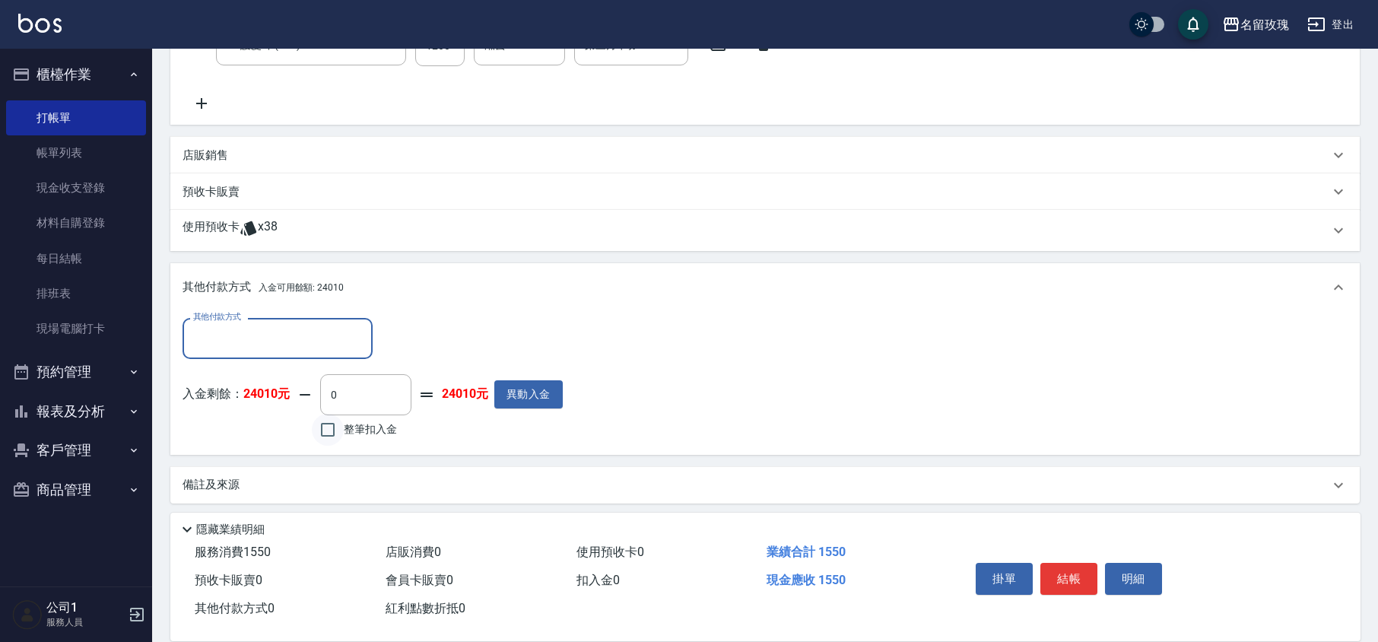
click at [333, 429] on input "整筆扣入金" at bounding box center [328, 430] width 32 height 32
checkbox input "true"
type input "1550"
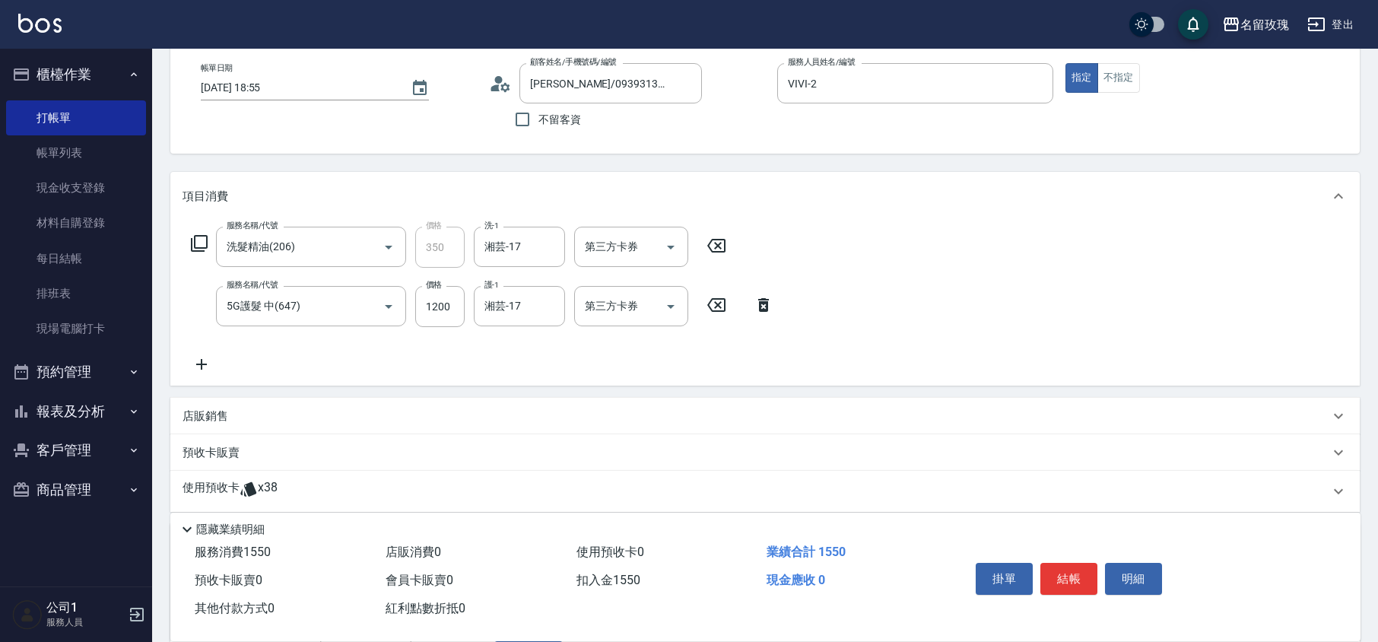
scroll to position [0, 0]
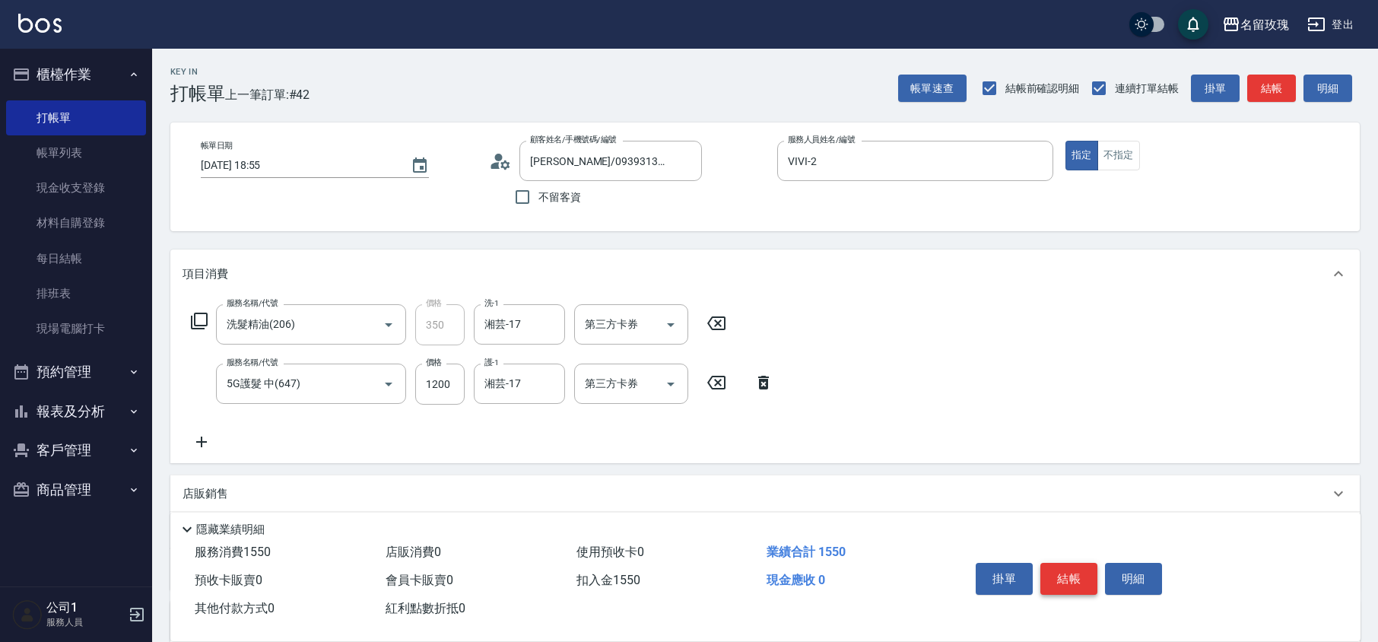
click at [1075, 566] on button "結帳" at bounding box center [1068, 579] width 57 height 32
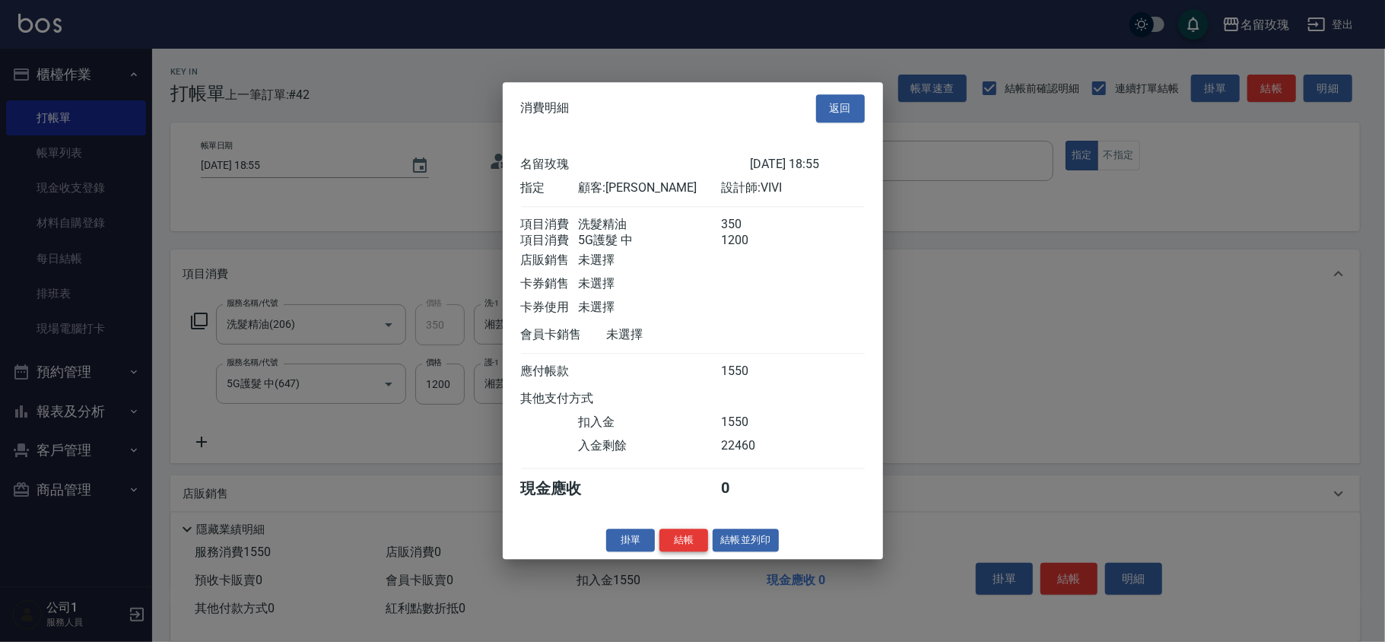
click at [689, 548] on button "結帳" at bounding box center [683, 541] width 49 height 24
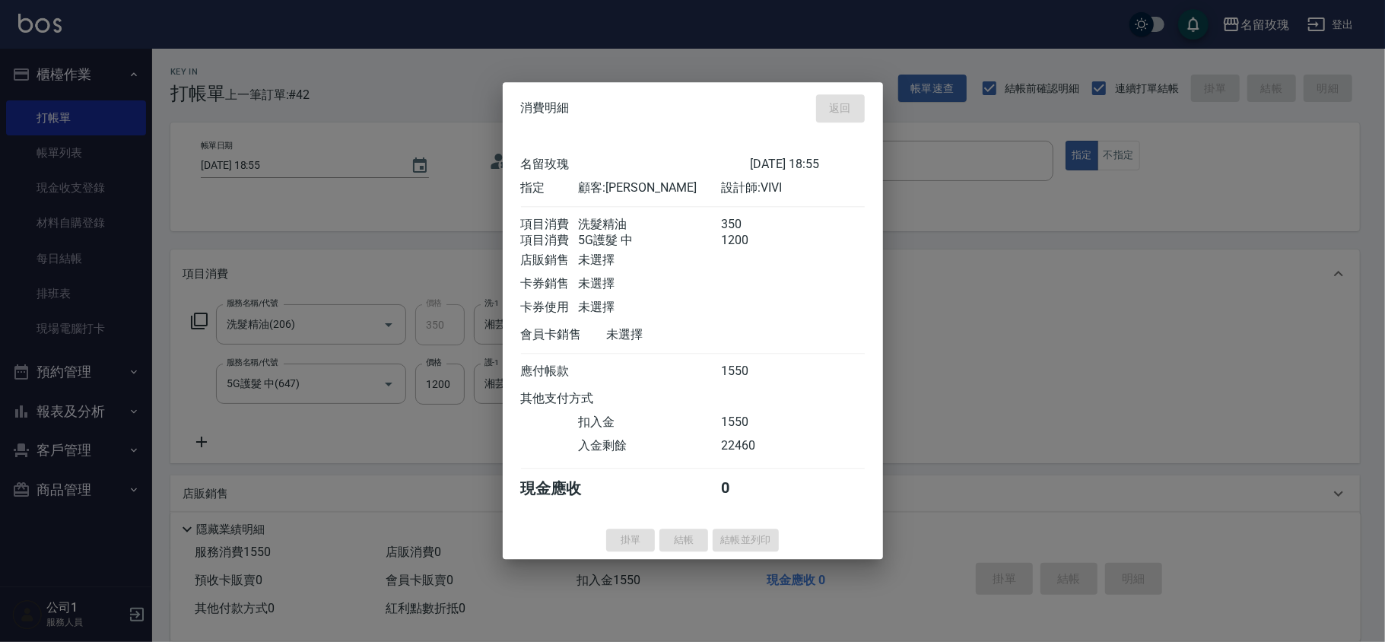
type input "[DATE] 18:56"
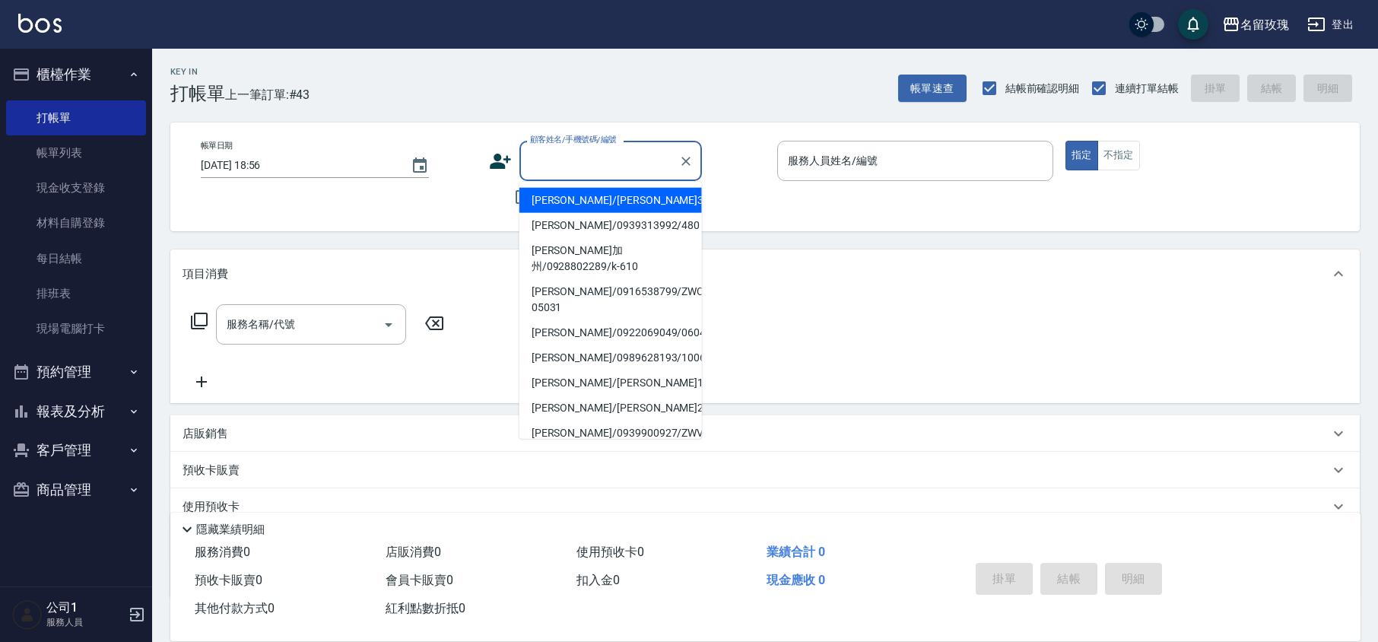
click at [548, 170] on input "顧客姓名/手機號碼/編號" at bounding box center [599, 161] width 146 height 27
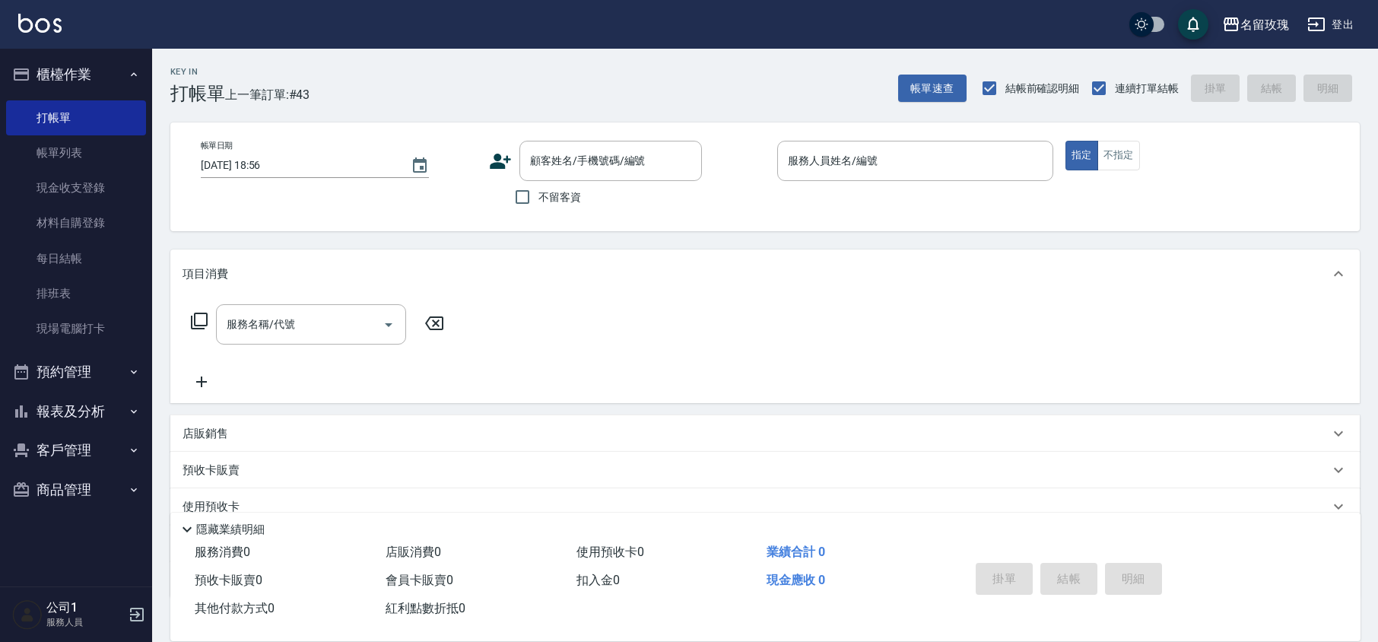
click at [485, 164] on div "帳單日期 [DATE] 18:56 顧客姓名/手機號碼/編號 顧客姓名/手機號碼/編號 不留客資 服務人員姓名/編號 服務人員姓名/編號 指定 不指定" at bounding box center [765, 177] width 1153 height 72
click at [503, 165] on icon at bounding box center [500, 161] width 21 height 15
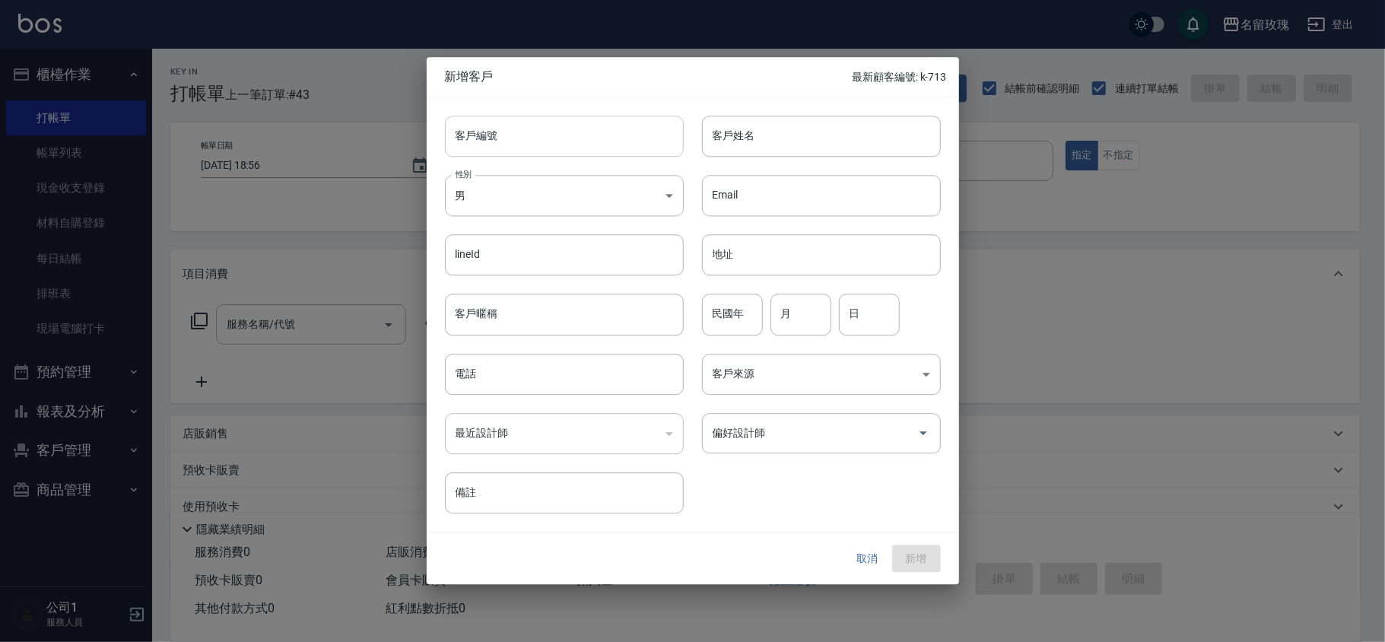
click at [560, 129] on input "客戶編號" at bounding box center [564, 136] width 239 height 41
type input "k-714"
type input "[PERSON_NAME]"
click at [479, 195] on body "名留玫瑰 登出 櫃檯作業 打帳單 帳單列表 現金收支登錄 材料自購登錄 每日結帳 排班表 現場電腦打卡 預約管理 預約管理 單日預約紀錄 單週預約紀錄 報表及…" at bounding box center [692, 370] width 1385 height 741
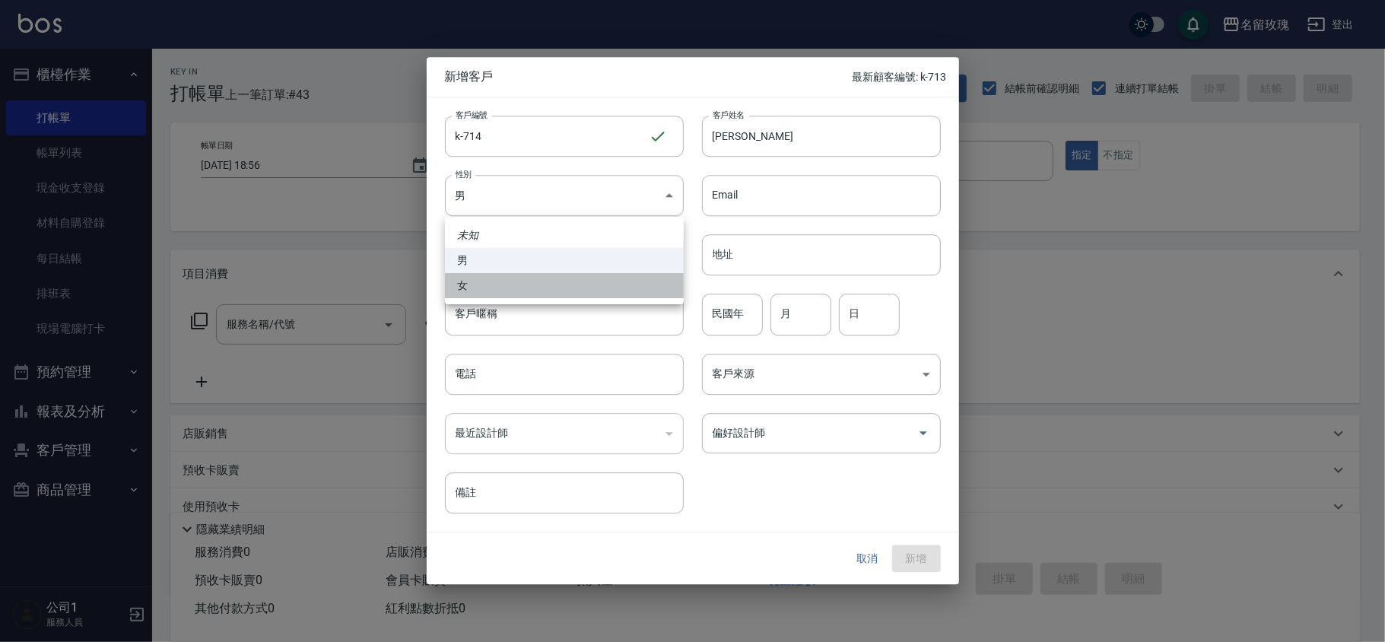
click at [473, 287] on li "女" at bounding box center [564, 285] width 239 height 25
type input "[DEMOGRAPHIC_DATA]"
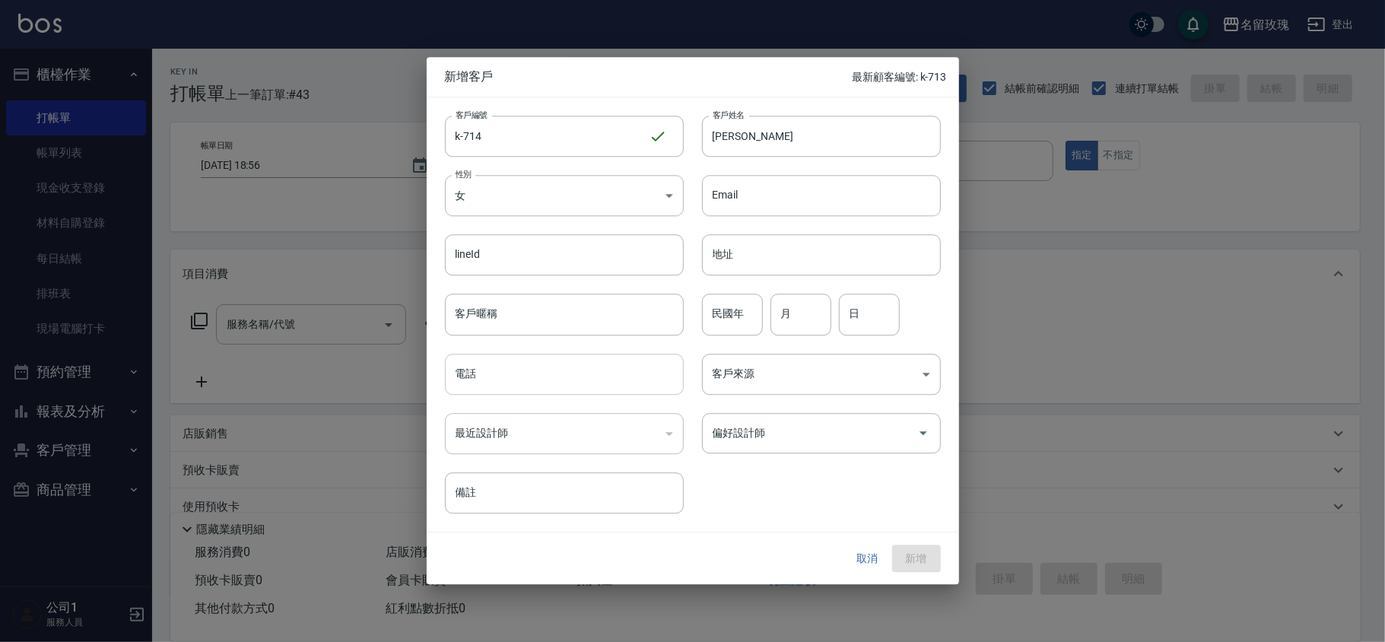
click at [531, 381] on input "電話" at bounding box center [564, 374] width 239 height 41
click at [765, 452] on div "偏好設計師" at bounding box center [821, 433] width 239 height 40
type input "0987391567"
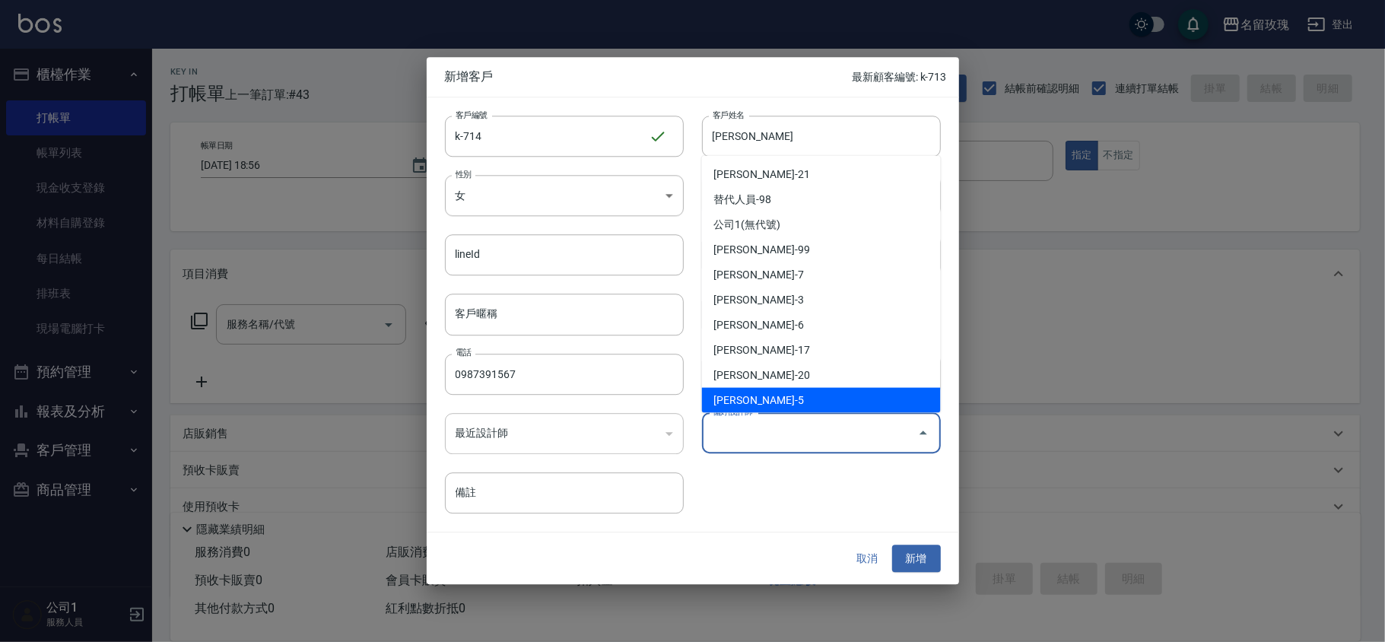
click at [770, 399] on li "[PERSON_NAME]-5" at bounding box center [821, 400] width 239 height 25
type input "[PERSON_NAME]"
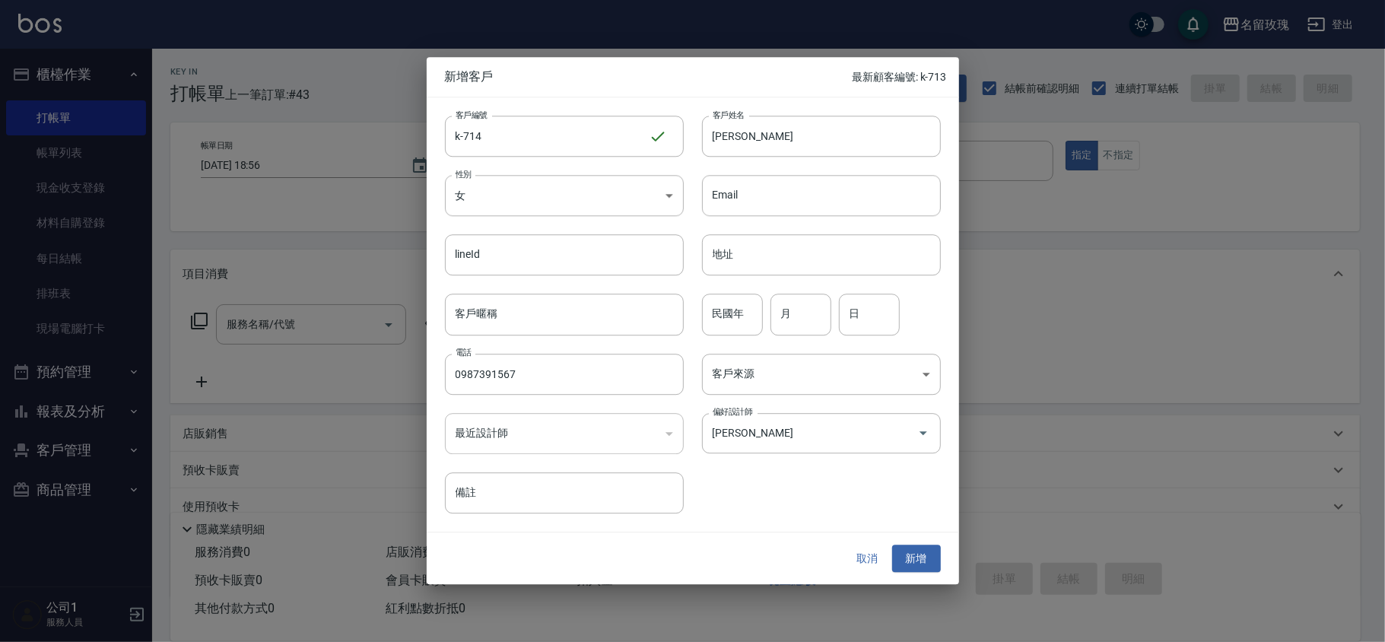
click at [771, 519] on div "客戶編號 k-714 ​ 客戶編號 客戶姓名 王[PERSON_NAME] 客戶姓名 性別 女 [DEMOGRAPHIC_DATA] 性別 Email Ema…" at bounding box center [693, 314] width 532 height 434
drag, startPoint x: 829, startPoint y: 132, endPoint x: 841, endPoint y: 135, distance: 12.7
click at [830, 132] on input "[PERSON_NAME]" at bounding box center [821, 136] width 239 height 41
type input "[PERSON_NAME]"
click at [925, 557] on button "新增" at bounding box center [916, 558] width 49 height 28
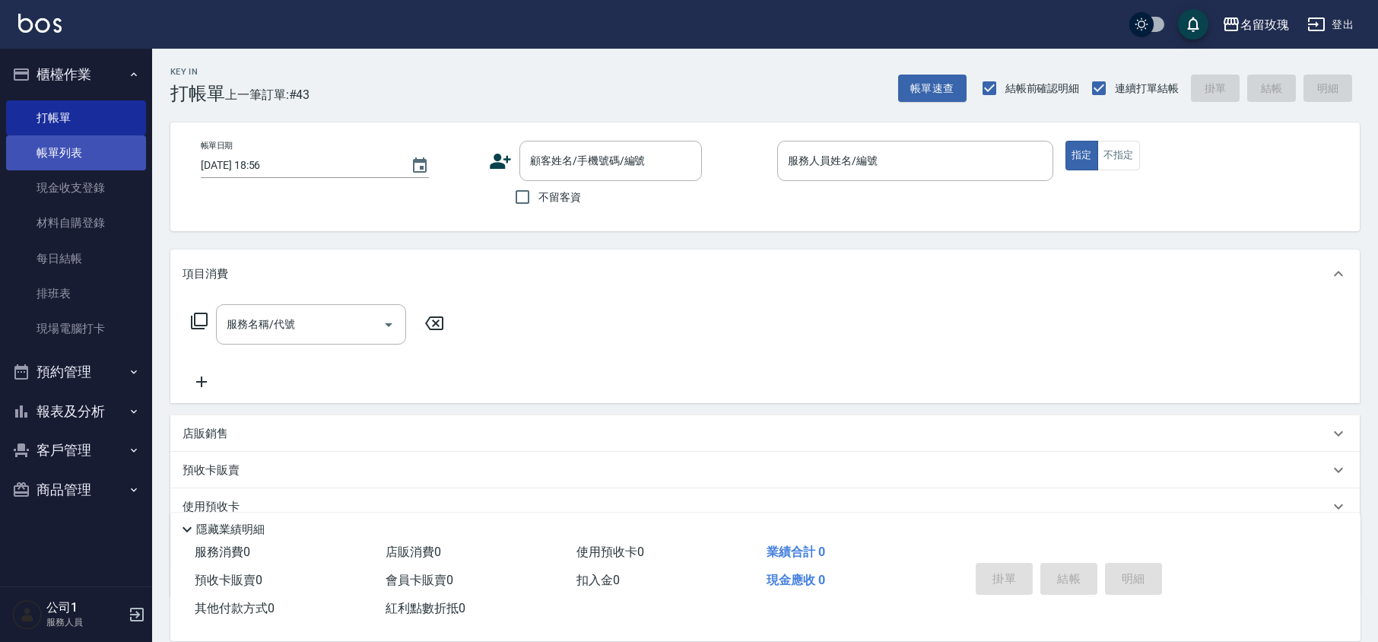
click at [99, 138] on link "帳單列表" at bounding box center [76, 152] width 140 height 35
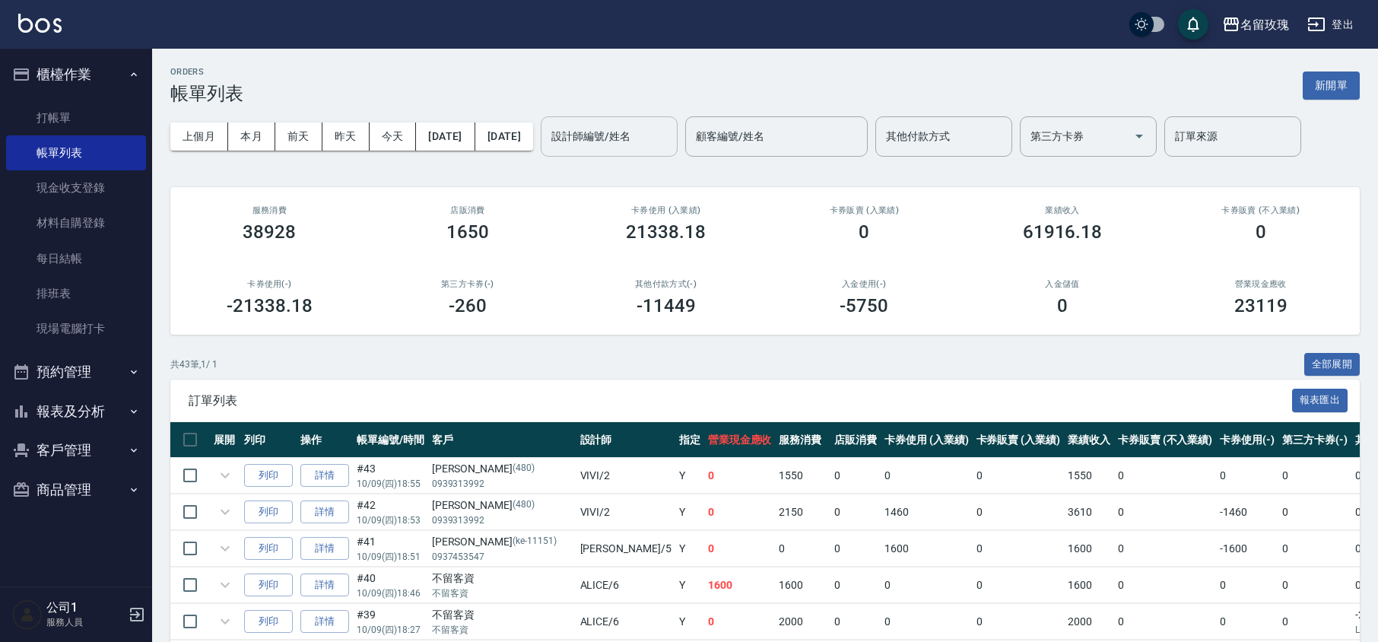
click at [658, 135] on div "設計師編號/姓名 設計師編號/姓名" at bounding box center [609, 136] width 137 height 40
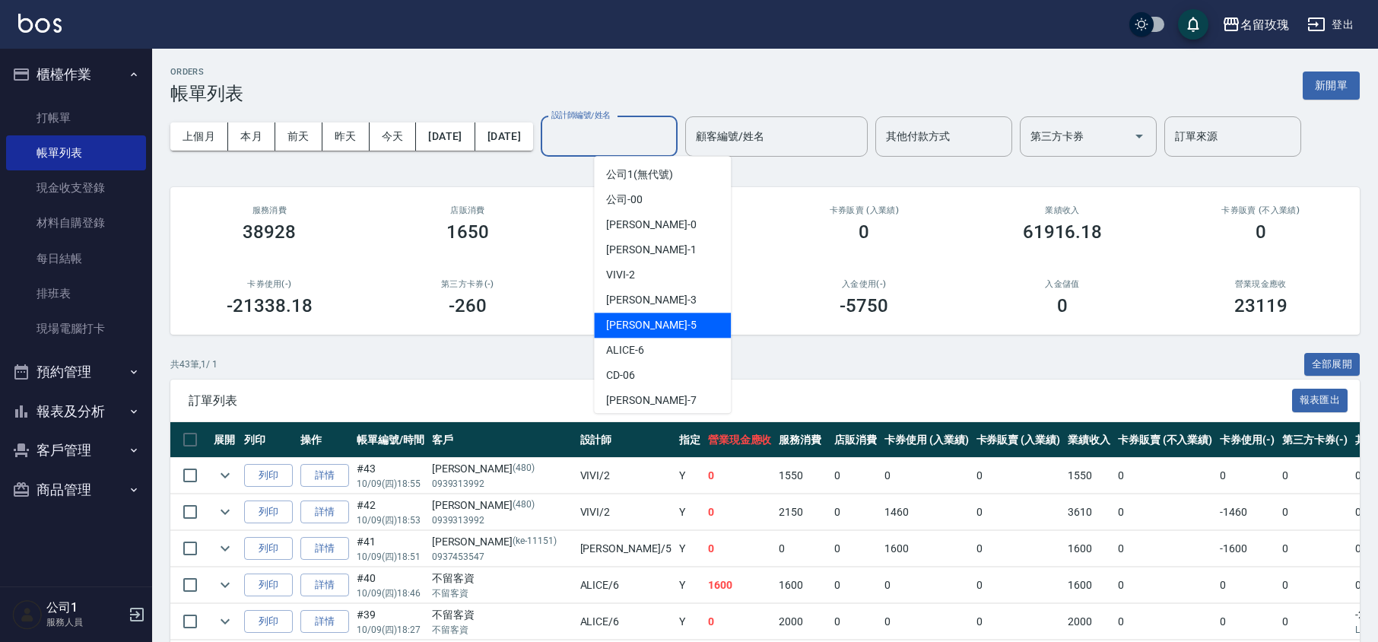
click at [640, 322] on span "KELLY -5" at bounding box center [651, 325] width 90 height 16
type input "[PERSON_NAME]-5"
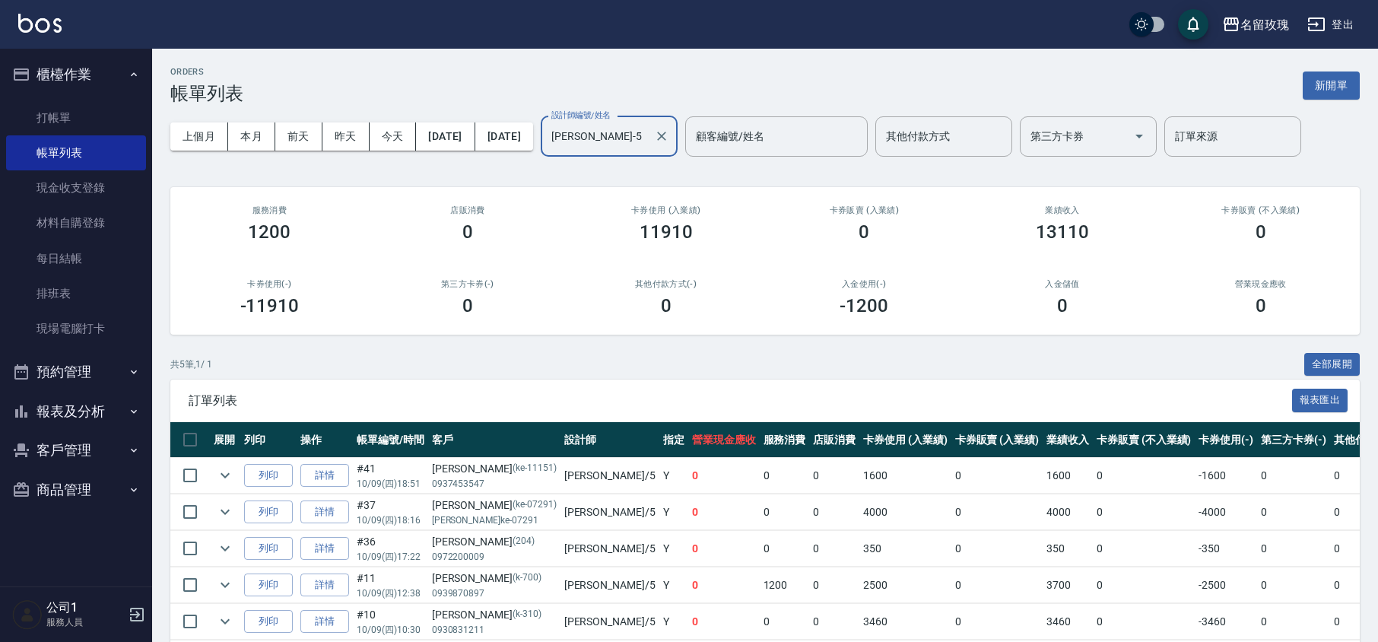
click at [56, 400] on button "報表及分析" at bounding box center [76, 412] width 140 height 40
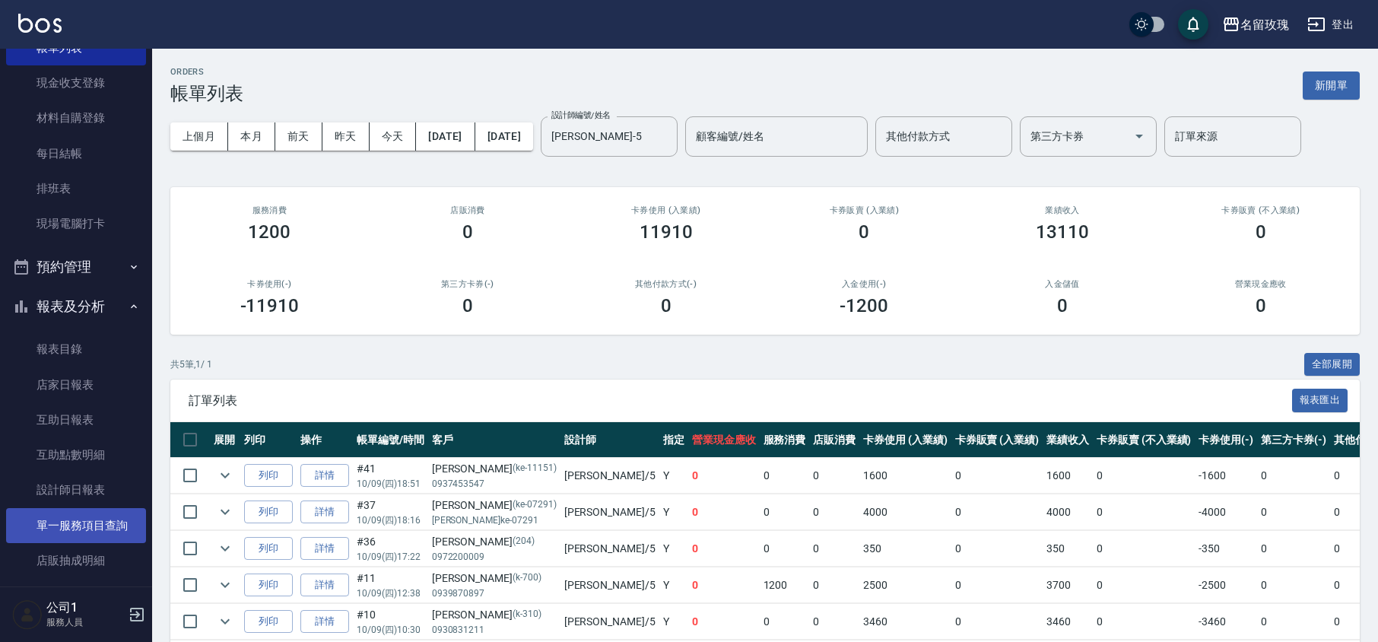
scroll to position [226, 0]
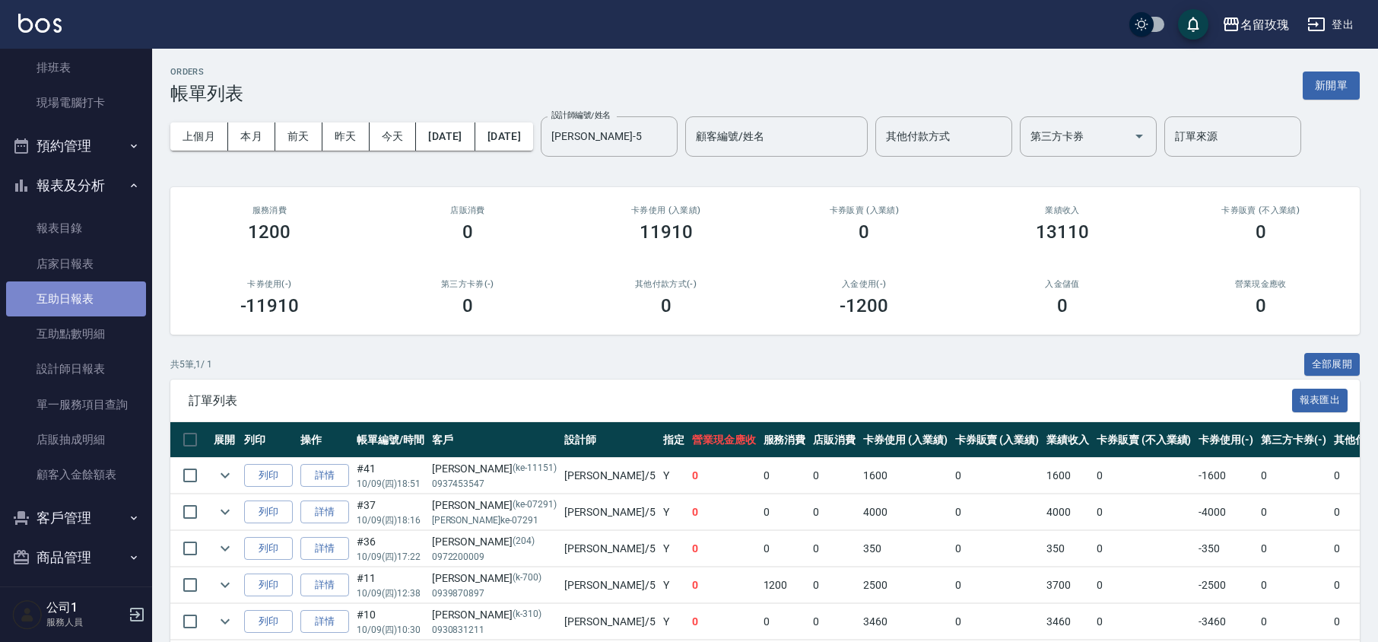
click at [93, 287] on link "互助日報表" at bounding box center [76, 298] width 140 height 35
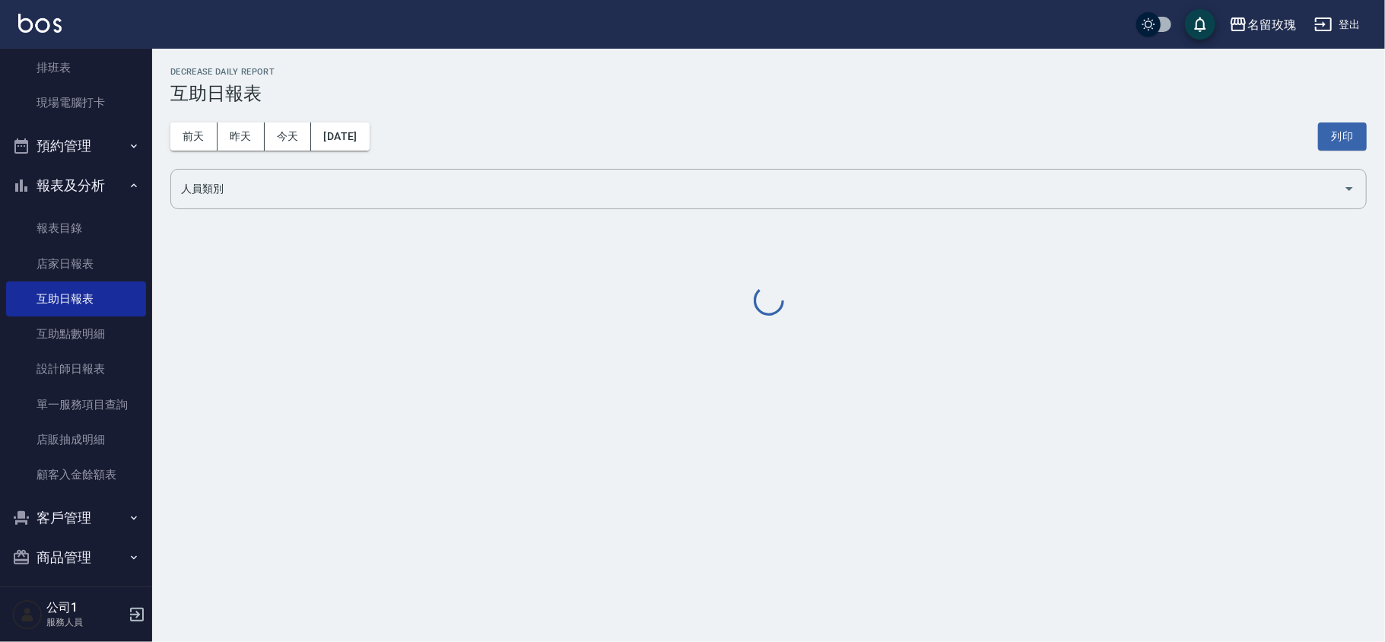
click at [618, 65] on div "名留玫瑰 [DATE] 互助日報表 列印時間： [DATE][PHONE_NUMBER]:02 Decrease Daily Report 互助日報表 [DA…" at bounding box center [768, 193] width 1233 height 288
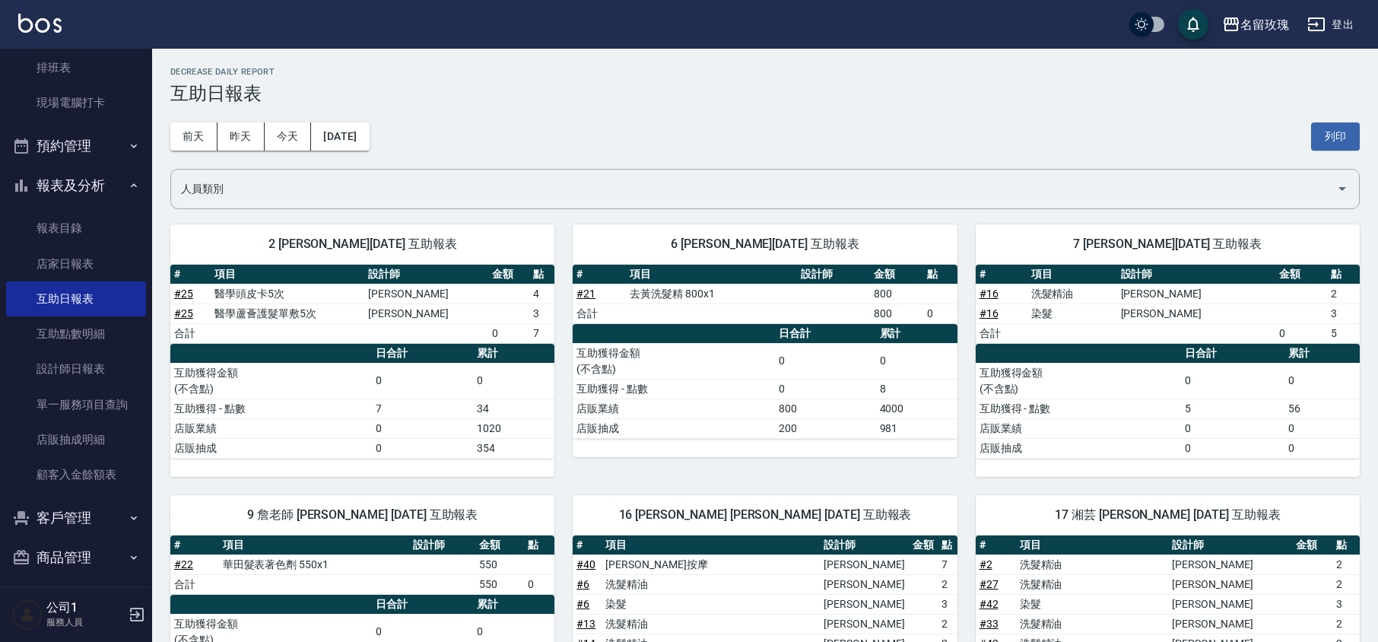
click at [606, 137] on div "[DATE] [DATE] [DATE] [DATE] 列印" at bounding box center [764, 136] width 1189 height 65
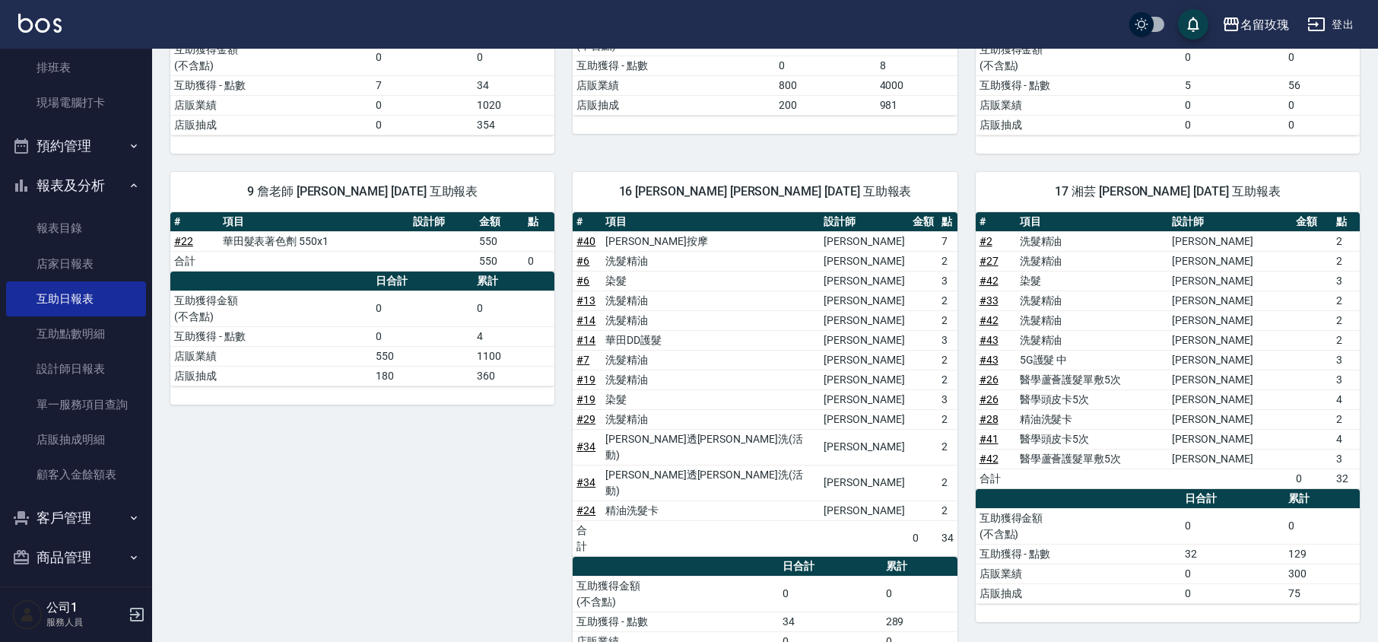
scroll to position [202, 0]
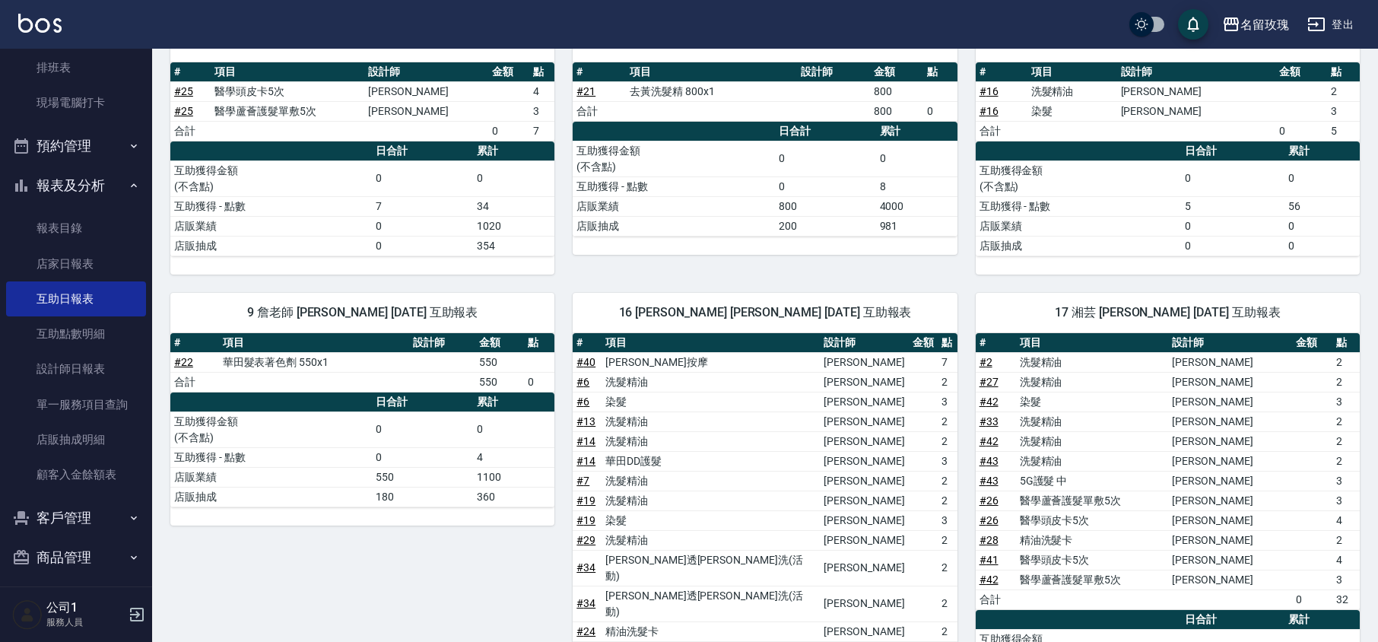
click at [28, 186] on icon "button" at bounding box center [21, 185] width 18 height 18
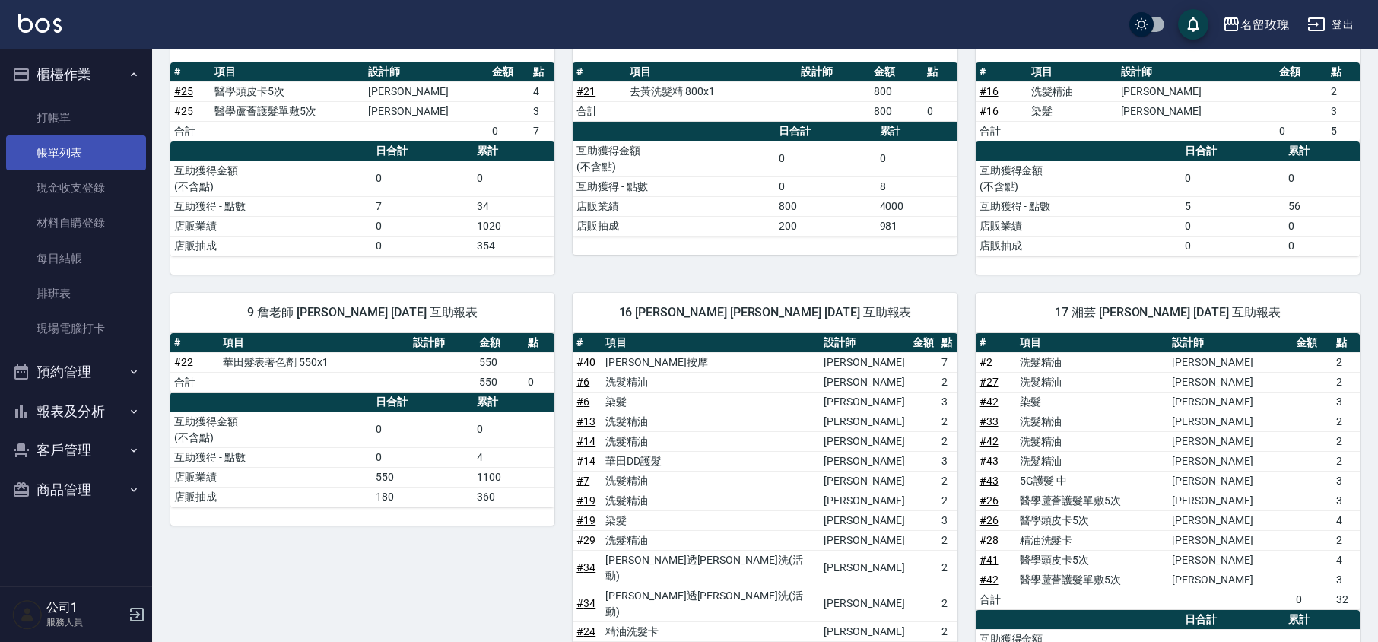
scroll to position [0, 0]
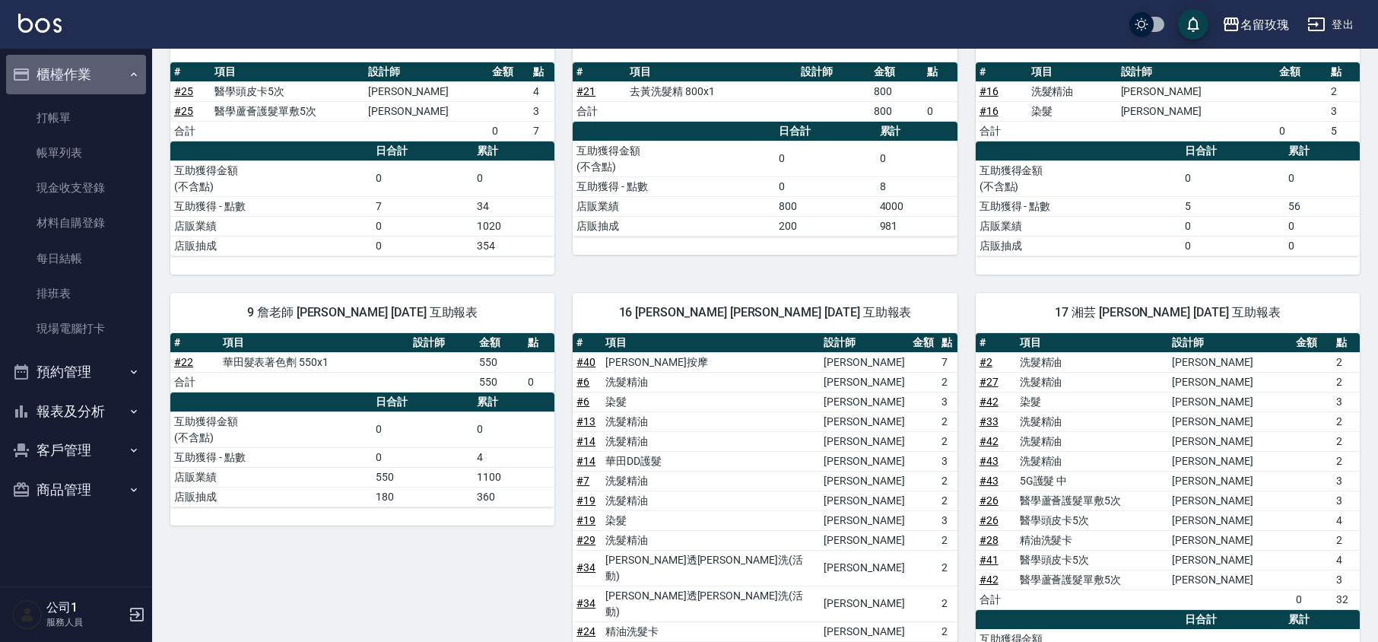
click at [78, 82] on button "櫃檯作業" at bounding box center [76, 75] width 140 height 40
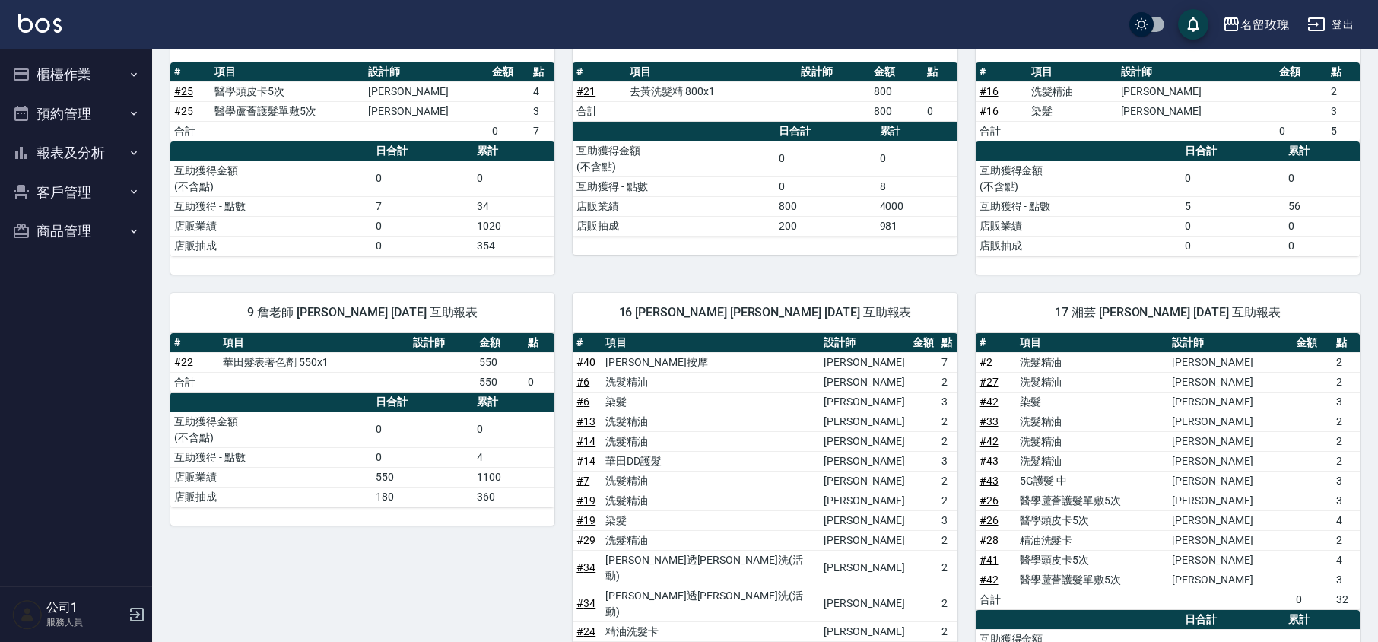
click at [88, 56] on button "櫃檯作業" at bounding box center [76, 75] width 140 height 40
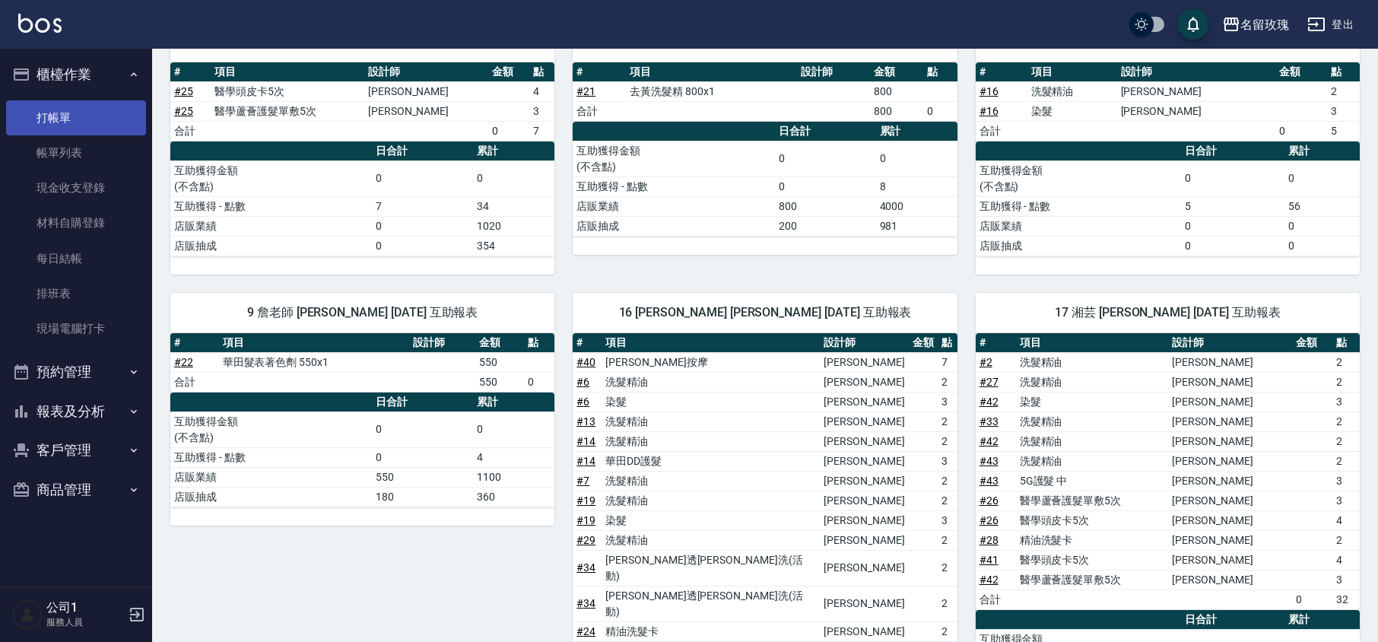
click at [67, 122] on link "打帳單" at bounding box center [76, 117] width 140 height 35
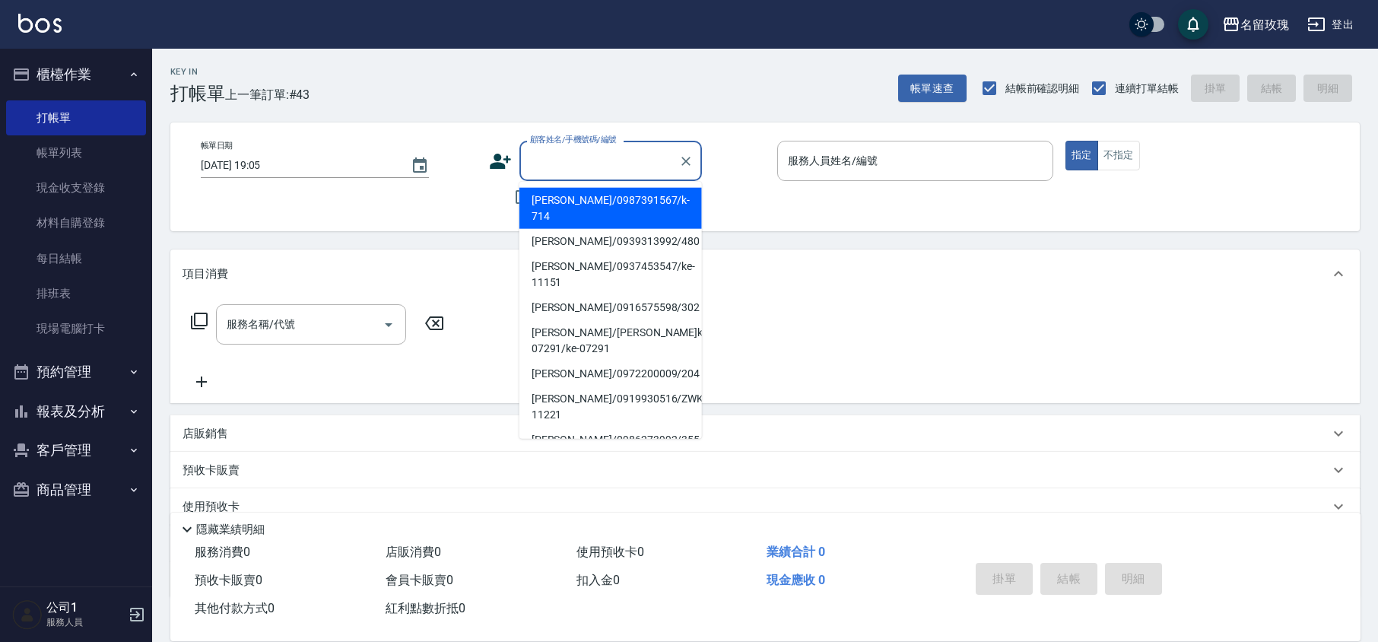
click at [616, 161] on input "顧客姓名/手機號碼/編號" at bounding box center [599, 161] width 146 height 27
click at [581, 198] on li "[PERSON_NAME]/0987391567/k-714" at bounding box center [610, 208] width 183 height 41
type input "[PERSON_NAME]/0987391567/k-714"
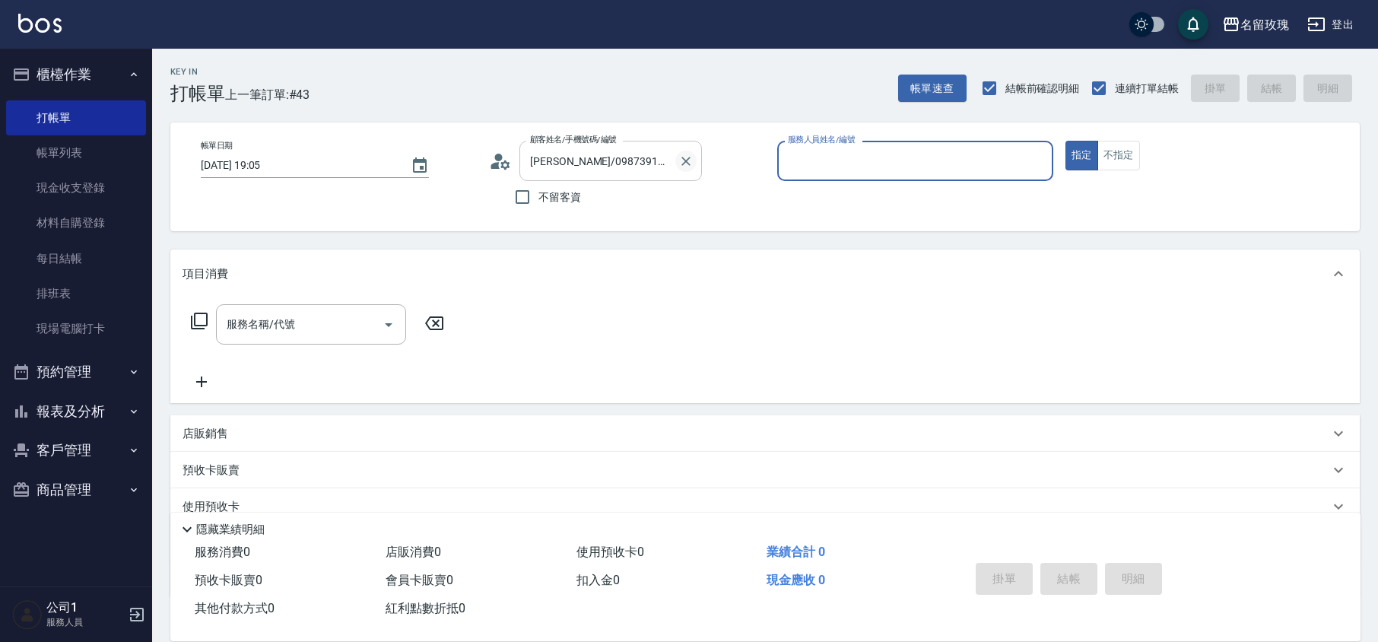
type input "[PERSON_NAME]-5"
click at [286, 335] on input "服務名稱/代號" at bounding box center [300, 324] width 154 height 27
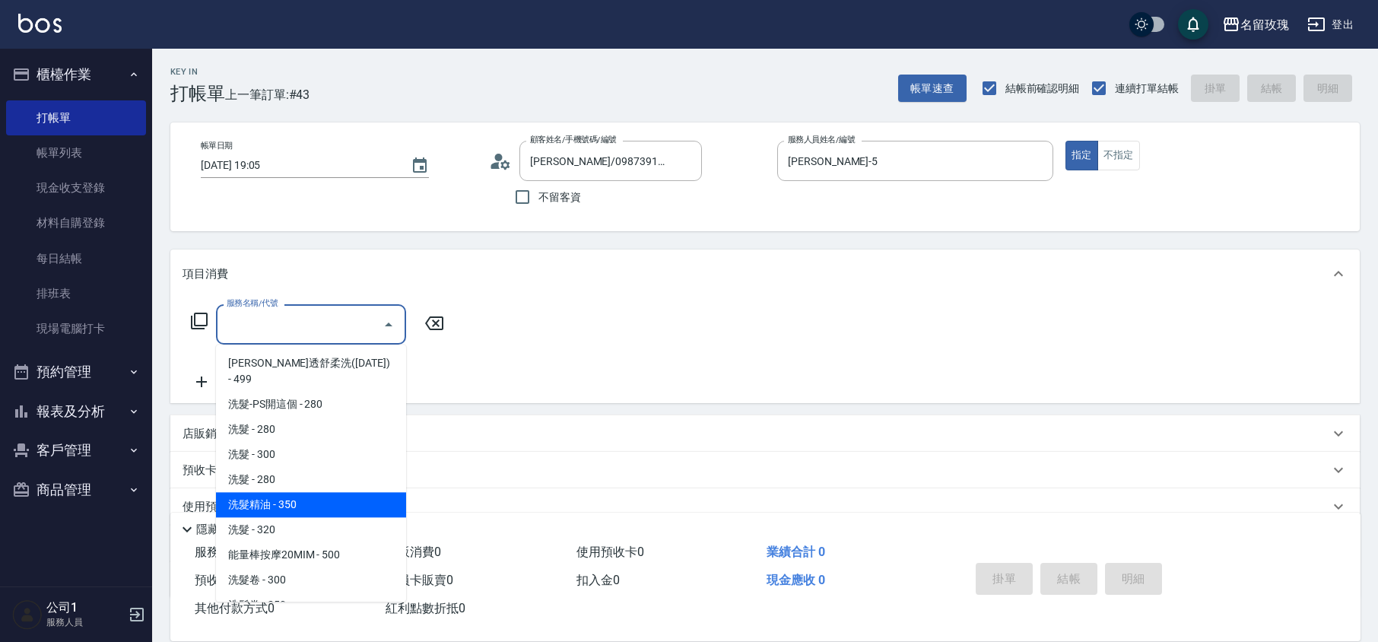
click at [275, 492] on span "洗髮精油 - 350" at bounding box center [311, 504] width 190 height 25
type input "洗髮精油(206)"
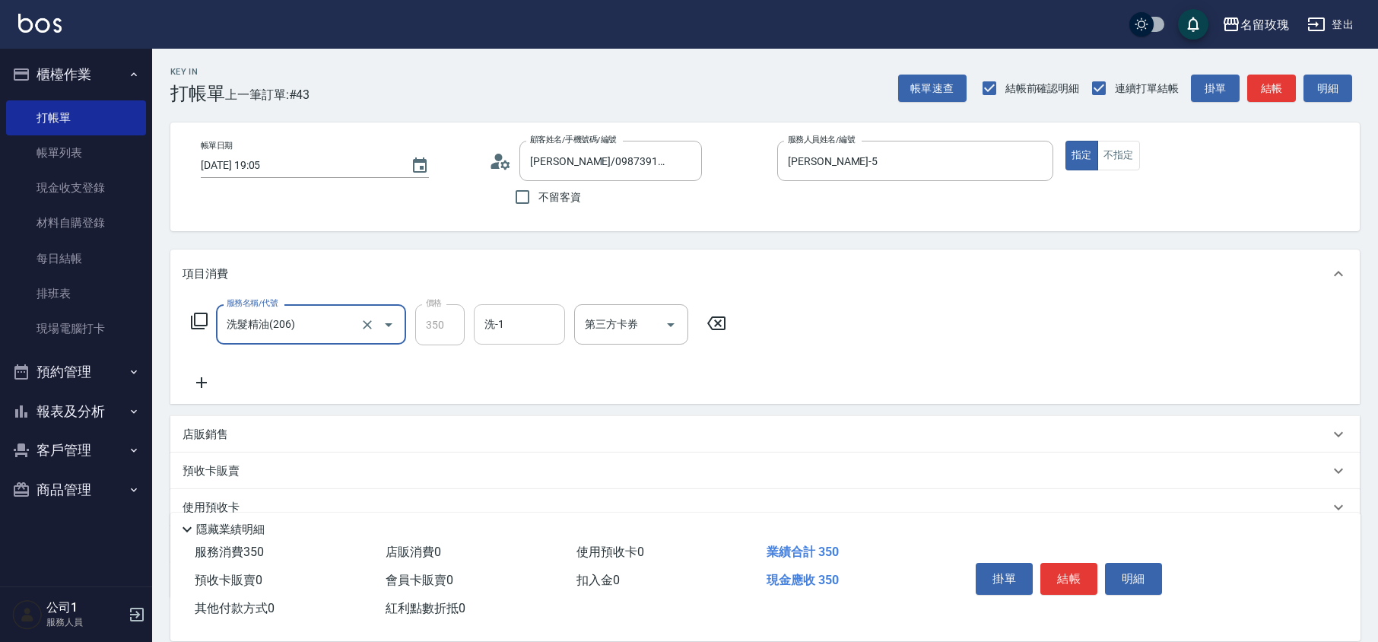
click at [491, 332] on input "洗-1" at bounding box center [520, 324] width 78 height 27
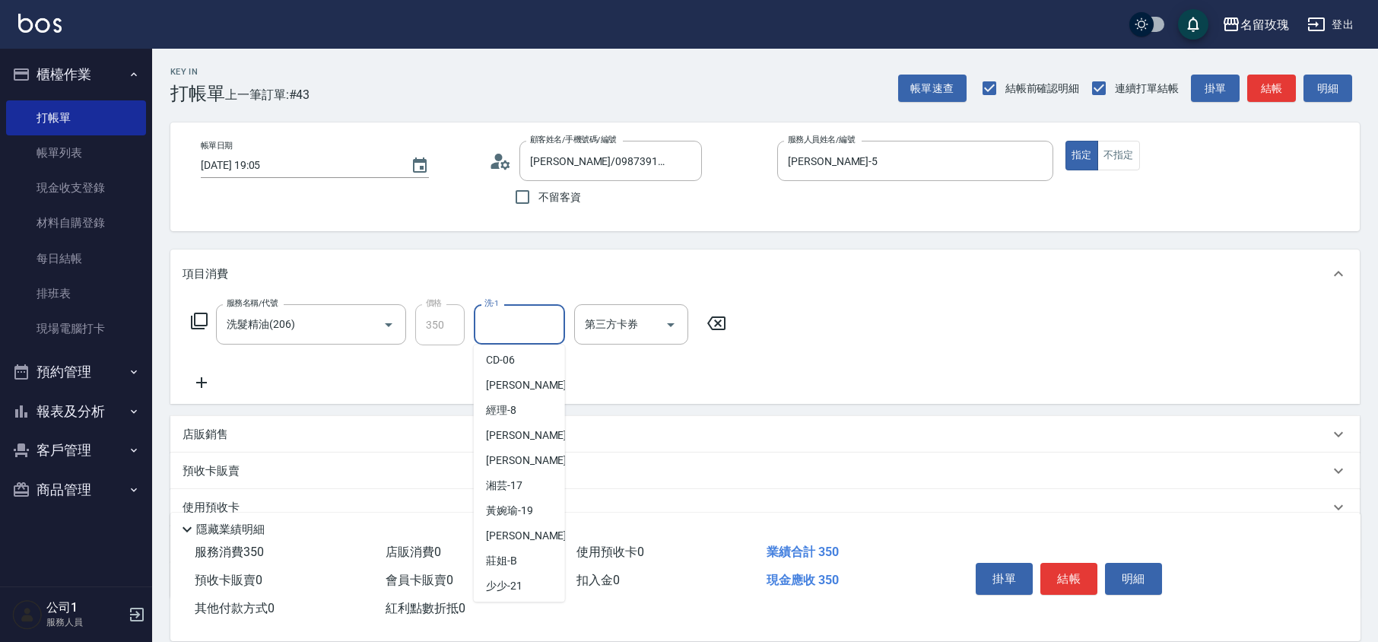
scroll to position [299, 0]
click at [528, 525] on div "汝 -30" at bounding box center [519, 532] width 91 height 25
type input "汝-30"
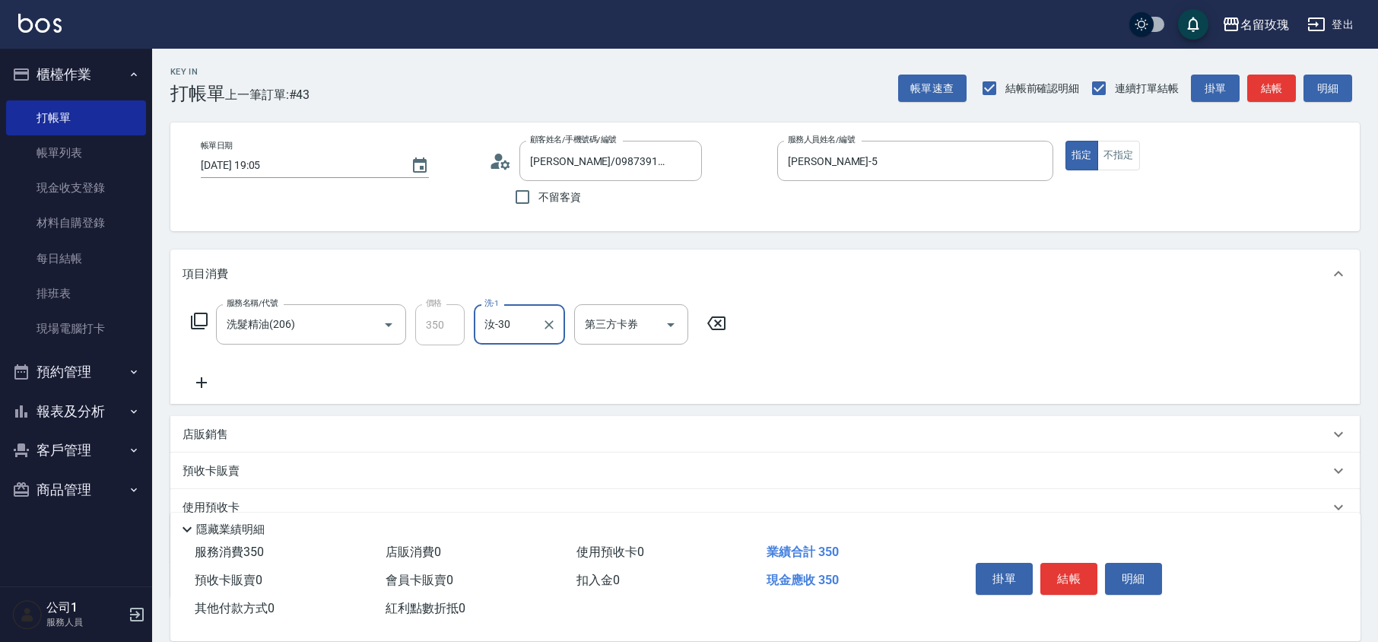
click at [198, 325] on icon at bounding box center [199, 321] width 17 height 17
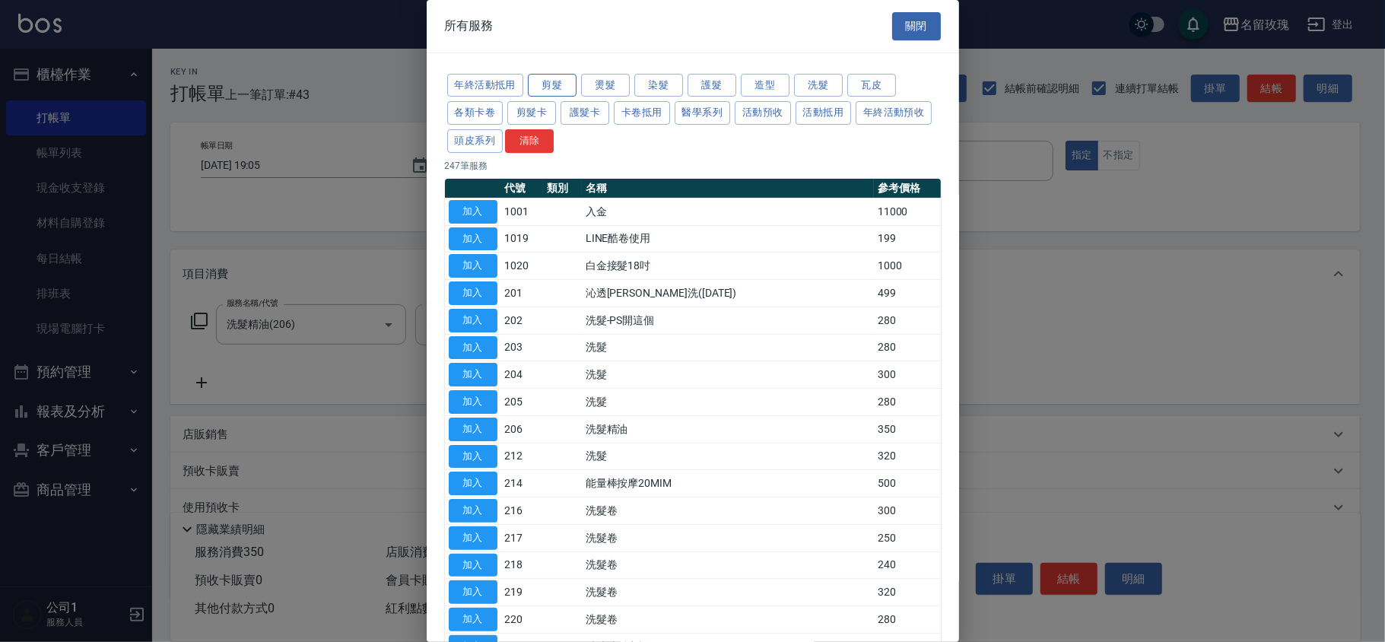
click at [545, 80] on button "剪髮" at bounding box center [552, 86] width 49 height 24
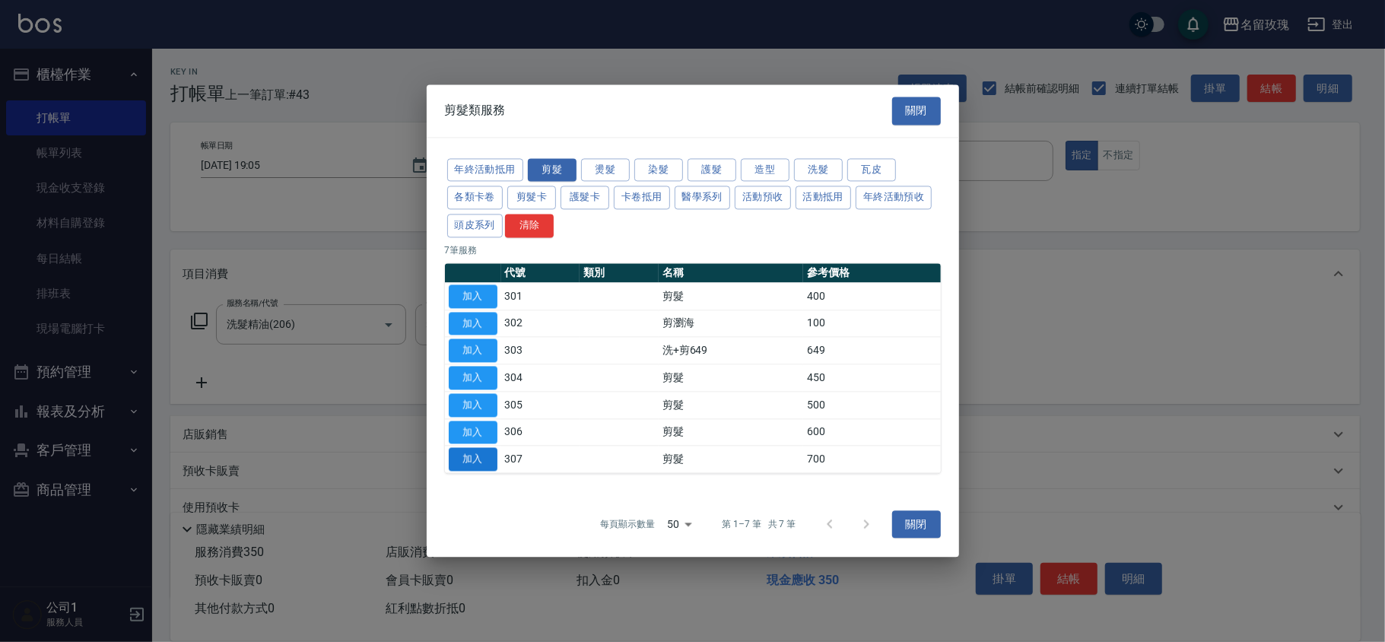
click at [481, 457] on button "加入" at bounding box center [473, 460] width 49 height 24
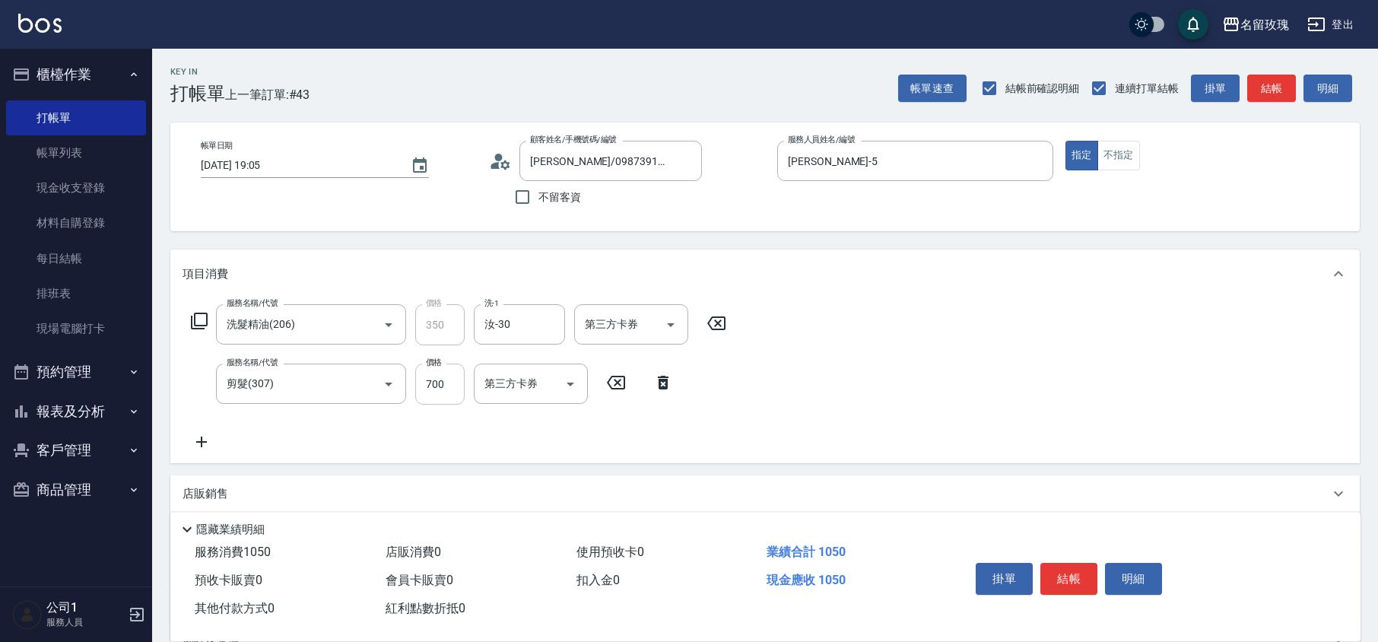
click at [440, 385] on input "700" at bounding box center [439, 384] width 49 height 41
type input "650"
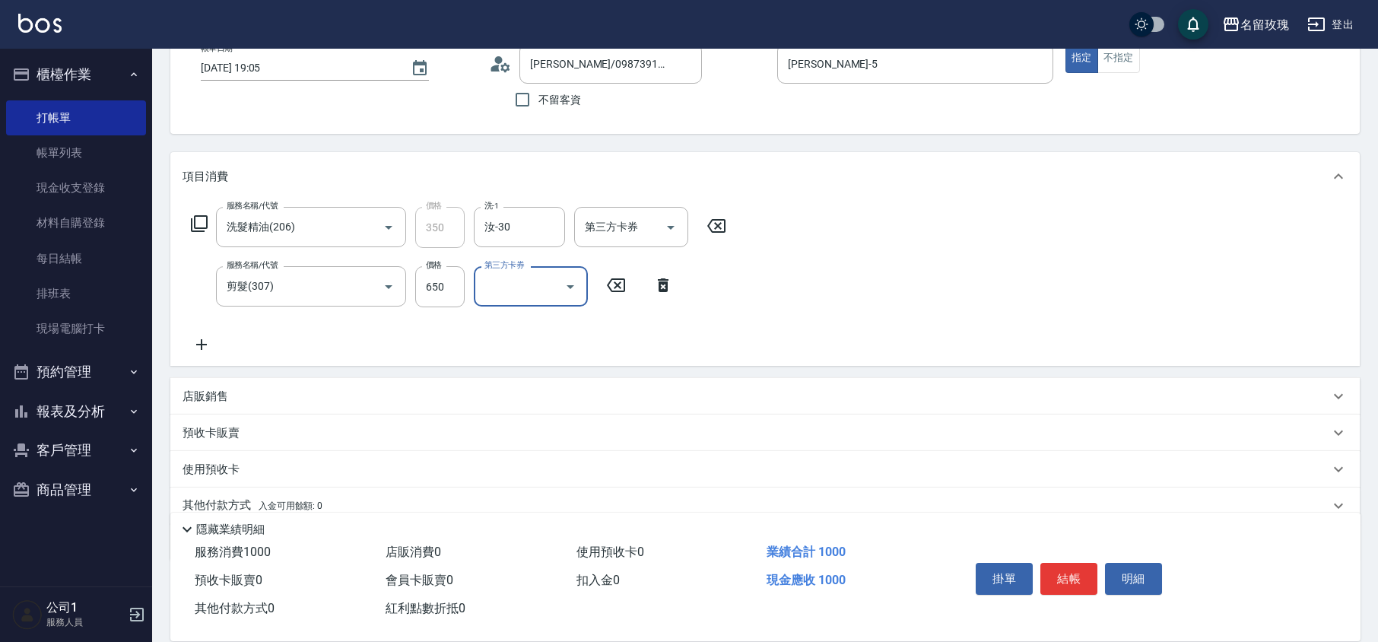
scroll to position [159, 0]
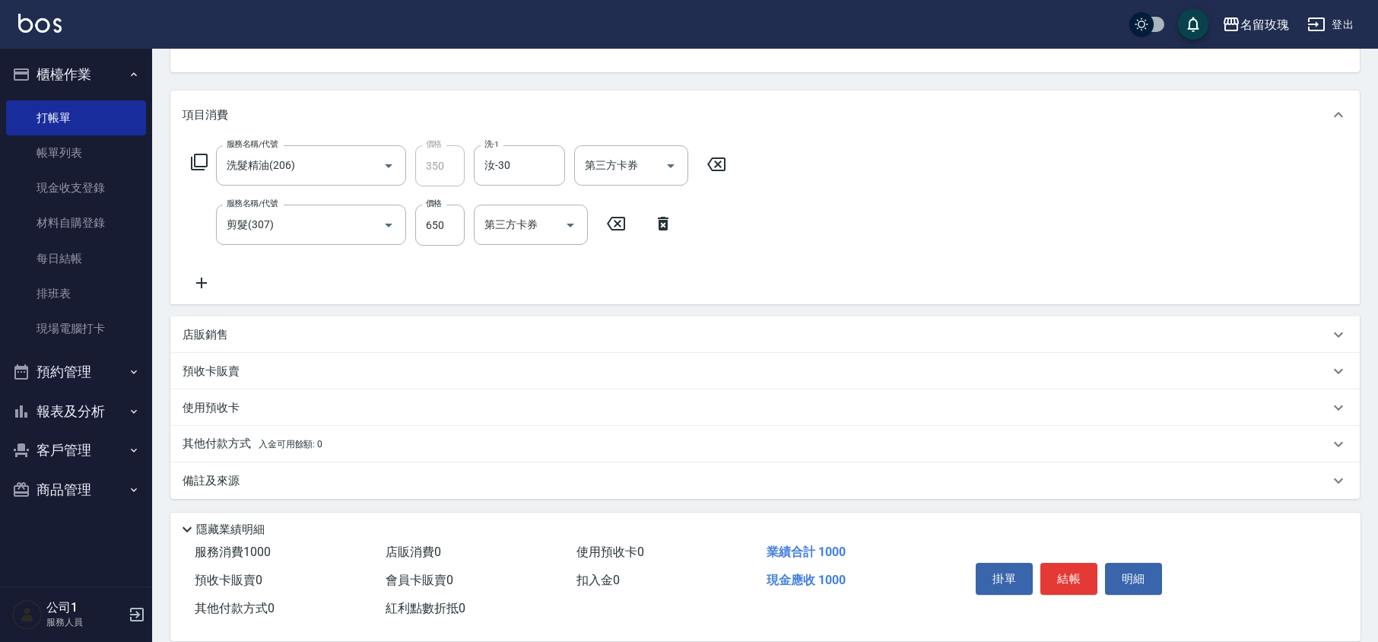
click at [208, 412] on p "使用預收卡" at bounding box center [211, 408] width 57 height 16
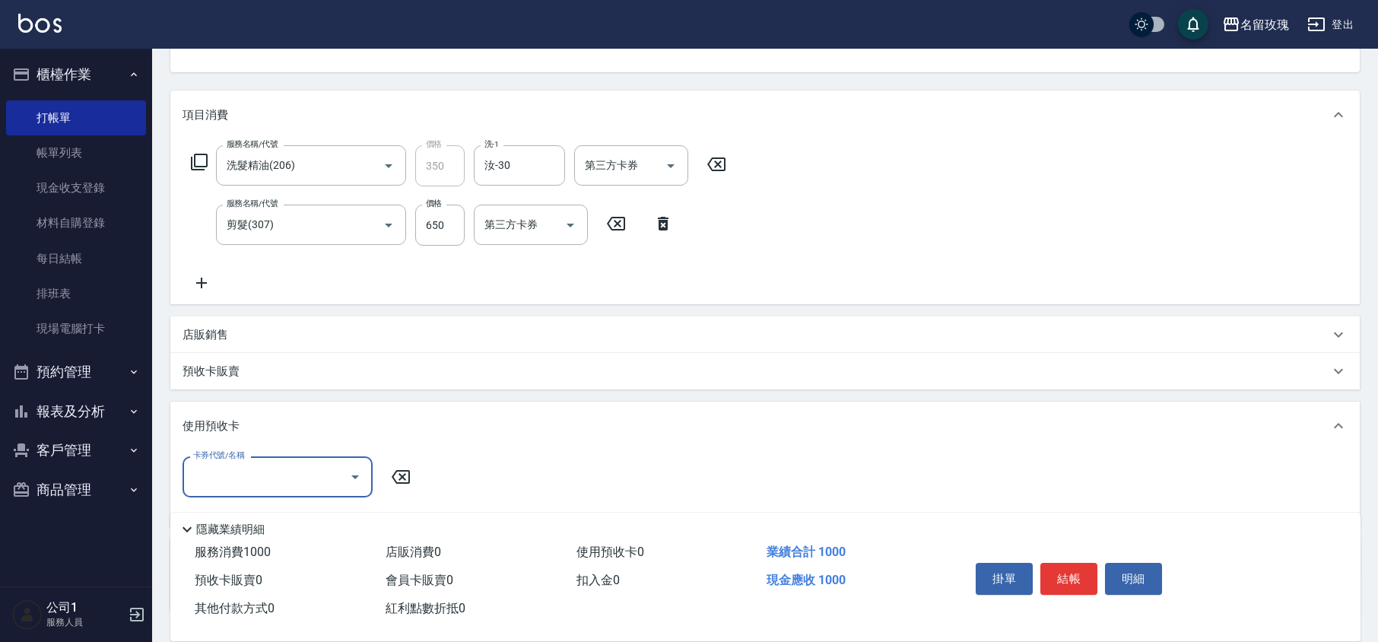
scroll to position [0, 0]
click at [208, 411] on div "使用預收卡" at bounding box center [764, 426] width 1189 height 49
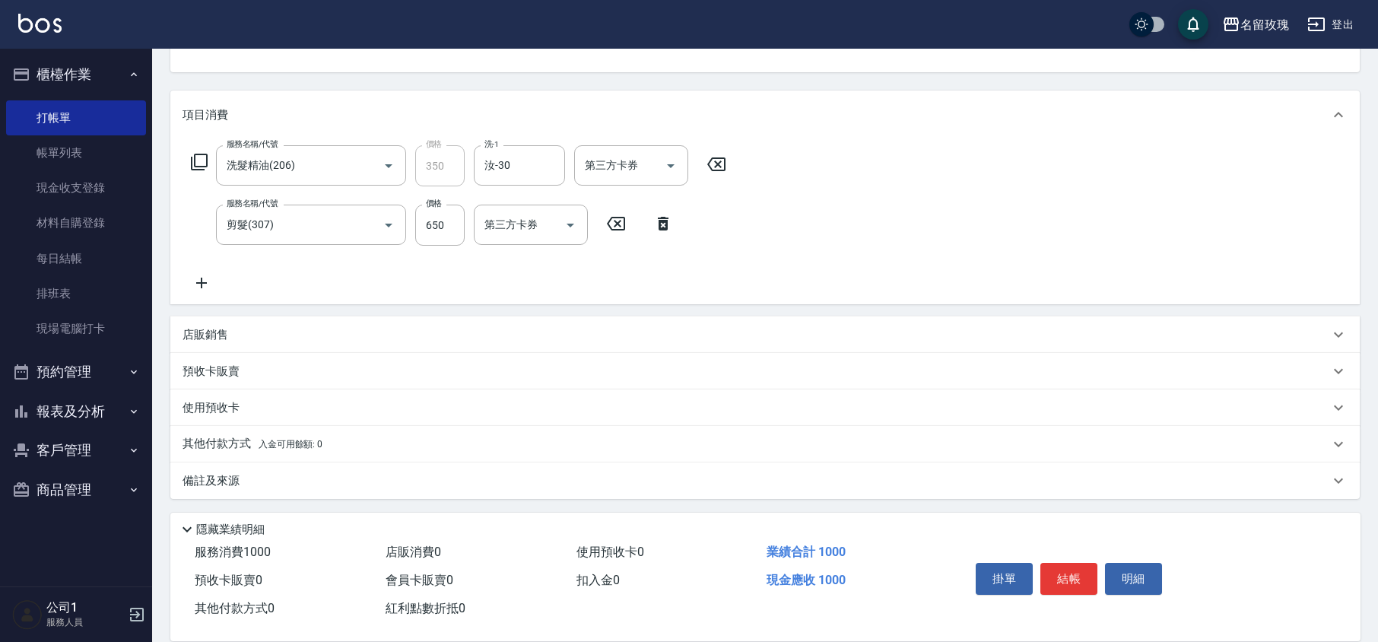
click at [202, 447] on p "其他付款方式 入金可用餘額: 0" at bounding box center [253, 444] width 140 height 17
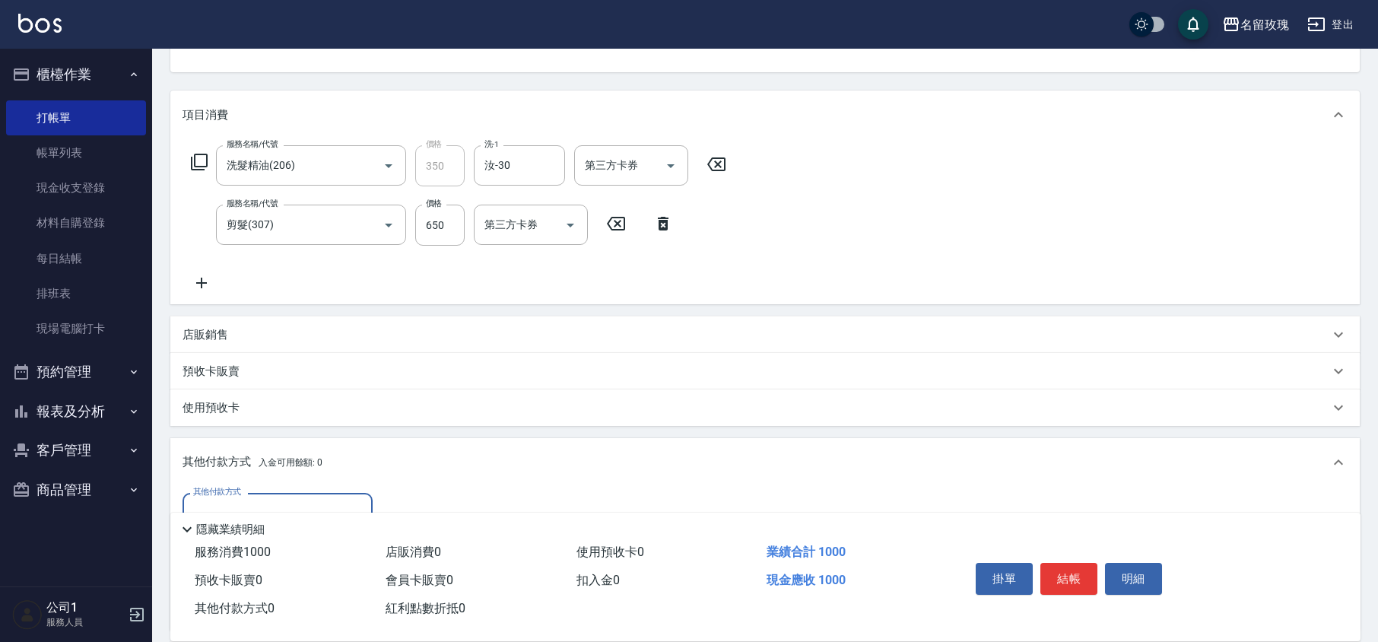
scroll to position [338, 0]
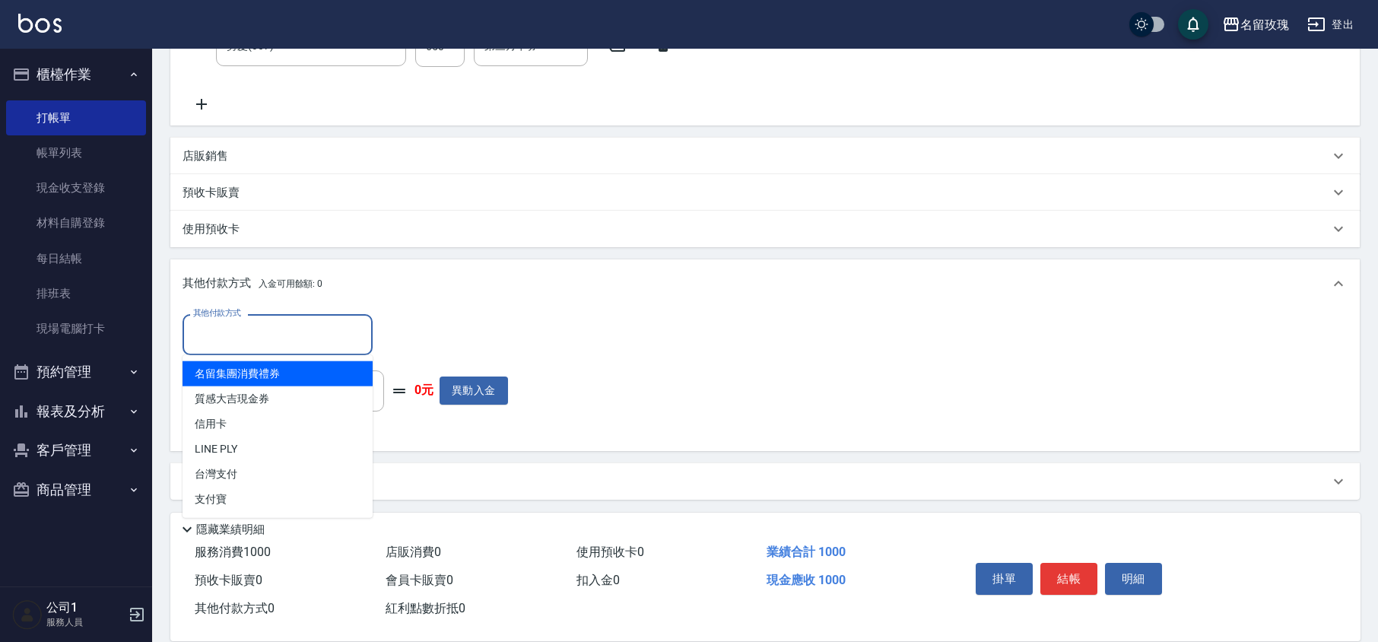
click at [217, 321] on input "其他付款方式" at bounding box center [277, 334] width 176 height 27
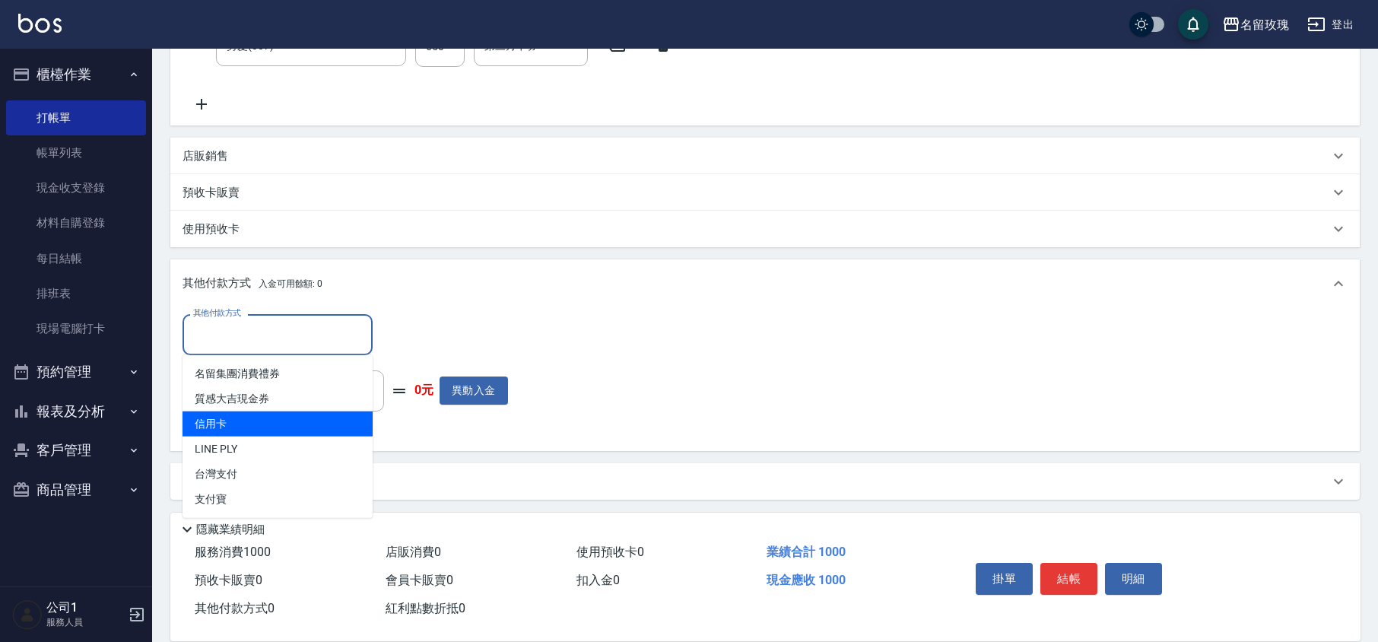
click at [234, 414] on span "信用卡" at bounding box center [278, 423] width 190 height 25
type input "信用卡"
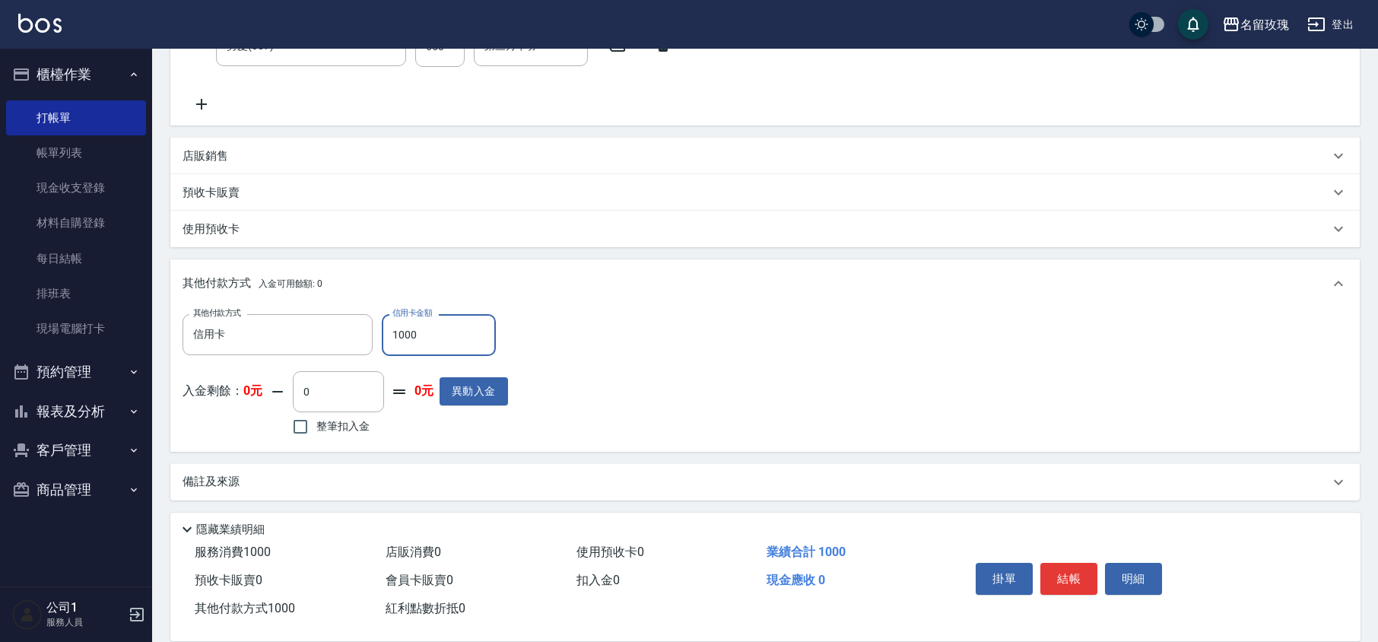
type input "1000"
click at [715, 402] on div "其他付款方式 信用卡 其他付款方式 信用卡金額 1000 信用卡金額 入金剩餘： 0元 0 ​ 整筆扣入金 0元 異動入金" at bounding box center [765, 376] width 1165 height 125
type input "[DATE] 19:07"
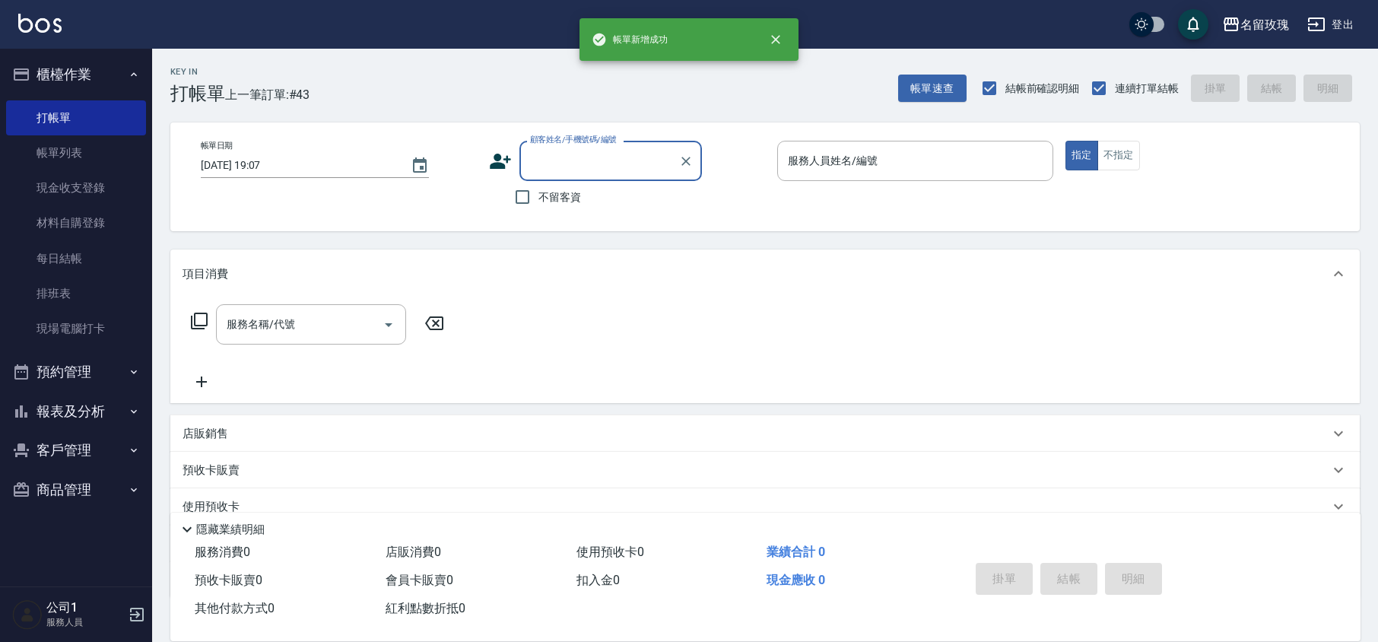
scroll to position [0, 0]
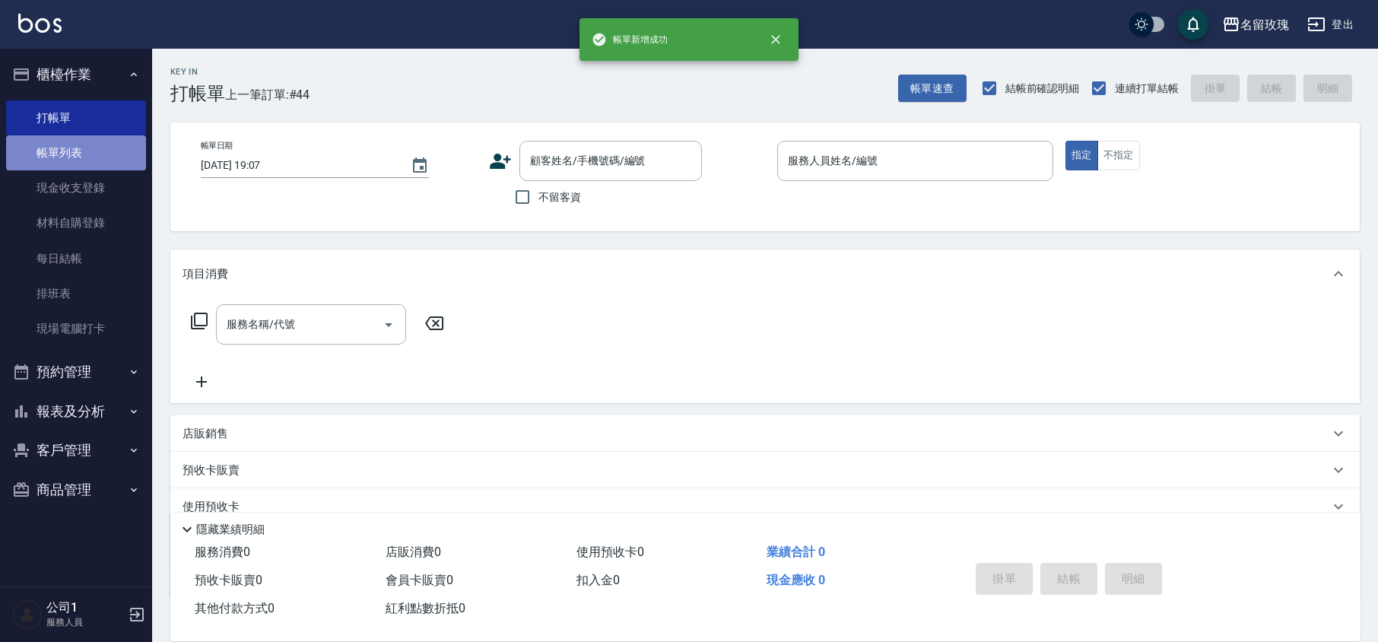
click at [84, 156] on link "帳單列表" at bounding box center [76, 152] width 140 height 35
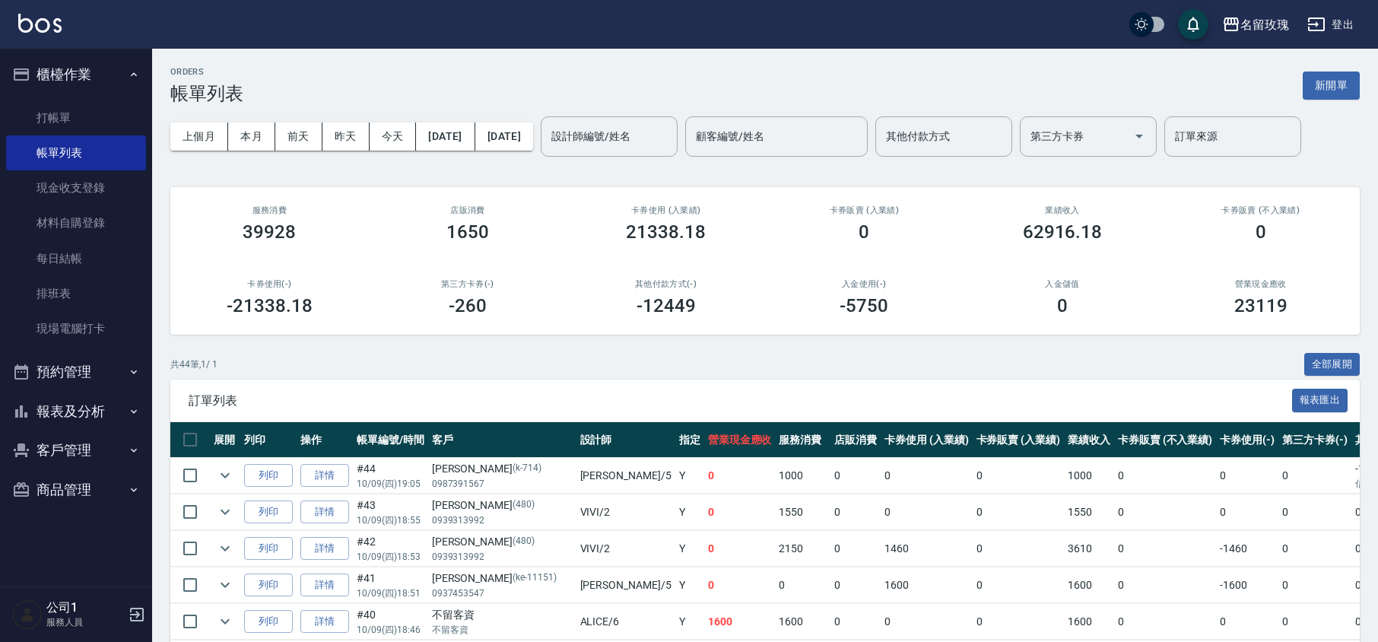
click at [338, 475] on link "詳情" at bounding box center [324, 476] width 49 height 24
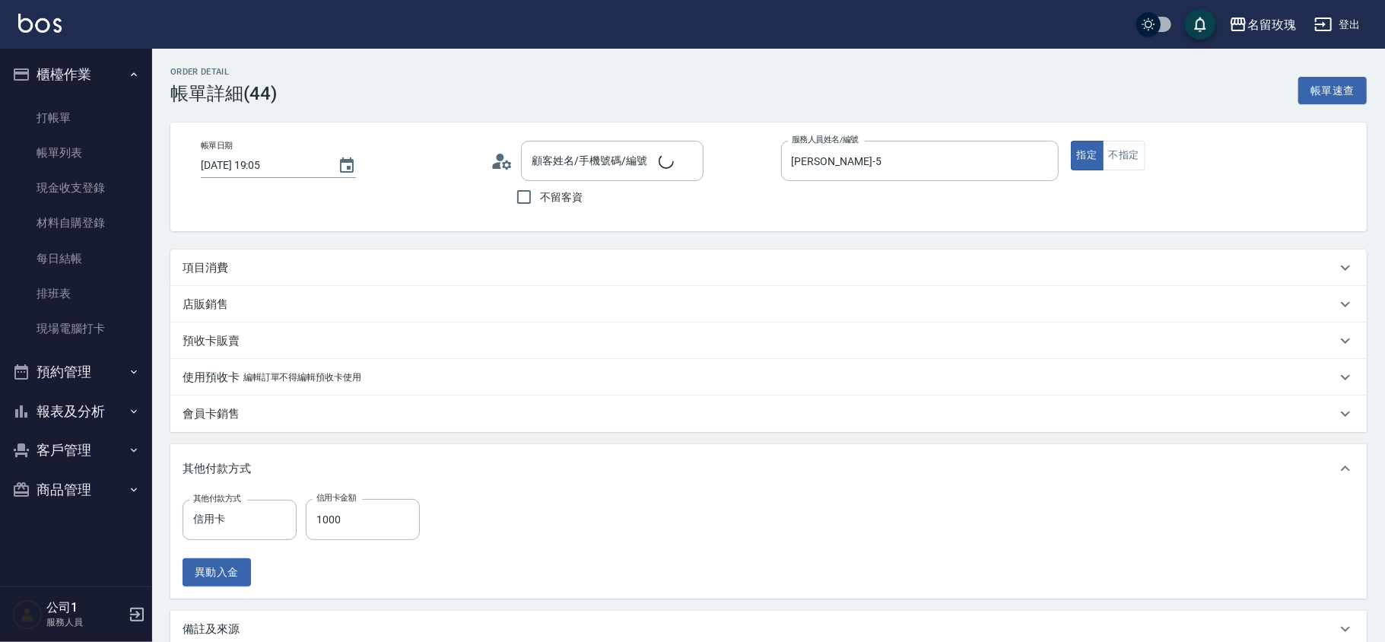
type input "[DATE] 19:05"
type input "[PERSON_NAME]-5"
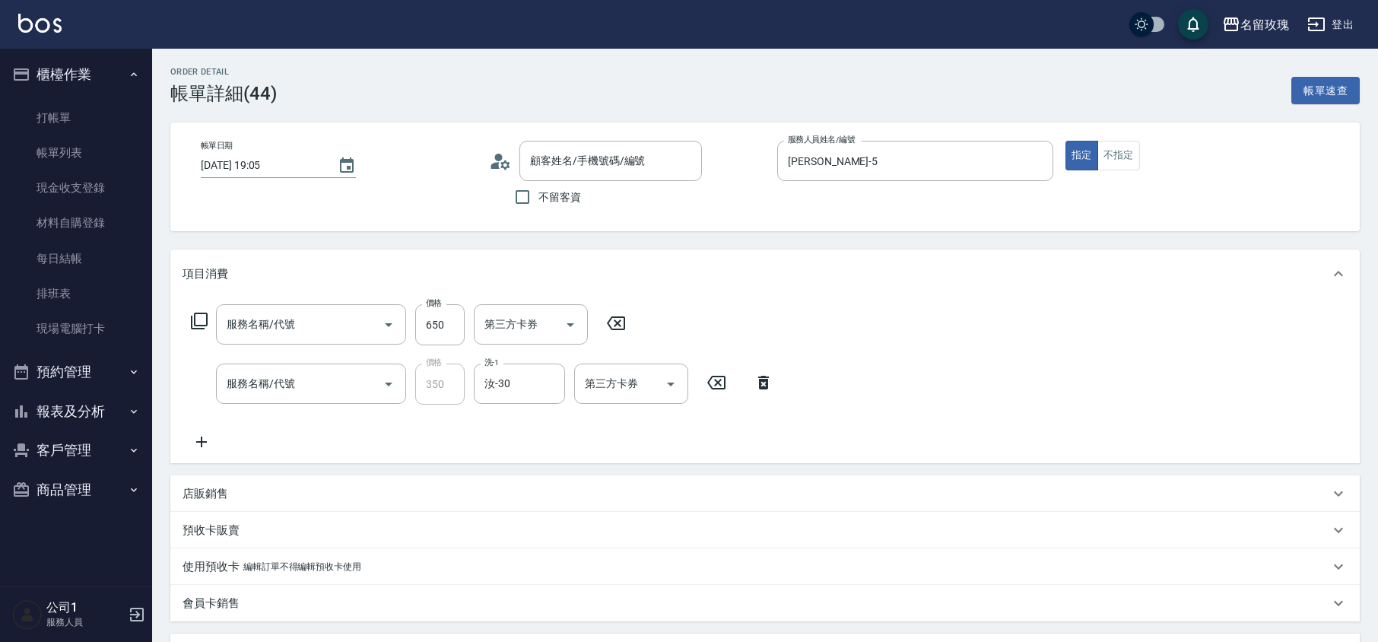
type input "[PERSON_NAME]/0987391567/k-714"
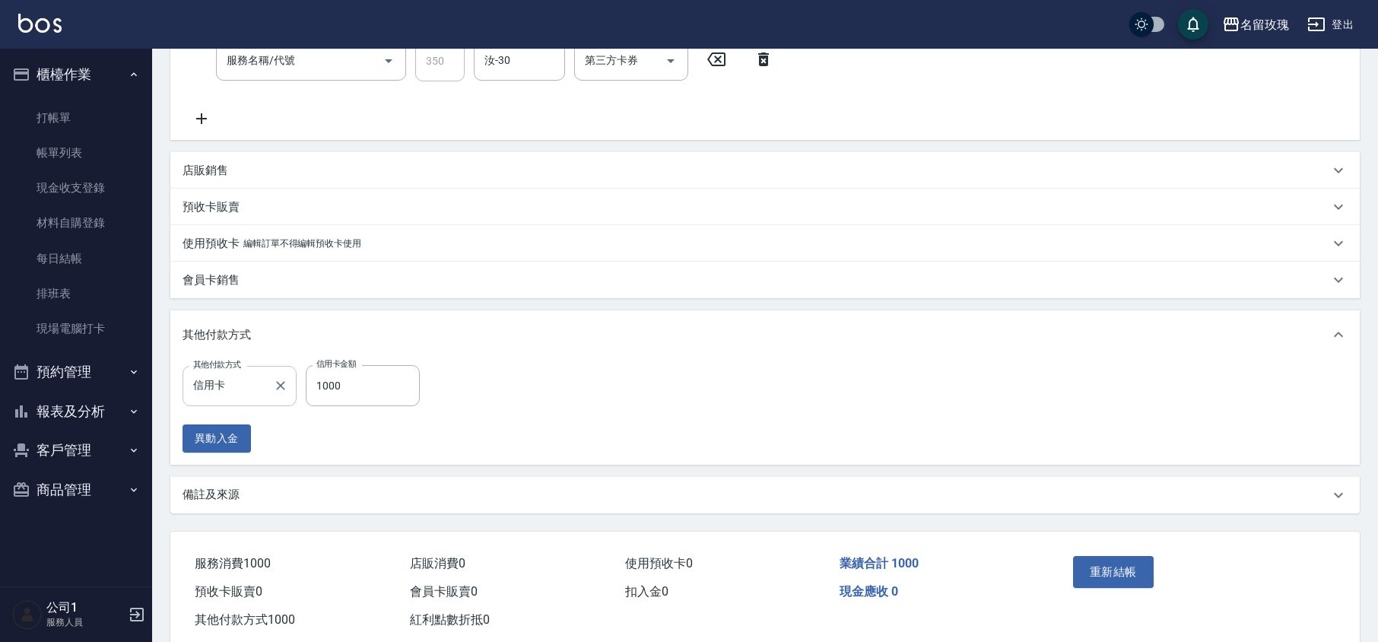
type input "剪髮(307)"
type input "洗髮精油(206)"
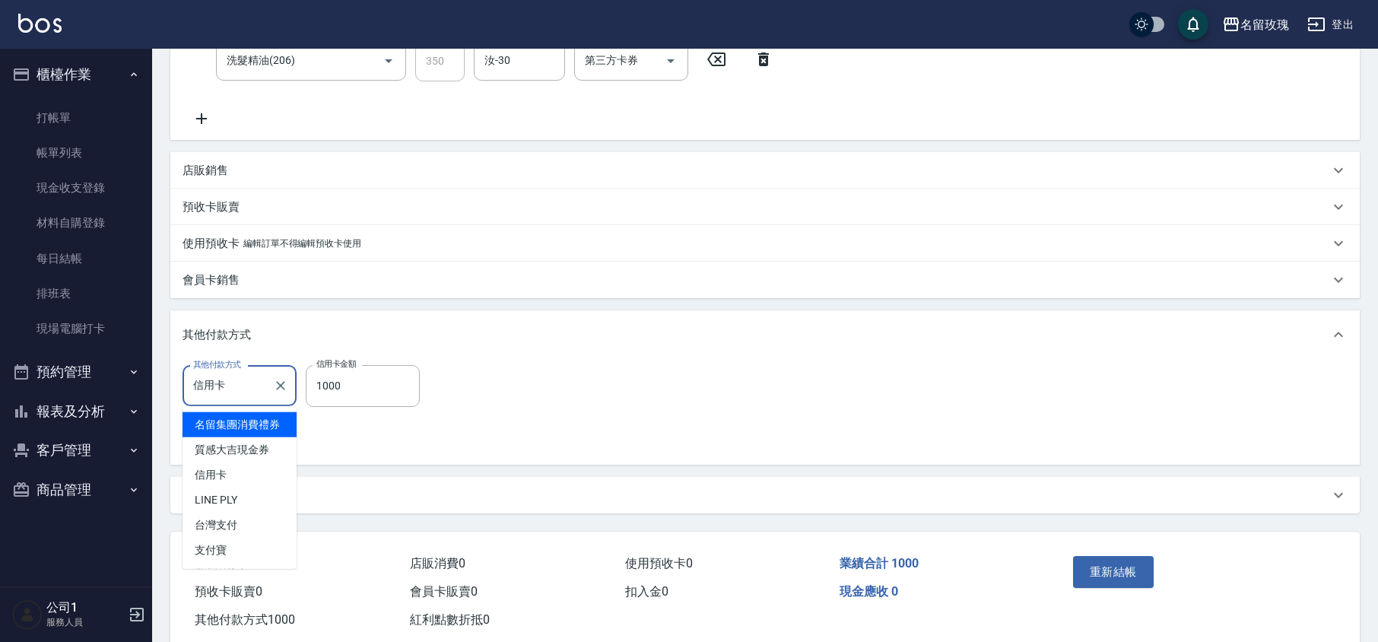
click at [247, 378] on input "信用卡" at bounding box center [228, 386] width 78 height 27
click at [230, 497] on span "LINE PLY" at bounding box center [240, 499] width 114 height 25
type input "LINE PLY"
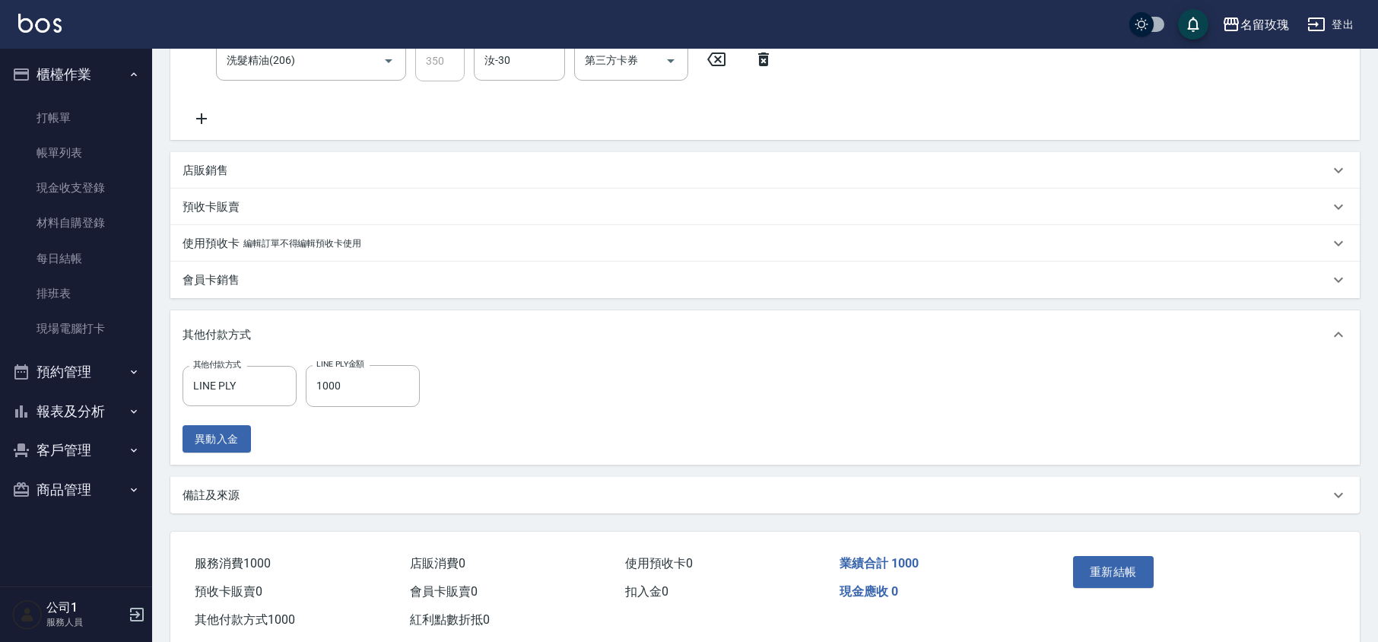
click at [338, 432] on div "異動入金" at bounding box center [306, 439] width 246 height 28
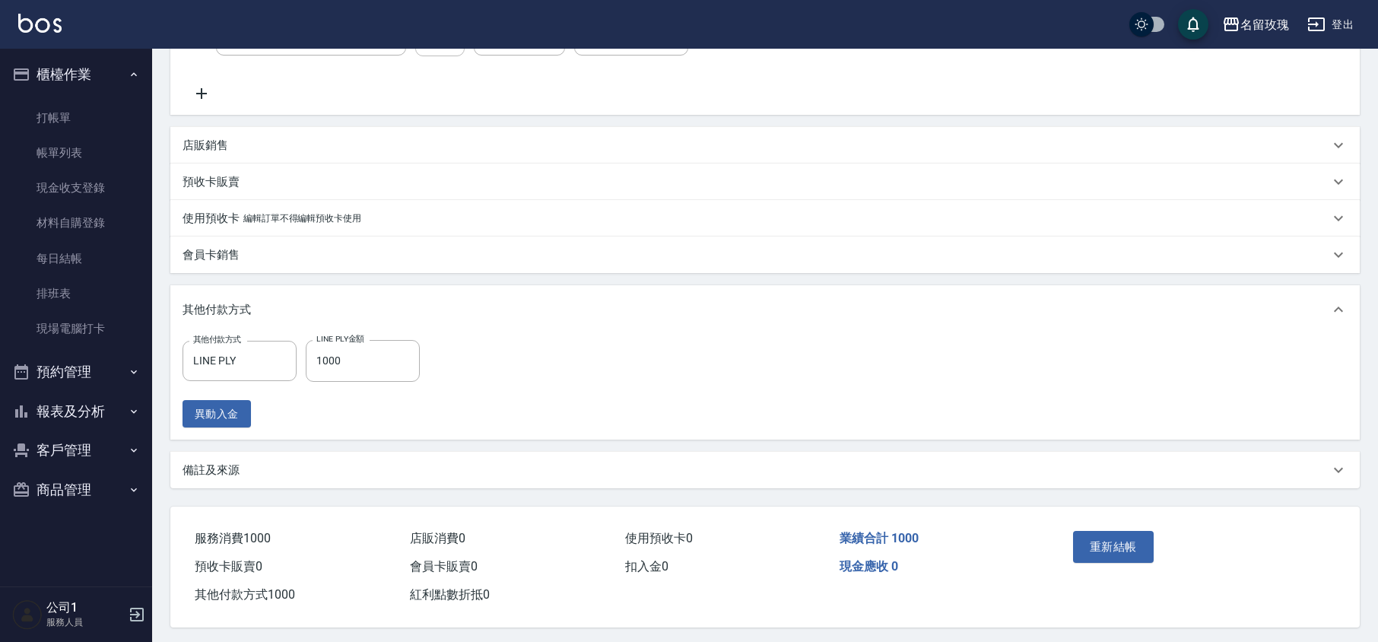
scroll to position [356, 0]
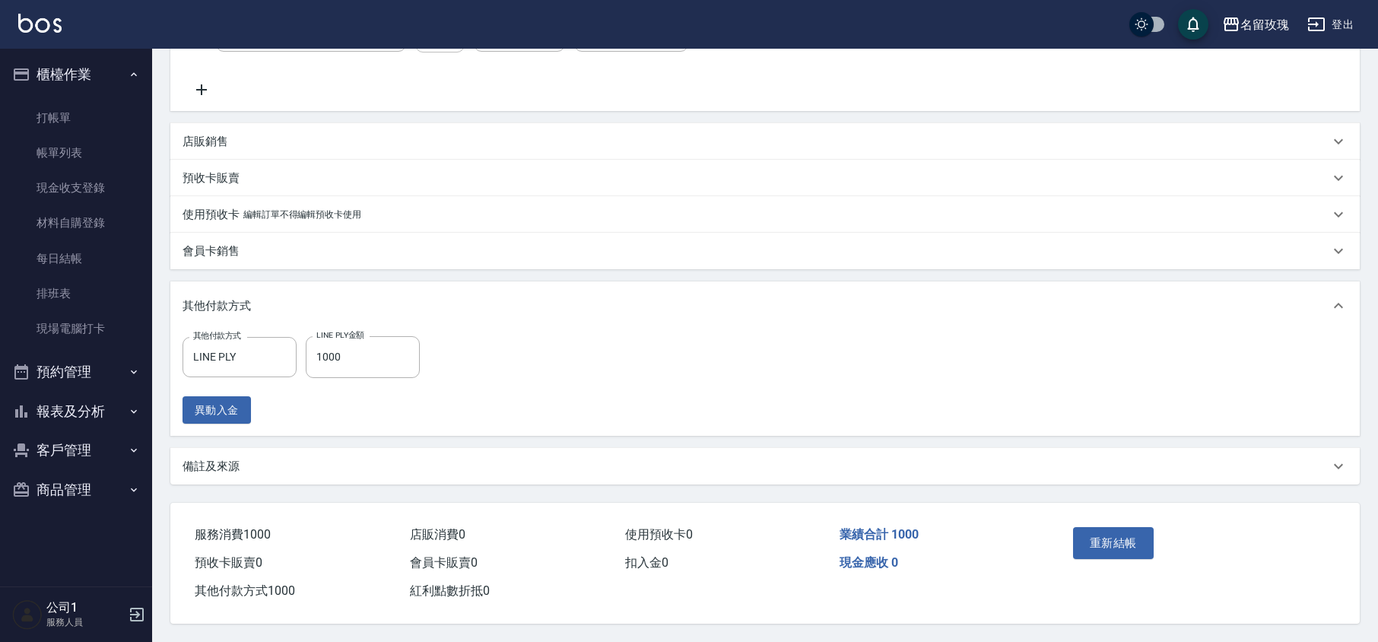
click at [1157, 540] on div "重新結帳" at bounding box center [1131, 554] width 129 height 66
click at [1116, 539] on button "重新結帳" at bounding box center [1113, 543] width 81 height 32
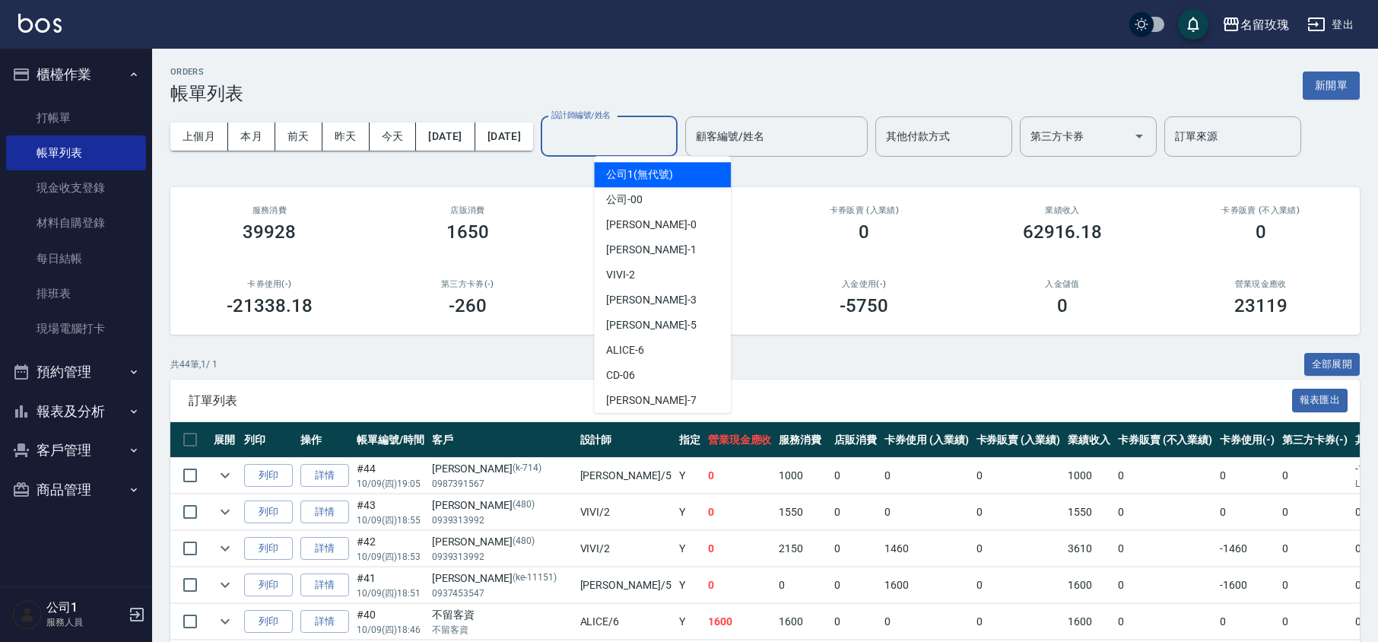
drag, startPoint x: 671, startPoint y: 125, endPoint x: 668, endPoint y: 149, distance: 23.8
click at [671, 125] on input "設計師編號/姓名" at bounding box center [609, 136] width 123 height 27
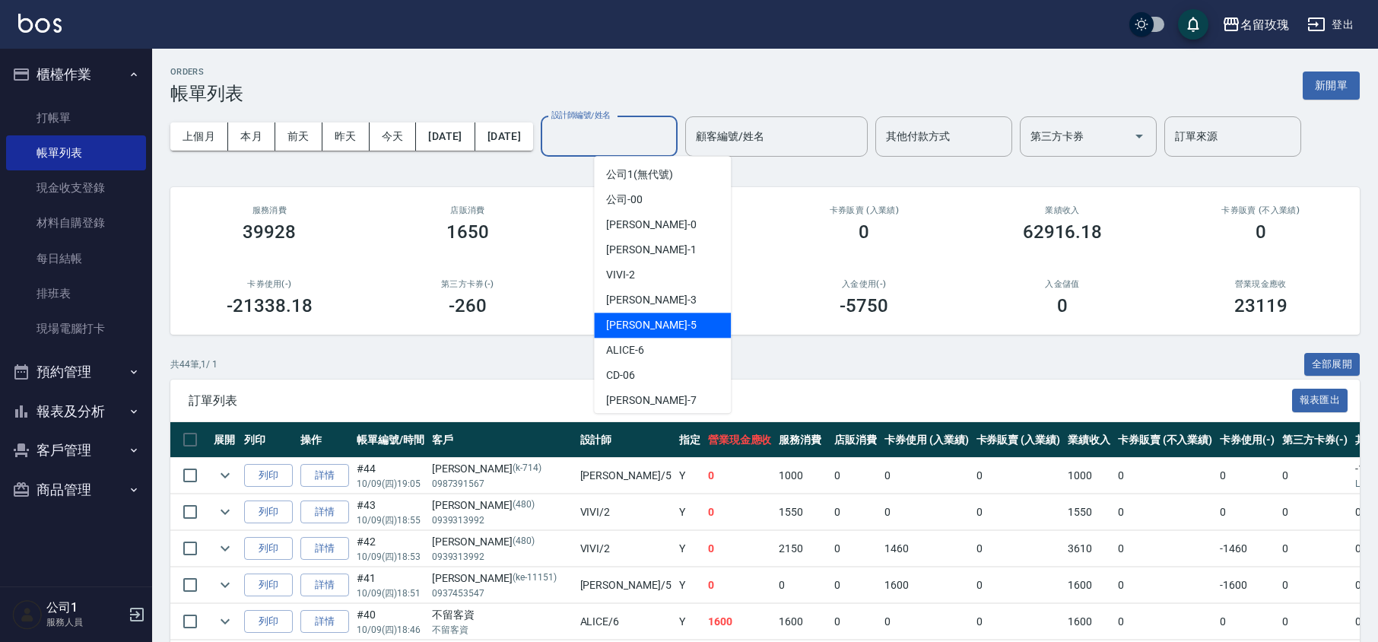
click at [643, 320] on span "KELLY -5" at bounding box center [651, 325] width 90 height 16
type input "[PERSON_NAME]-5"
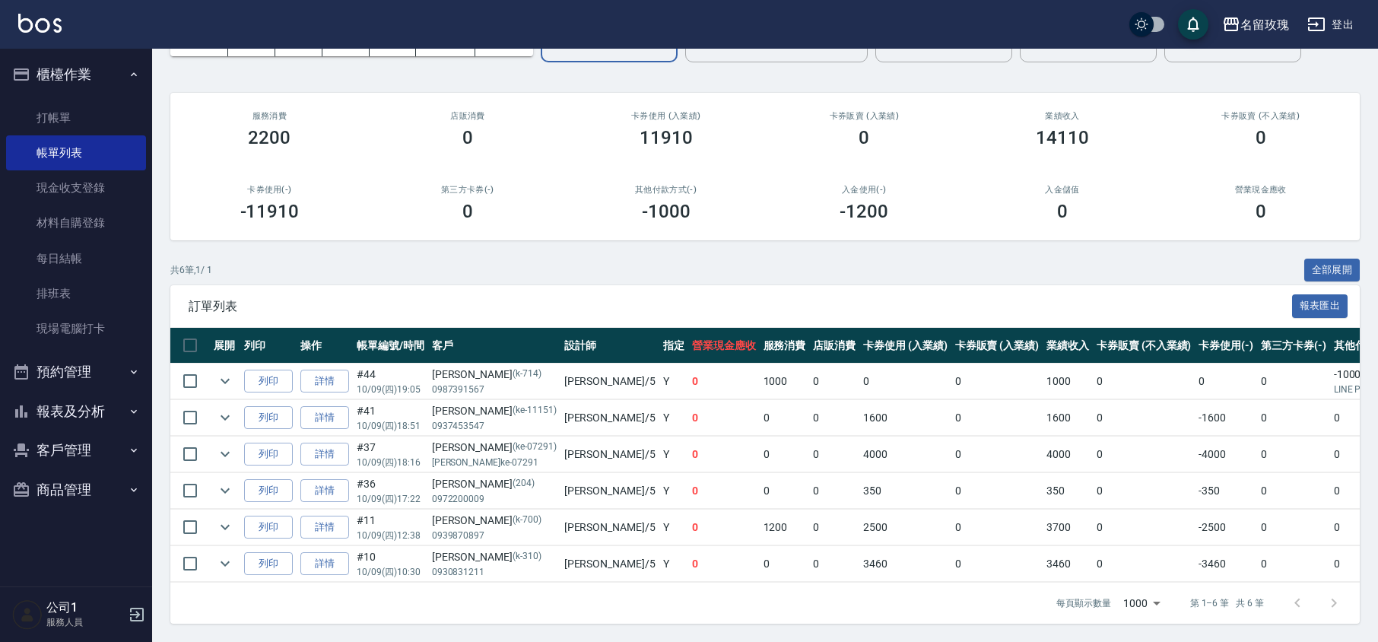
scroll to position [113, 0]
click at [94, 110] on link "打帳單" at bounding box center [76, 117] width 140 height 35
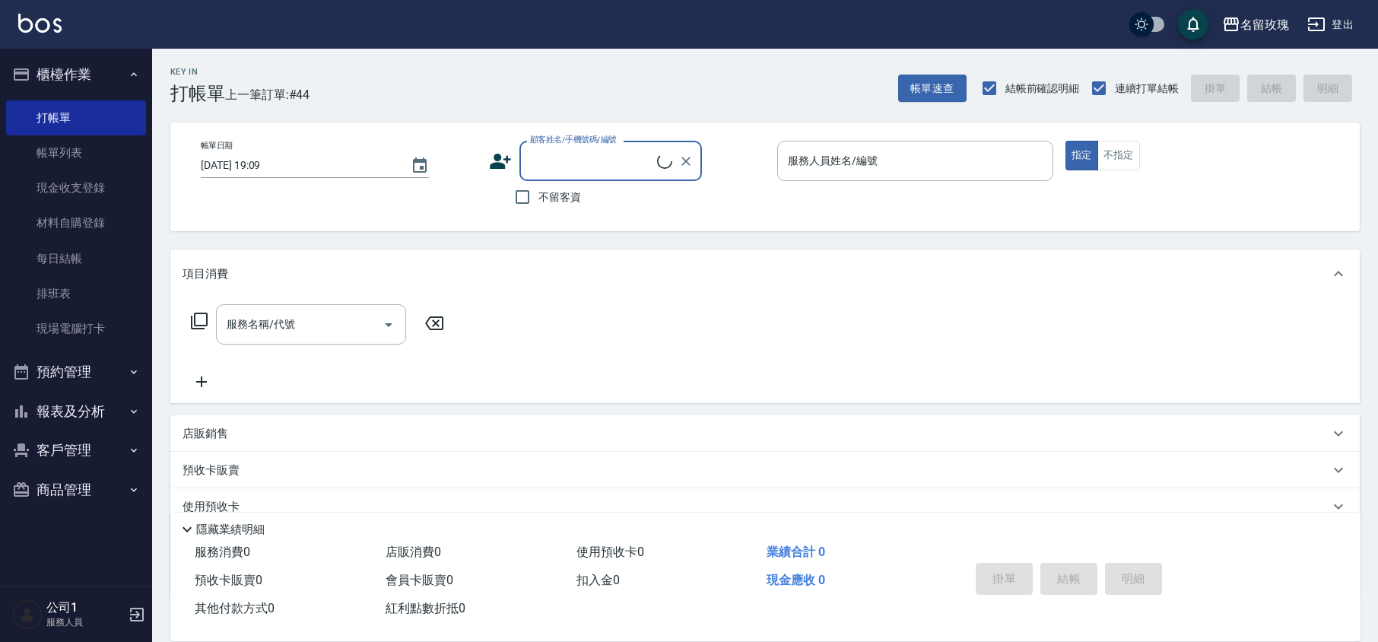
click at [624, 141] on div "顧客姓名/手機號碼/編號" at bounding box center [610, 161] width 183 height 40
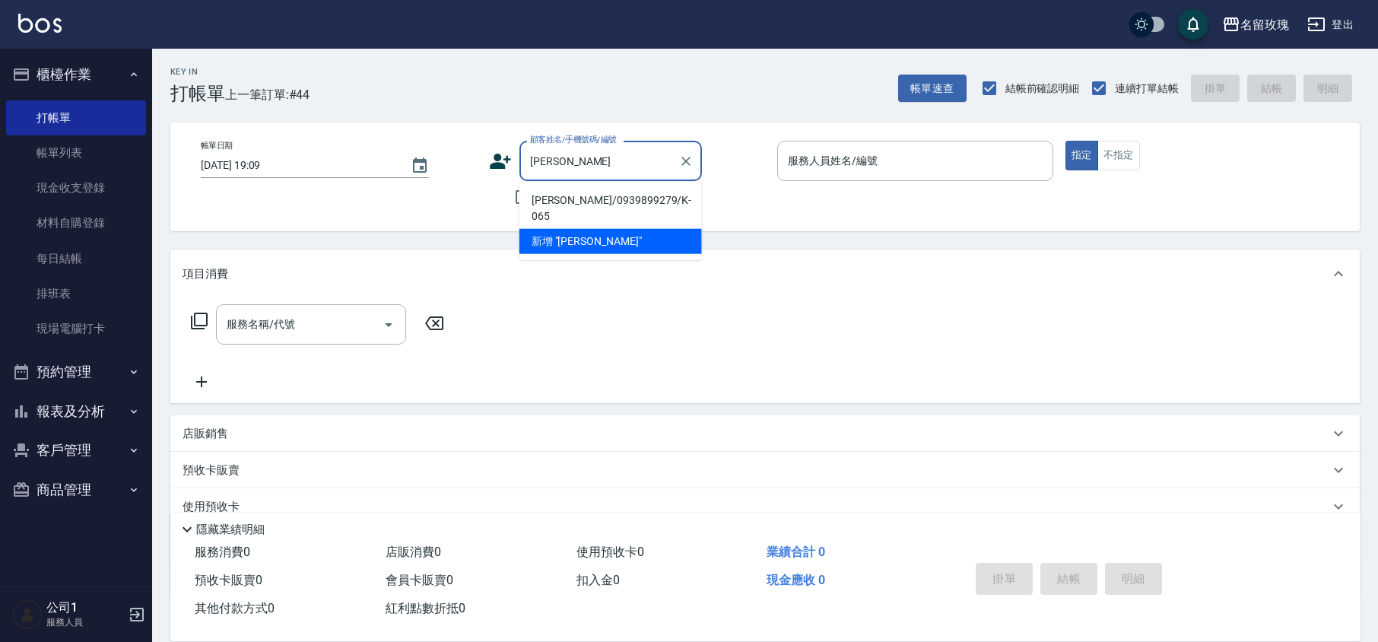
click at [566, 196] on li "[PERSON_NAME]/0939899279/K-065" at bounding box center [610, 208] width 183 height 41
type input "[PERSON_NAME]/0939899279/K-065"
type input "[PERSON_NAME]-5"
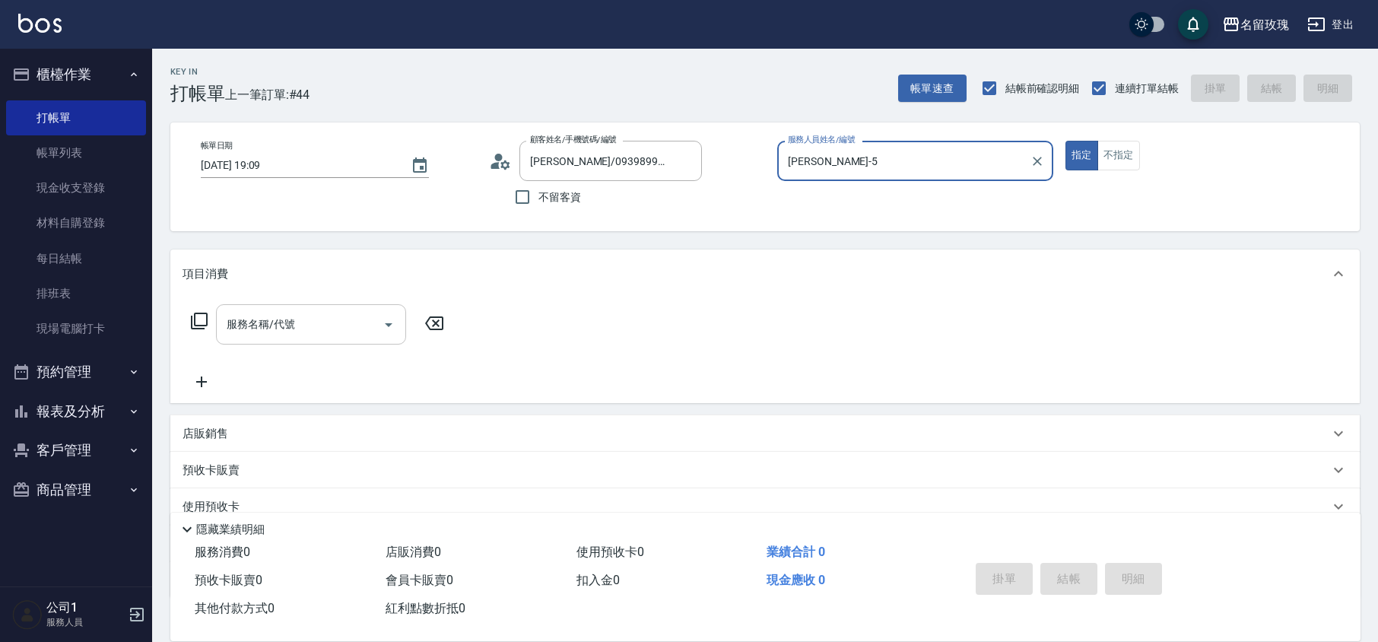
click at [327, 317] on input "服務名稱/代號" at bounding box center [300, 324] width 154 height 27
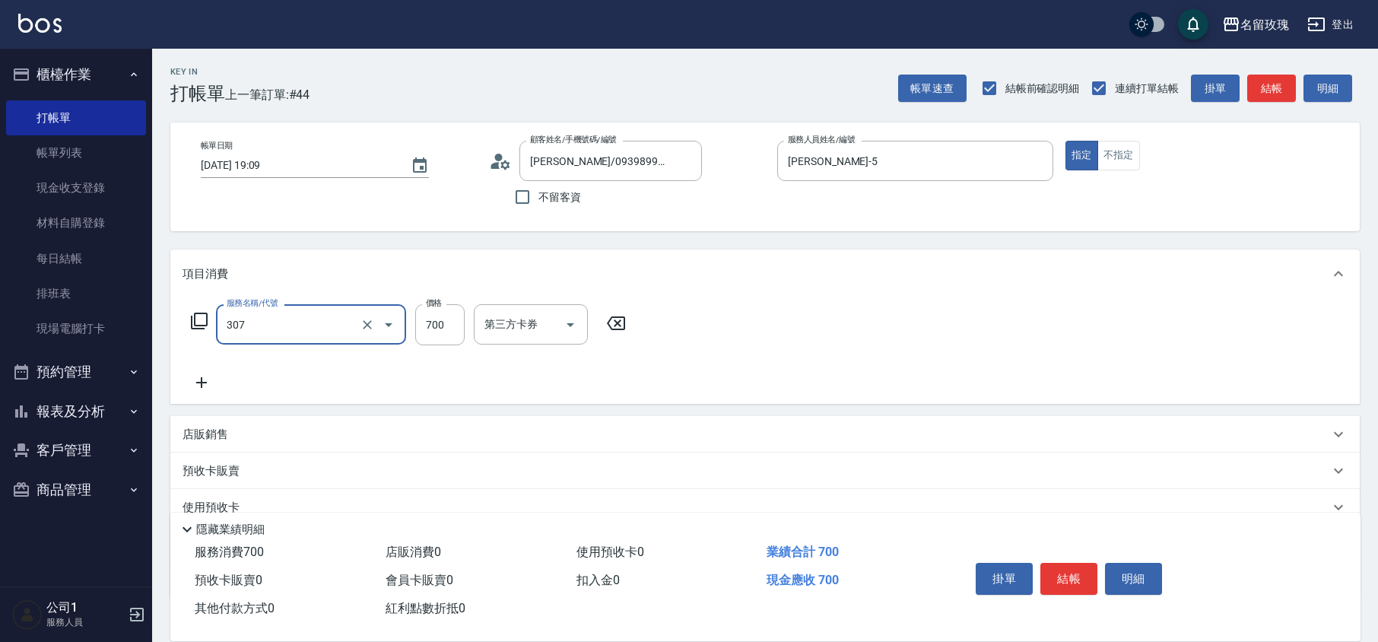
type input "剪髮(307)"
type input "1000"
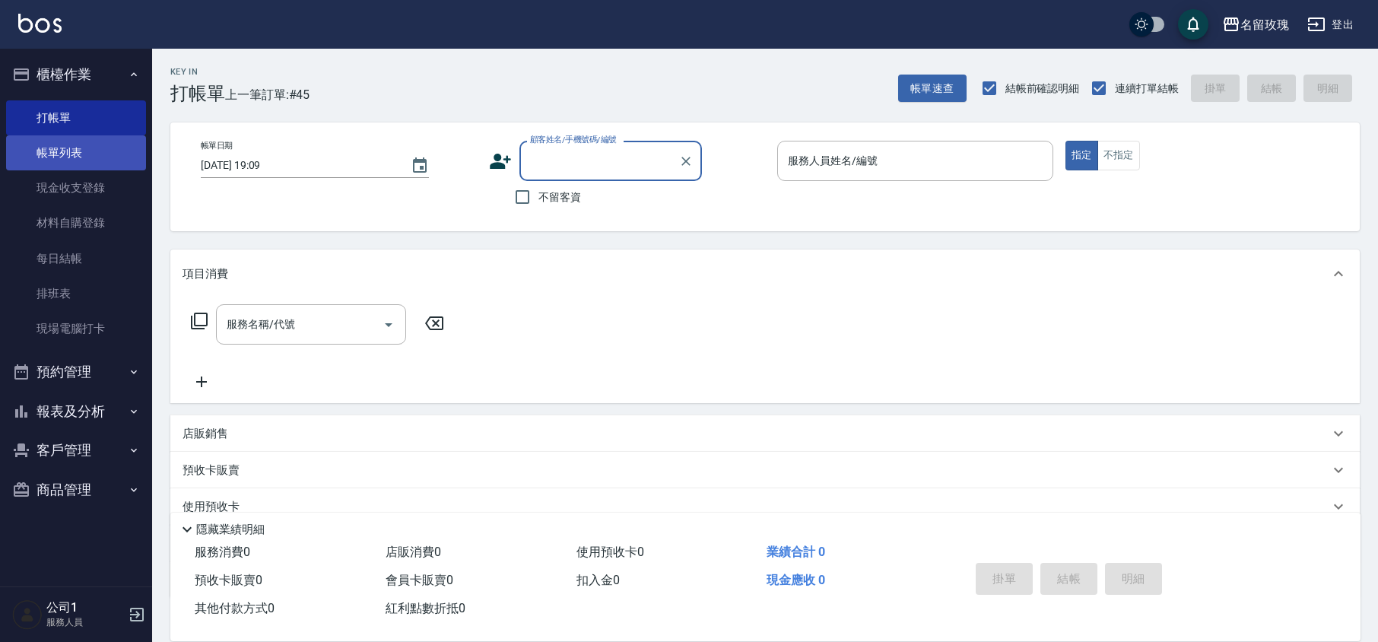
click at [68, 143] on link "帳單列表" at bounding box center [76, 152] width 140 height 35
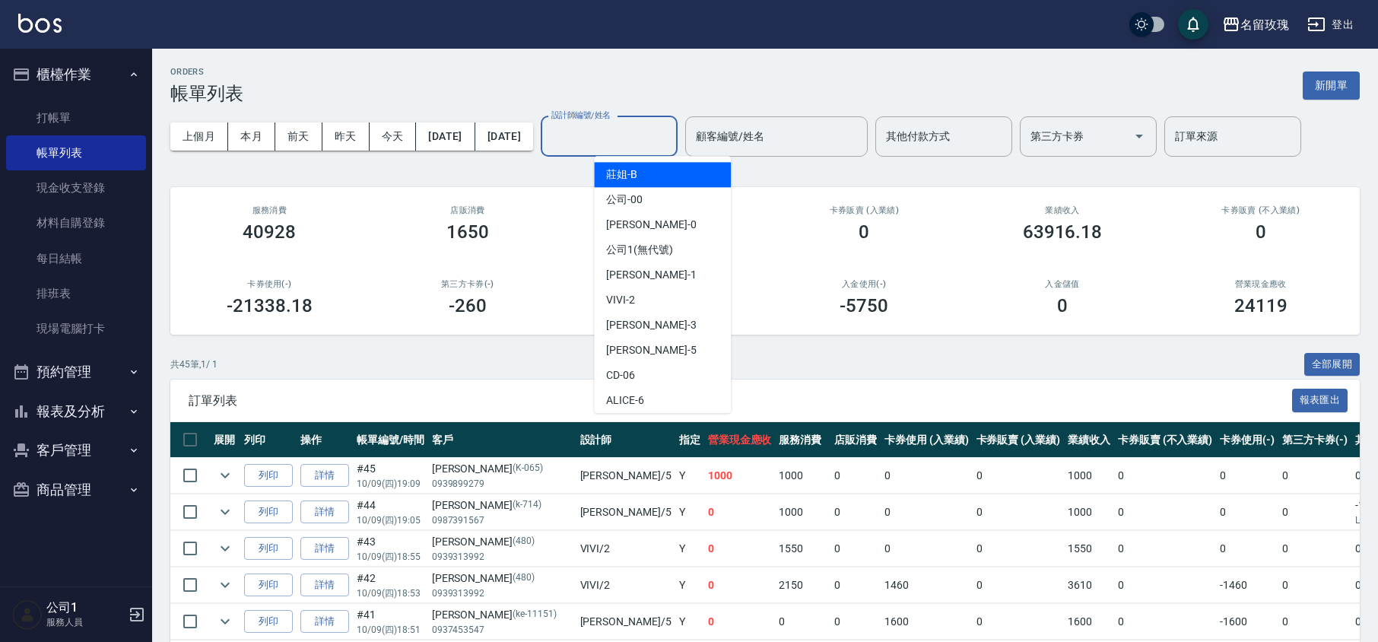
click at [624, 126] on div "設計師編號/姓名 設計師編號/姓名" at bounding box center [609, 136] width 137 height 40
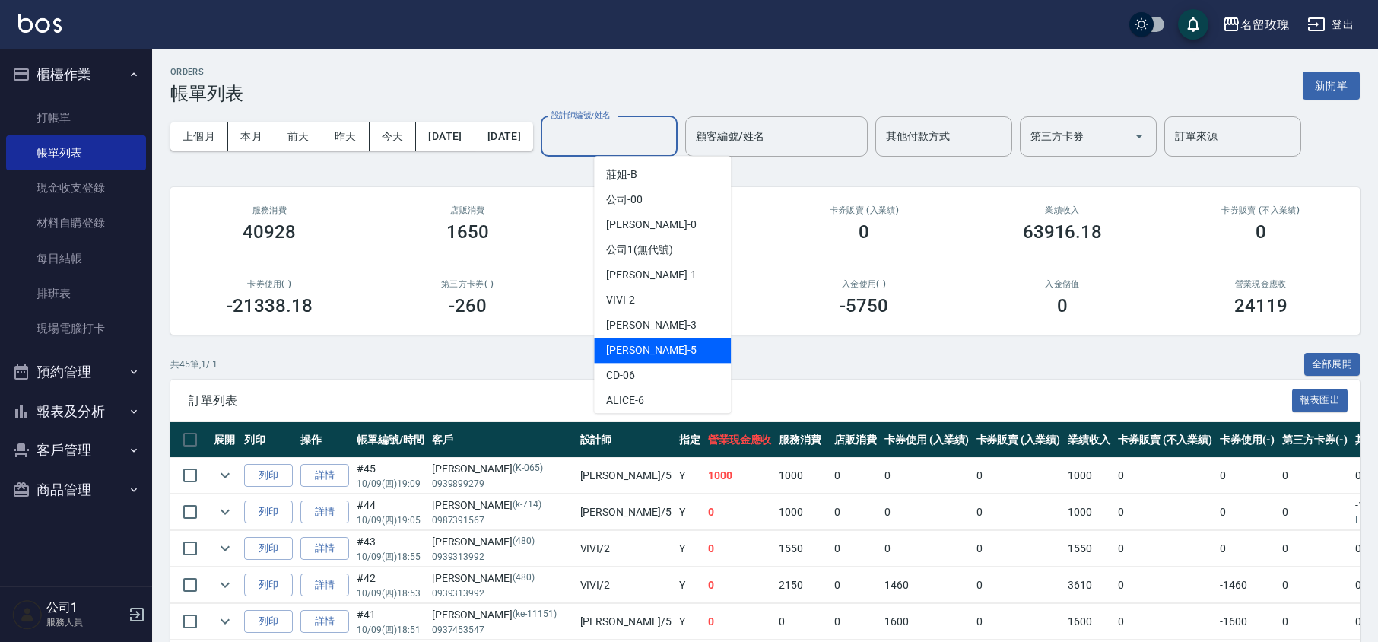
click at [646, 347] on div "KELLY -5" at bounding box center [662, 350] width 137 height 25
type input "[PERSON_NAME]-5"
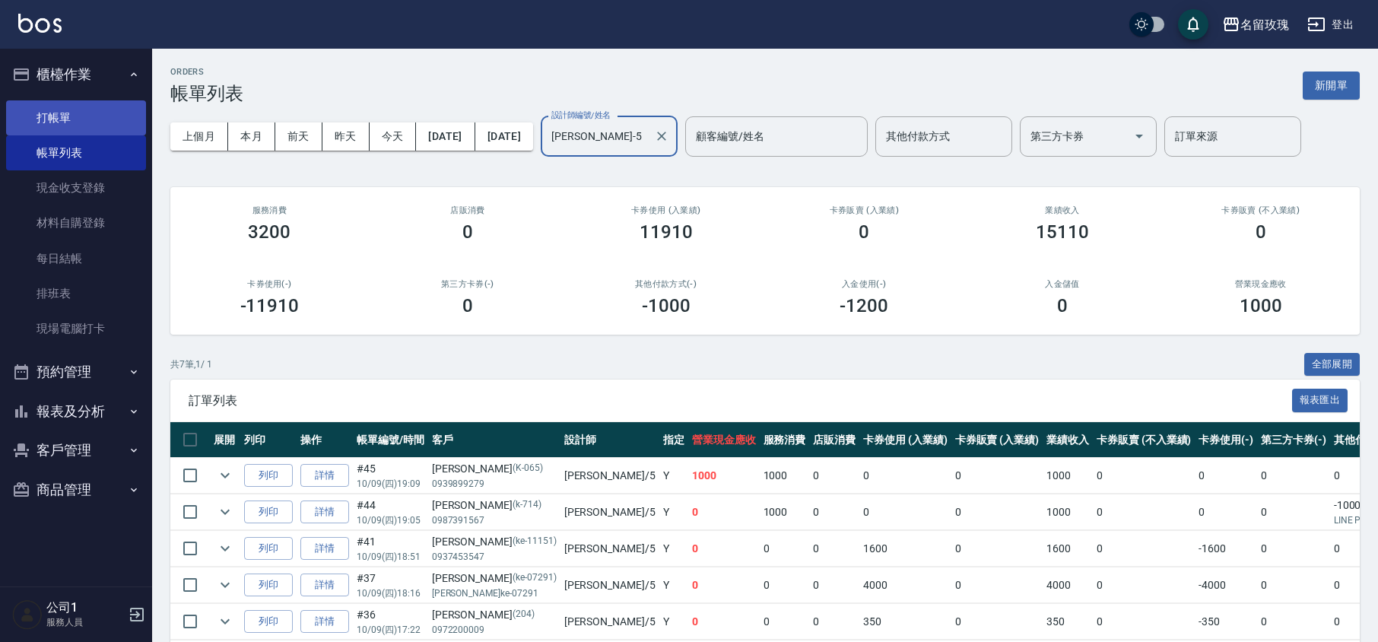
click at [71, 110] on link "打帳單" at bounding box center [76, 117] width 140 height 35
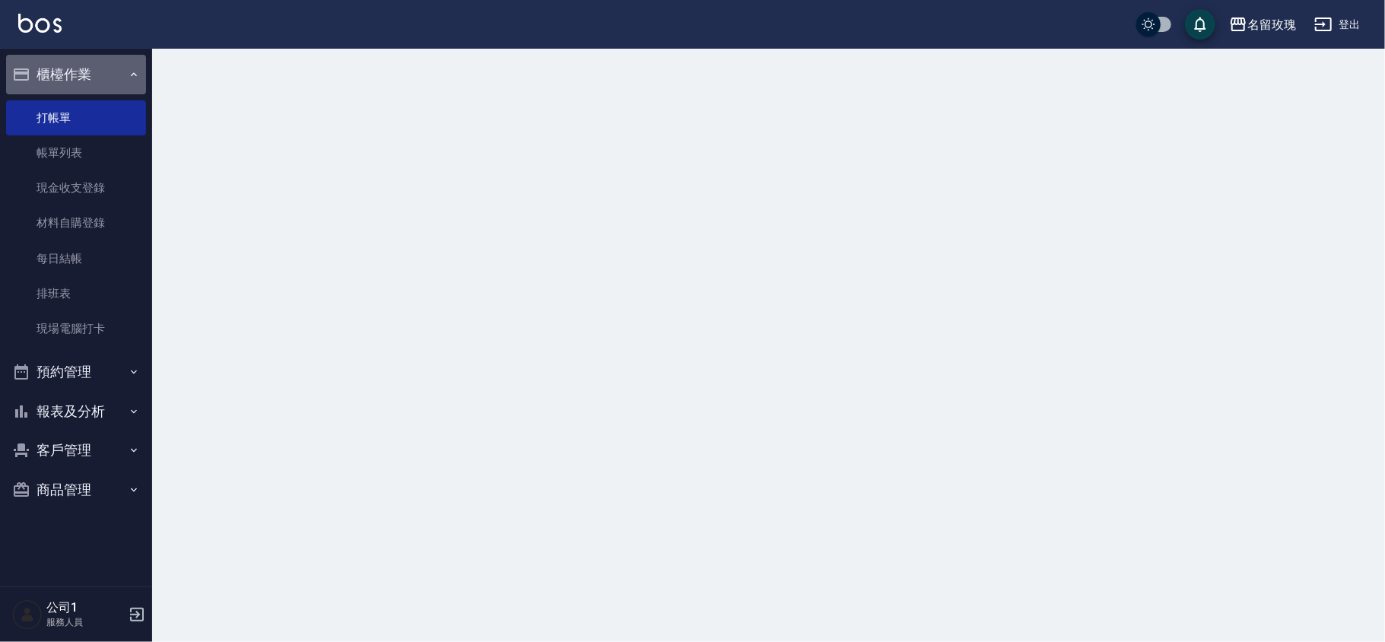
drag, startPoint x: 86, startPoint y: 59, endPoint x: 476, endPoint y: 104, distance: 392.8
click at [86, 56] on button "櫃檯作業" at bounding box center [76, 75] width 140 height 40
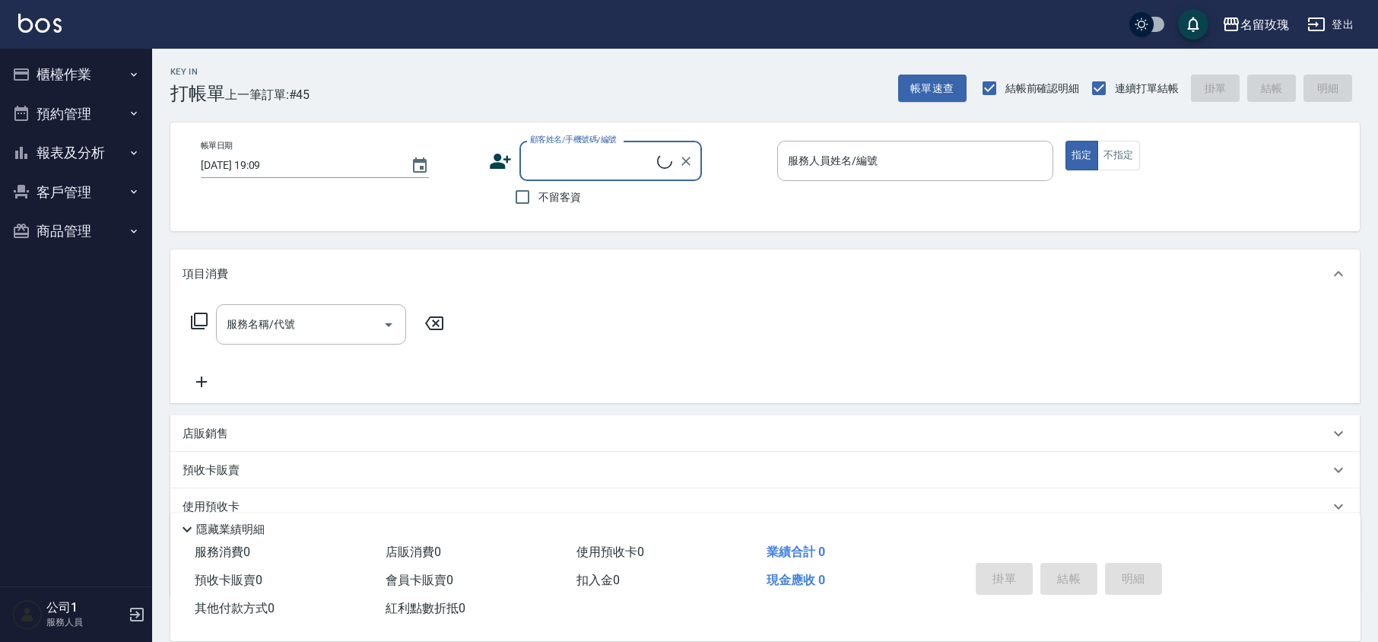
click at [476, 104] on div "Key In 打帳單 上一筆訂單:#45 帳單速查 結帳前確認明細 連續打單結帳 掛單 結帳 明細 帳單日期 [DATE] 19:09 顧客姓名/手機號碼/編…" at bounding box center [765, 395] width 1226 height 692
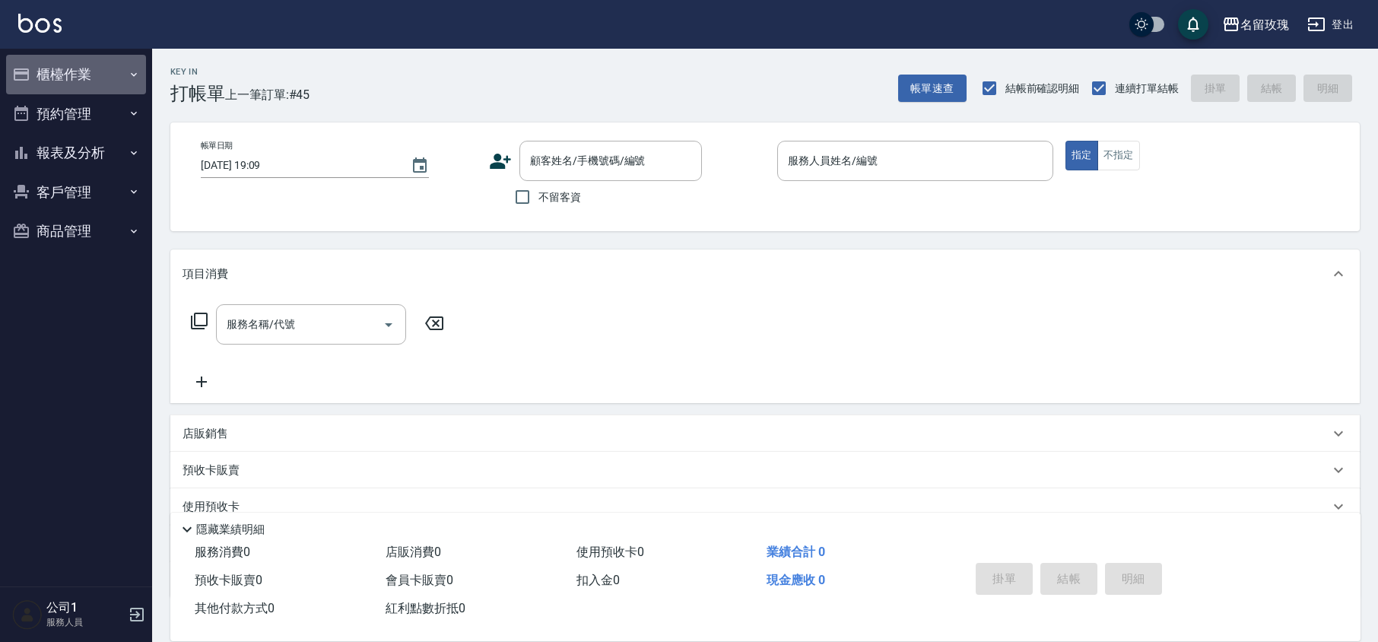
click at [96, 71] on button "櫃檯作業" at bounding box center [76, 75] width 140 height 40
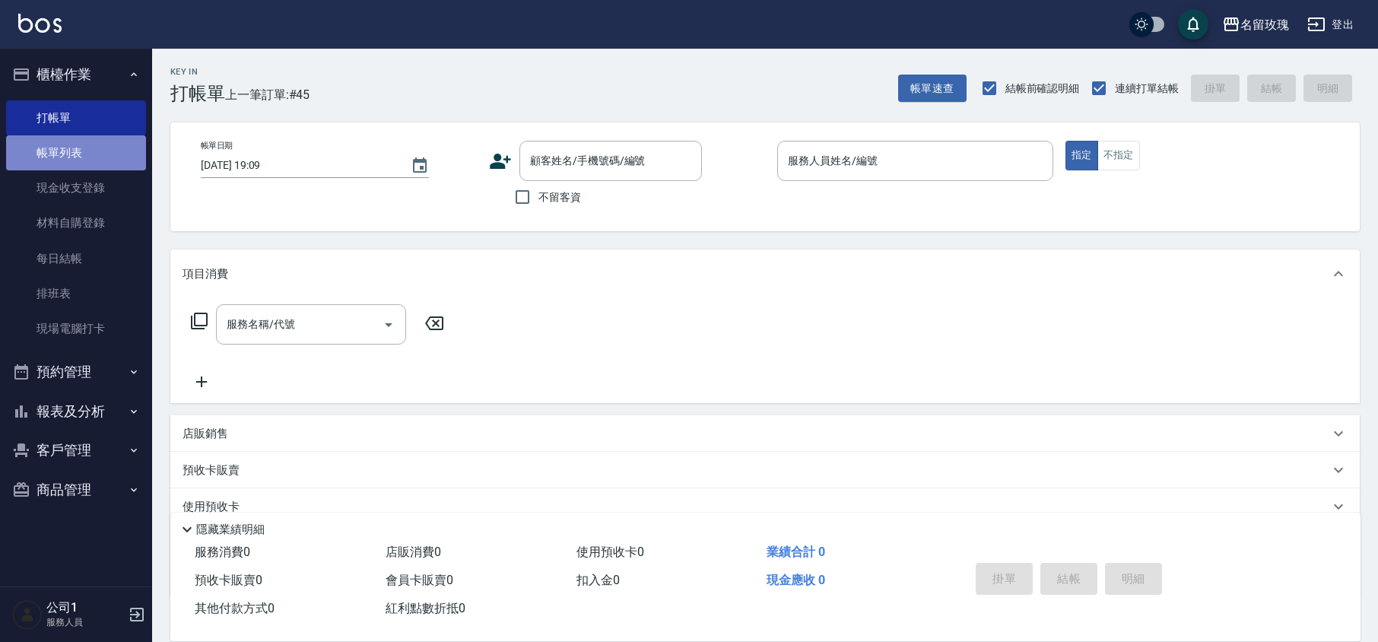
click at [104, 147] on link "帳單列表" at bounding box center [76, 152] width 140 height 35
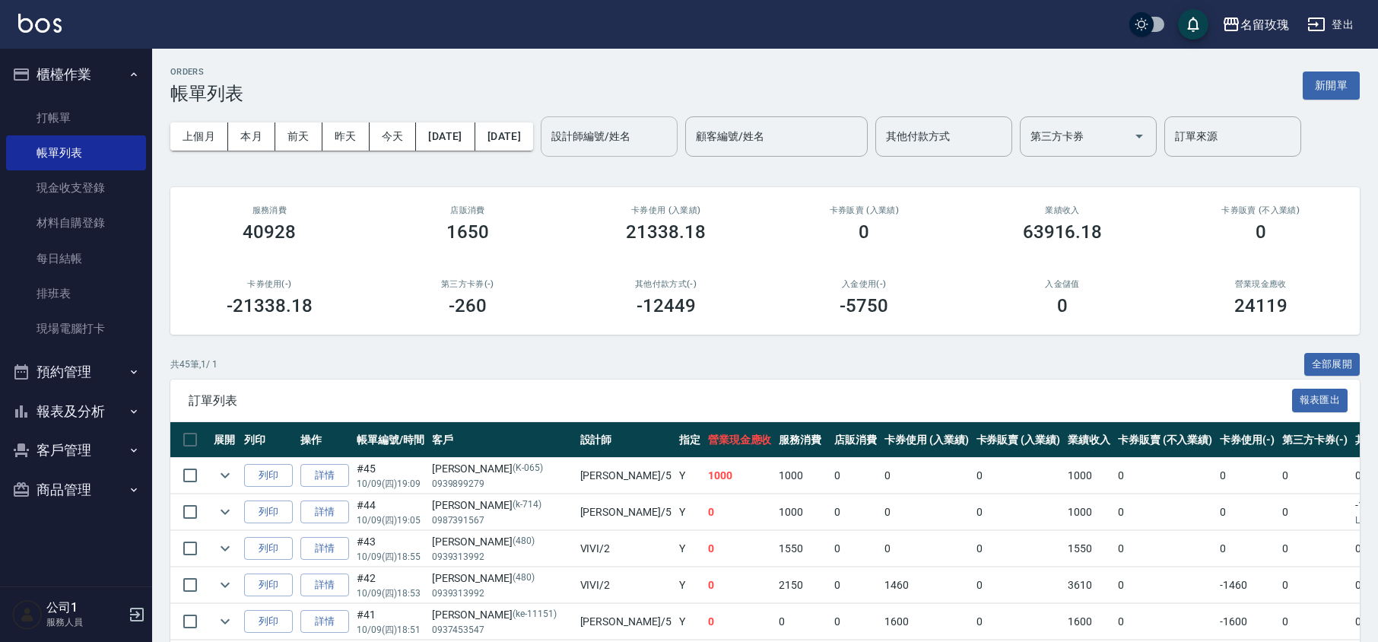
click at [661, 132] on input "設計師編號/姓名" at bounding box center [609, 136] width 123 height 27
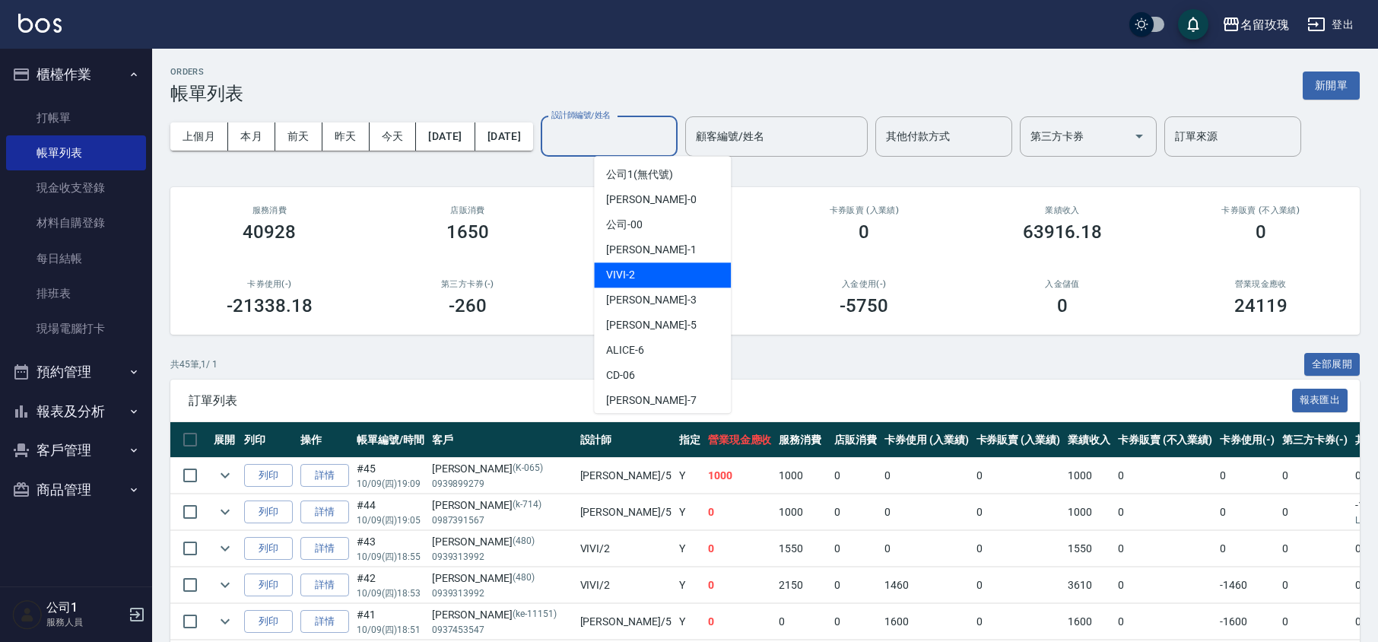
click at [670, 269] on div "VIVI -2" at bounding box center [662, 274] width 137 height 25
type input "VIVI-2"
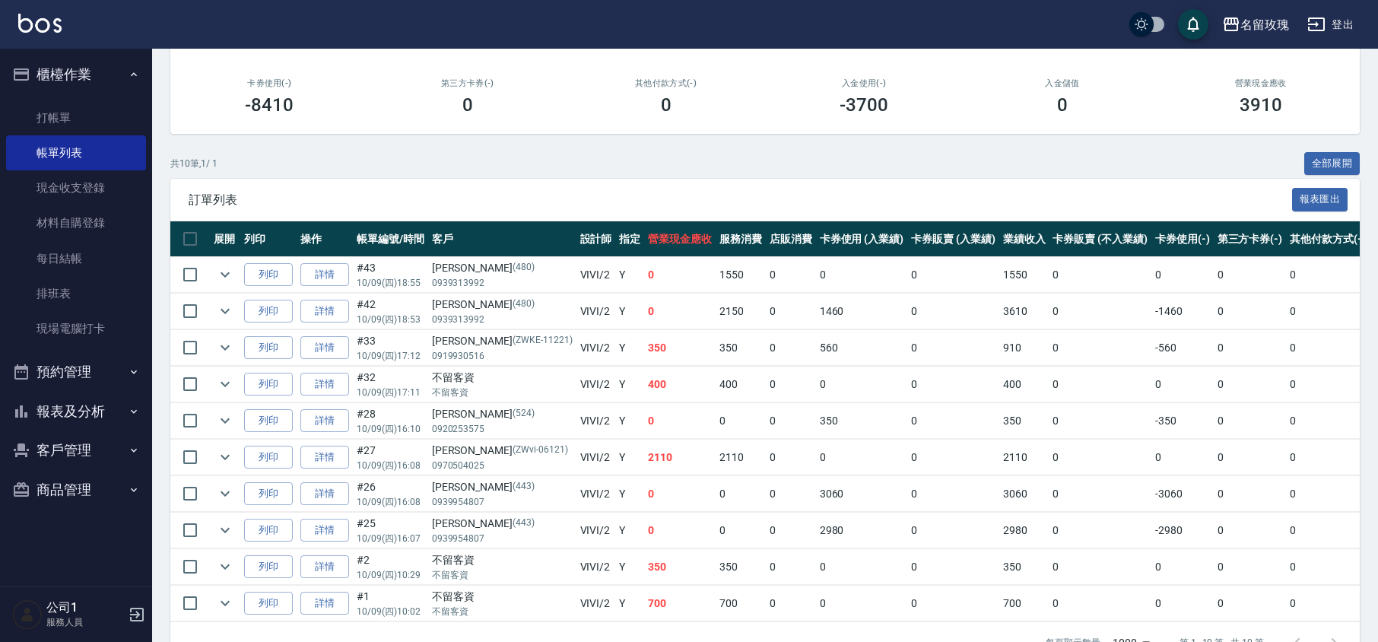
scroll to position [202, 0]
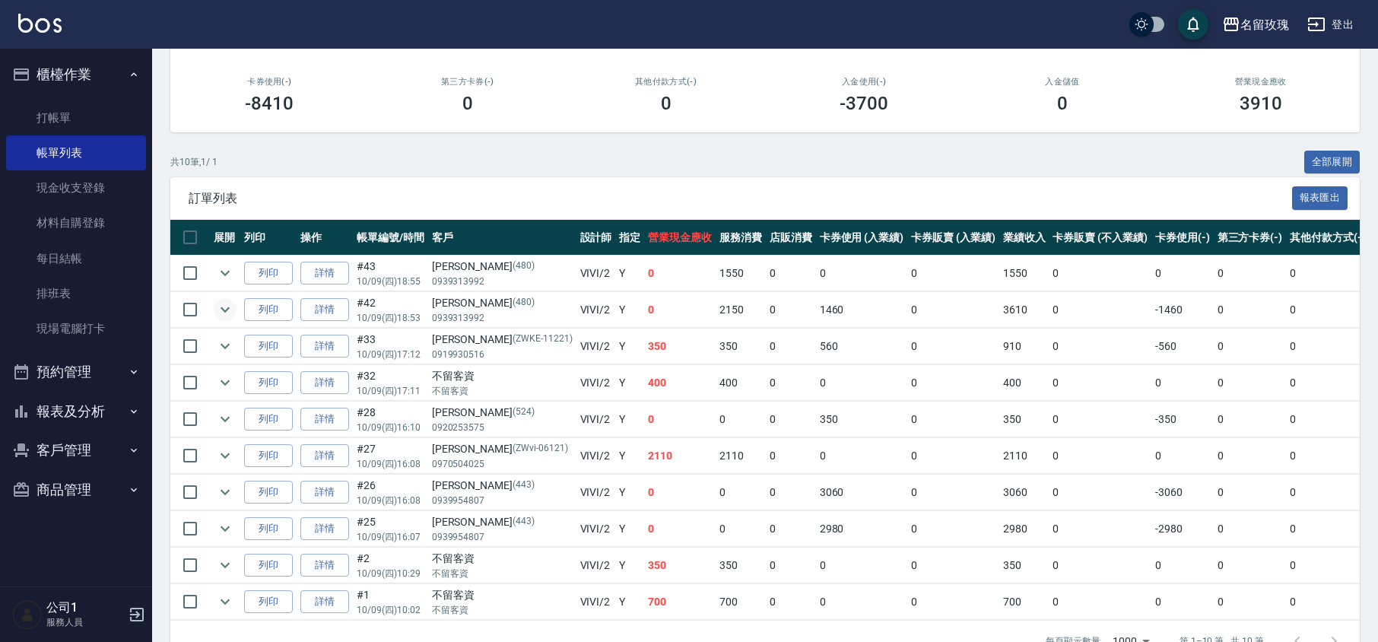
click at [221, 303] on icon "expand row" at bounding box center [225, 309] width 18 height 18
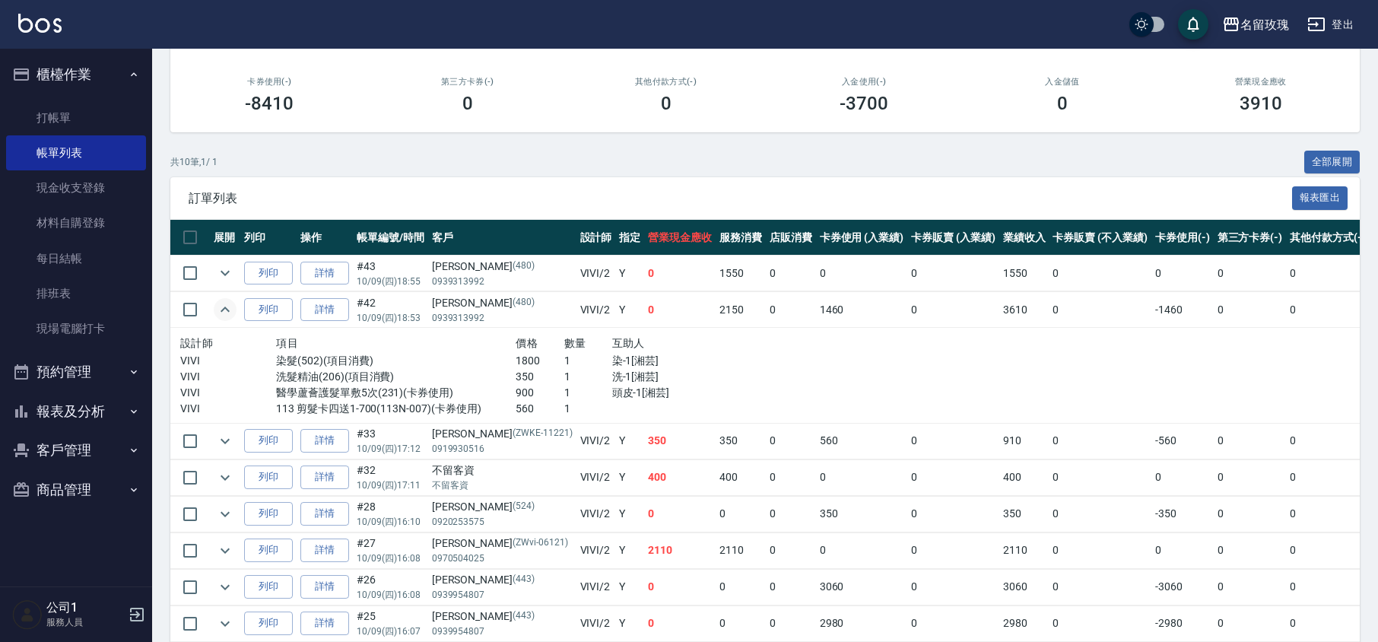
click at [231, 308] on icon "expand row" at bounding box center [225, 309] width 18 height 18
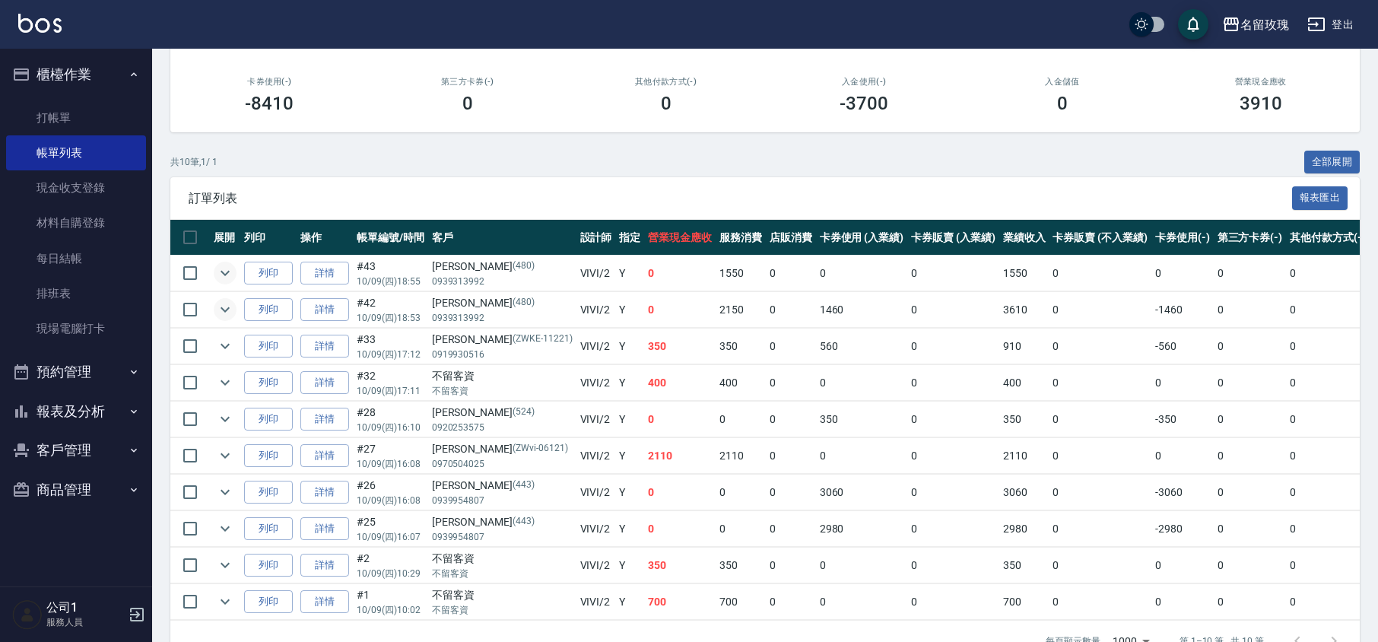
click at [224, 271] on icon "expand row" at bounding box center [225, 273] width 18 height 18
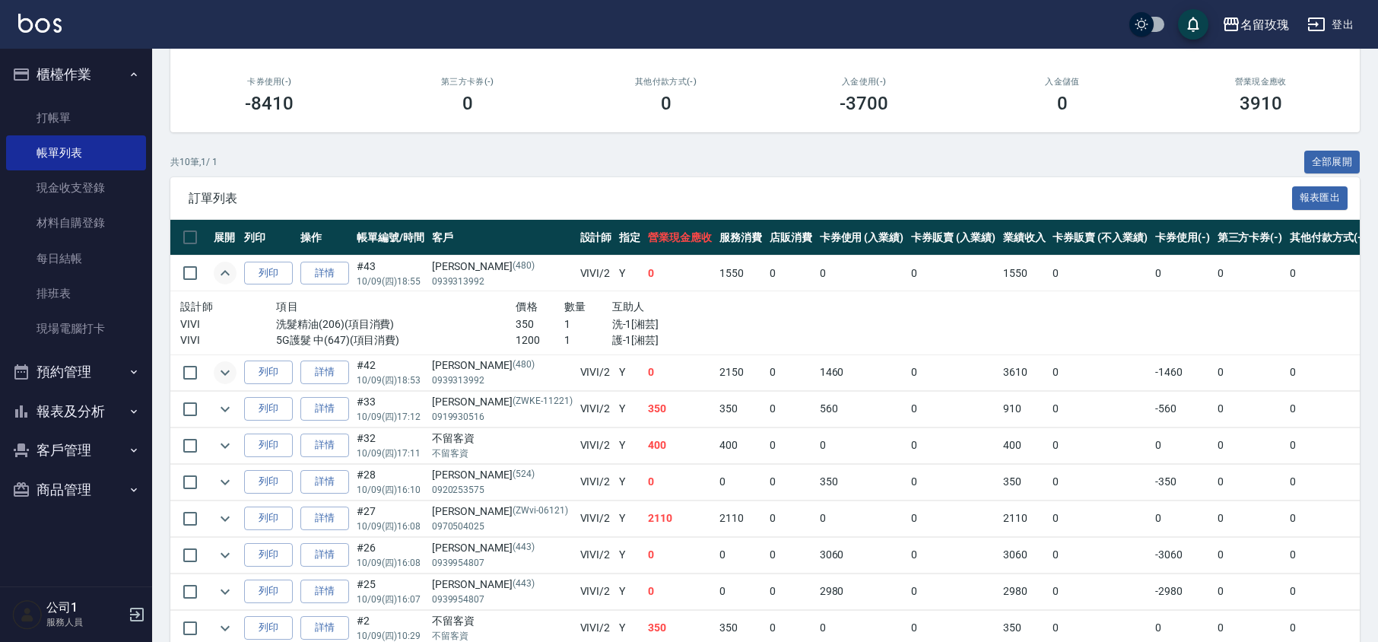
click at [224, 271] on icon "expand row" at bounding box center [225, 272] width 9 height 5
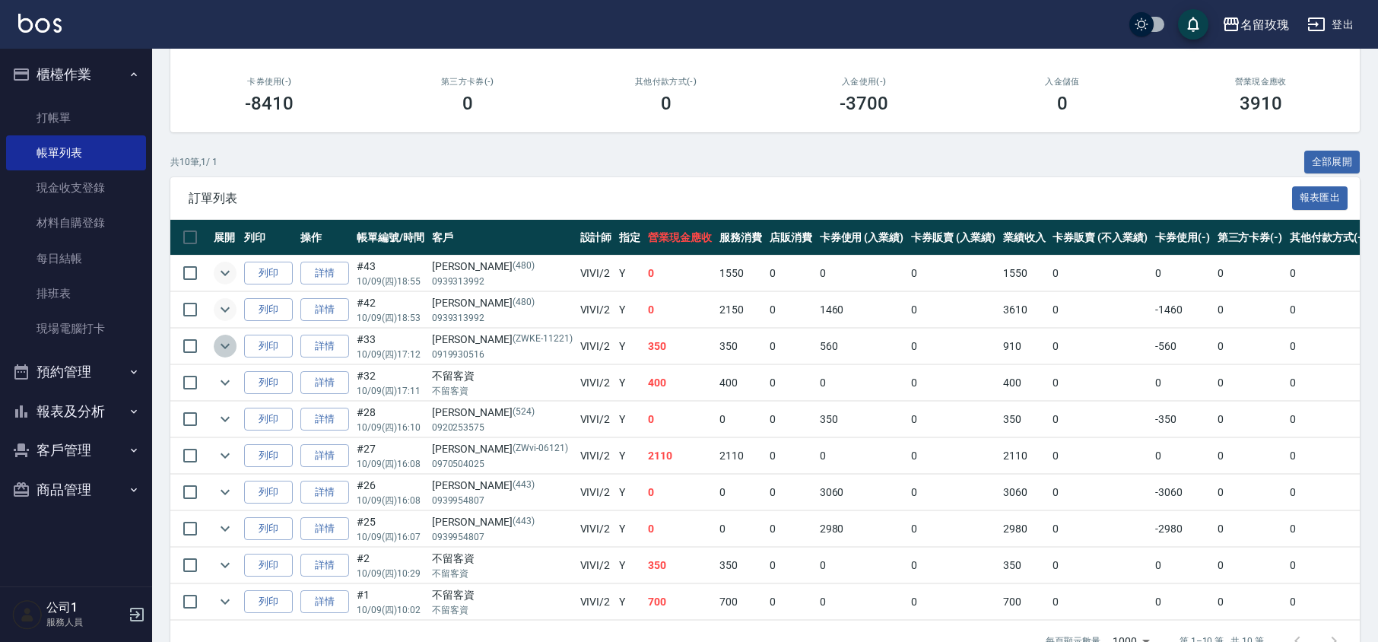
click at [227, 347] on icon "expand row" at bounding box center [225, 346] width 9 height 5
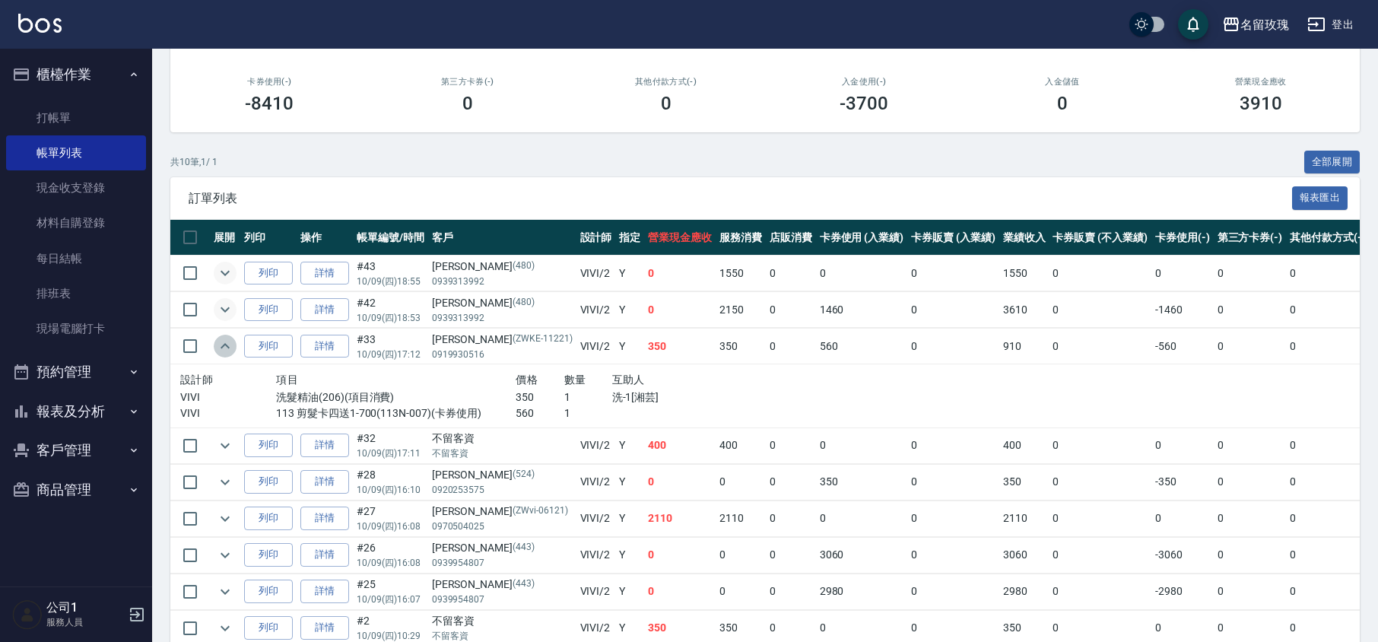
click at [227, 347] on icon "expand row" at bounding box center [225, 345] width 9 height 5
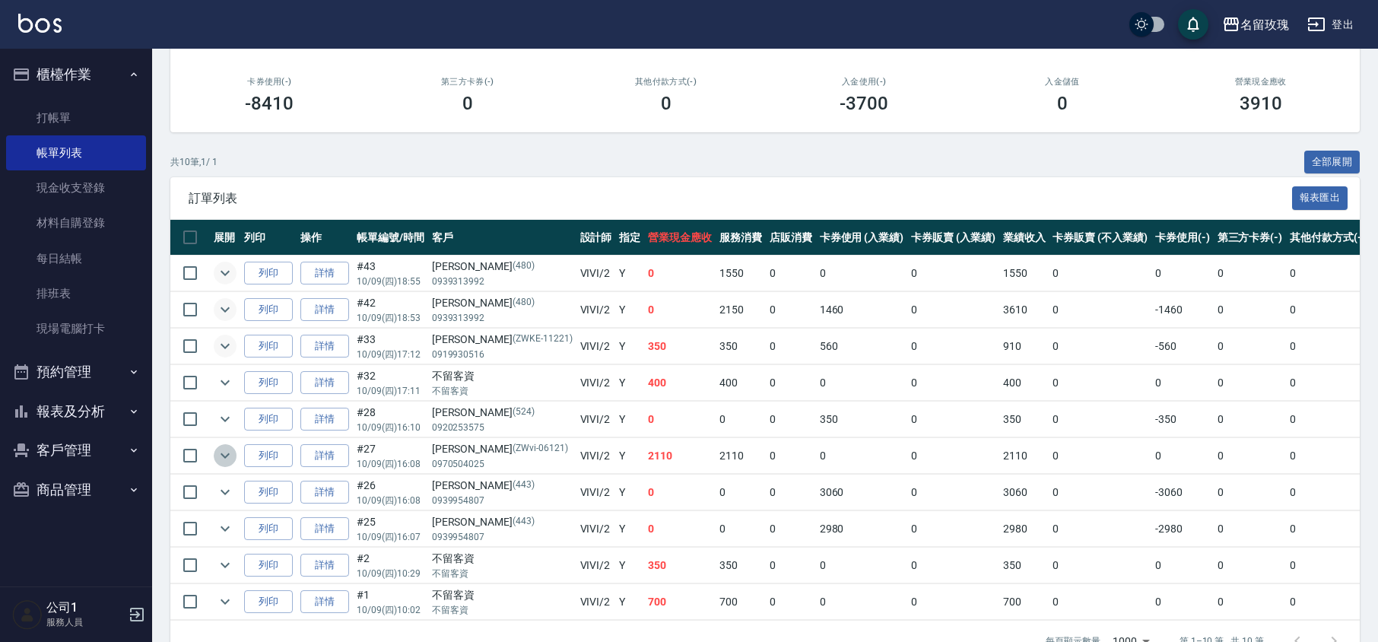
click at [226, 453] on icon "expand row" at bounding box center [225, 455] width 18 height 18
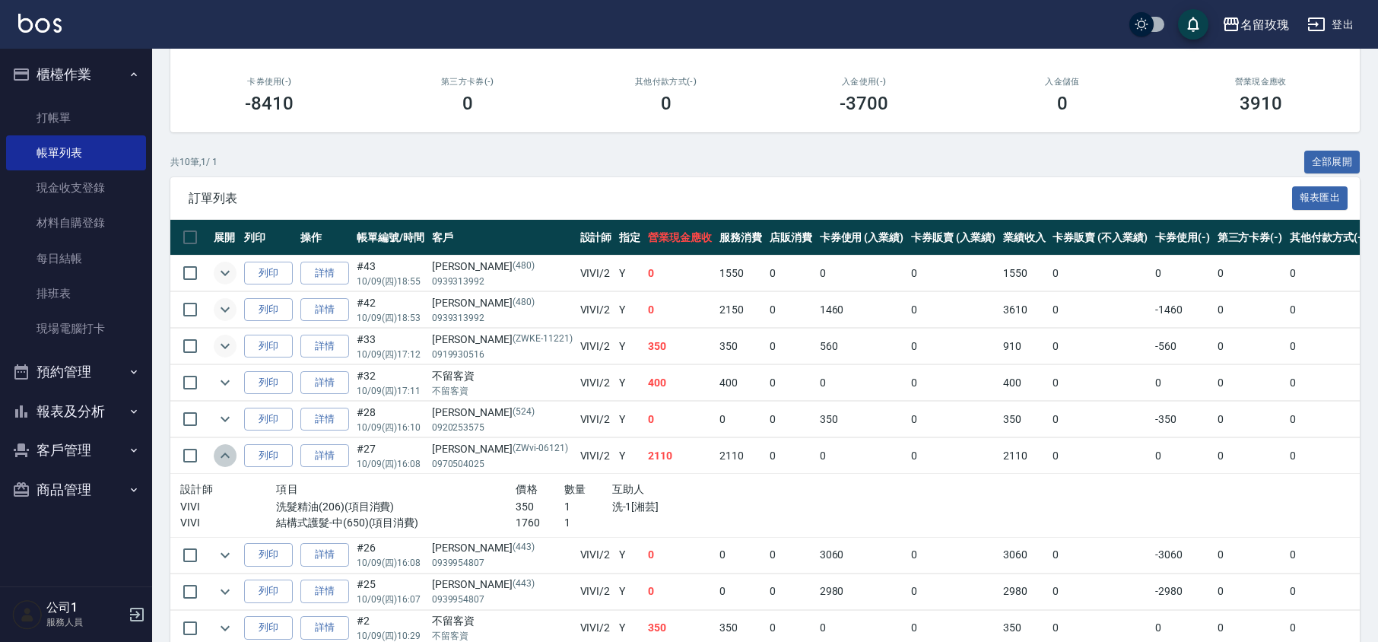
click at [226, 453] on icon "expand row" at bounding box center [225, 455] width 18 height 18
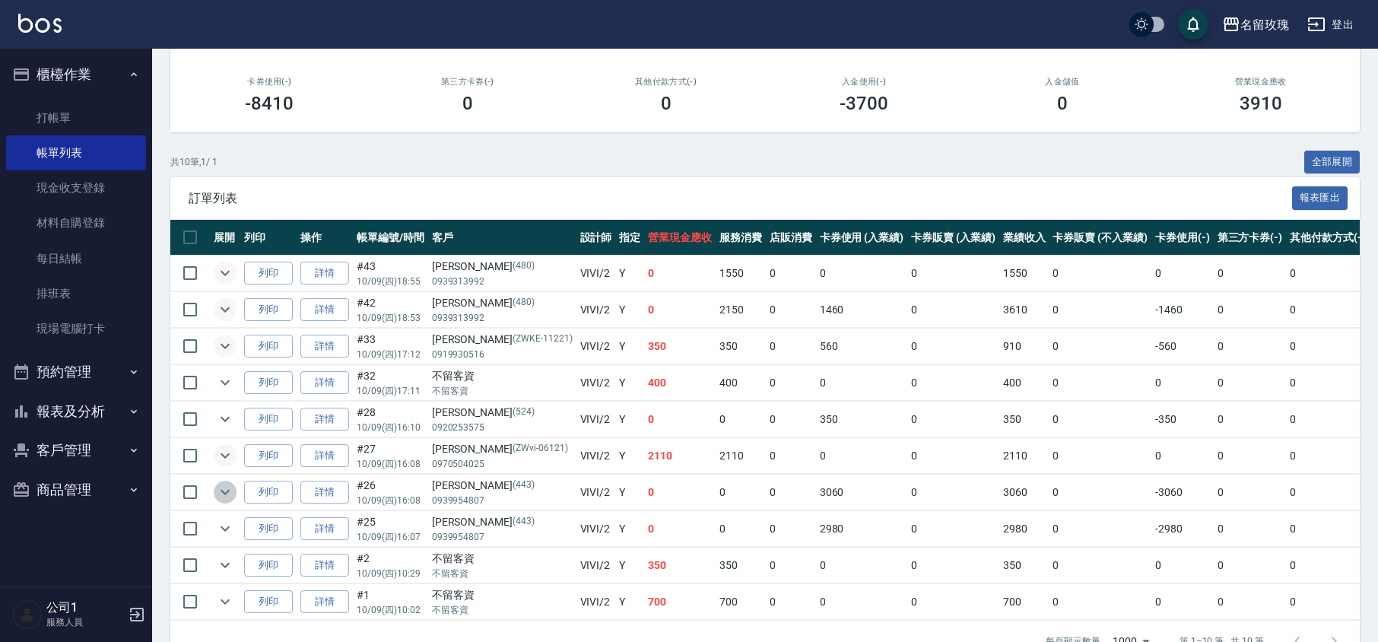
click at [230, 494] on icon "expand row" at bounding box center [225, 492] width 18 height 18
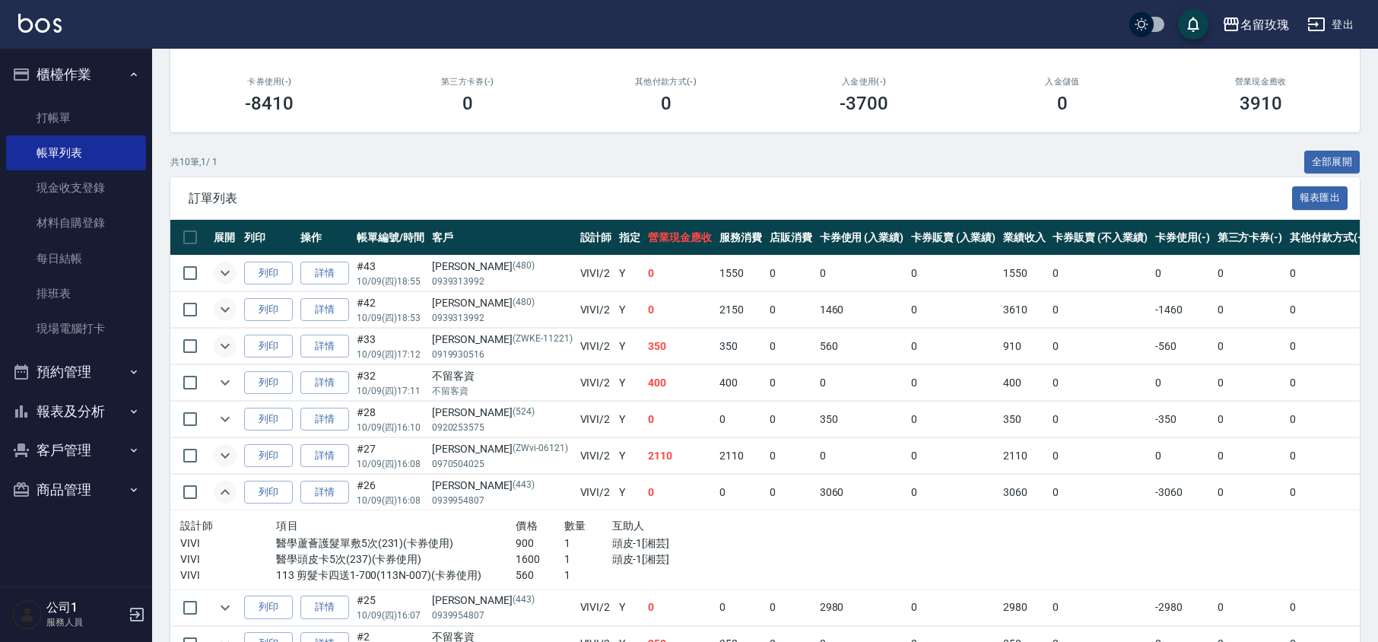
click at [232, 487] on icon "expand row" at bounding box center [225, 492] width 18 height 18
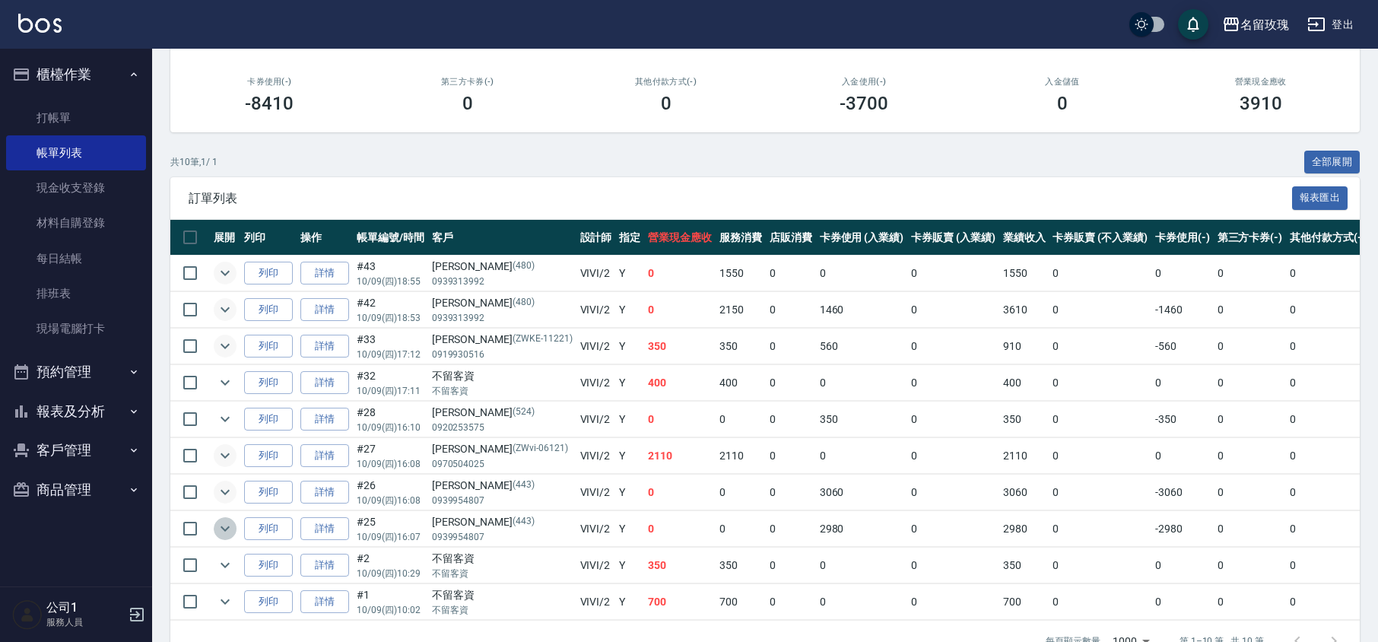
click at [227, 528] on icon "expand row" at bounding box center [225, 528] width 18 height 18
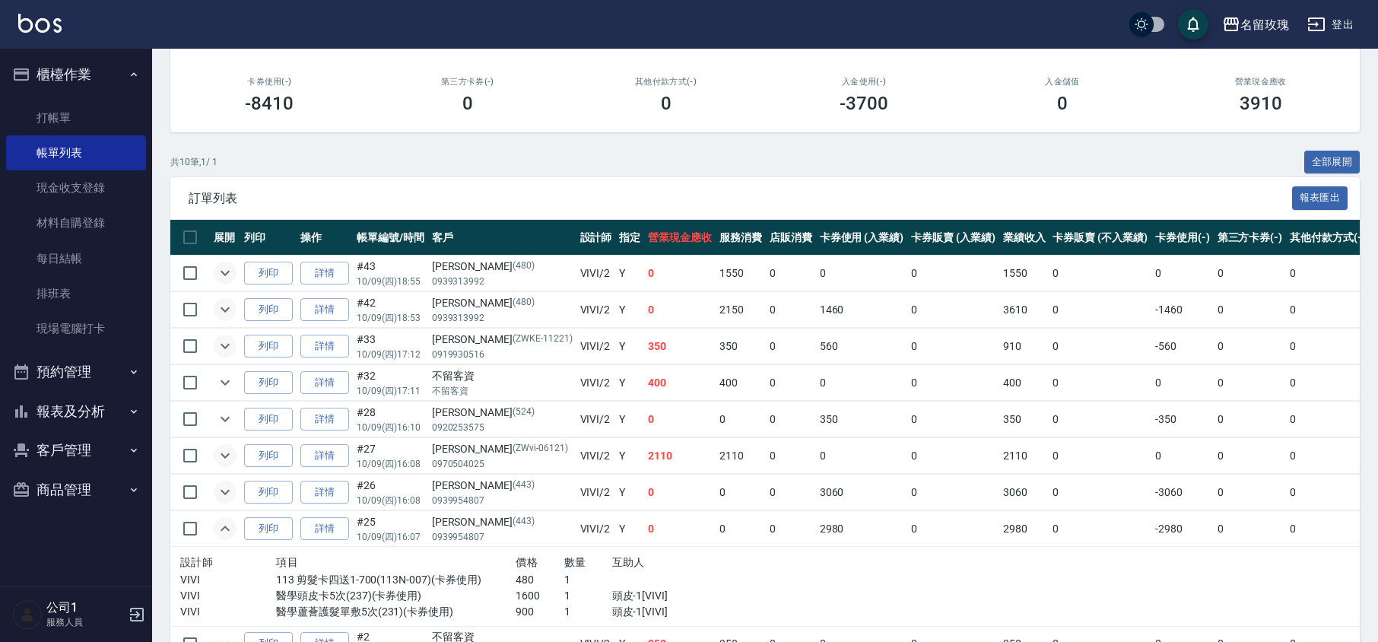
click at [228, 523] on icon "expand row" at bounding box center [225, 528] width 18 height 18
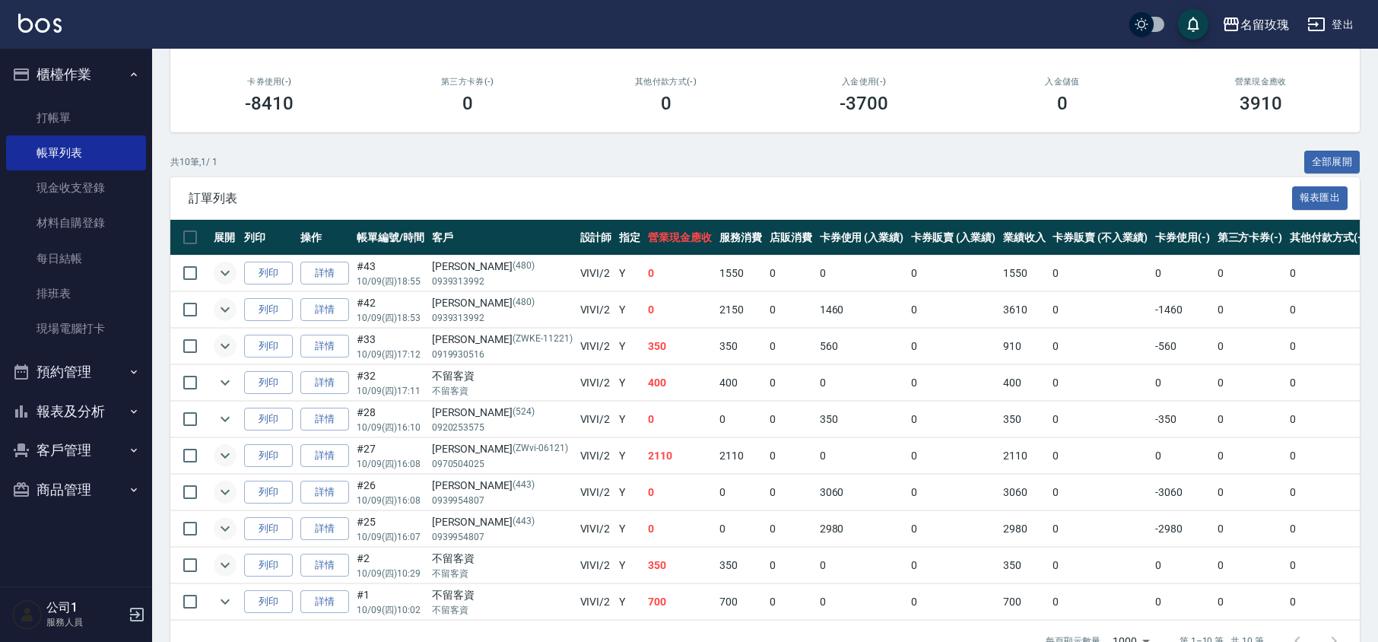
scroll to position [262, 0]
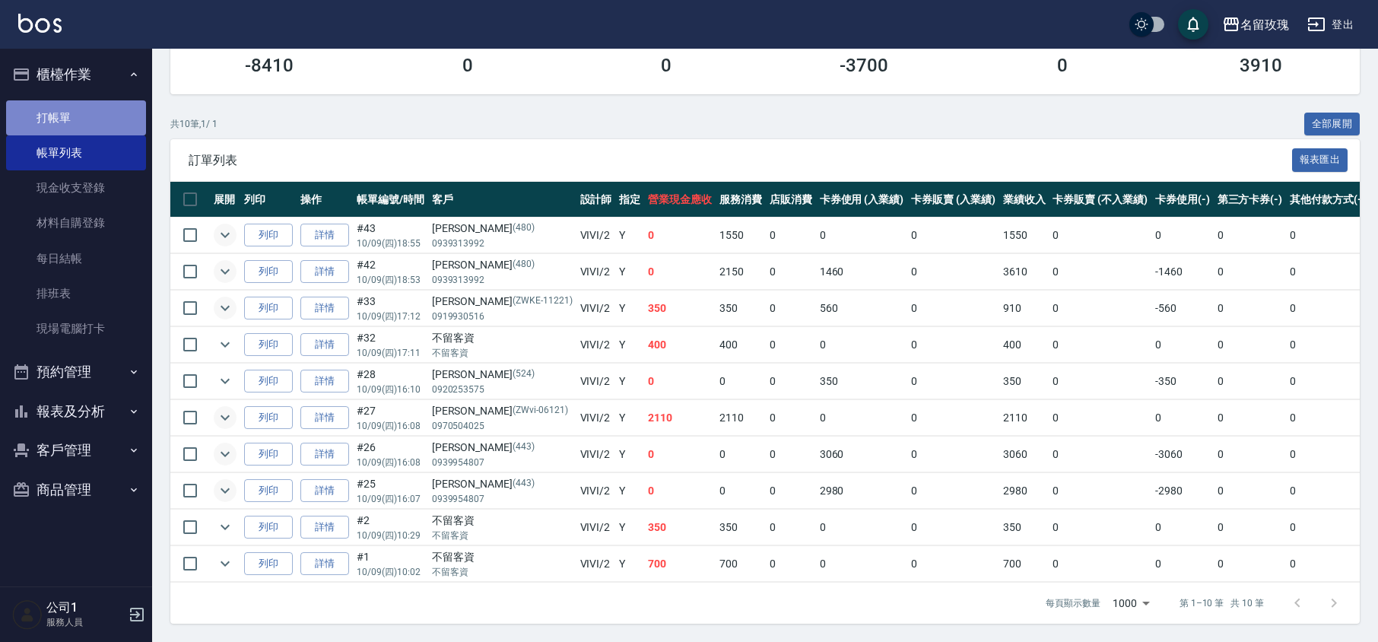
click at [85, 108] on link "打帳單" at bounding box center [76, 117] width 140 height 35
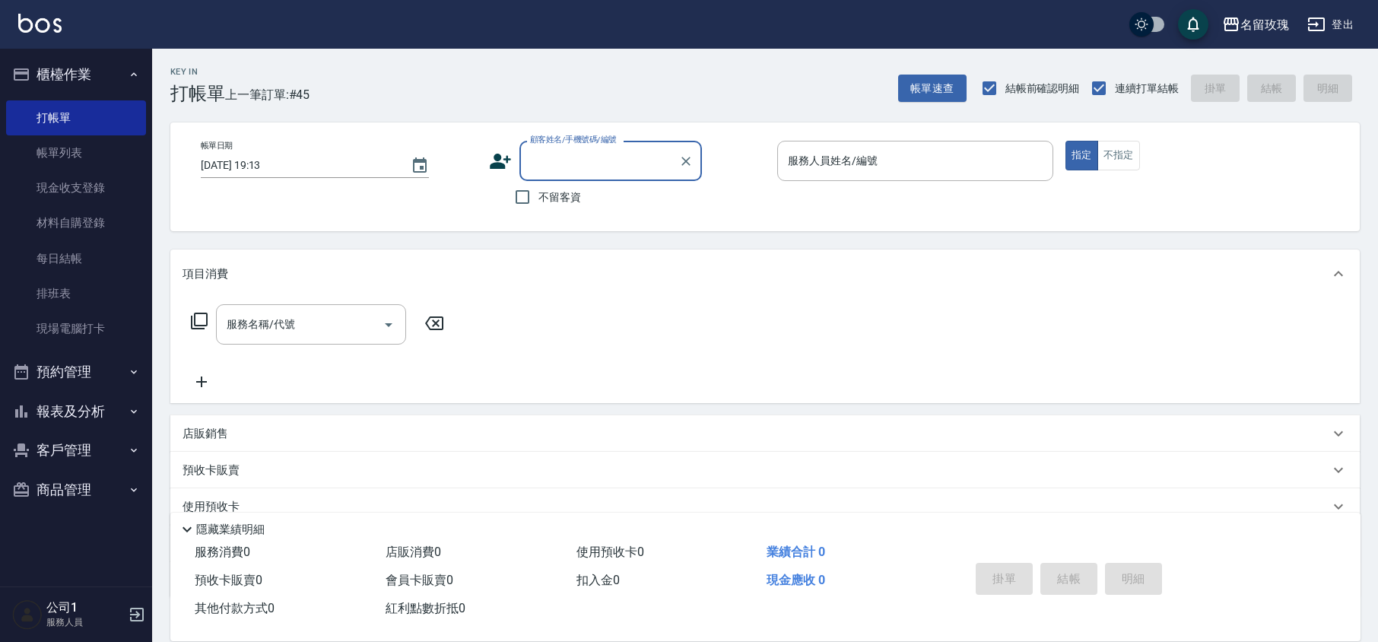
click at [573, 148] on input "顧客姓名/手機號碼/編號" at bounding box center [599, 161] width 146 height 27
click at [617, 47] on div "名留玫瑰 登出" at bounding box center [689, 24] width 1378 height 49
click at [618, 141] on div "顧客姓名/手機號碼/編號" at bounding box center [610, 161] width 183 height 40
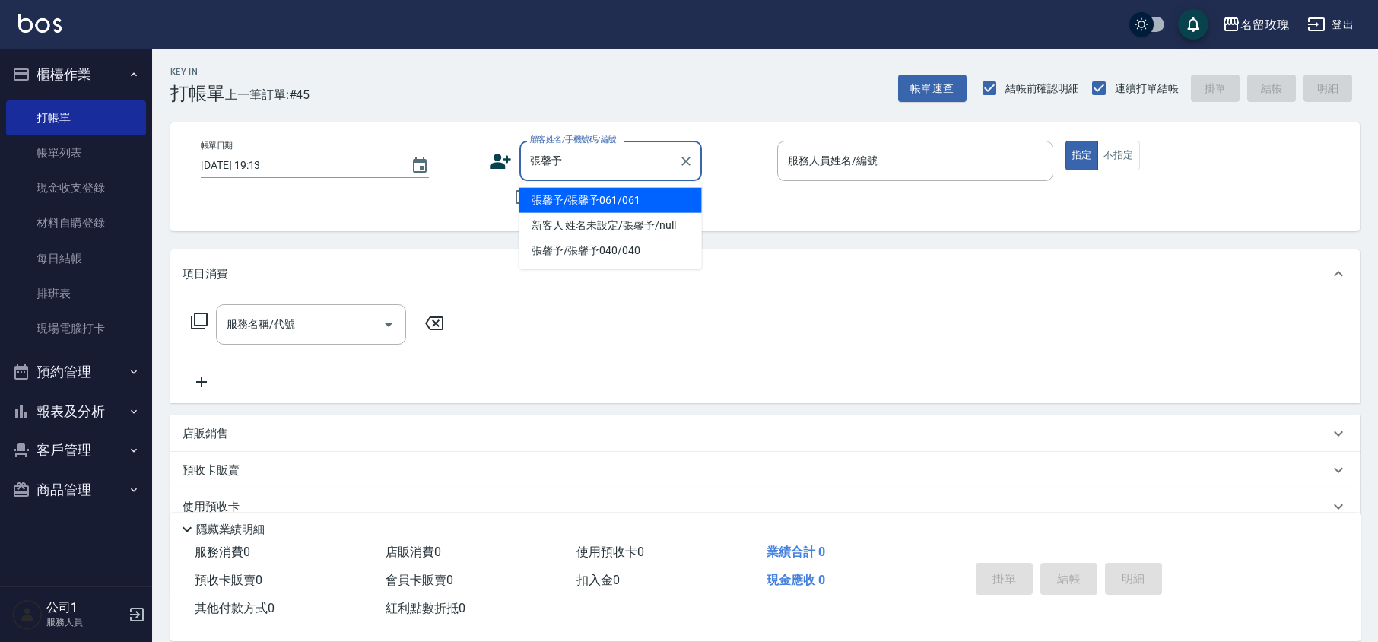
type input "張馨予/張馨予061/061"
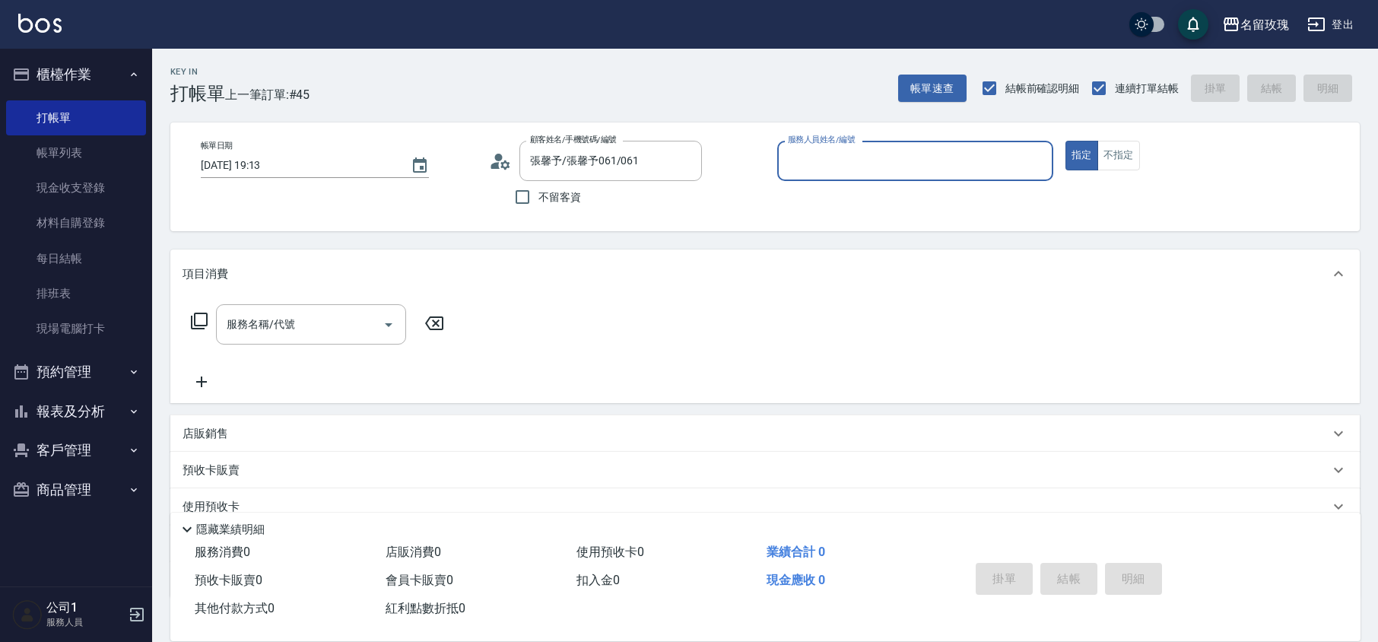
type input "[PERSON_NAME]-5"
click at [1065, 141] on button "指定" at bounding box center [1081, 156] width 33 height 30
type button "true"
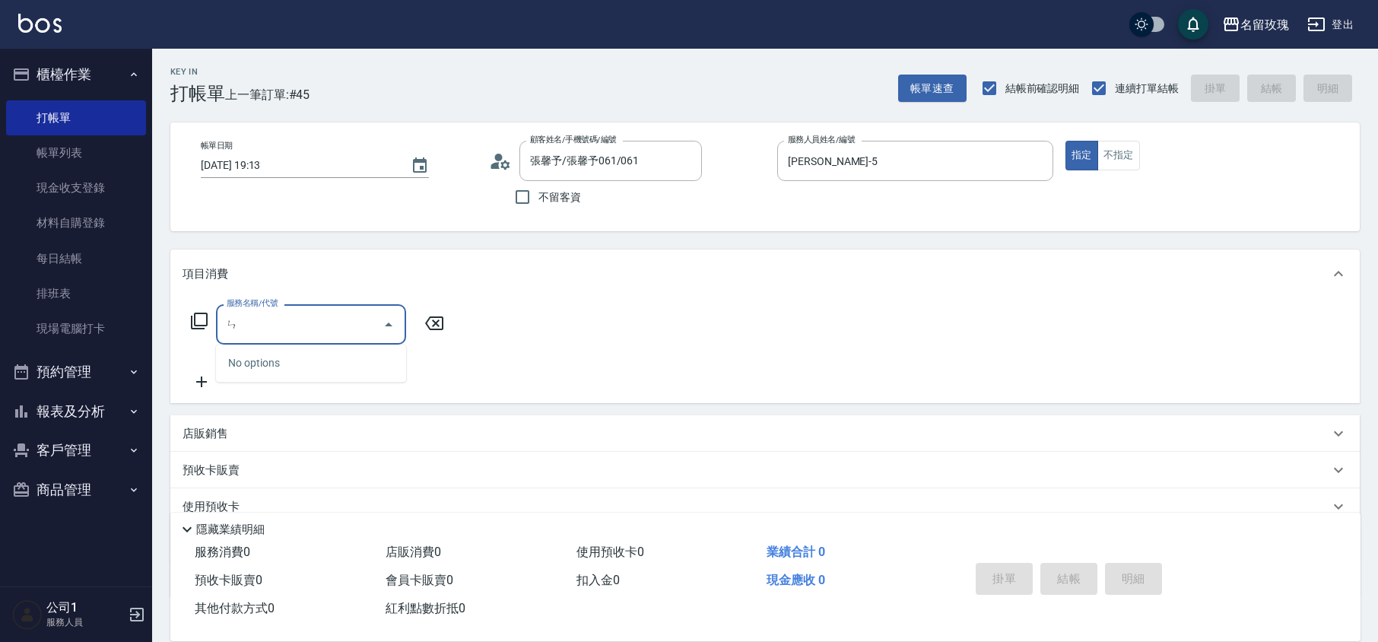
type input "ㄦ"
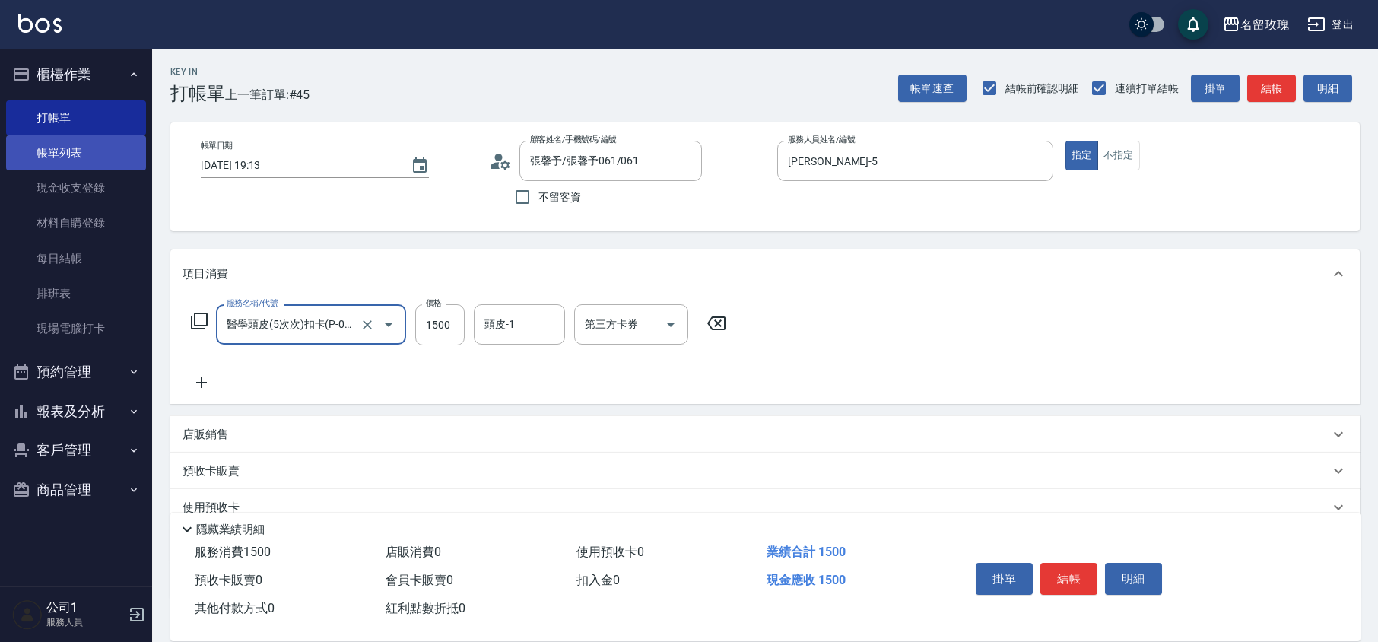
type input "醫學頭皮(5次次)扣卡(P-0004)"
click at [68, 150] on link "帳單列表" at bounding box center [76, 152] width 140 height 35
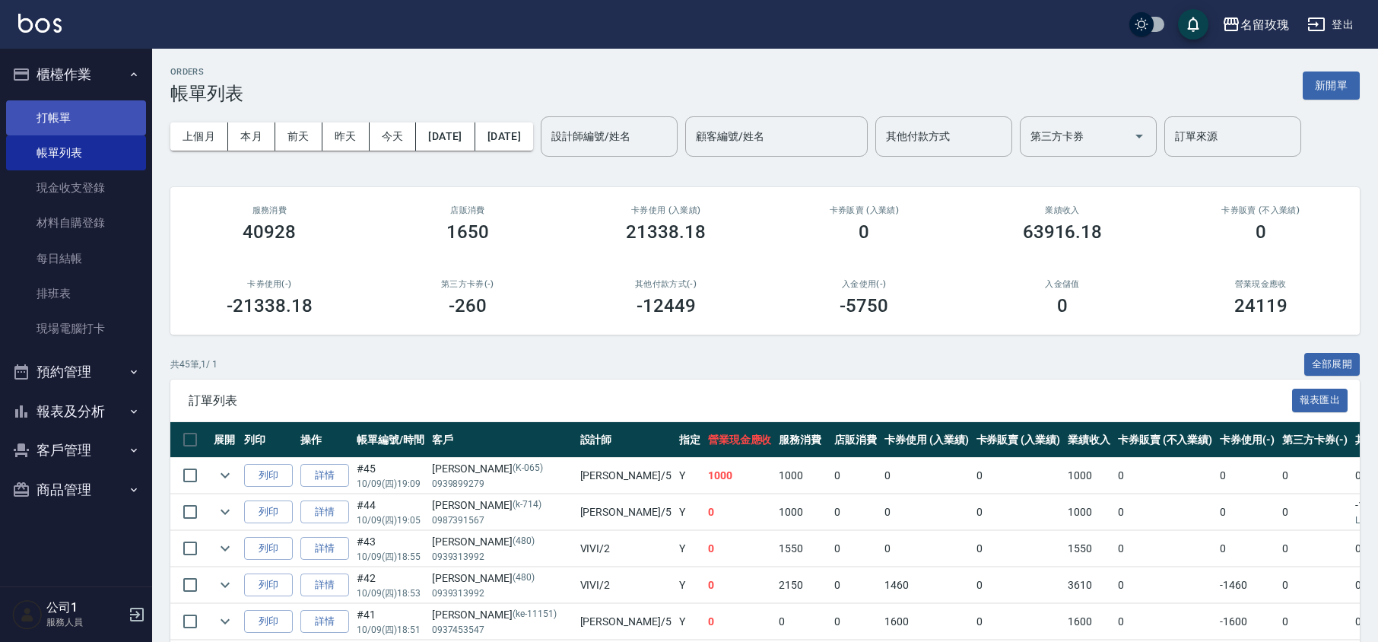
click at [102, 113] on link "打帳單" at bounding box center [76, 117] width 140 height 35
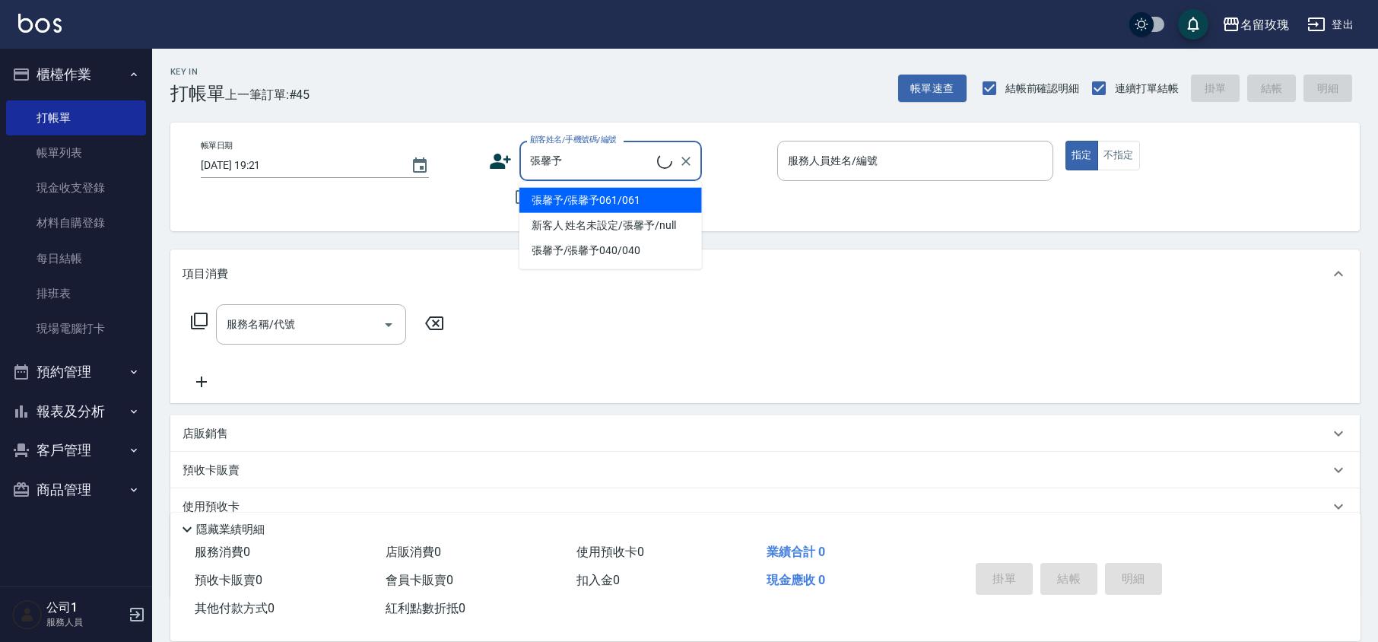
type input "張馨予/張馨予061/061"
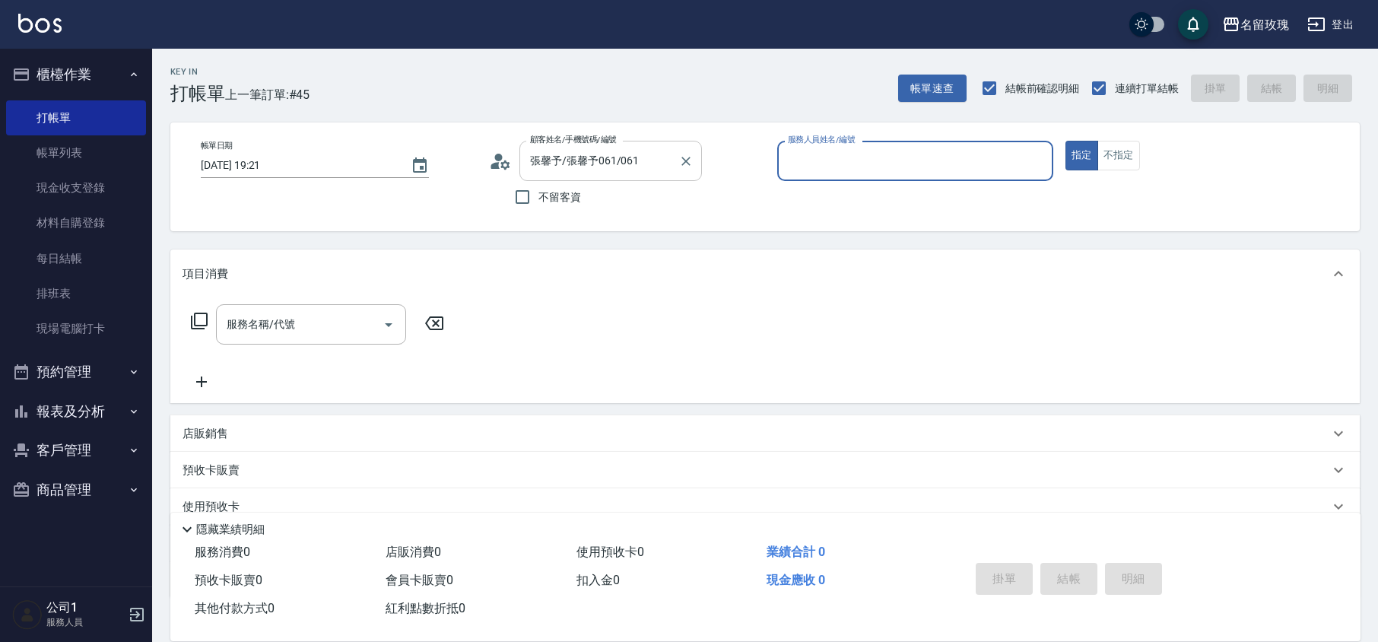
type input "[PERSON_NAME]-5"
click at [265, 341] on div "服務名稱/代號" at bounding box center [311, 324] width 190 height 40
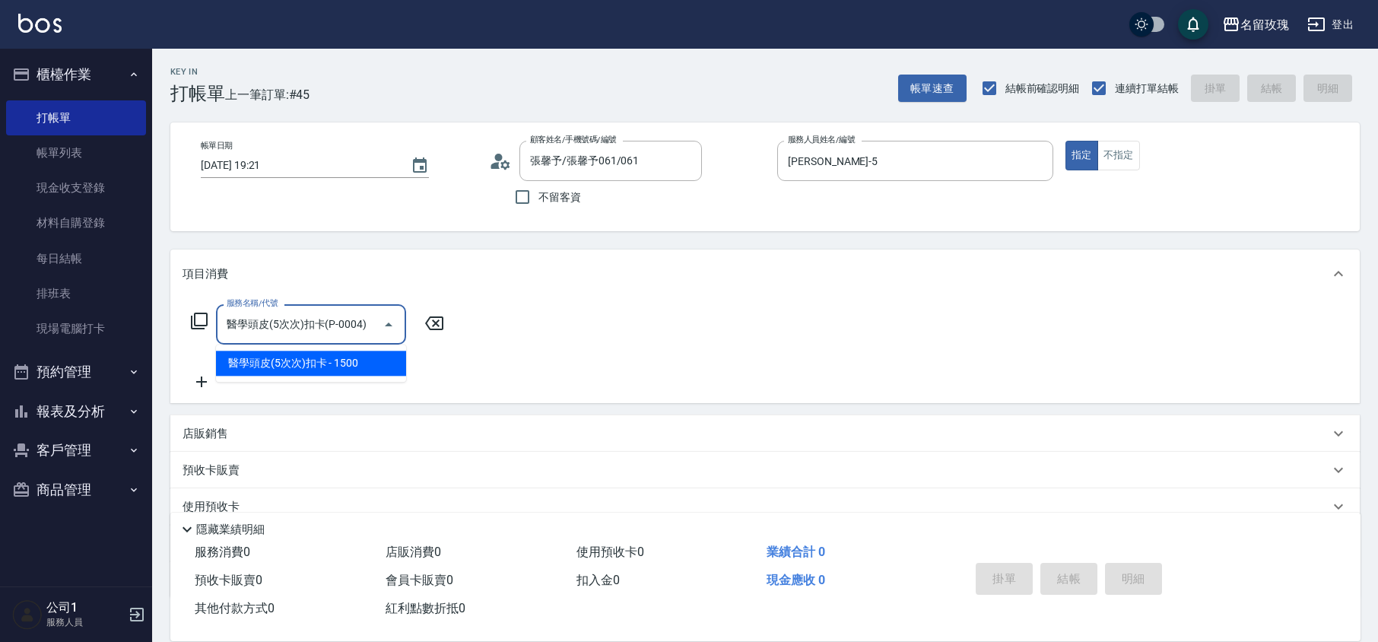
type input "醫學頭皮(5次次)扣卡(P-0004)"
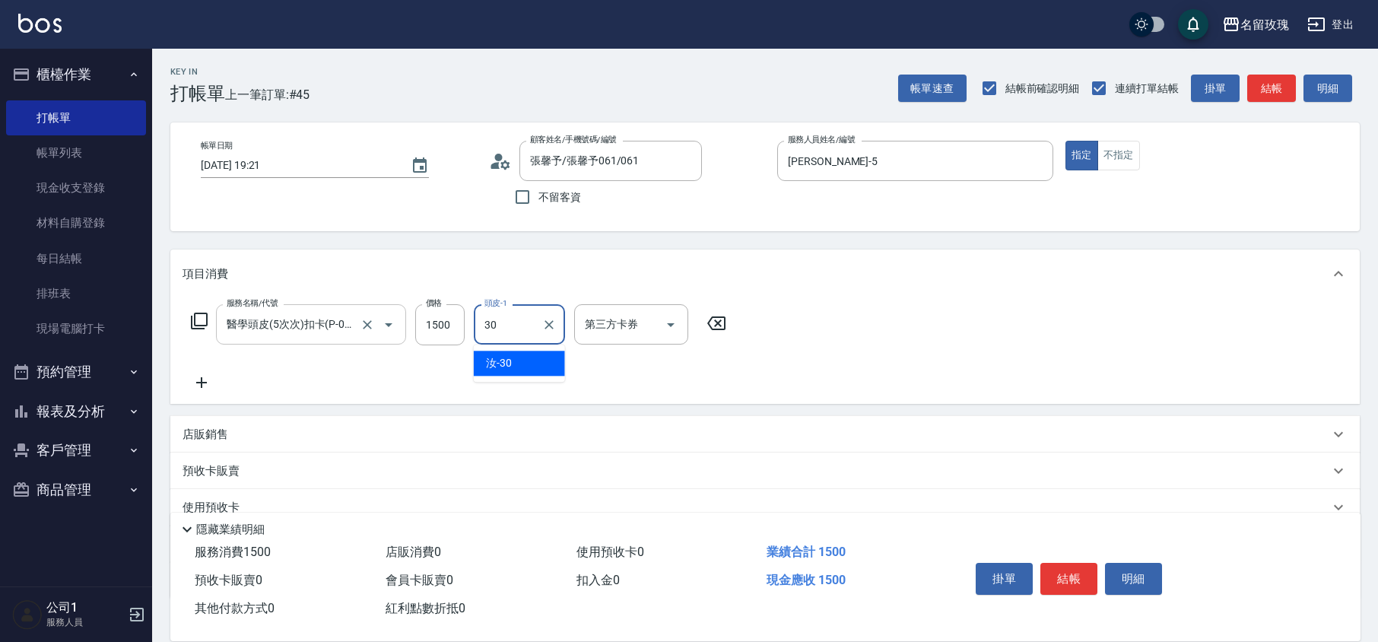
type input "汝-30"
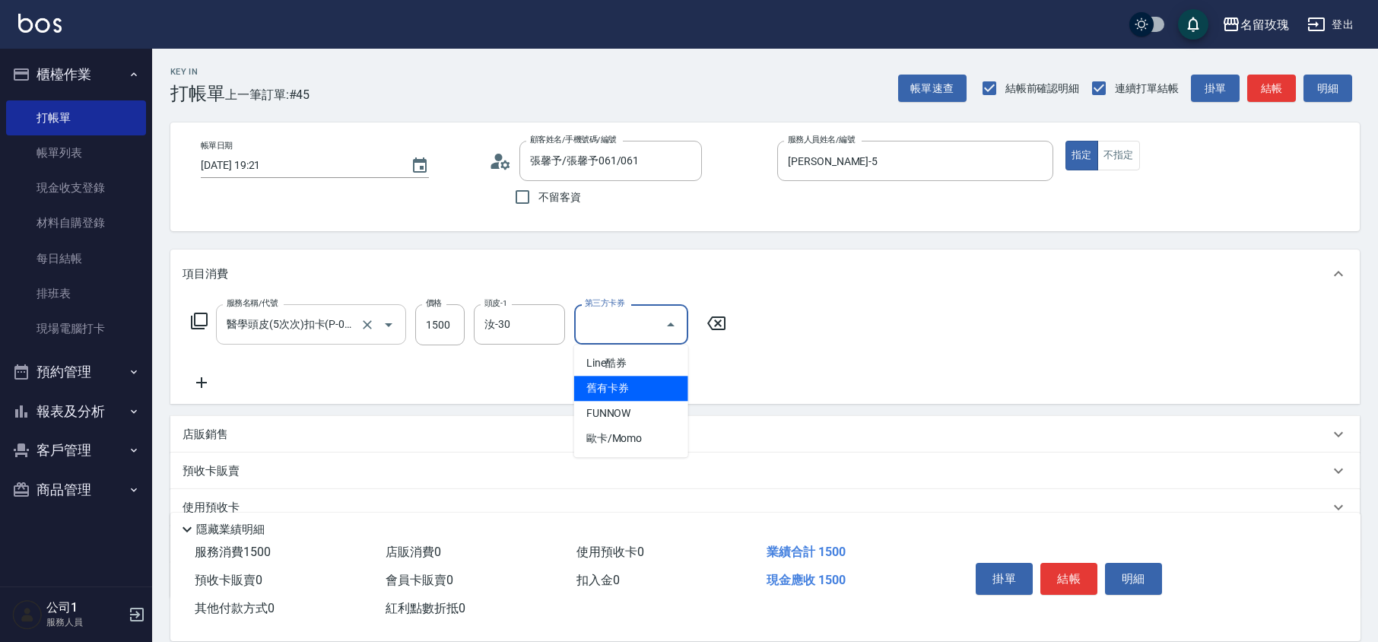
type input "舊有卡券"
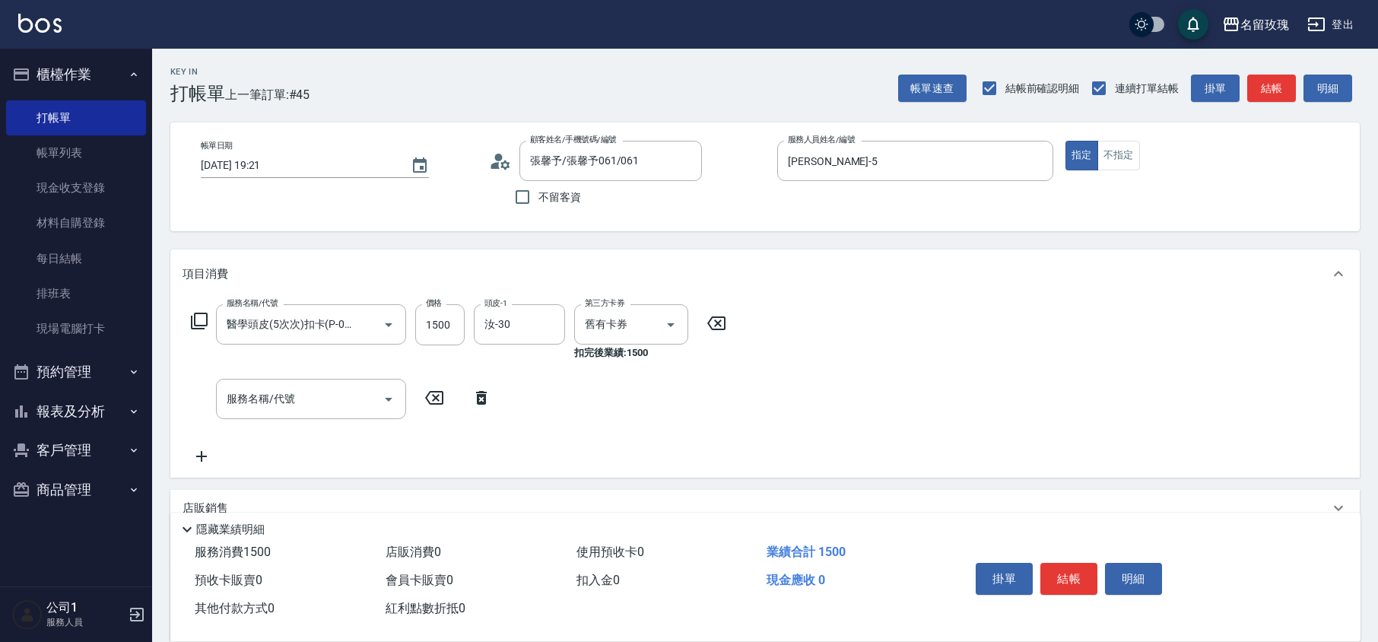
click at [201, 313] on icon at bounding box center [199, 321] width 17 height 17
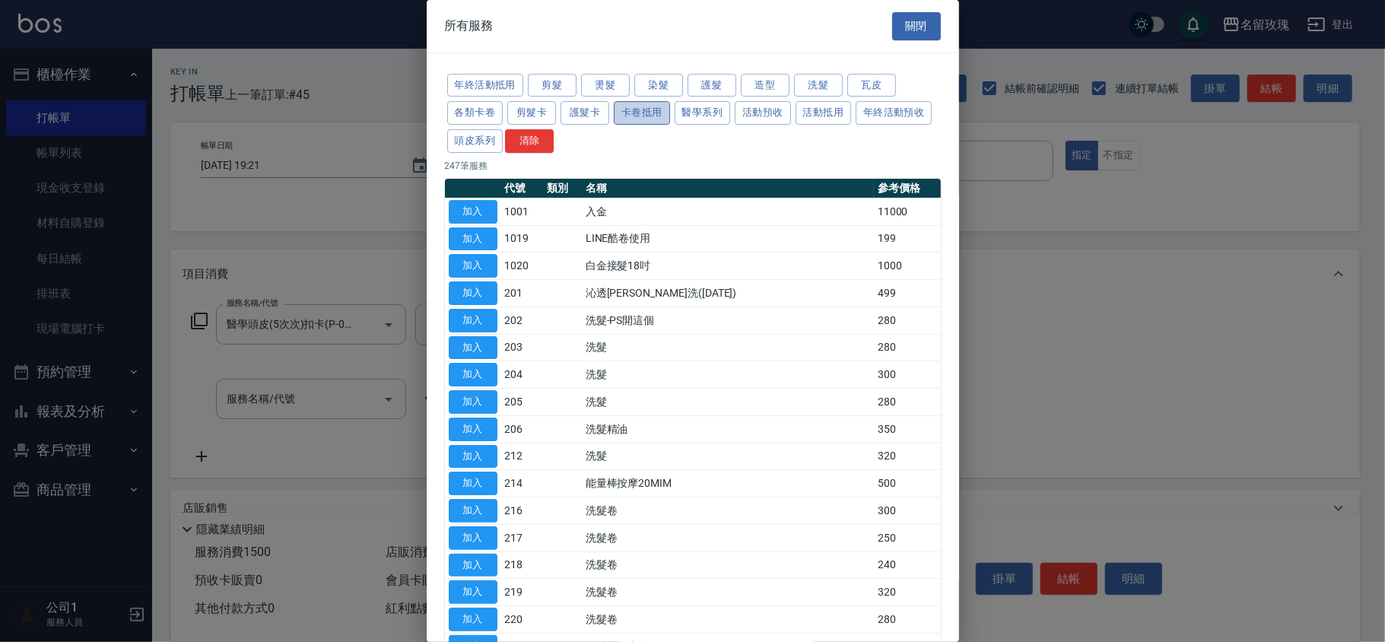
click at [659, 116] on button "卡卷抵用" at bounding box center [642, 113] width 56 height 24
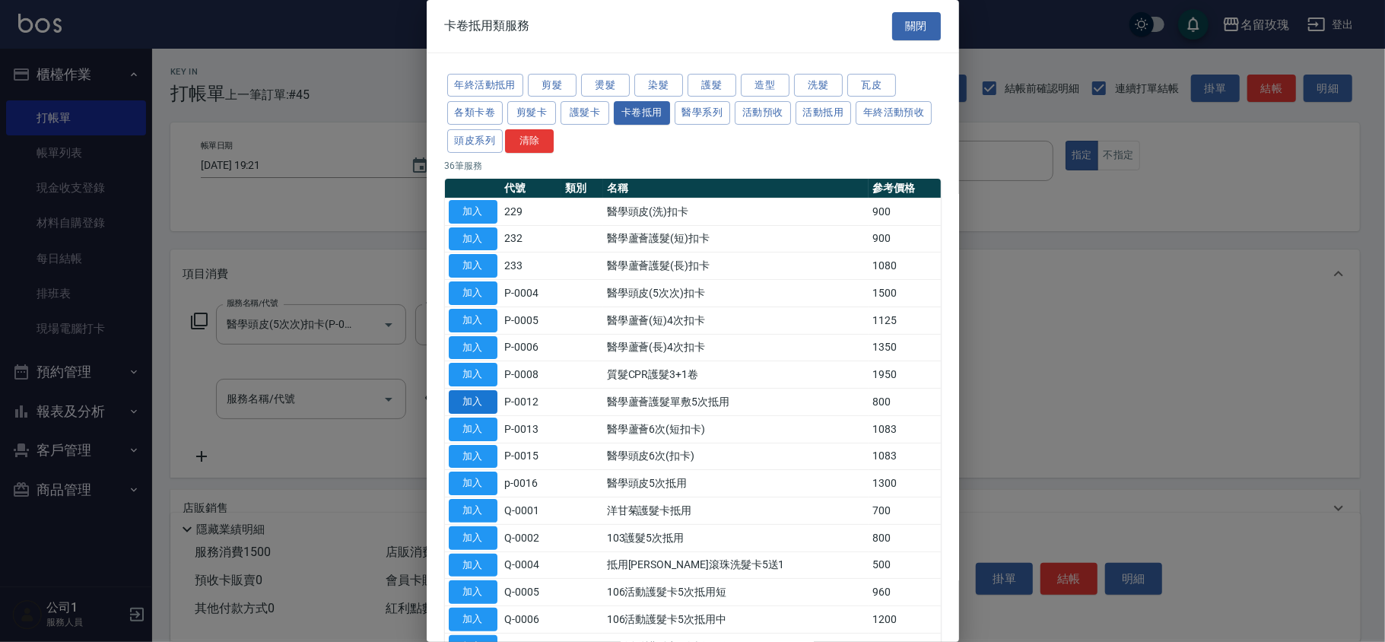
click at [479, 405] on button "加入" at bounding box center [473, 402] width 49 height 24
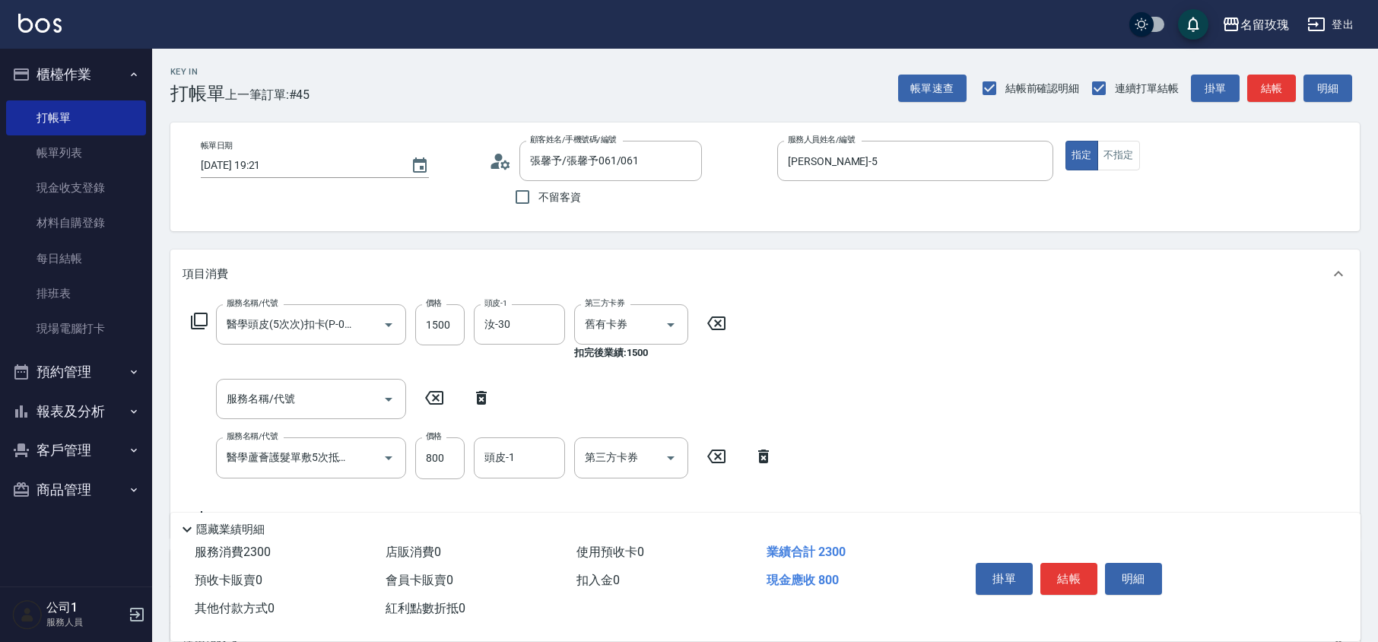
click at [481, 405] on icon at bounding box center [481, 398] width 11 height 14
type input "醫學蘆薈護髮單敷5次抵用(P-0012)"
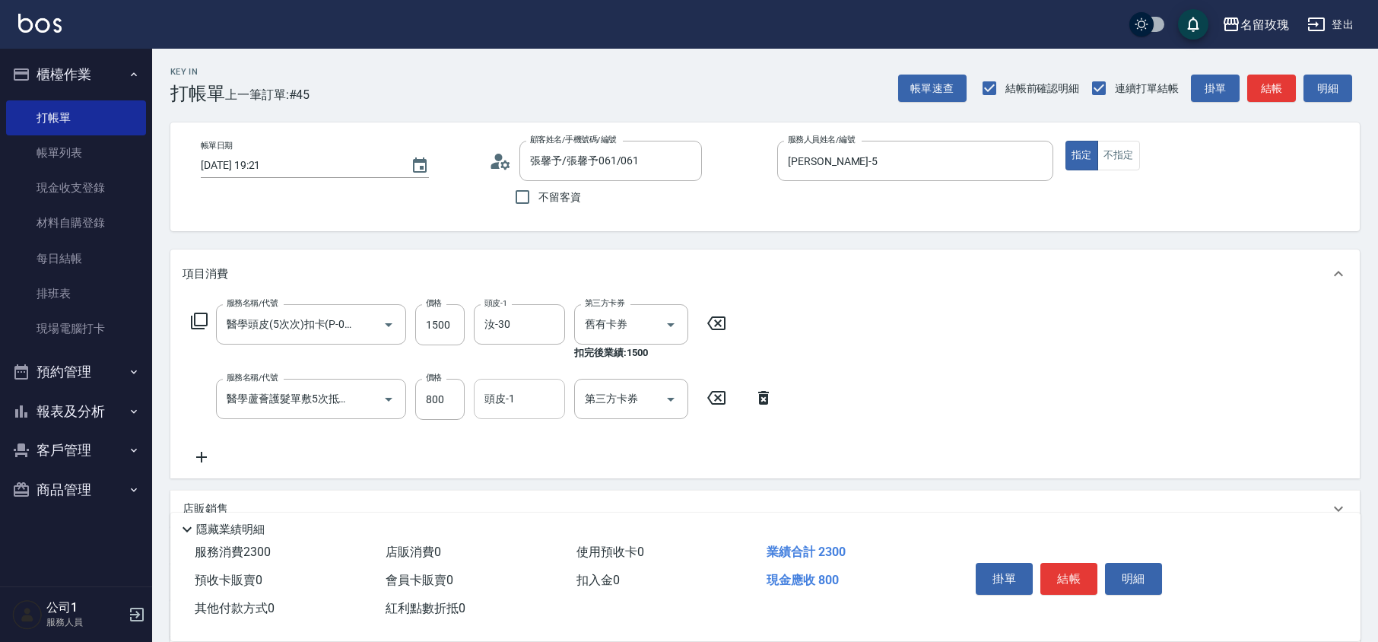
click at [508, 403] on input "頭皮-1" at bounding box center [520, 399] width 78 height 27
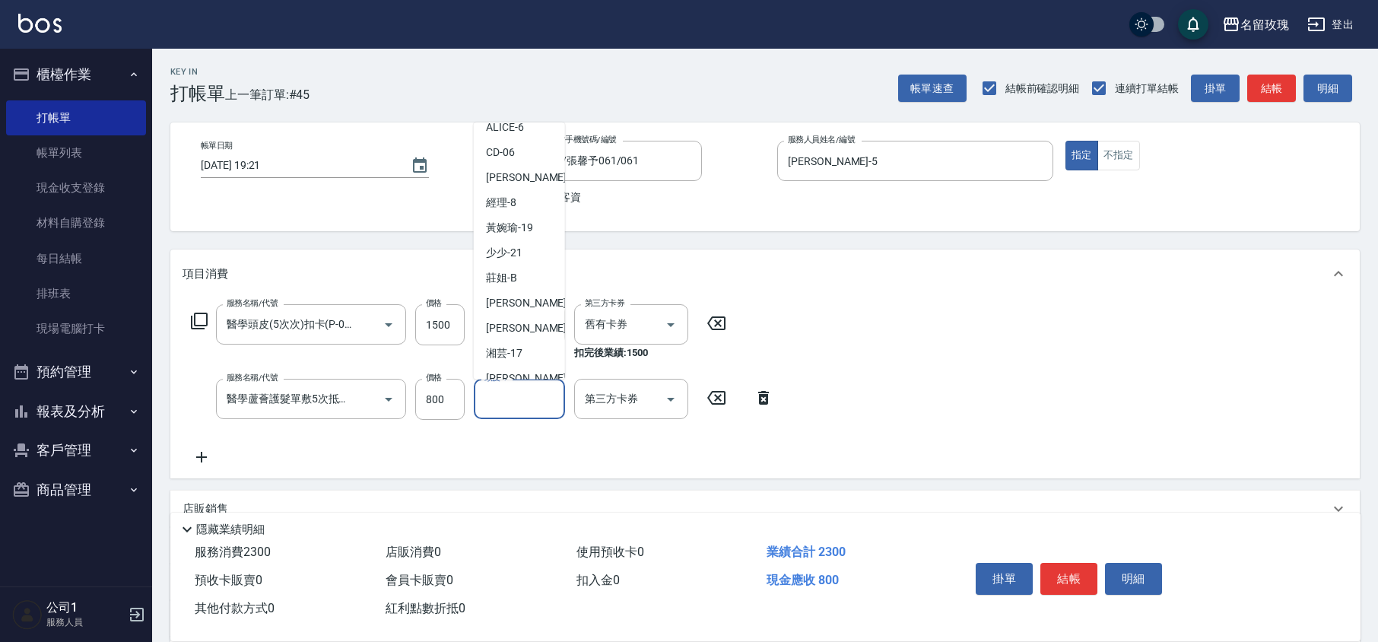
scroll to position [298, 0]
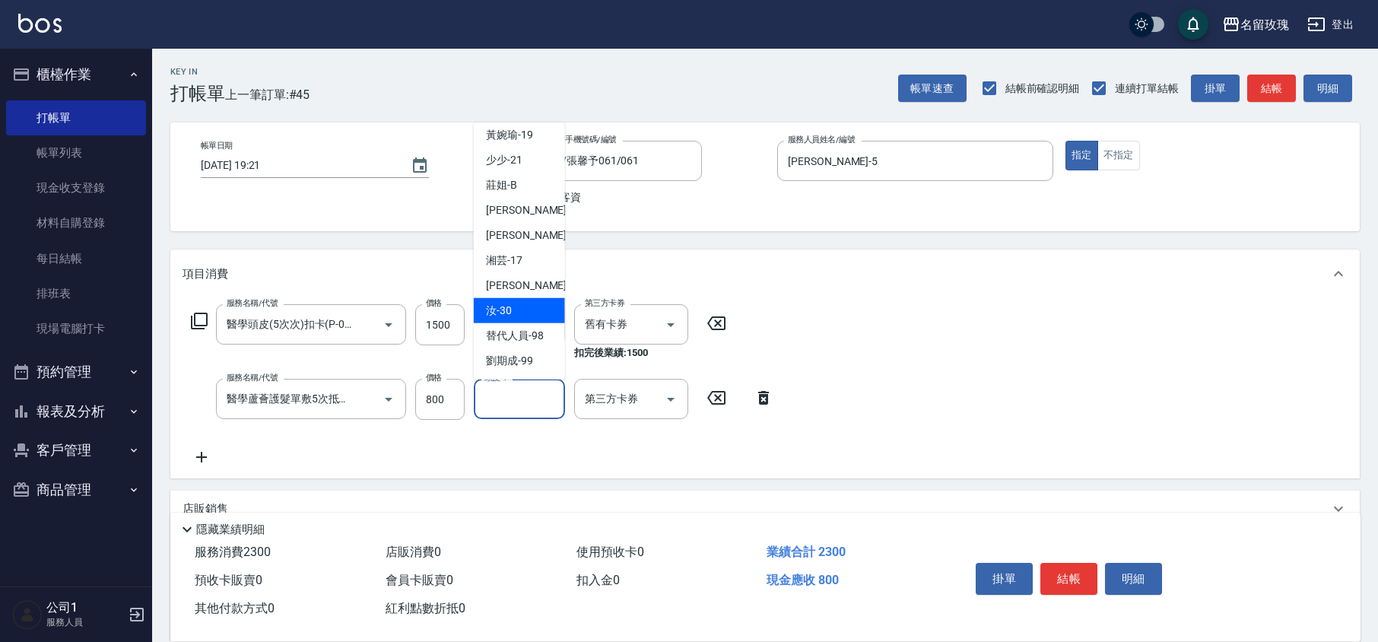
click at [512, 310] on div "汝 -30" at bounding box center [519, 310] width 91 height 25
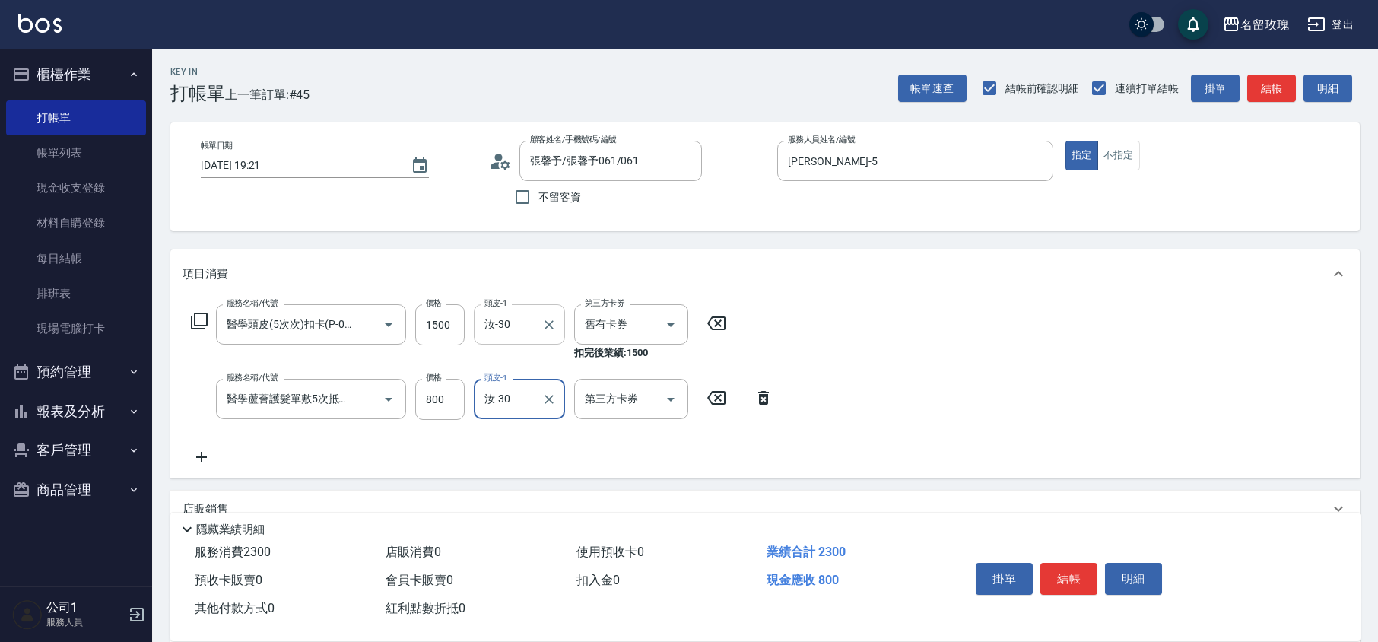
type input "汝-30"
click at [669, 396] on icon "Open" at bounding box center [671, 399] width 18 height 18
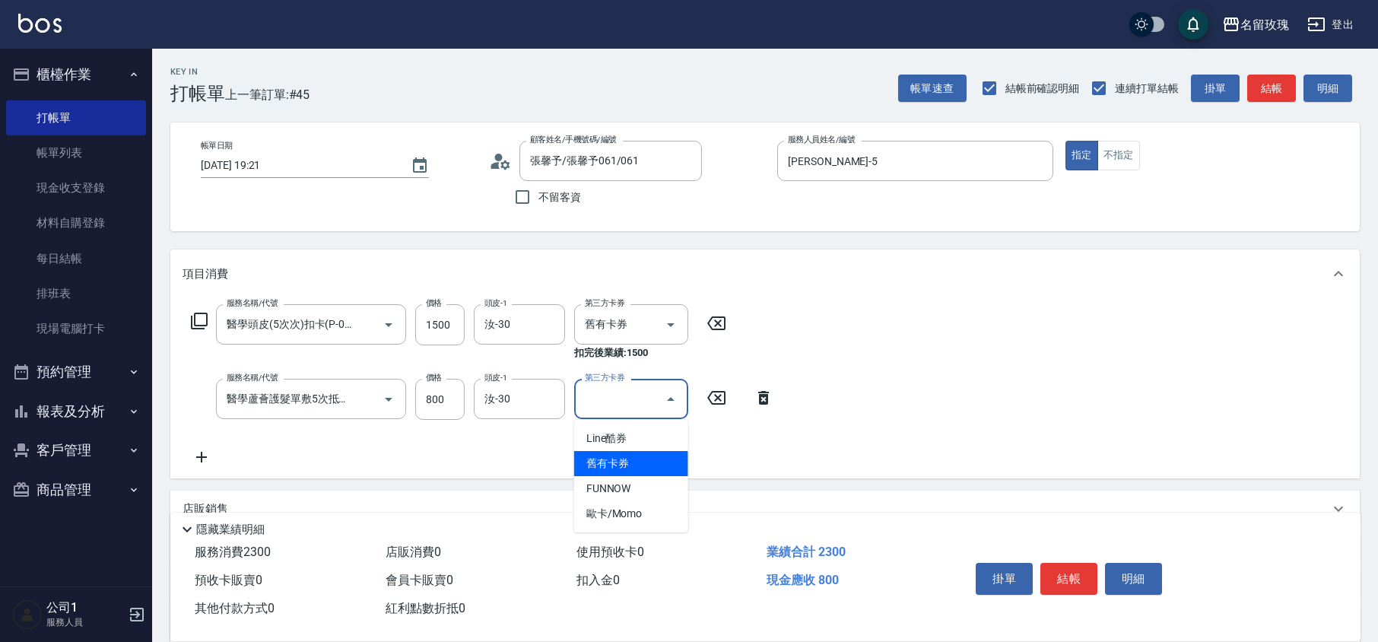
click at [624, 467] on span "舊有卡券" at bounding box center [631, 463] width 114 height 25
type input "舊有卡券"
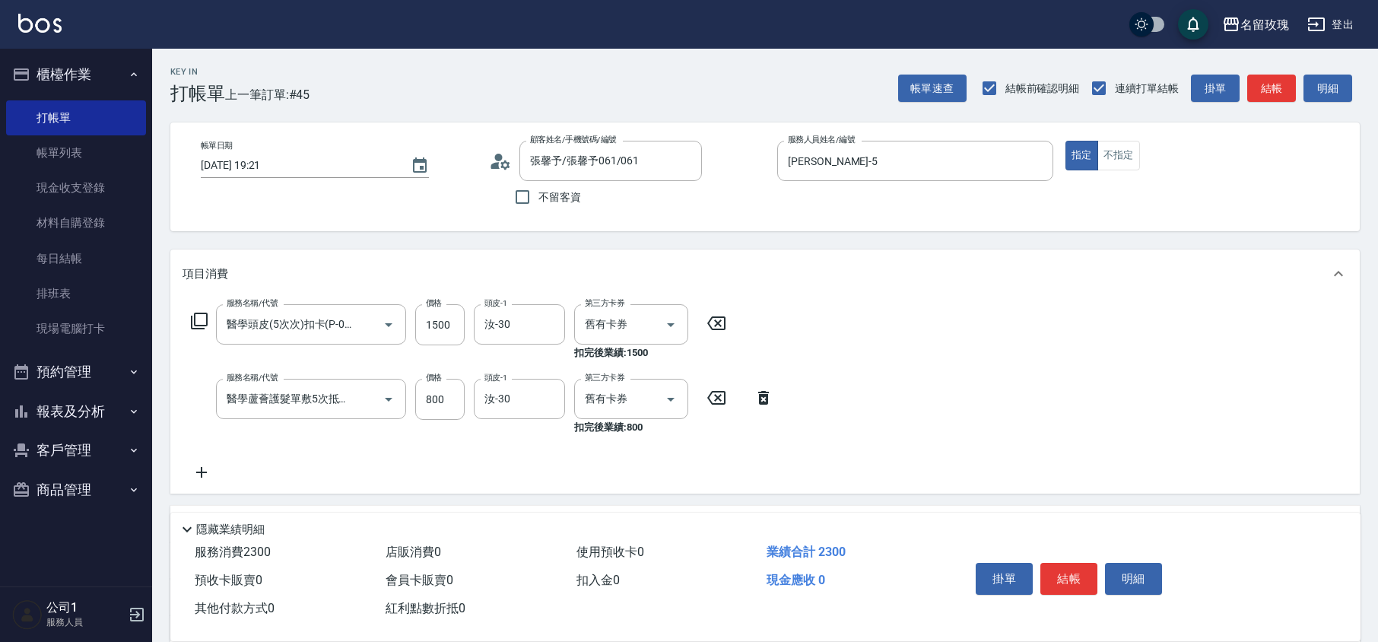
click at [195, 322] on icon at bounding box center [199, 321] width 17 height 17
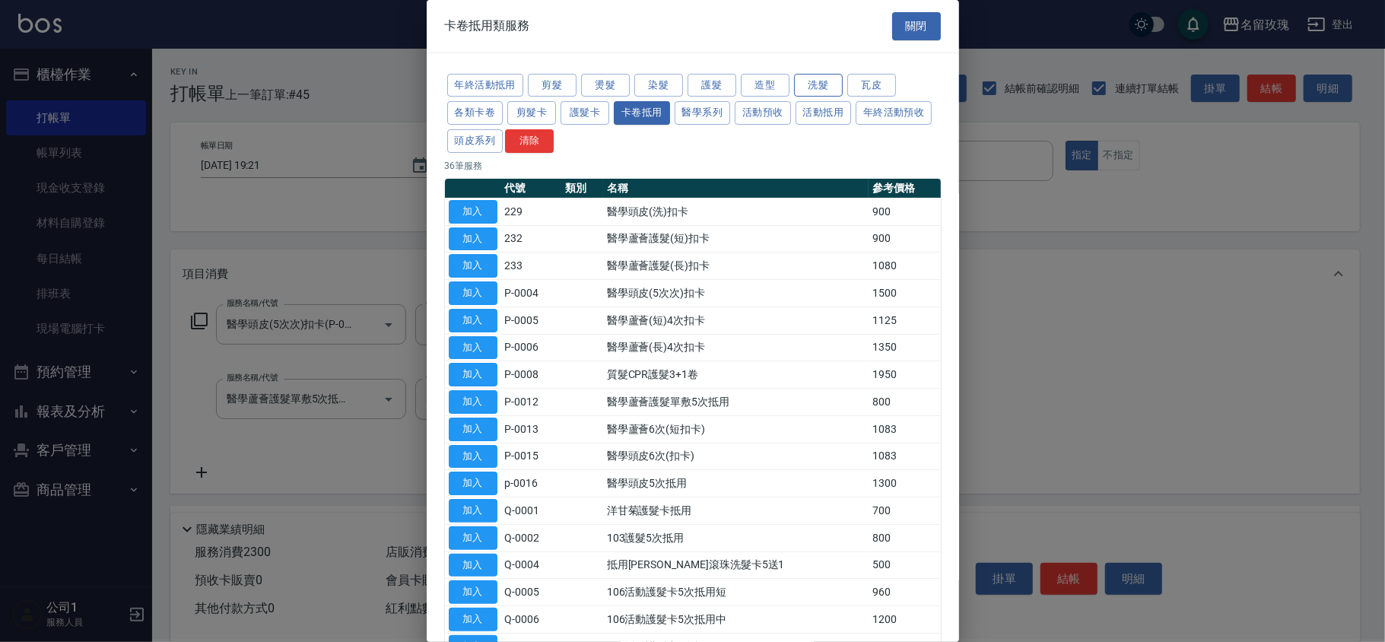
click at [833, 81] on button "洗髮" at bounding box center [818, 86] width 49 height 24
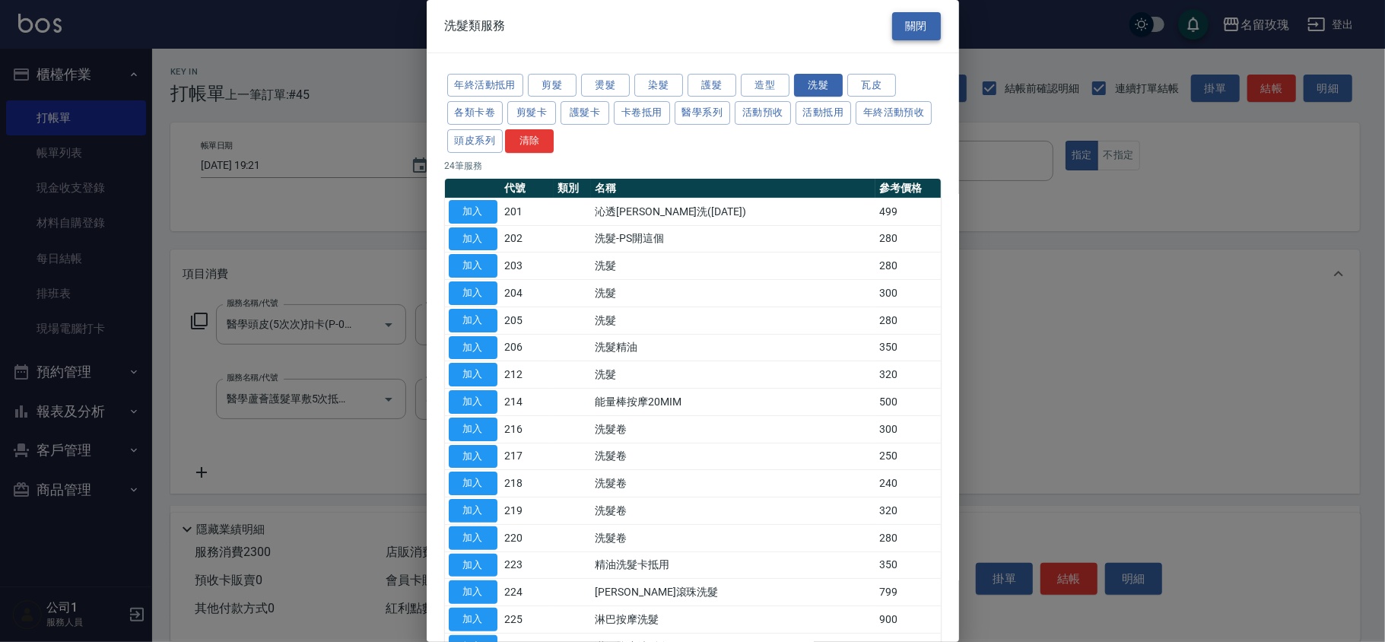
click at [913, 26] on button "關閉" at bounding box center [916, 26] width 49 height 28
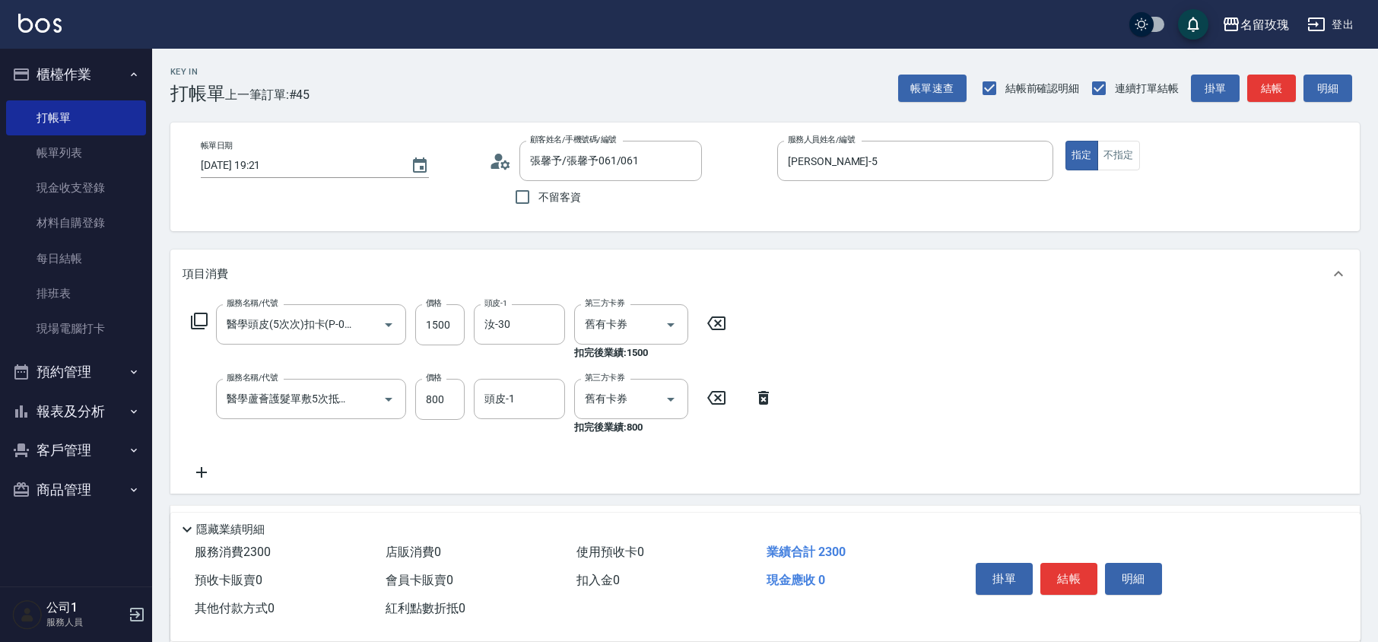
click at [767, 71] on div "Key In 打帳單 上一筆訂單:#45 帳單速查 結帳前確認明細 連續打單結帳 掛單 結帳 明細" at bounding box center [756, 77] width 1208 height 56
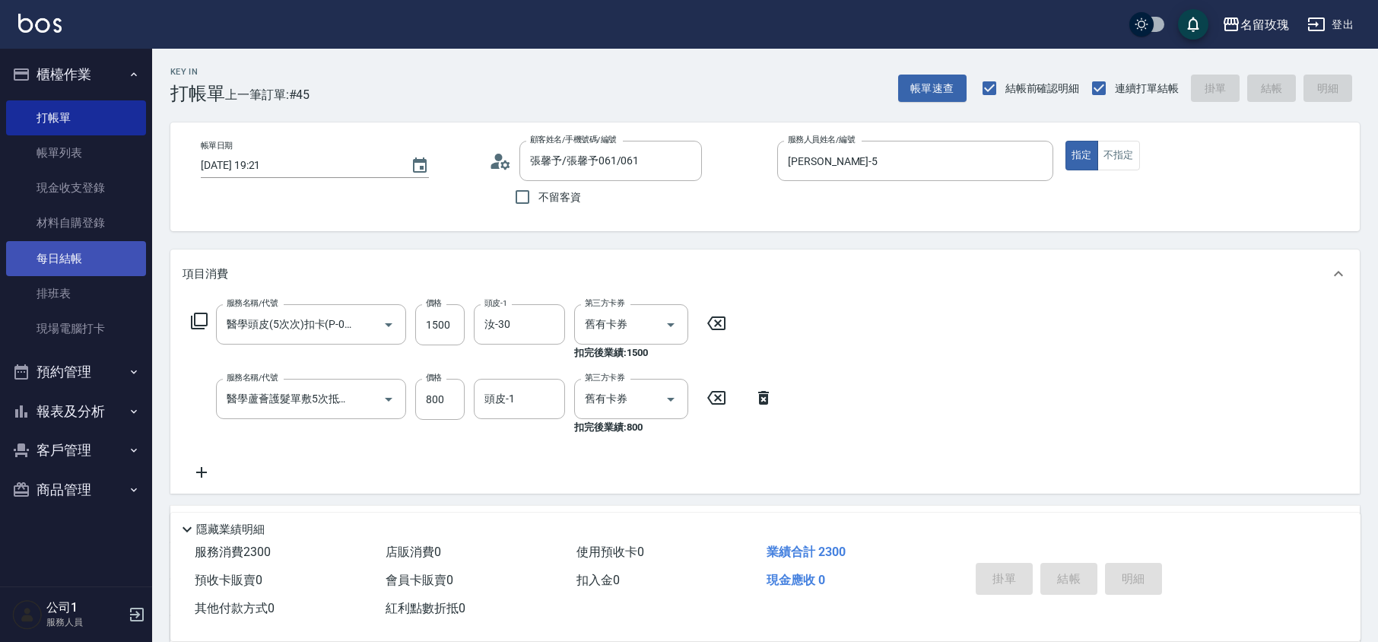
type input "[DATE] 19:22"
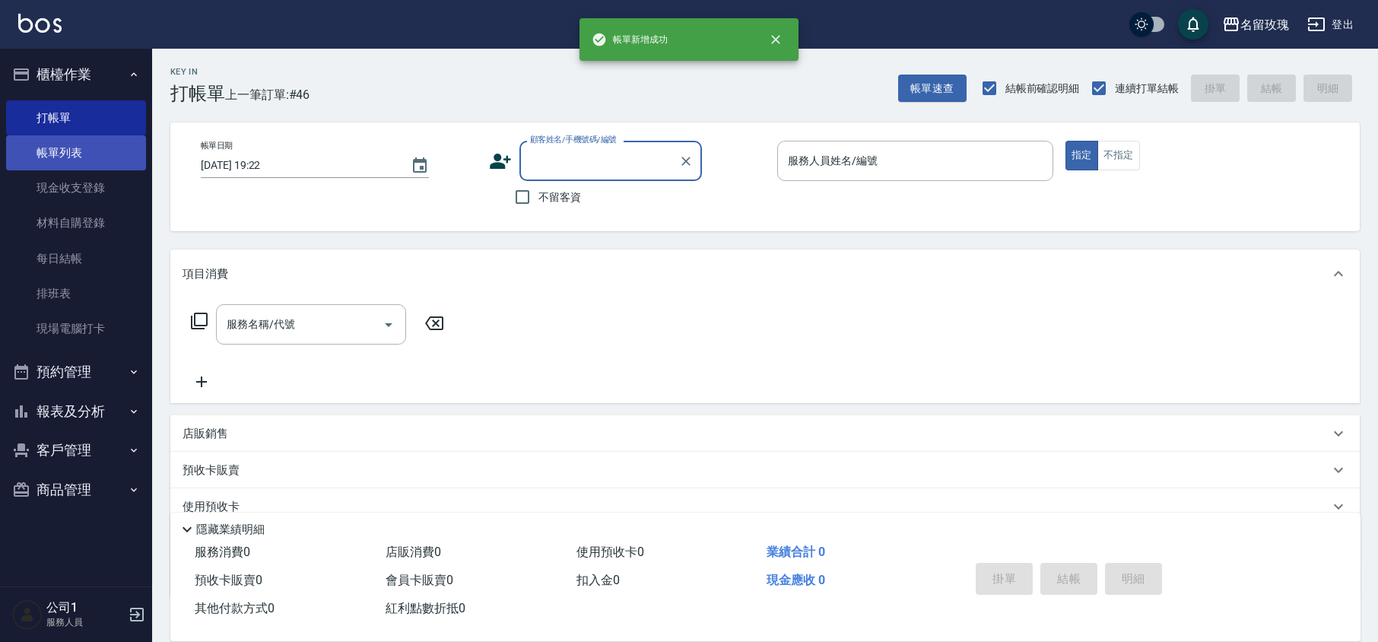
click at [64, 135] on link "帳單列表" at bounding box center [76, 152] width 140 height 35
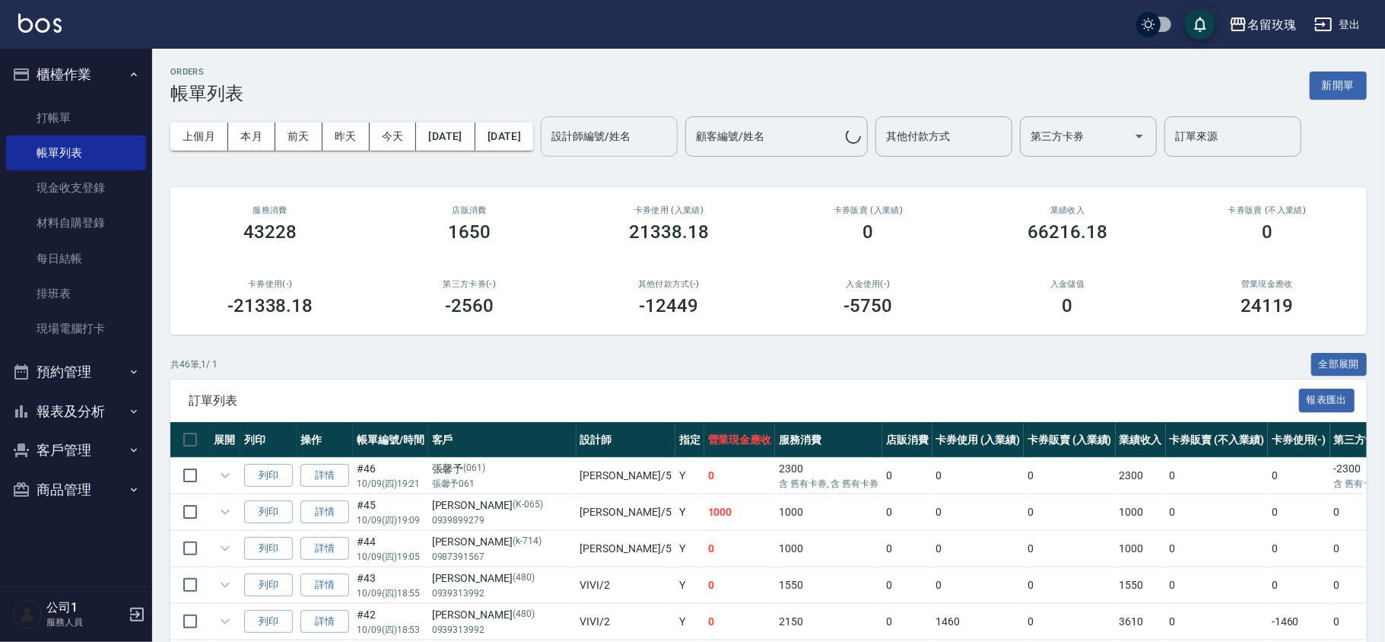
click at [652, 147] on input "設計師編號/姓名" at bounding box center [609, 136] width 123 height 27
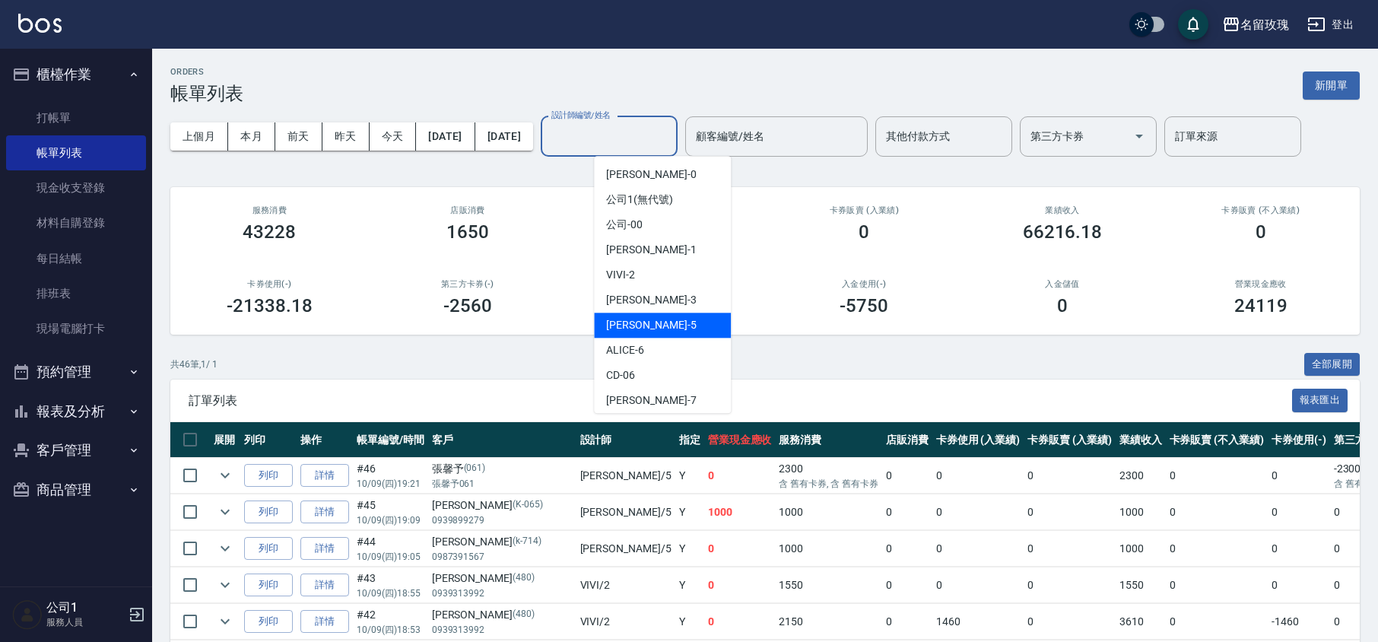
click at [664, 317] on div "KELLY -5" at bounding box center [662, 325] width 137 height 25
type input "[PERSON_NAME]-5"
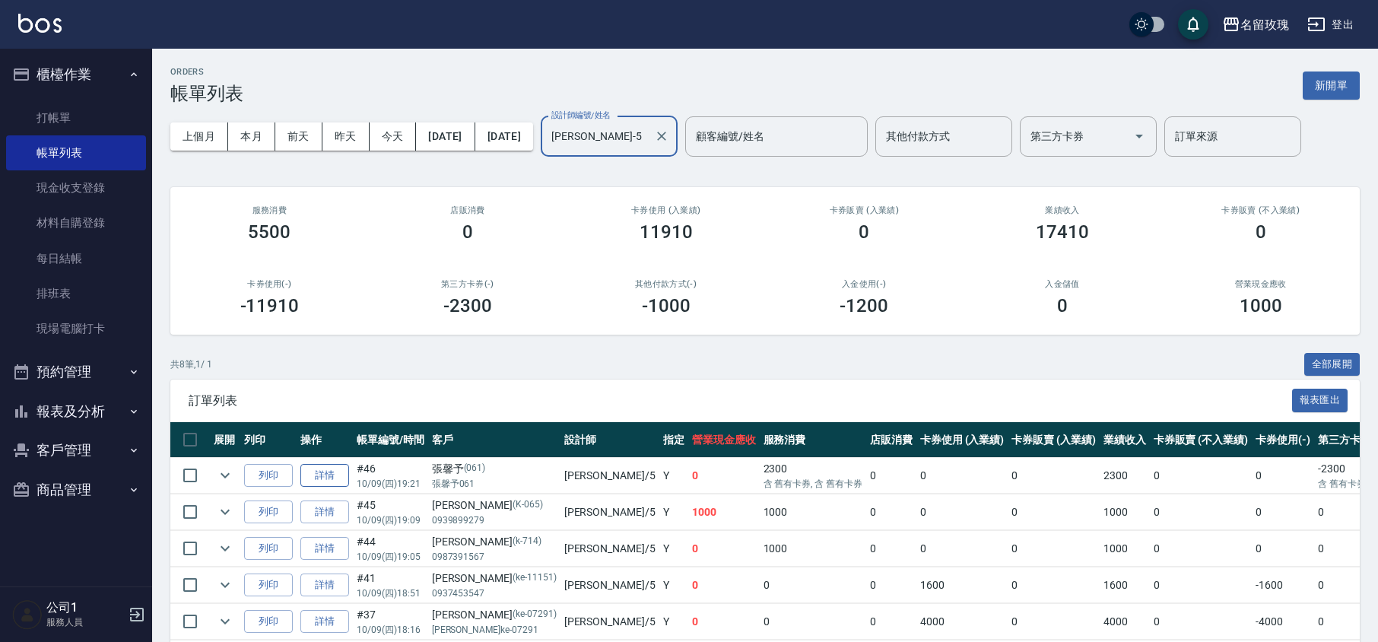
click at [333, 466] on link "詳情" at bounding box center [324, 476] width 49 height 24
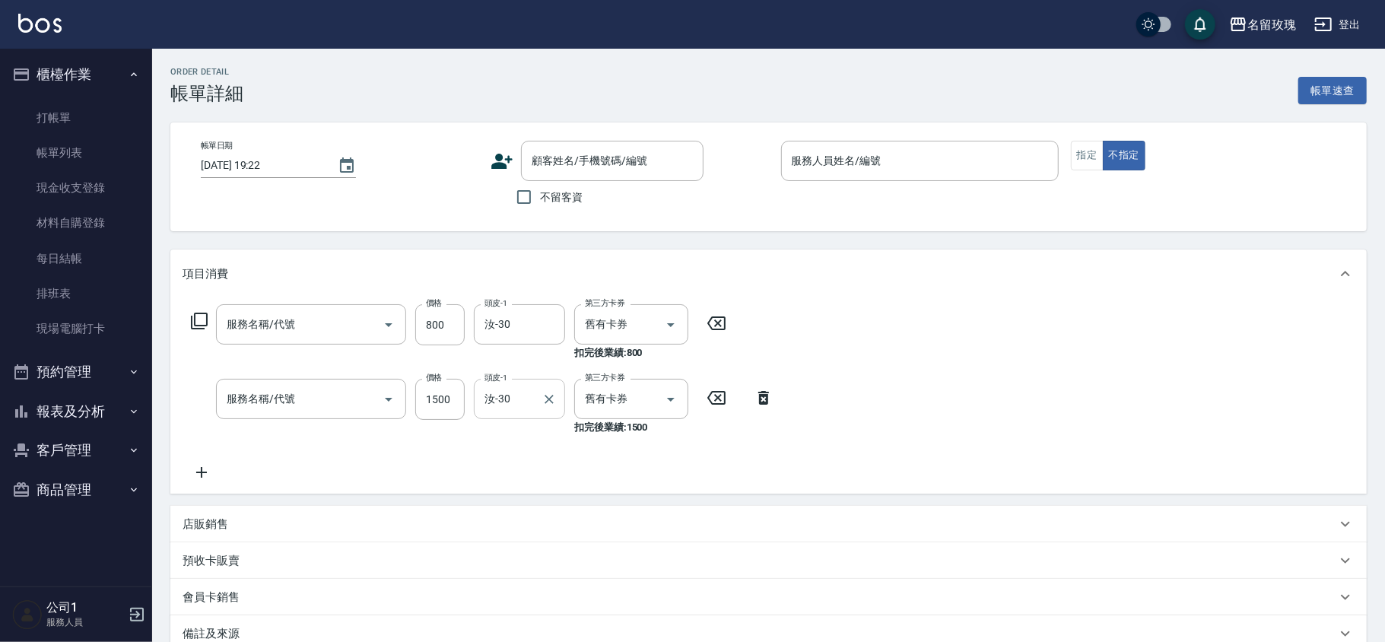
type input "[DATE] 19:21"
type input "[PERSON_NAME]-5"
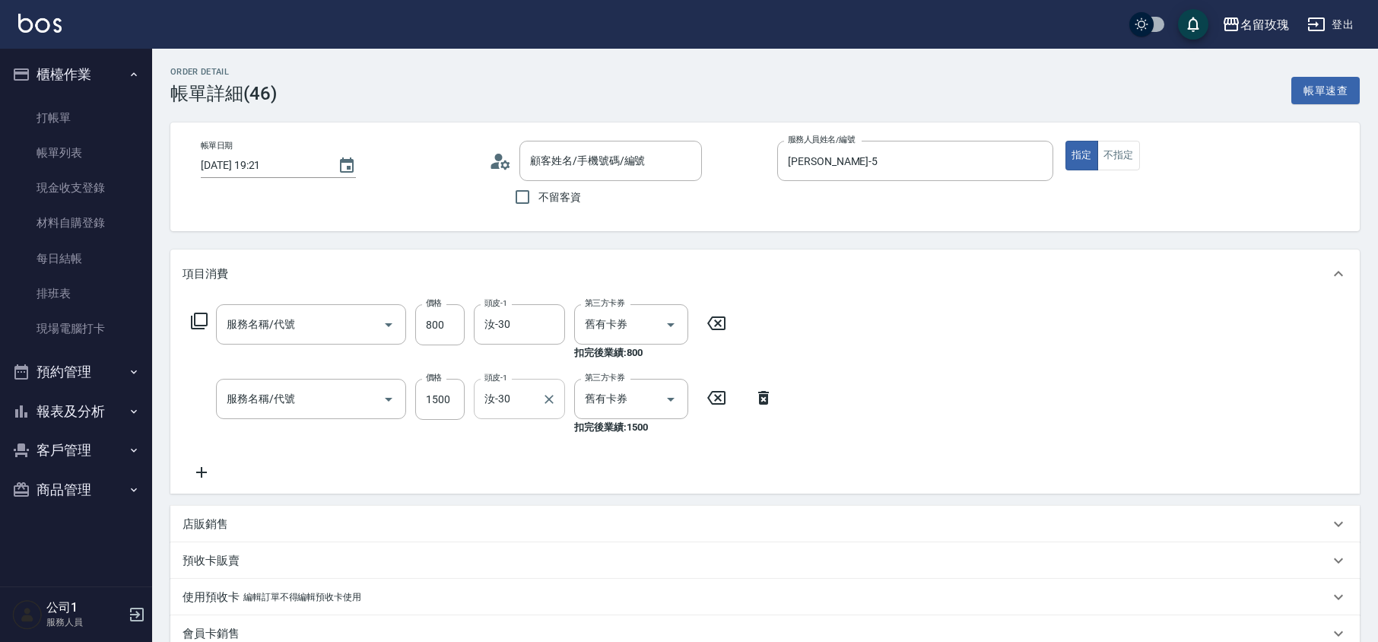
type input "醫學蘆薈護髮單敷5次抵用(P-0012)"
type input "醫學頭皮(5次次)扣卡(P-0004)"
type input "張馨予/張馨予061/061"
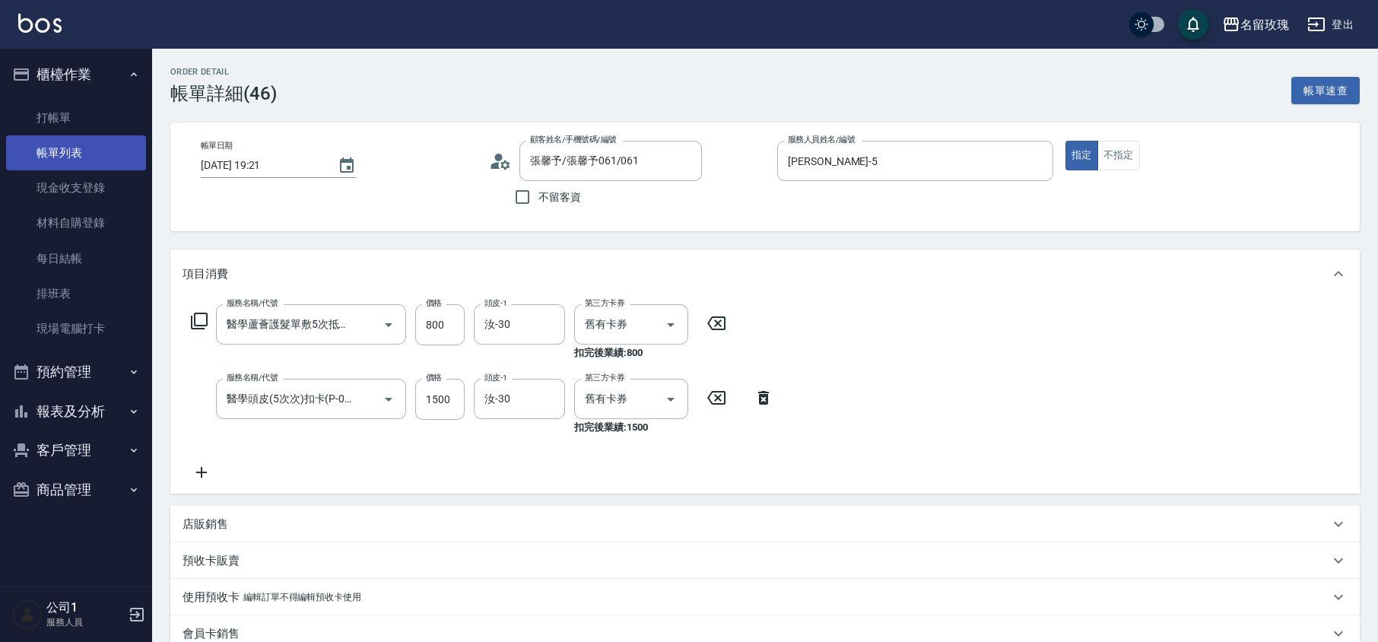
click at [79, 144] on link "帳單列表" at bounding box center [76, 152] width 140 height 35
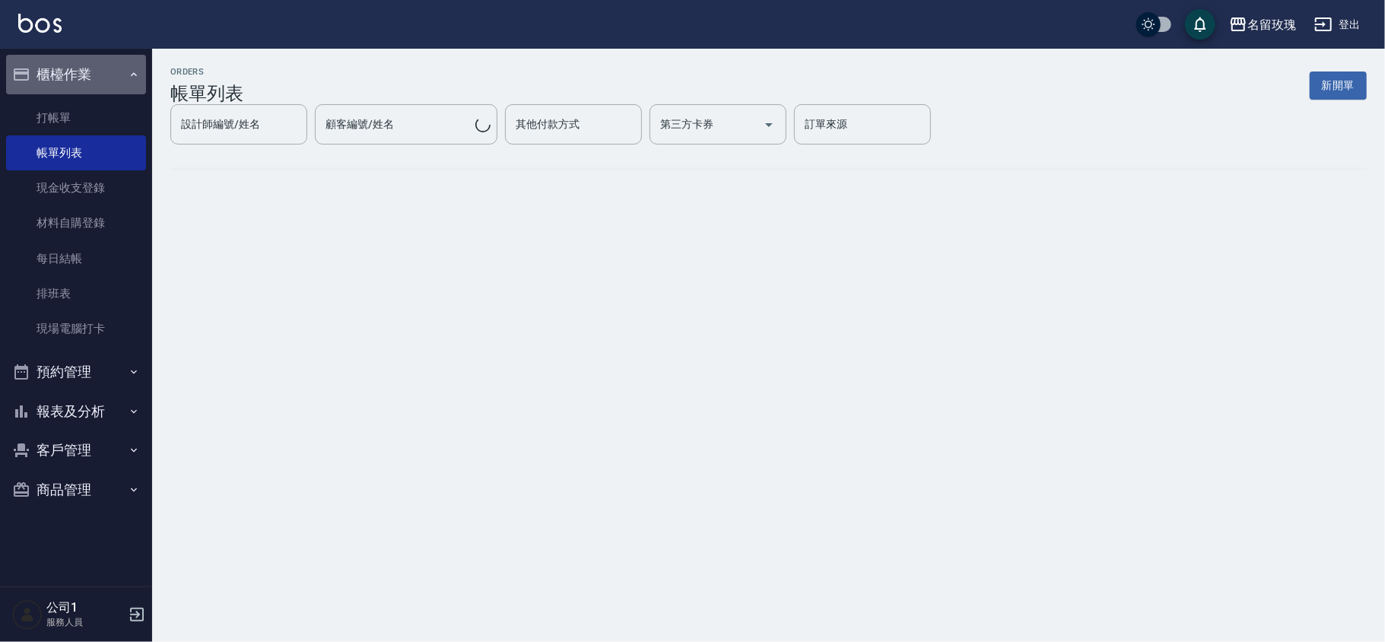
click at [100, 65] on button "櫃檯作業" at bounding box center [76, 75] width 140 height 40
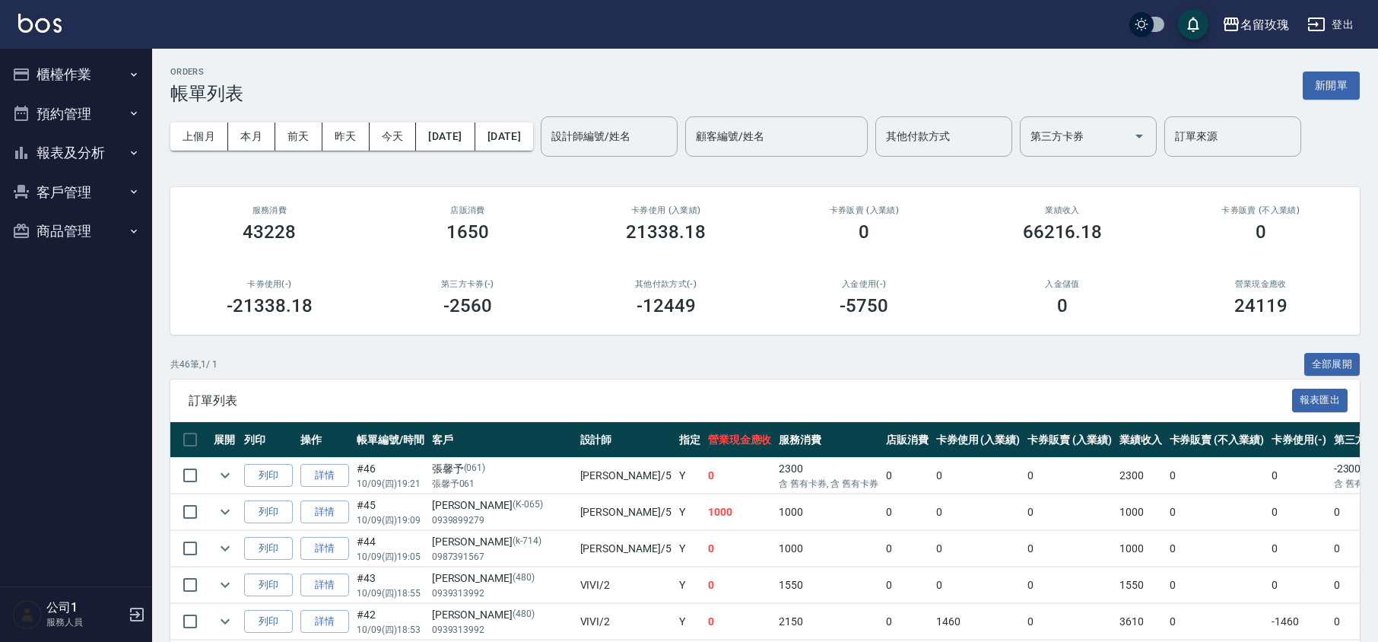
click at [73, 152] on button "報表及分析" at bounding box center [76, 153] width 140 height 40
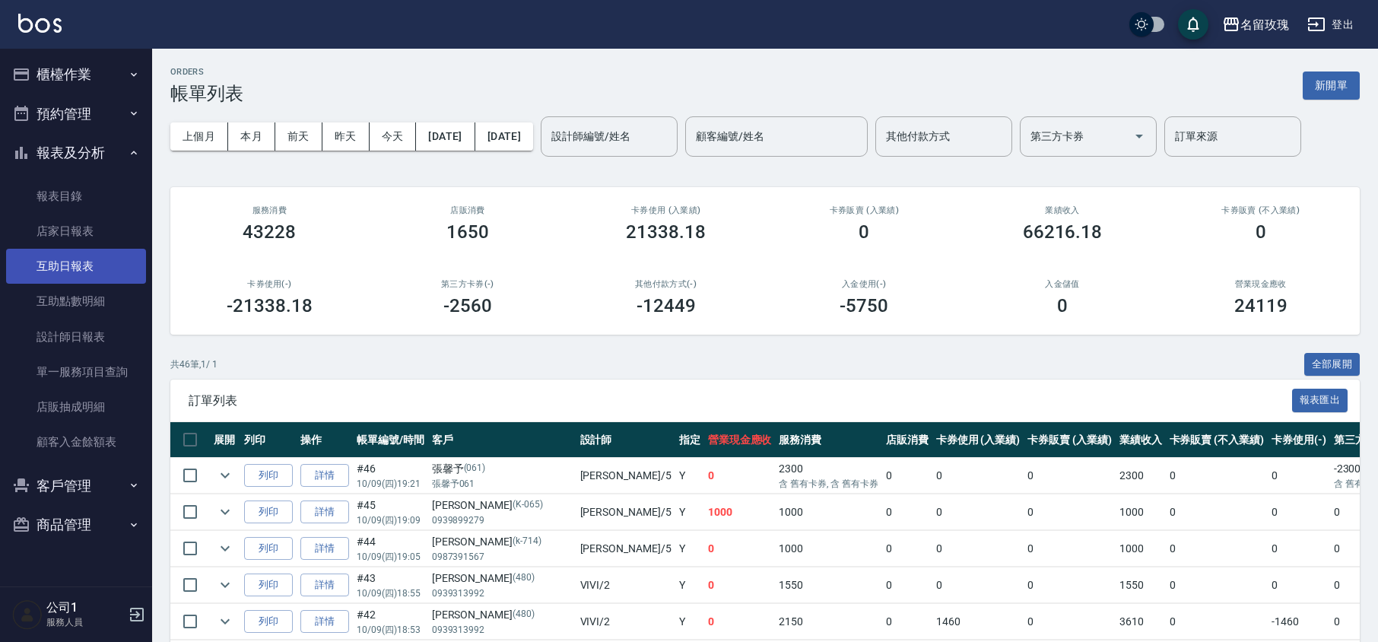
click at [80, 259] on link "互助日報表" at bounding box center [76, 266] width 140 height 35
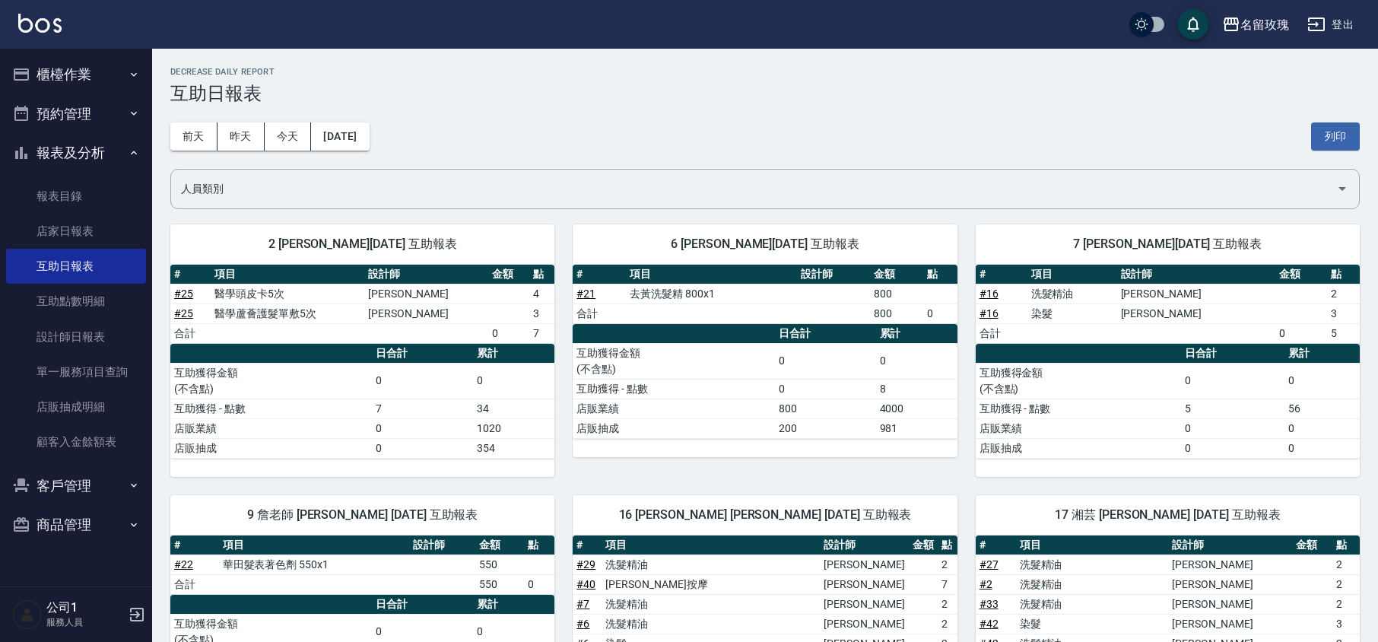
click at [482, 79] on div "Decrease Daily Report 互助日報表" at bounding box center [764, 85] width 1189 height 37
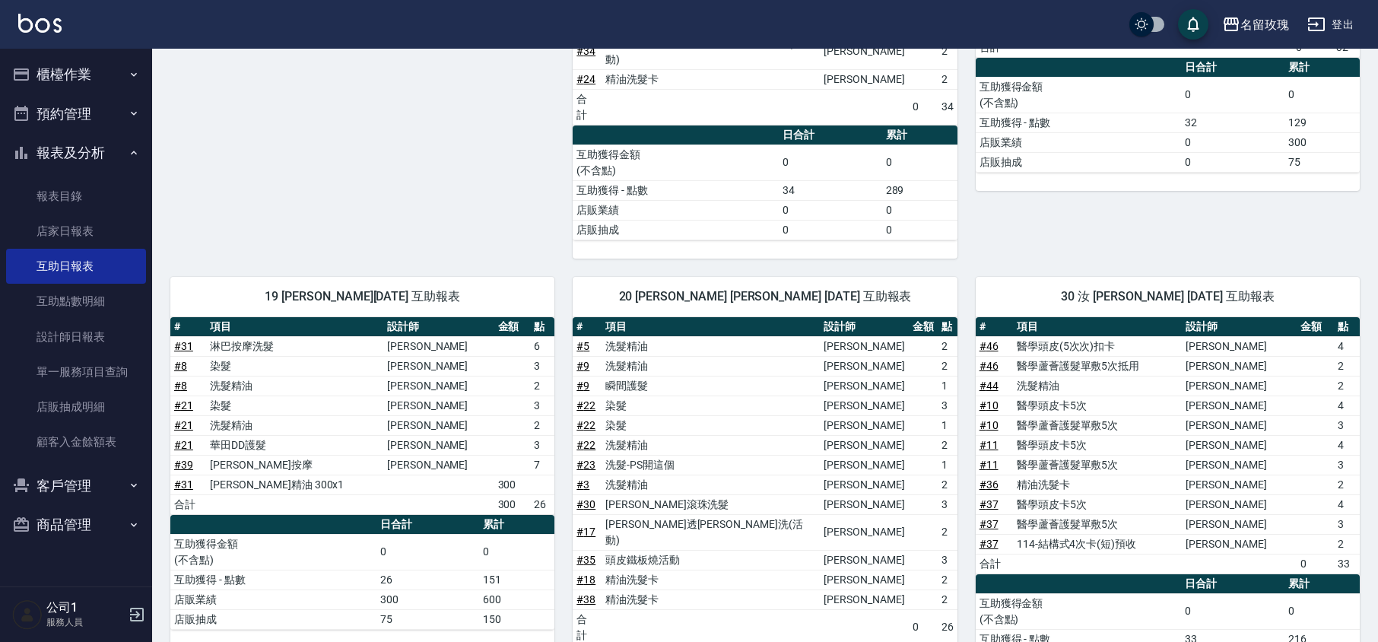
scroll to position [640, 0]
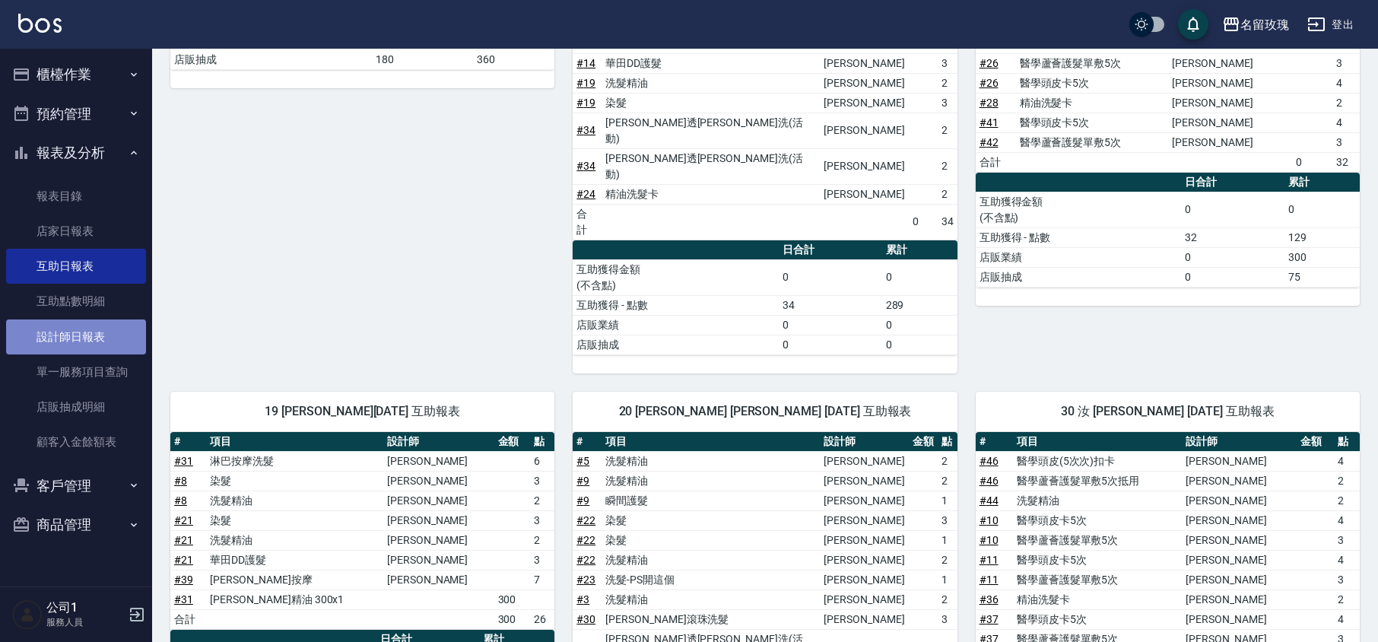
click at [83, 326] on link "設計師日報表" at bounding box center [76, 336] width 140 height 35
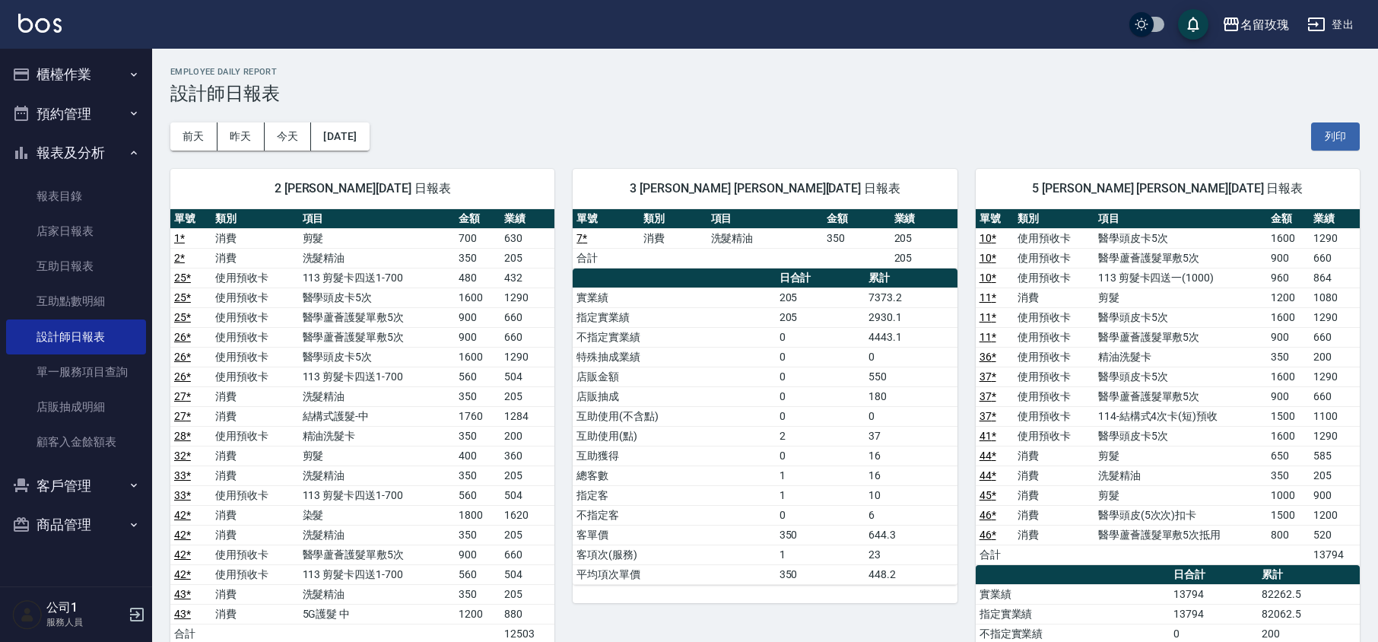
click at [630, 77] on div "Employee Daily Report 設計師日報表" at bounding box center [764, 85] width 1189 height 37
click at [73, 144] on button "報表及分析" at bounding box center [76, 153] width 140 height 40
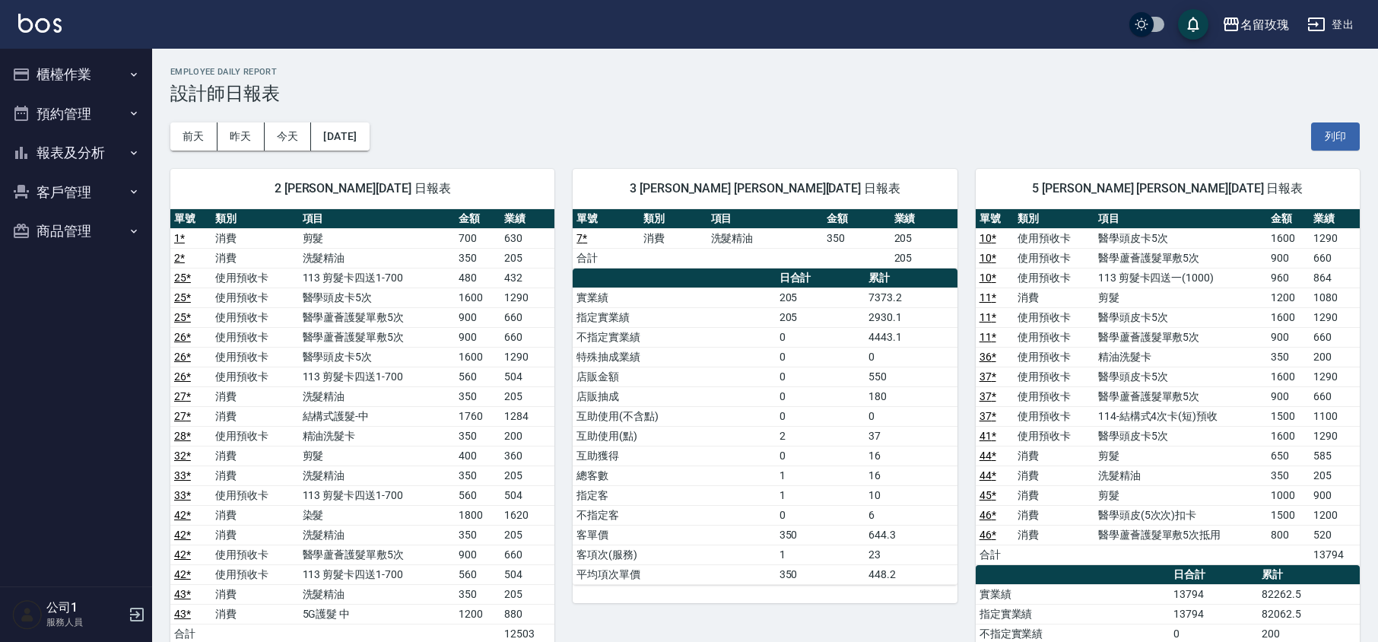
click at [73, 43] on div "名留玫瑰 登出" at bounding box center [689, 24] width 1378 height 49
click at [84, 65] on button "櫃檯作業" at bounding box center [76, 75] width 140 height 40
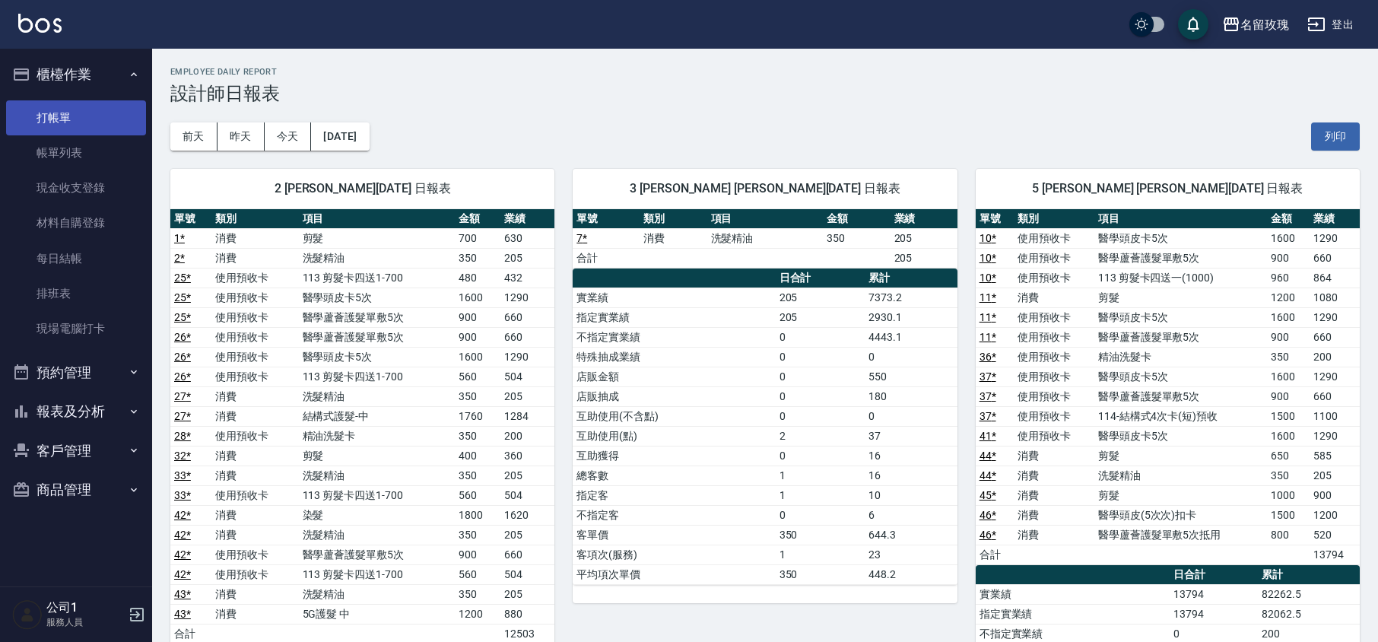
click at [111, 113] on link "打帳單" at bounding box center [76, 117] width 140 height 35
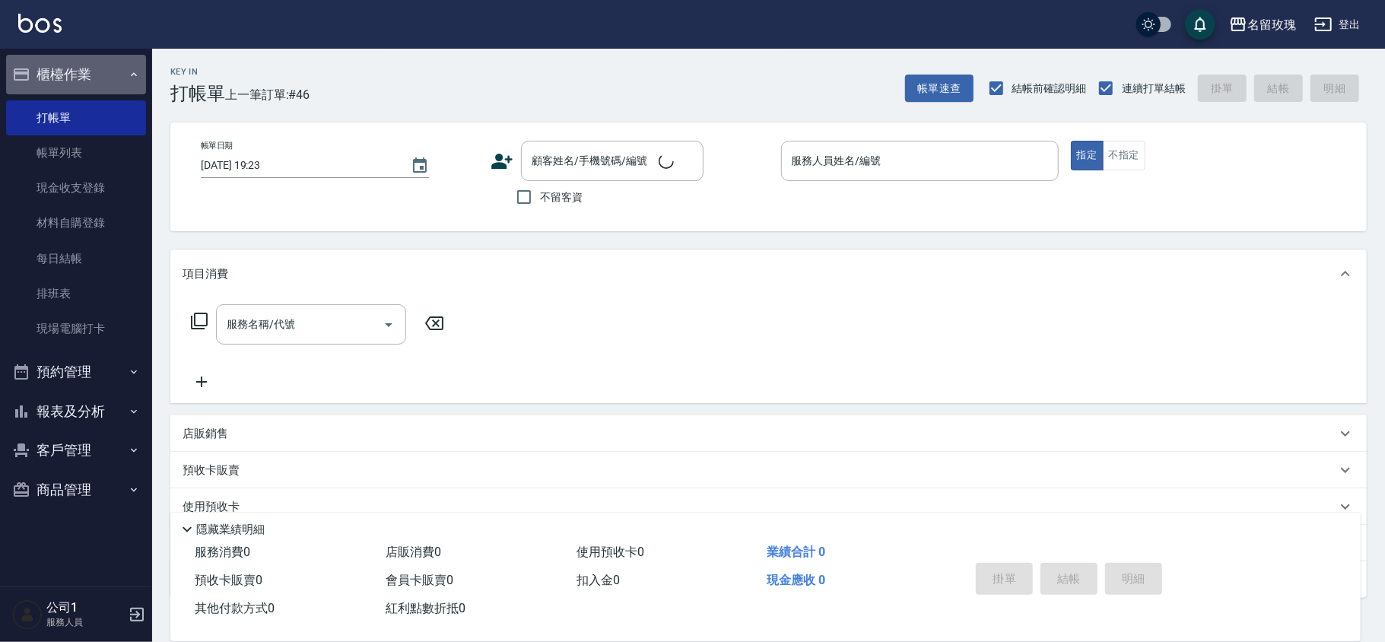
click at [116, 67] on button "櫃檯作業" at bounding box center [76, 75] width 140 height 40
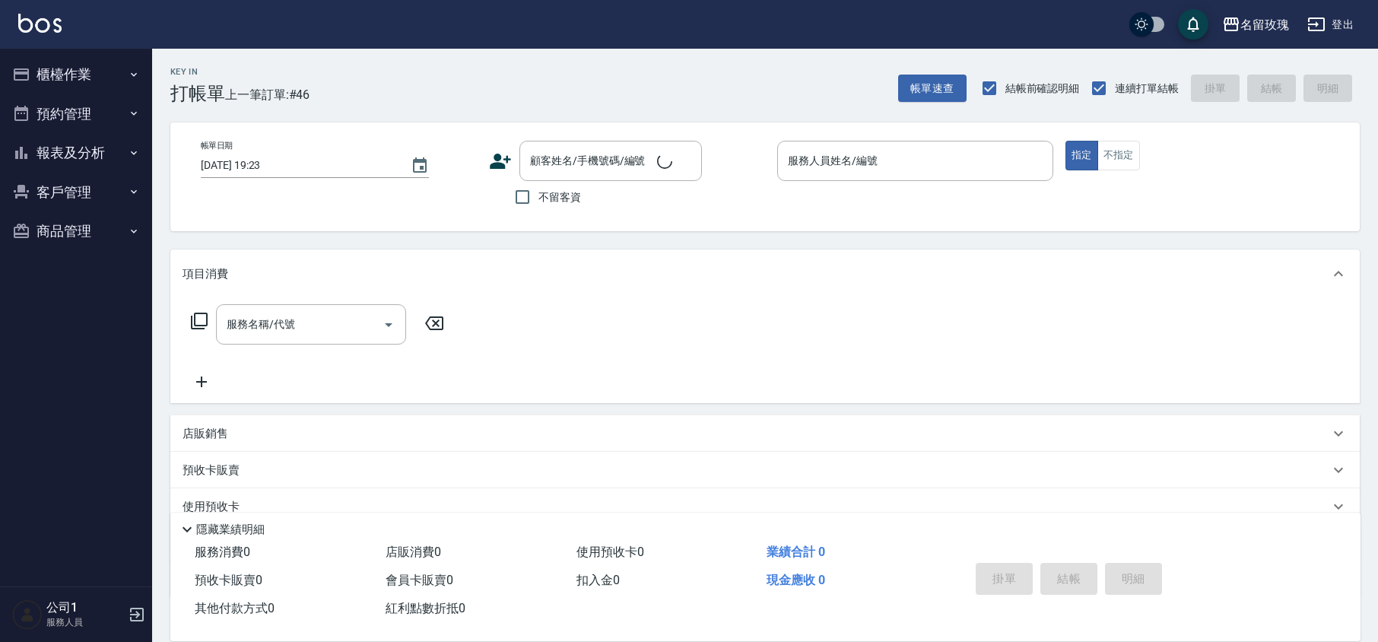
click at [464, 93] on div "Key In 打帳單 上一筆訂單:#46 帳單速查 結帳前確認明細 連續打單結帳 掛單 結帳 明細" at bounding box center [756, 77] width 1208 height 56
click at [65, 135] on button "報表及分析" at bounding box center [76, 153] width 140 height 40
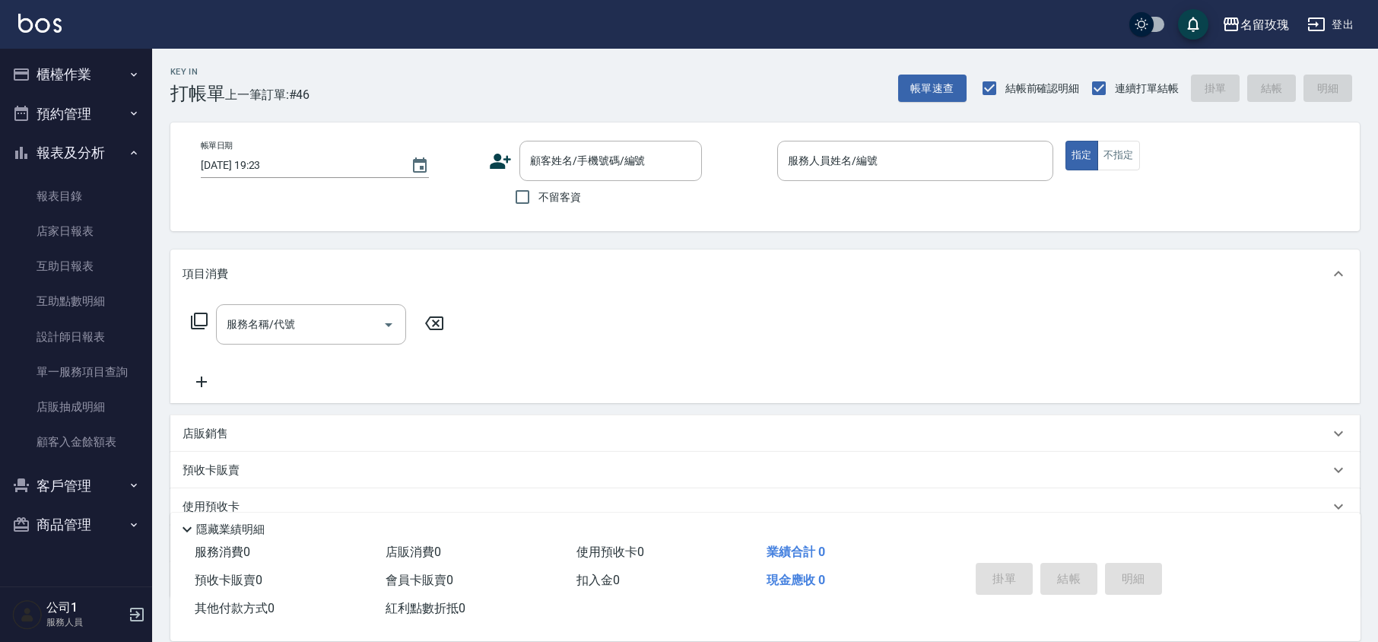
click at [37, 153] on button "報表及分析" at bounding box center [76, 153] width 140 height 40
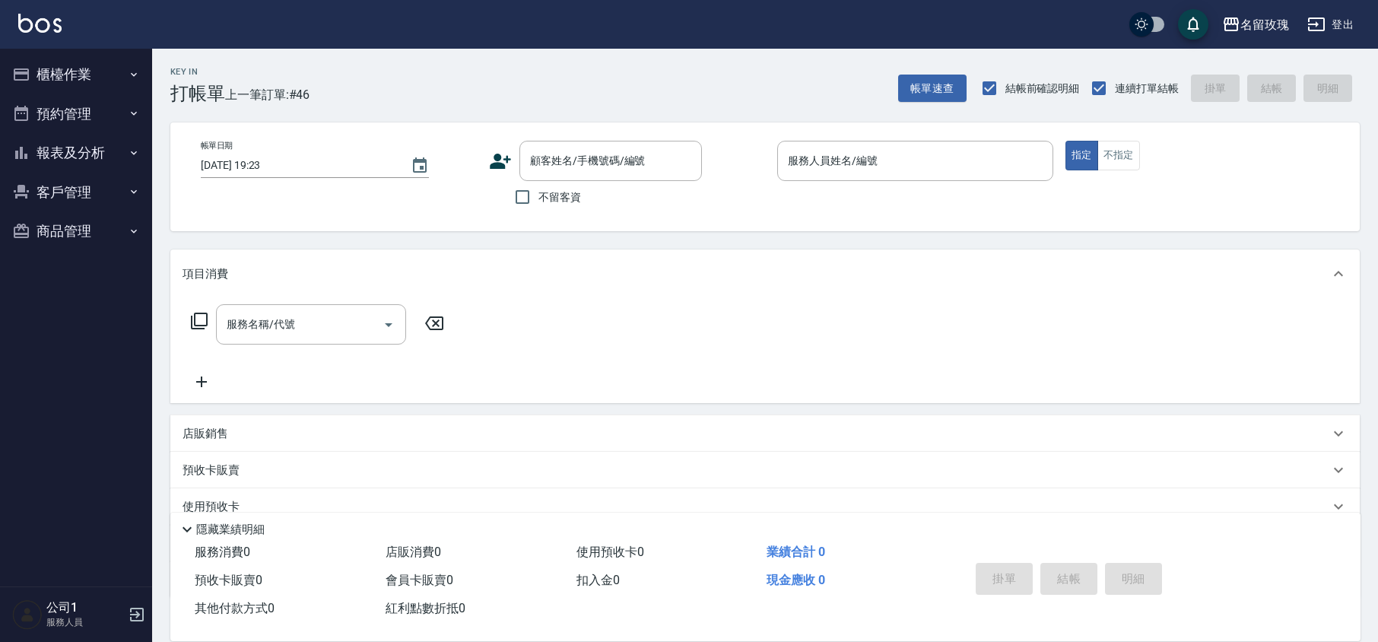
click at [491, 104] on div "Key In 打帳單 上一筆訂單:#46 帳單速查 結帳前確認明細 連續打單結帳 掛單 結帳 明細 帳單日期 [DATE] 19:23 顧客姓名/手機號碼/編…" at bounding box center [765, 395] width 1226 height 692
